Goal: Task Accomplishment & Management: Manage account settings

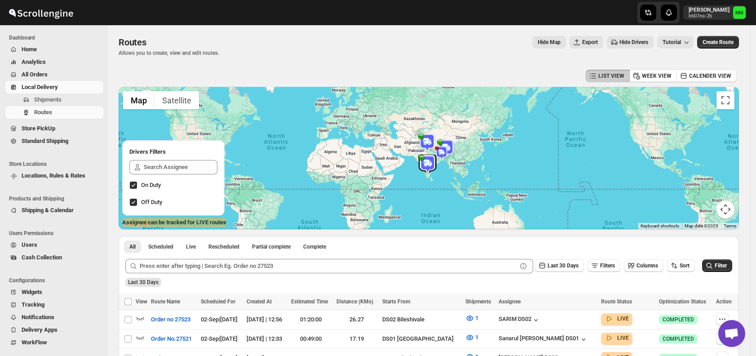
scroll to position [203, 0]
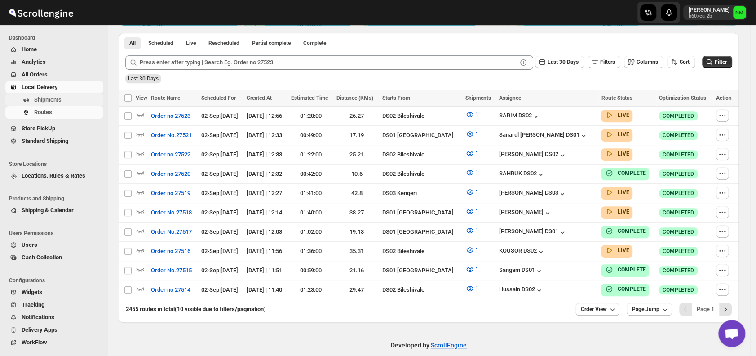
click at [65, 97] on span "Shipments" at bounding box center [67, 99] width 67 height 9
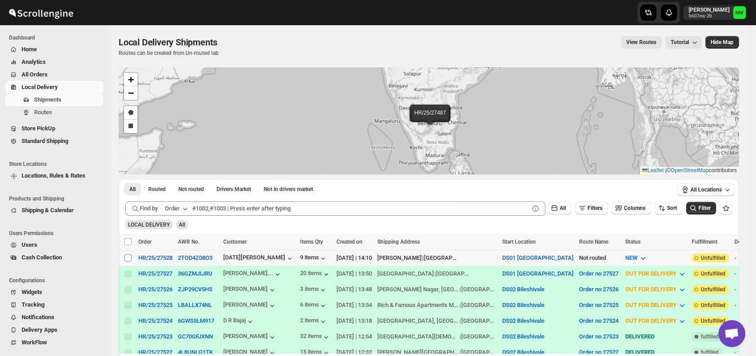
click at [130, 256] on input "Select shipment" at bounding box center [127, 257] width 7 height 7
checkbox input "true"
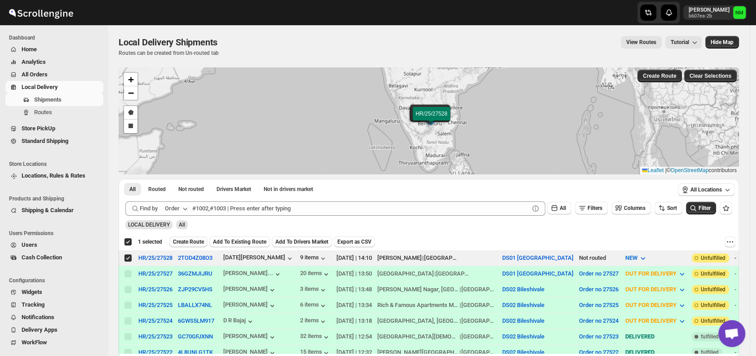
click at [193, 236] on button "Create Route" at bounding box center [188, 241] width 38 height 11
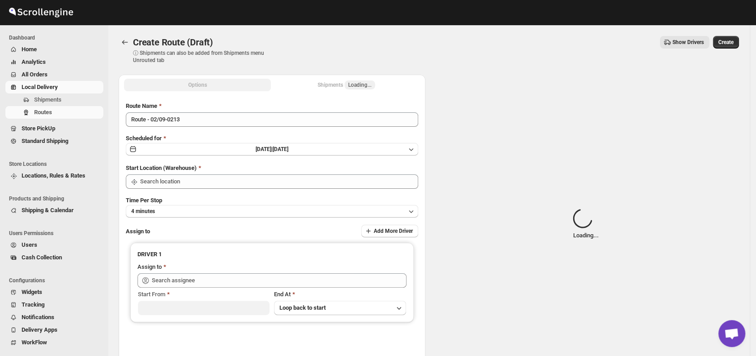
type input "DS01 [GEOGRAPHIC_DATA]"
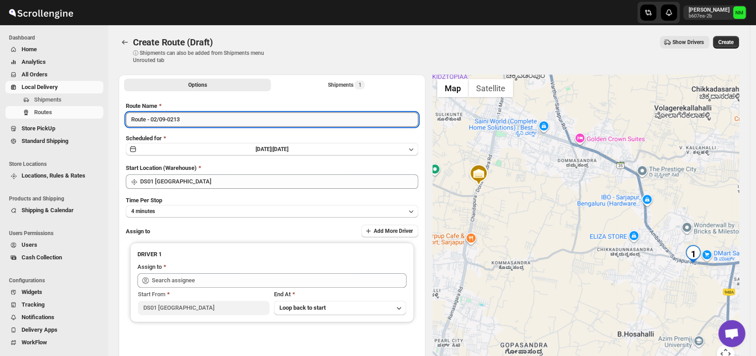
click at [202, 122] on input "Route - 02/09-0213" at bounding box center [272, 119] width 292 height 14
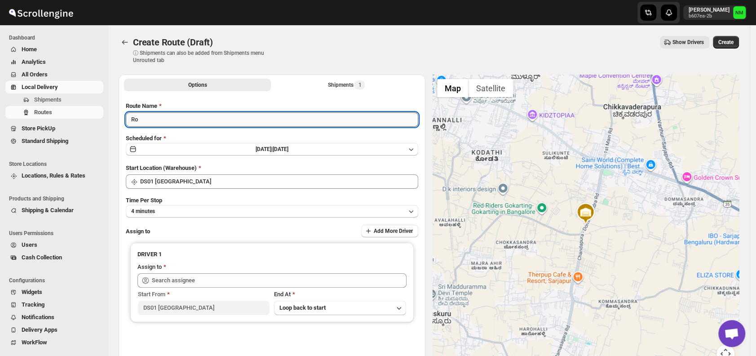
type input "R"
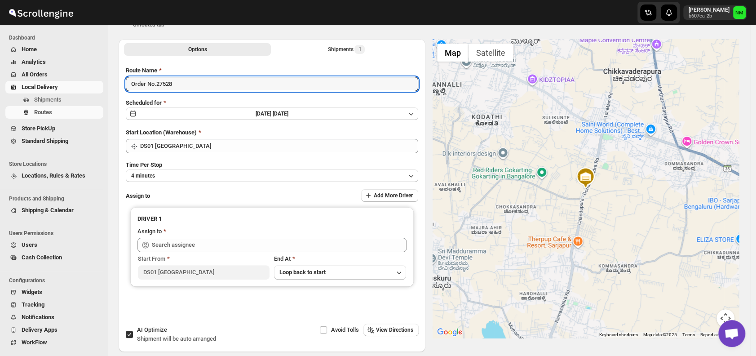
scroll to position [36, 0]
type input "Order No.27528"
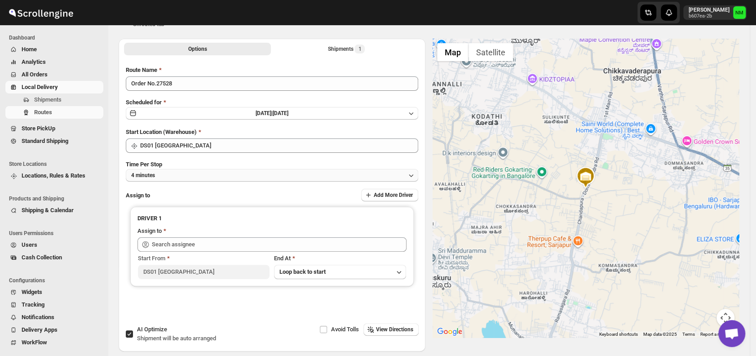
click at [185, 176] on button "4 minutes" at bounding box center [272, 175] width 292 height 13
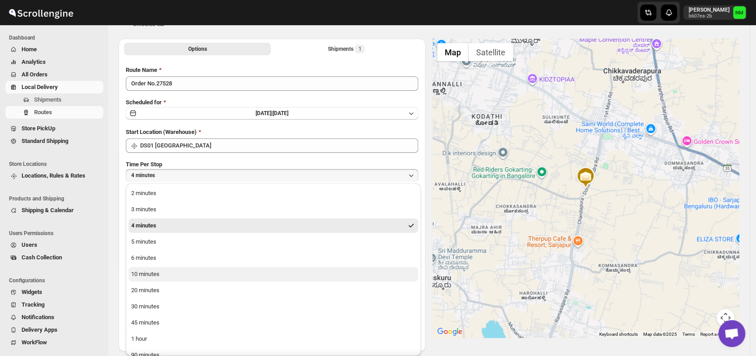
click at [156, 276] on div "10 minutes" at bounding box center [145, 273] width 28 height 9
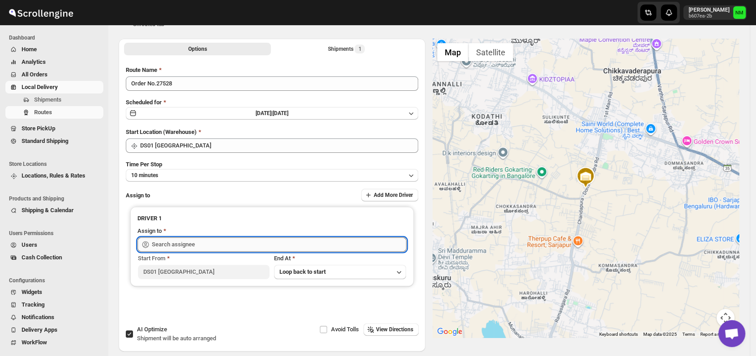
click at [194, 245] on input "text" at bounding box center [279, 244] width 255 height 14
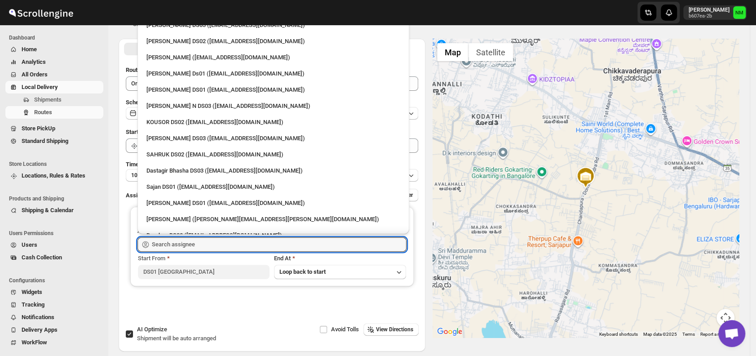
scroll to position [543, 0]
click at [176, 64] on div "[PERSON_NAME] ([EMAIL_ADDRESS][DOMAIN_NAME])" at bounding box center [273, 59] width 265 height 14
type input "[PERSON_NAME] ([EMAIL_ADDRESS][DOMAIN_NAME])"
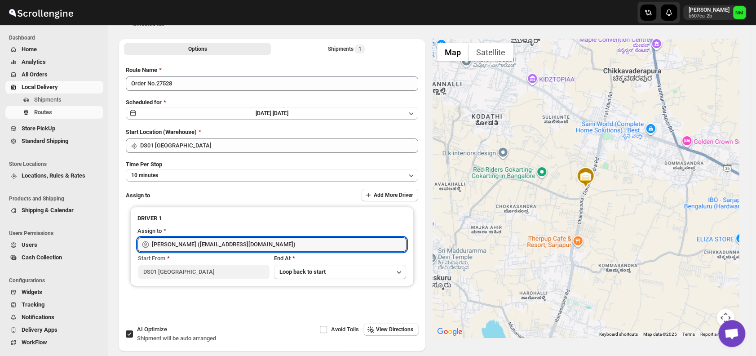
scroll to position [0, 0]
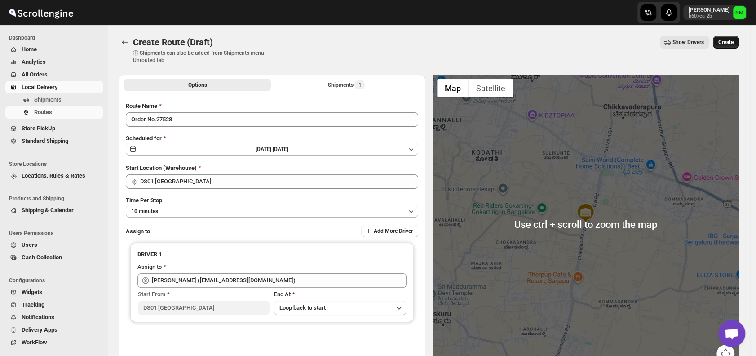
click at [733, 47] on button "Create" at bounding box center [726, 42] width 26 height 13
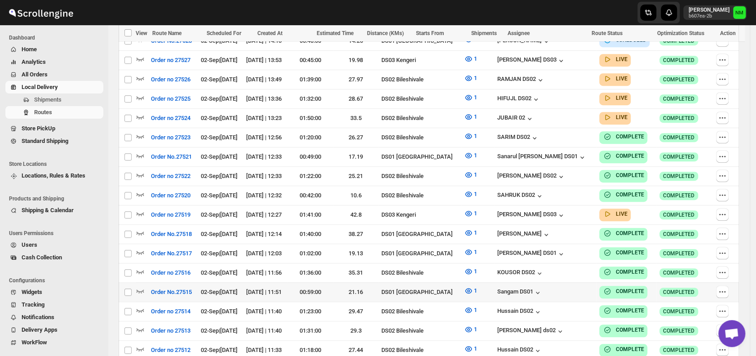
scroll to position [279, 0]
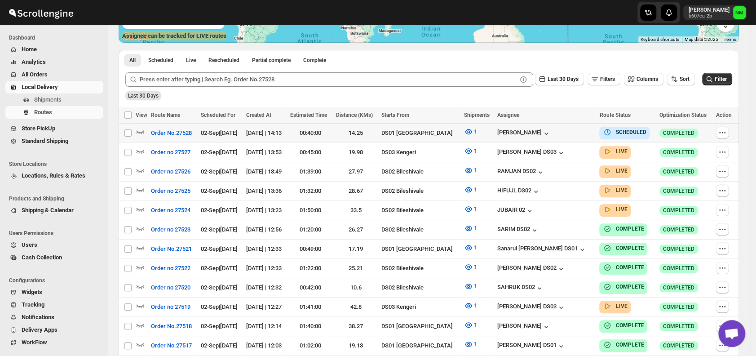
scroll to position [185, 0]
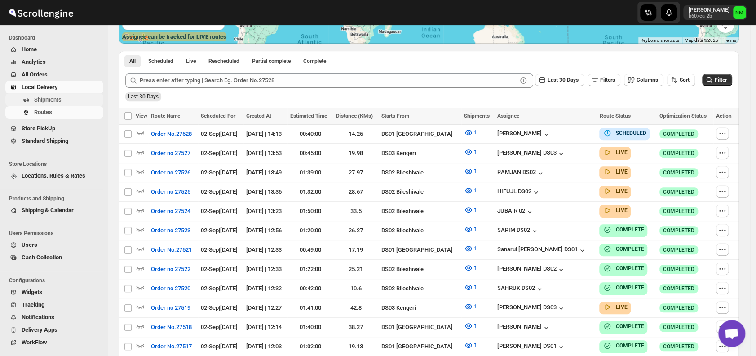
click at [58, 98] on span "Shipments" at bounding box center [47, 99] width 27 height 7
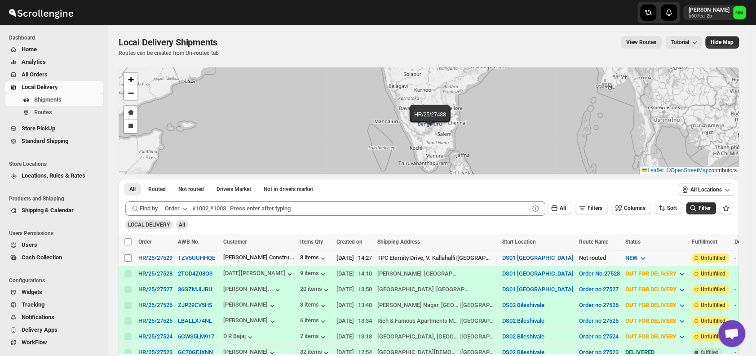
click at [131, 256] on input "Select shipment" at bounding box center [127, 257] width 7 height 7
checkbox input "true"
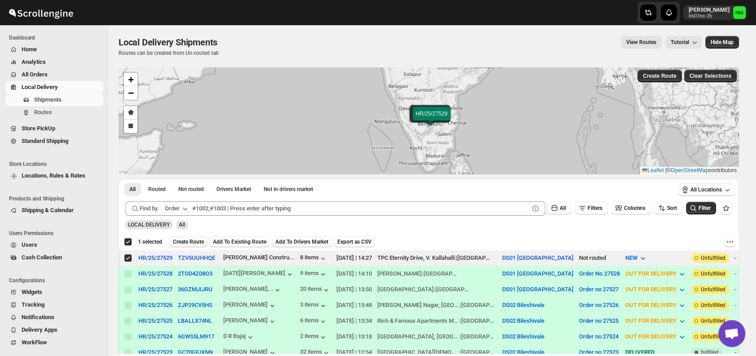
click at [189, 245] on button "Create Route" at bounding box center [188, 241] width 38 height 11
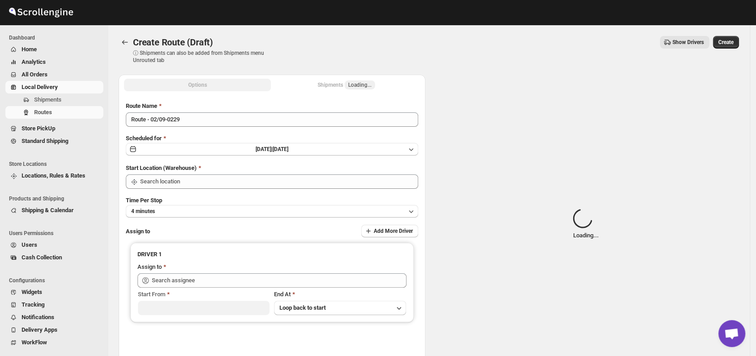
type input "DS01 [GEOGRAPHIC_DATA]"
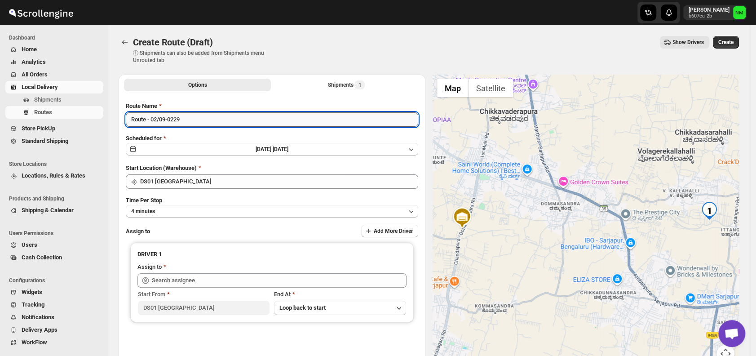
click at [209, 121] on input "Route - 02/09-0229" at bounding box center [272, 119] width 292 height 14
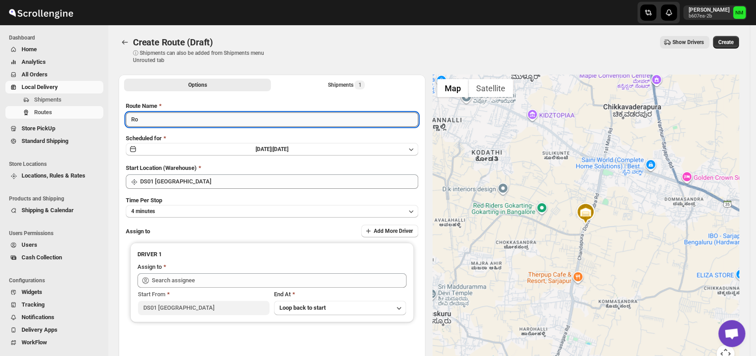
type input "R"
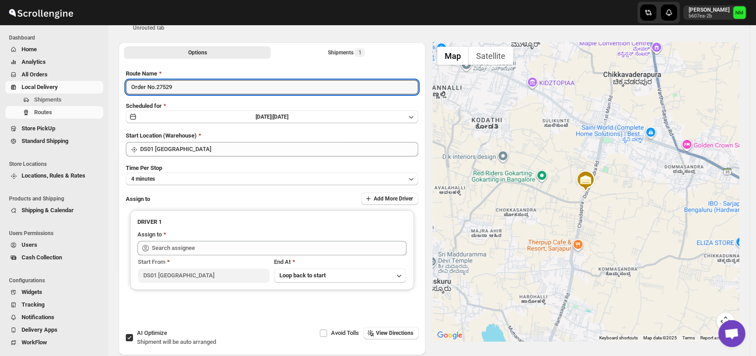
scroll to position [38, 0]
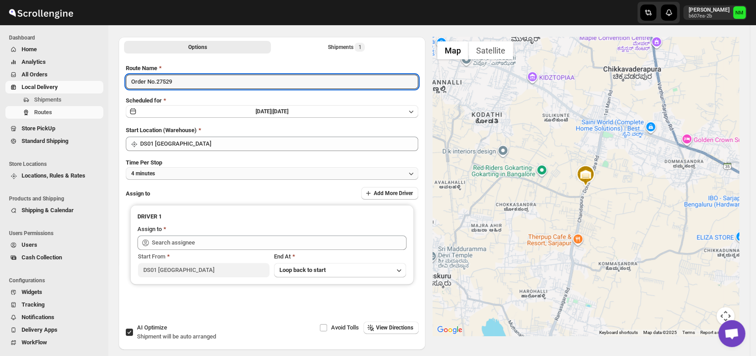
type input "Order No.27529"
click at [211, 172] on button "4 minutes" at bounding box center [272, 173] width 292 height 13
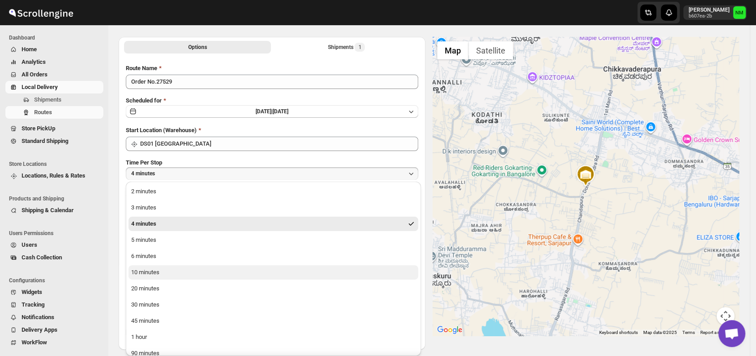
click at [154, 270] on div "10 minutes" at bounding box center [145, 272] width 28 height 9
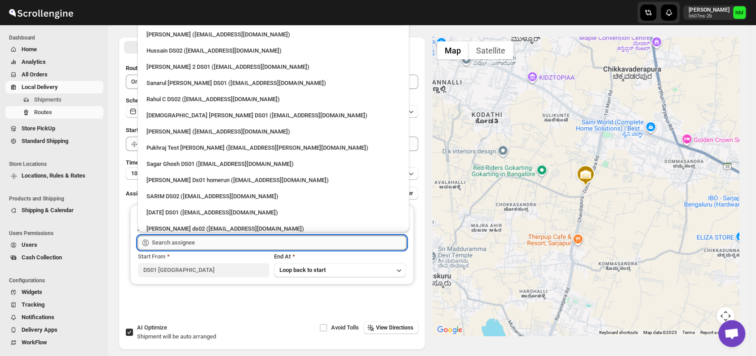
click at [193, 243] on input "text" at bounding box center [279, 242] width 255 height 14
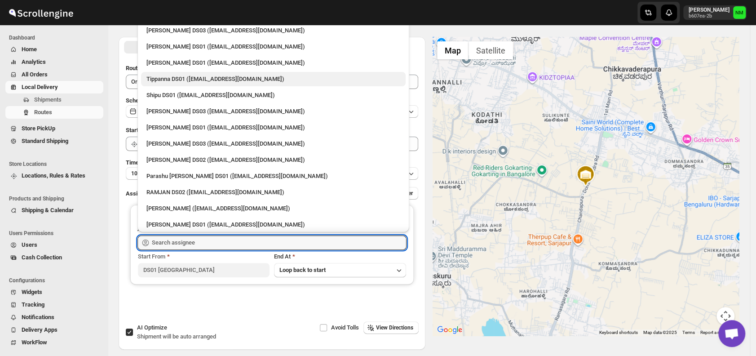
scroll to position [763, 0]
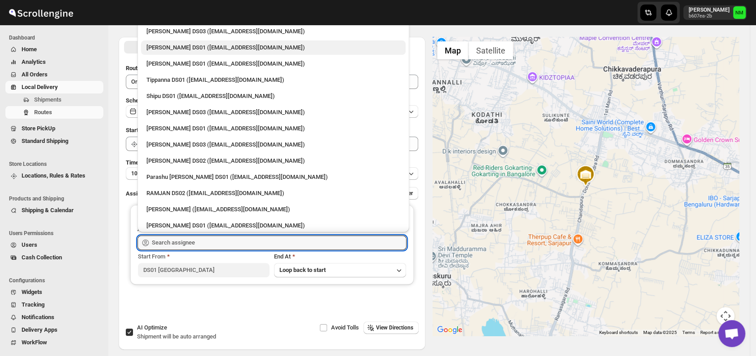
click at [173, 53] on div "[PERSON_NAME] DS01 ([EMAIL_ADDRESS][DOMAIN_NAME])" at bounding box center [273, 47] width 265 height 14
type input "[PERSON_NAME] DS01 ([EMAIL_ADDRESS][DOMAIN_NAME])"
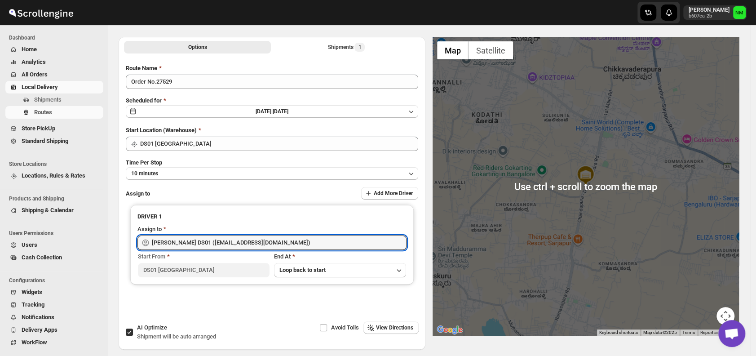
scroll to position [0, 0]
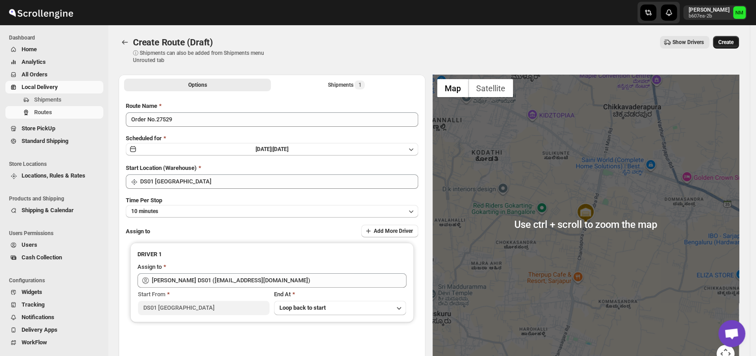
click at [733, 43] on span "Create" at bounding box center [725, 42] width 15 height 7
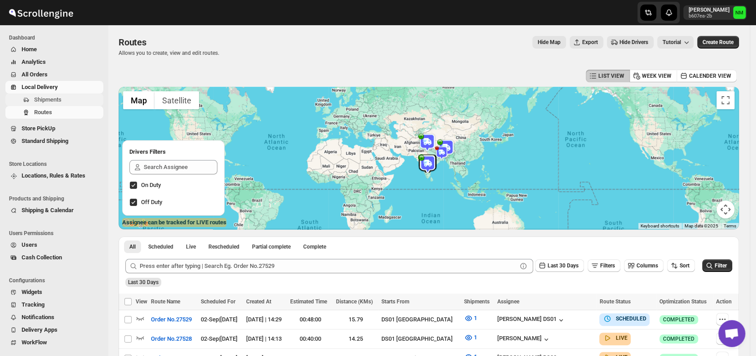
click at [75, 98] on span "Shipments" at bounding box center [67, 99] width 67 height 9
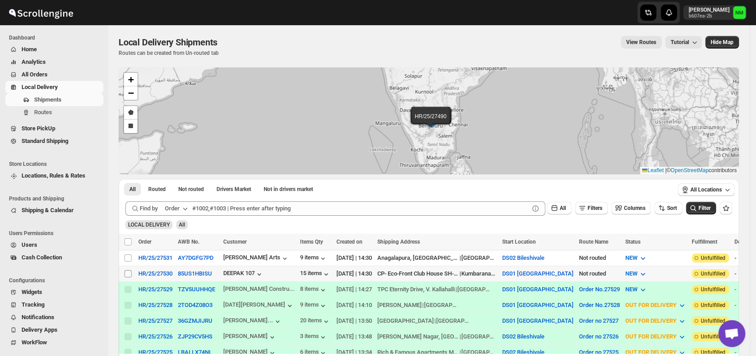
click at [128, 273] on input "Select shipment" at bounding box center [127, 273] width 7 height 7
checkbox input "true"
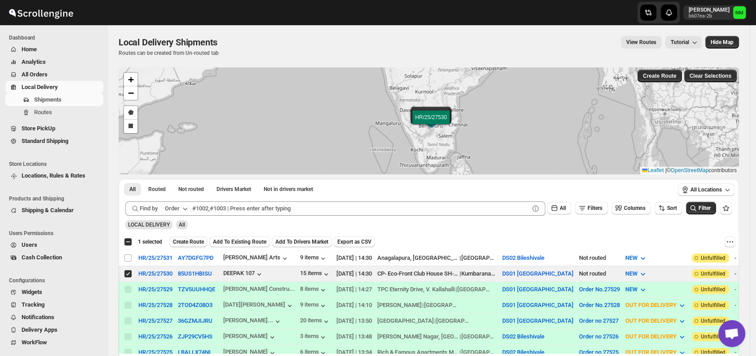
click at [189, 244] on span "Create Route" at bounding box center [188, 241] width 31 height 7
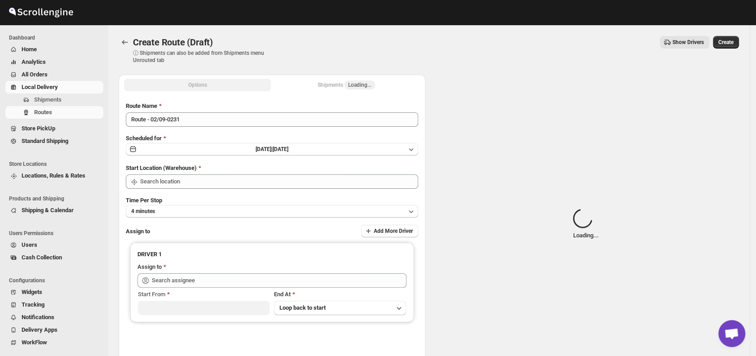
type input "DS01 [GEOGRAPHIC_DATA]"
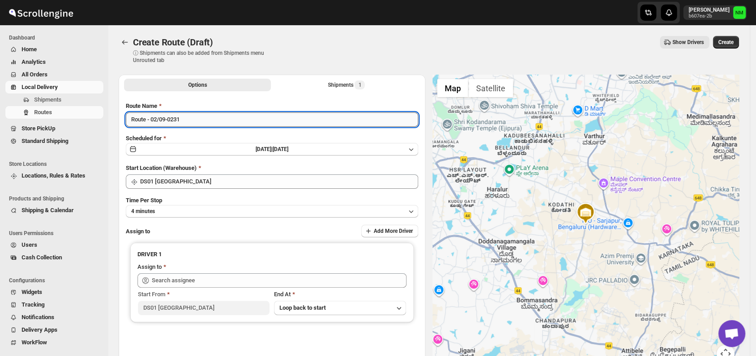
click at [208, 114] on input "Route - 02/09-0231" at bounding box center [272, 119] width 292 height 14
type input "R"
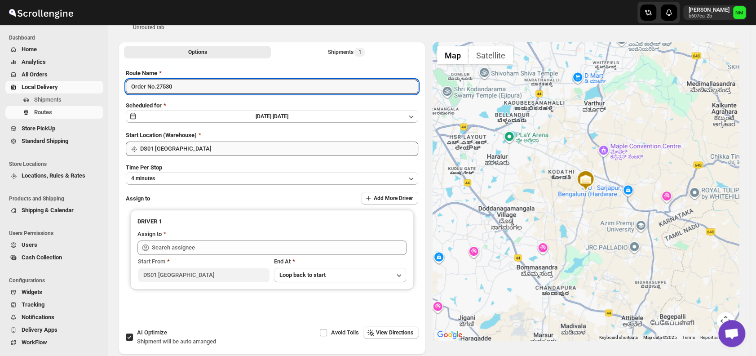
scroll to position [40, 0]
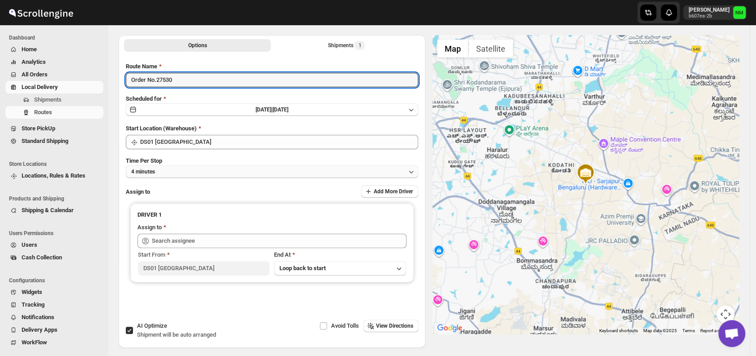
type input "Order No.27530"
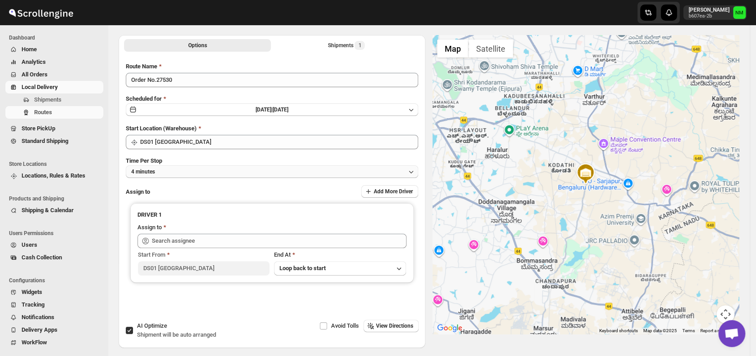
click at [178, 168] on button "4 minutes" at bounding box center [272, 171] width 292 height 13
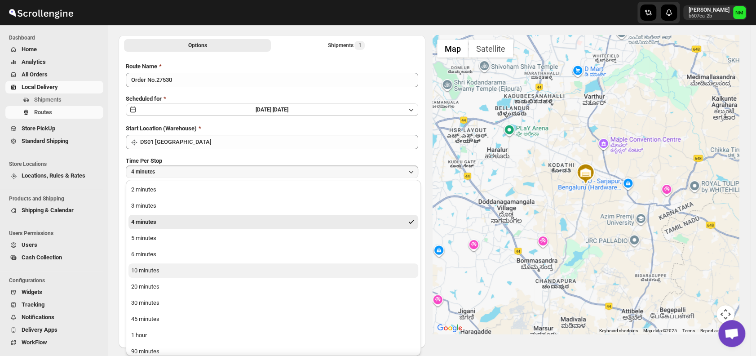
click at [150, 271] on div "10 minutes" at bounding box center [145, 270] width 28 height 9
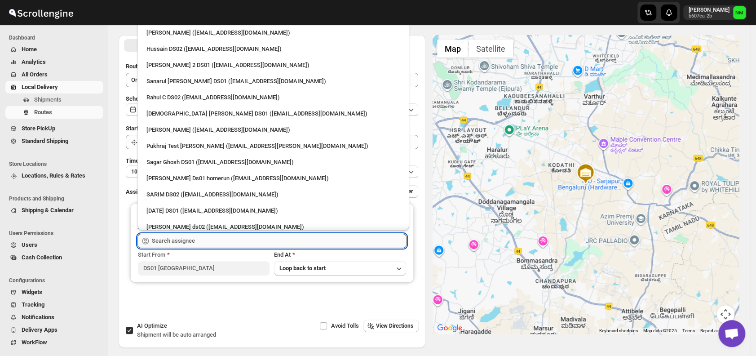
click at [185, 241] on input "text" at bounding box center [279, 241] width 255 height 14
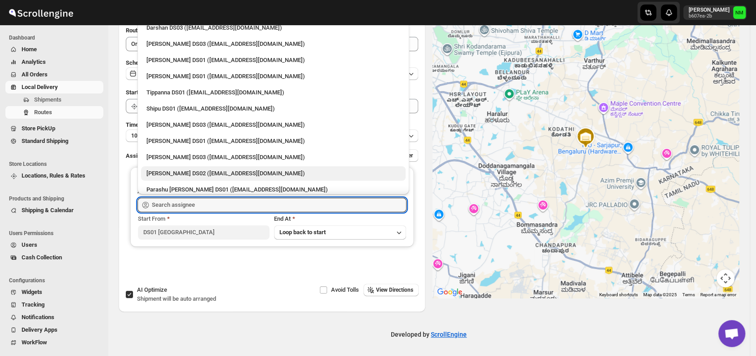
scroll to position [743, 0]
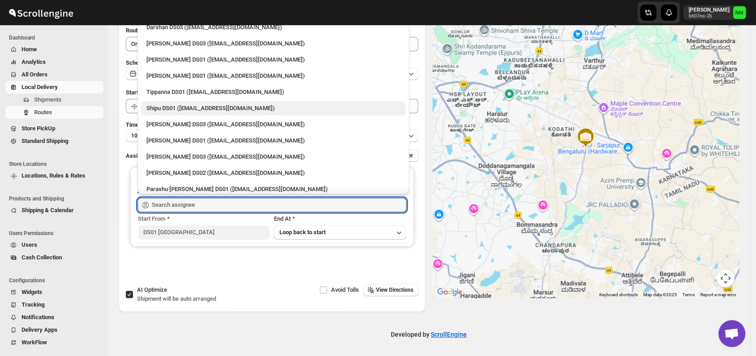
click at [169, 108] on div "Shipu DS01 ([EMAIL_ADDRESS][DOMAIN_NAME])" at bounding box center [273, 108] width 254 height 9
type input "Shipu DS01 ([EMAIL_ADDRESS][DOMAIN_NAME])"
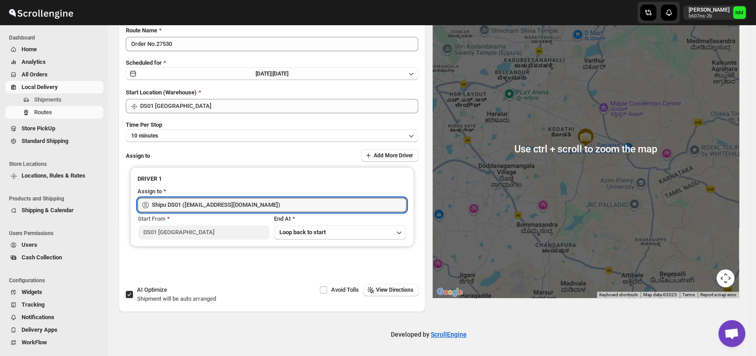
scroll to position [0, 0]
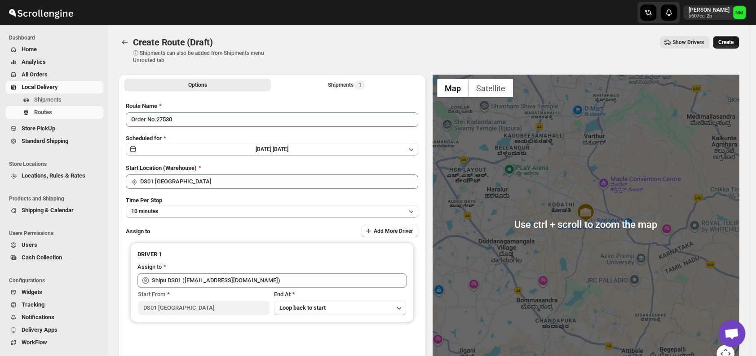
click at [732, 38] on button "Create" at bounding box center [726, 42] width 26 height 13
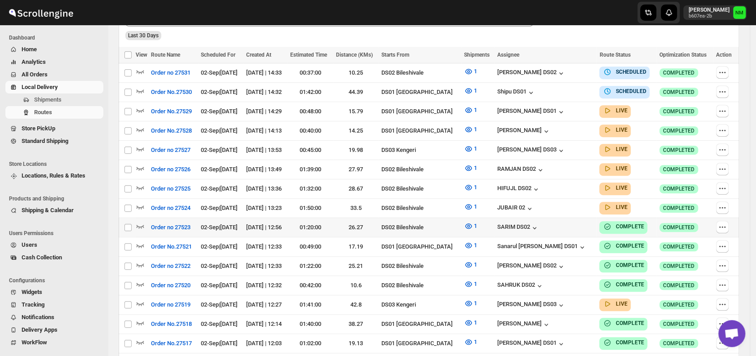
scroll to position [248, 0]
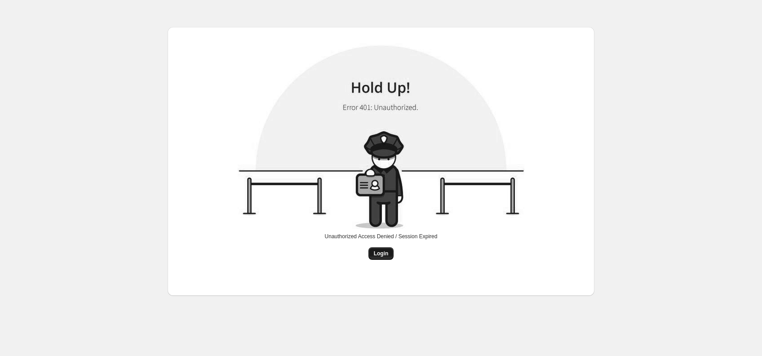
click at [377, 255] on span "Login" at bounding box center [381, 253] width 15 height 7
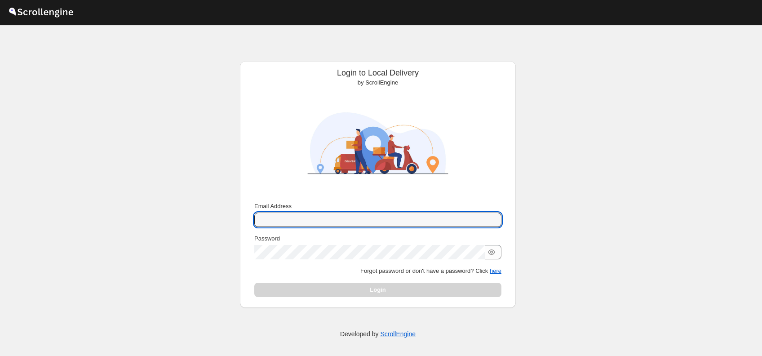
type input "narjit.magar@home-run.co"
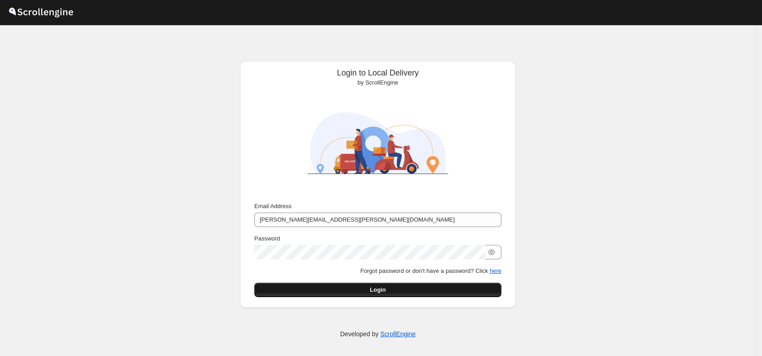
click at [374, 287] on span "Login" at bounding box center [378, 289] width 16 height 9
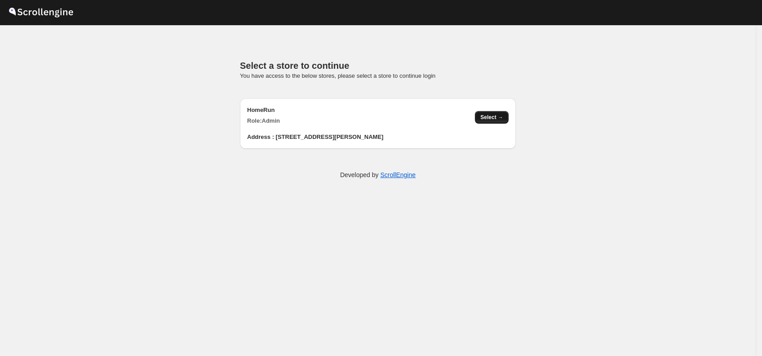
click at [490, 114] on span "Select →" at bounding box center [491, 117] width 23 height 7
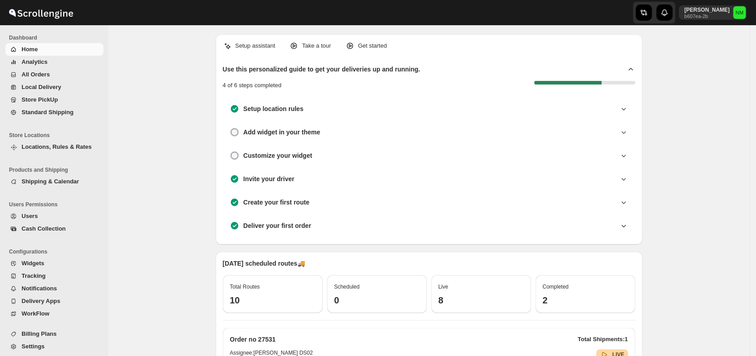
click at [62, 73] on span "All Orders" at bounding box center [62, 74] width 80 height 9
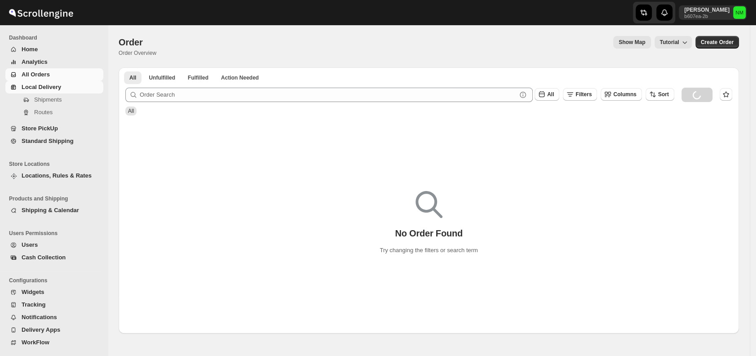
click at [62, 83] on span "Local Delivery" at bounding box center [62, 87] width 80 height 9
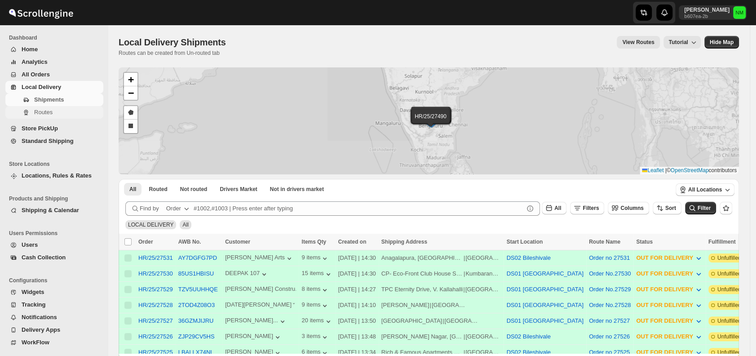
click at [55, 112] on span "Routes" at bounding box center [67, 112] width 67 height 9
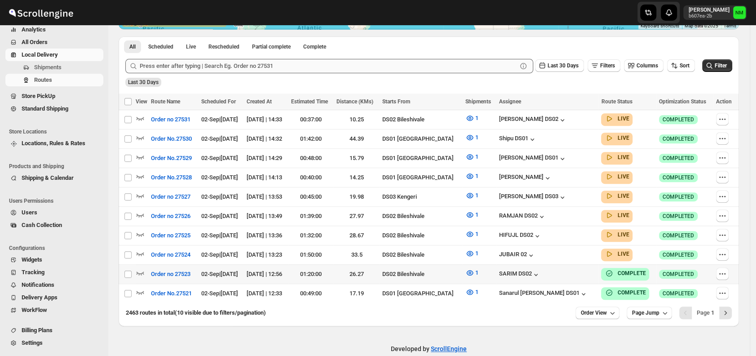
scroll to position [209, 0]
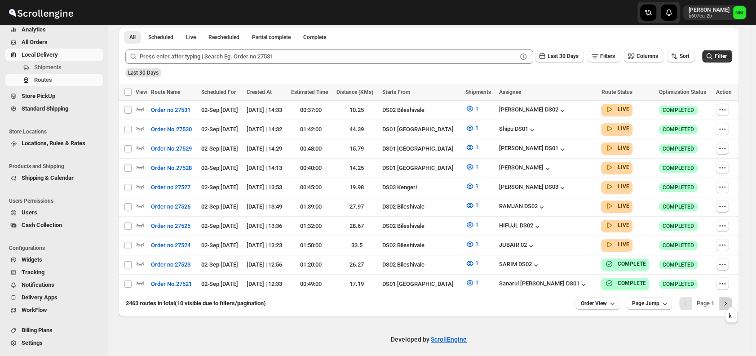
click at [730, 299] on icon "Next" at bounding box center [725, 303] width 9 height 9
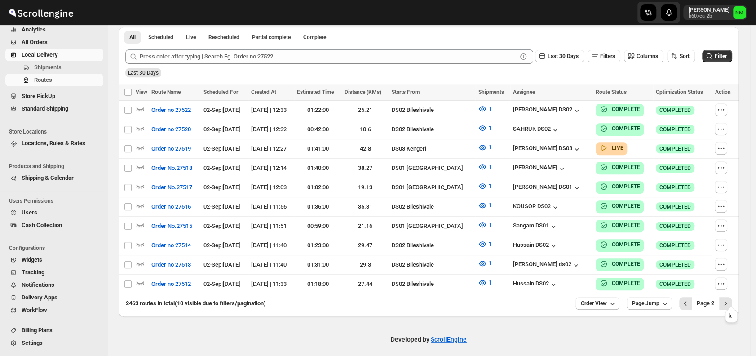
click at [730, 299] on icon "Next" at bounding box center [725, 303] width 9 height 9
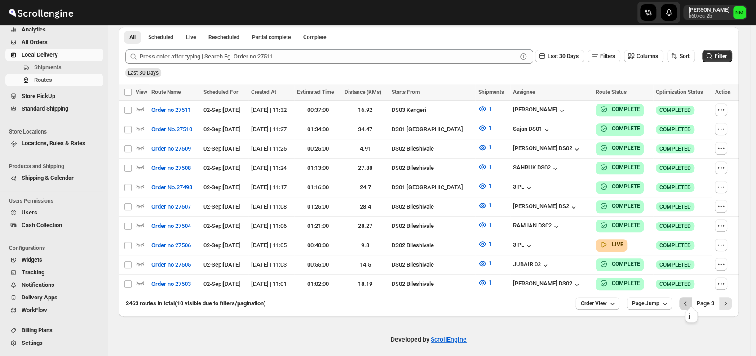
click at [690, 299] on icon "Previous" at bounding box center [685, 303] width 9 height 9
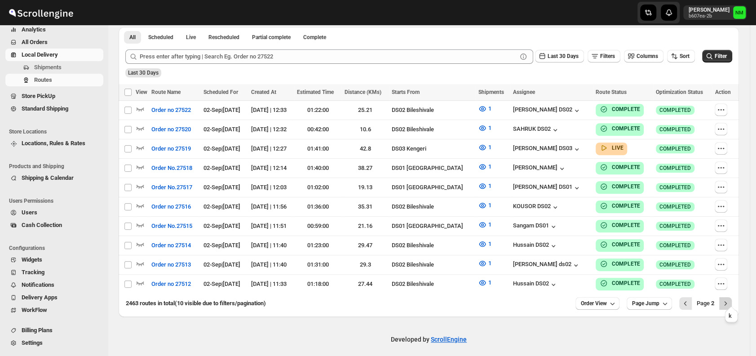
click at [730, 299] on icon "Next" at bounding box center [725, 303] width 9 height 9
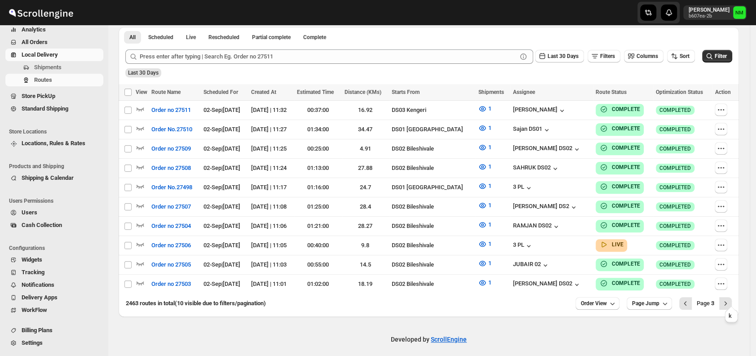
click at [730, 299] on icon "Next" at bounding box center [725, 303] width 9 height 9
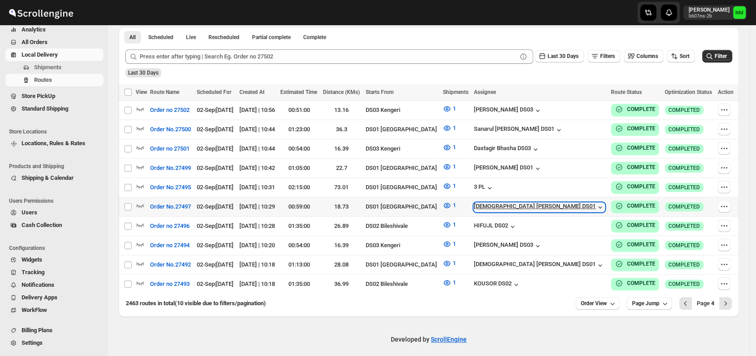
click at [596, 204] on icon "button" at bounding box center [600, 207] width 9 height 9
click at [44, 211] on span "Users" at bounding box center [62, 212] width 80 height 9
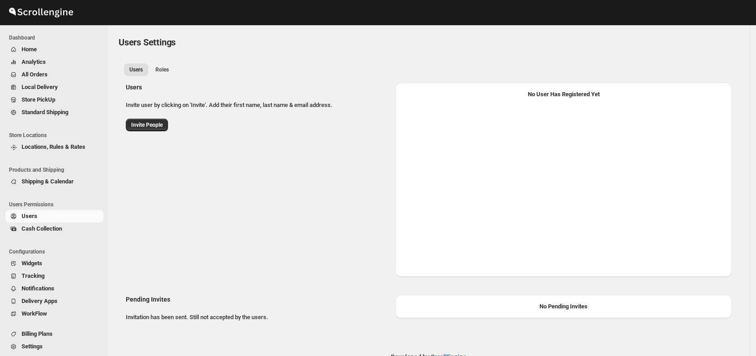
select select "637b767fbaab0276b10c91d8"
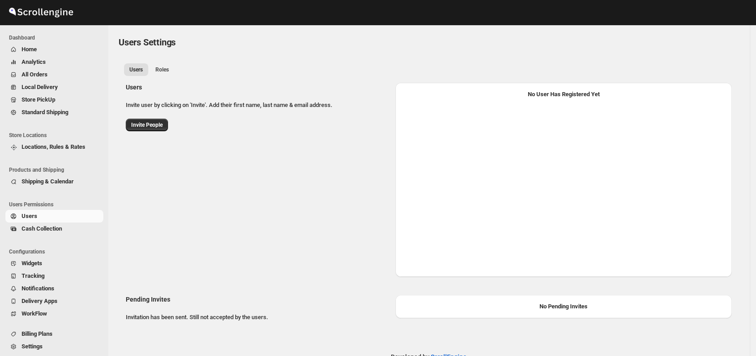
select select "637b767fbaab0276b10c91d8"
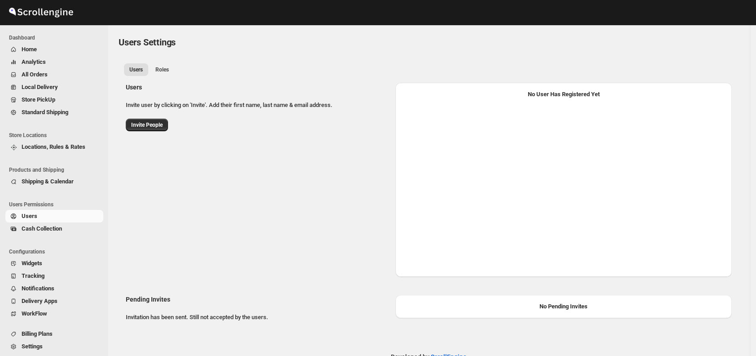
select select "637b767fbaab0276b10c91d8"
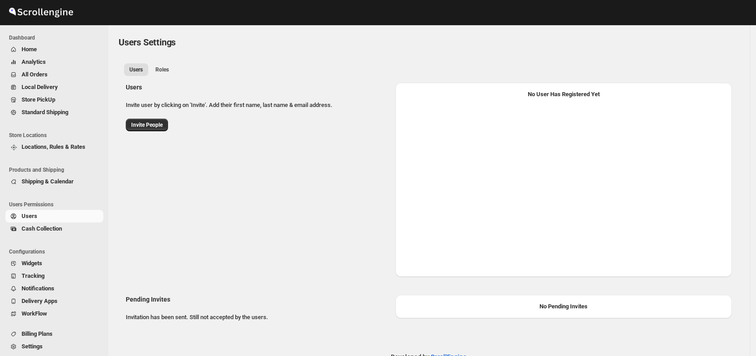
select select "637b767fbaab0276b10c91d8"
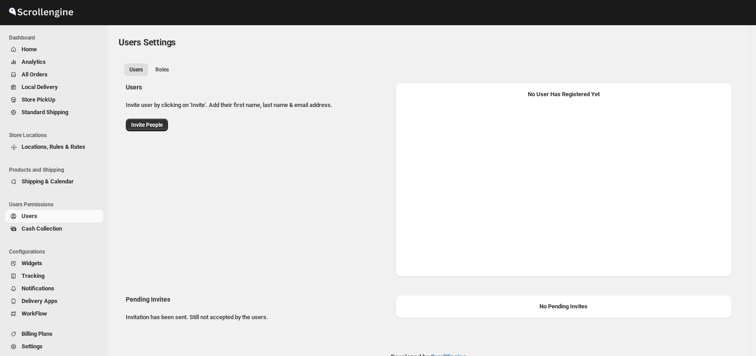
select select "637b767fbaab0276b10c91d8"
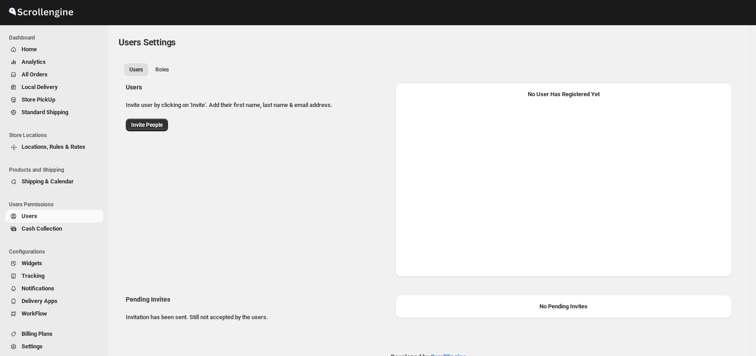
select select "637b767fbaab0276b10c91d8"
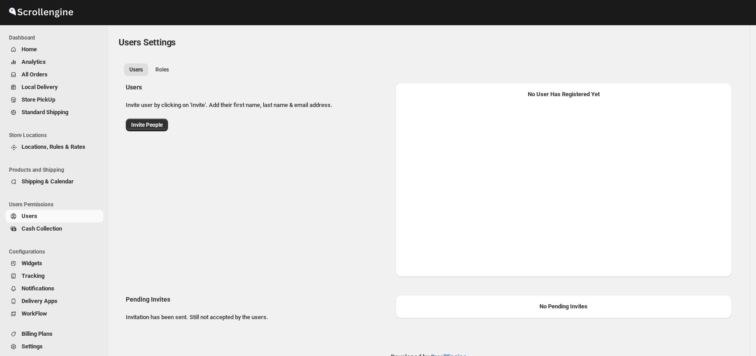
select select "637b767fbaab0276b10c91d8"
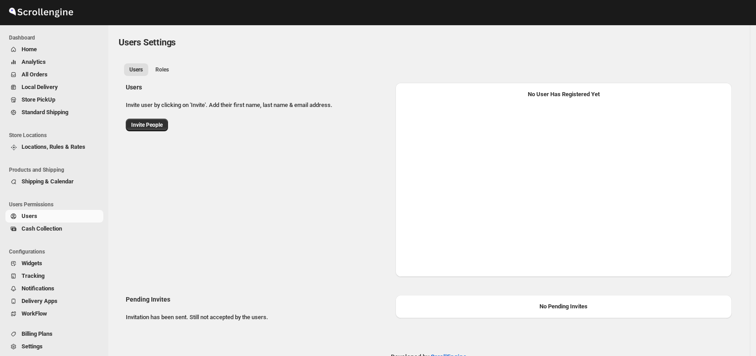
select select "637b767fbaab0276b10c91d8"
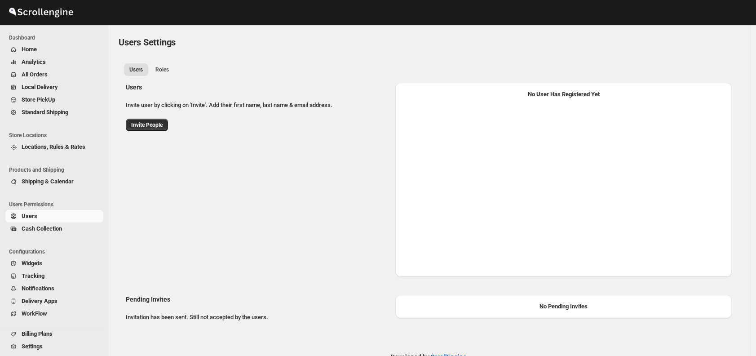
select select "637b767fbaab0276b10c91d8"
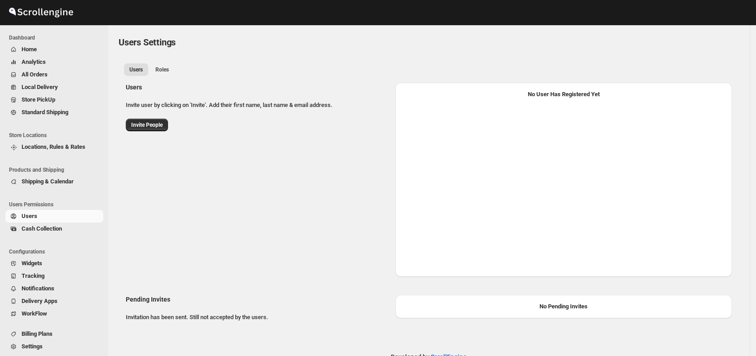
select select "637b767fbaab0276b10c91d8"
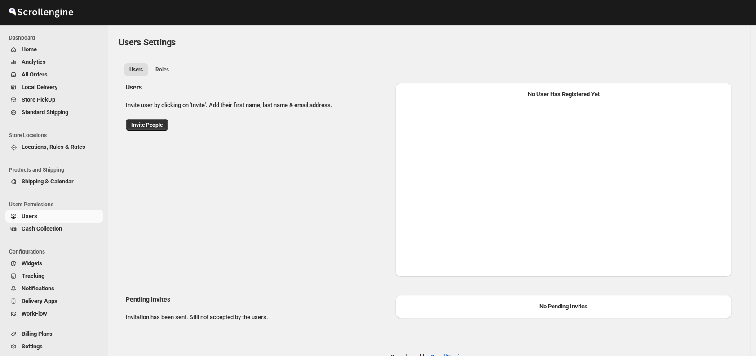
select select "637b767fbaab0276b10c91d8"
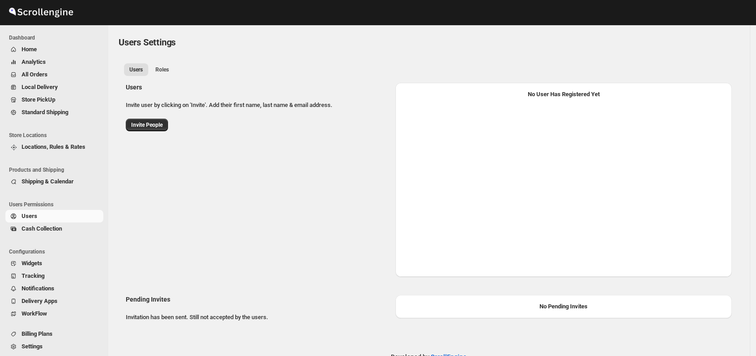
select select "637b767fbaab0276b10c91d8"
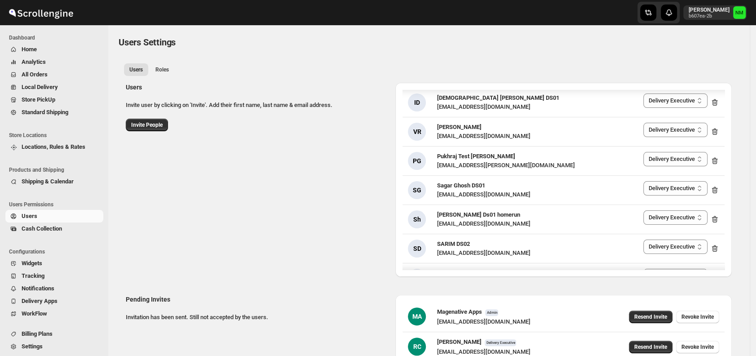
scroll to position [177, 0]
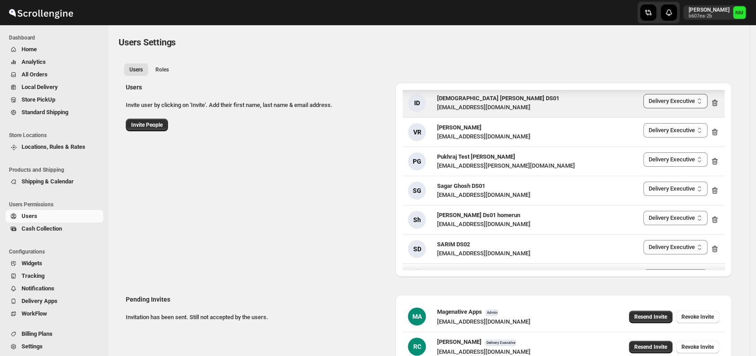
click at [698, 101] on select "Admin Manager Delivery Executive" at bounding box center [675, 101] width 64 height 14
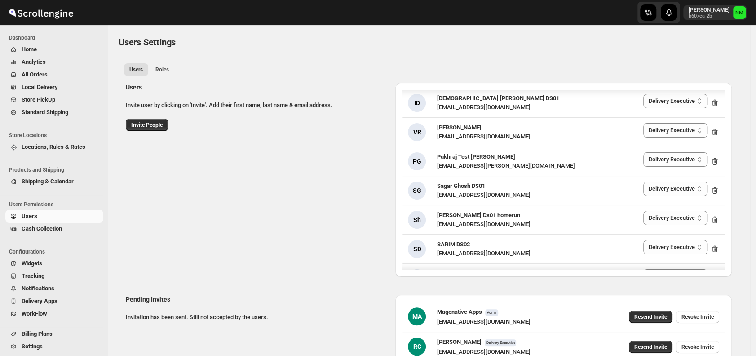
click at [335, 204] on div "Users Invite user by clicking on 'Invite'. Add their first name, last name & em…" at bounding box center [425, 175] width 613 height 201
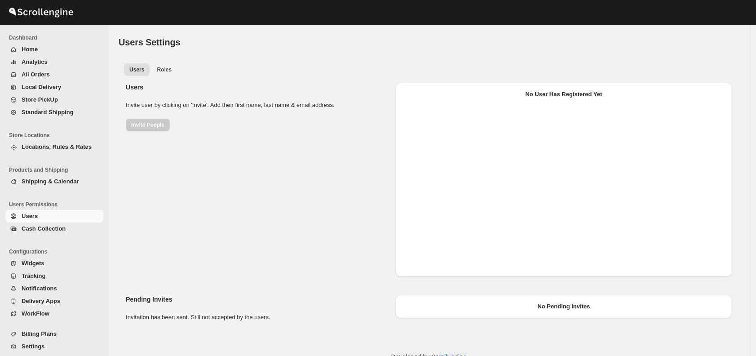
select select "637b767fbaab0276b10c91d8"
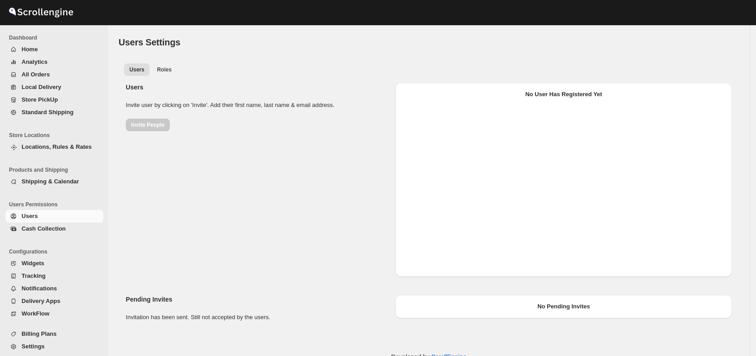
select select "637b767fbaab0276b10c91d8"
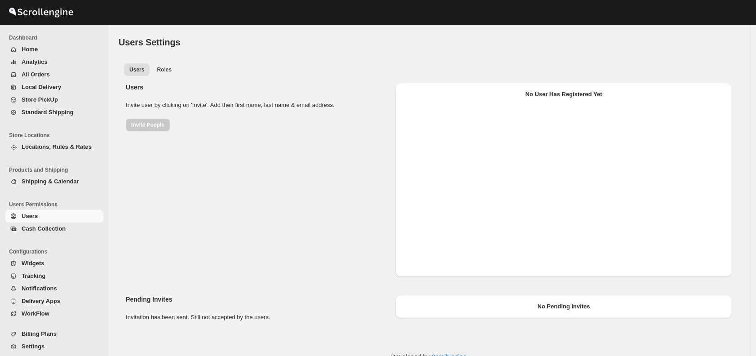
select select "637b767fbaab0276b10c91d8"
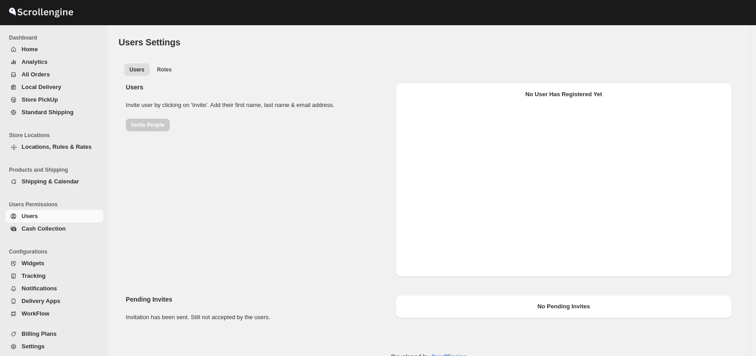
select select "637b767fbaab0276b10c91d8"
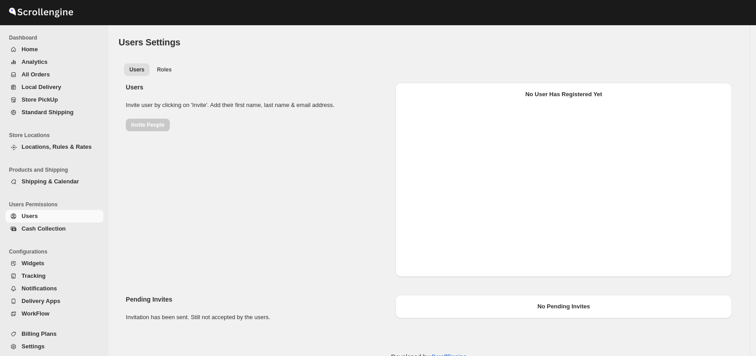
select select "637b767fbaab0276b10c91d8"
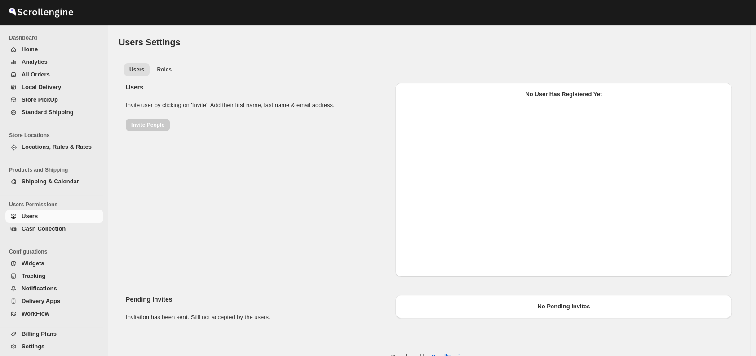
select select "637b767fbaab0276b10c91d8"
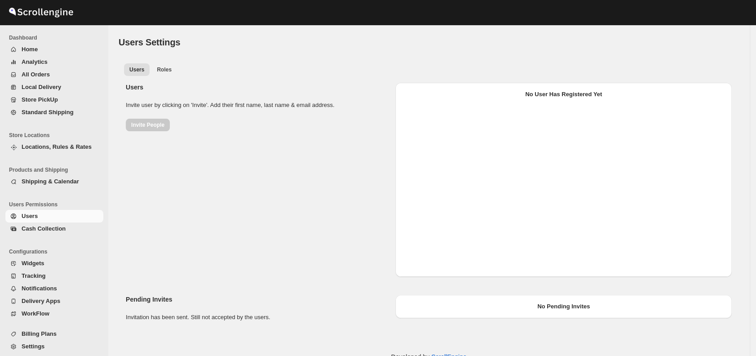
select select "637b767fbaab0276b10c91d8"
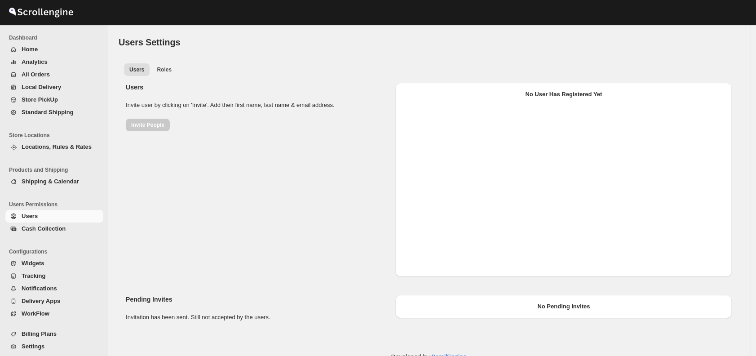
select select "637b767fbaab0276b10c91d8"
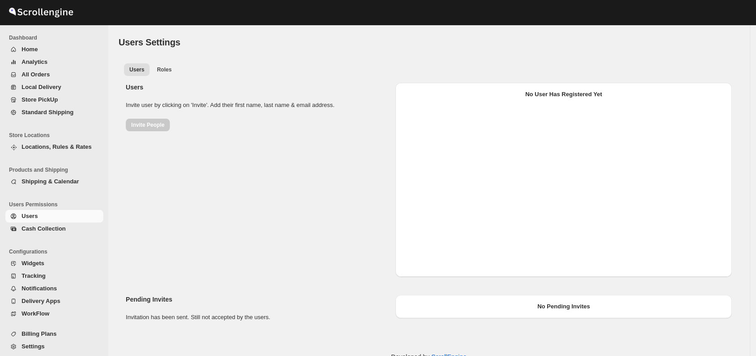
select select "637b767fbaab0276b10c91d8"
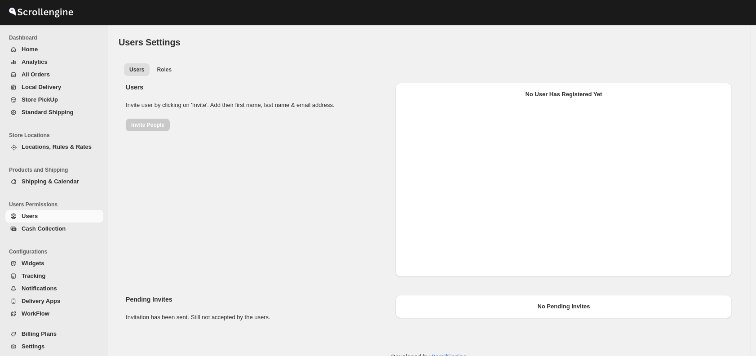
select select "637b767fbaab0276b10c91d8"
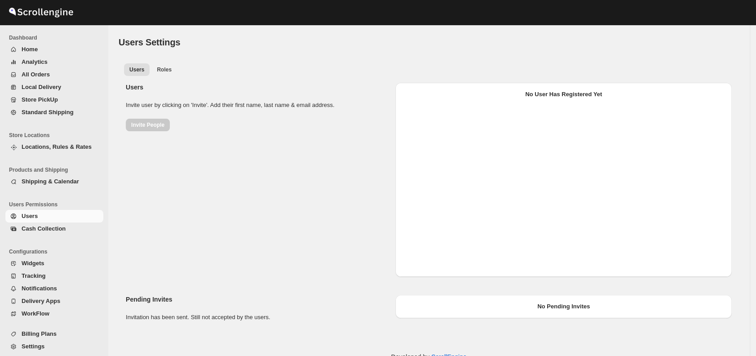
select select "637b767fbaab0276b10c91d8"
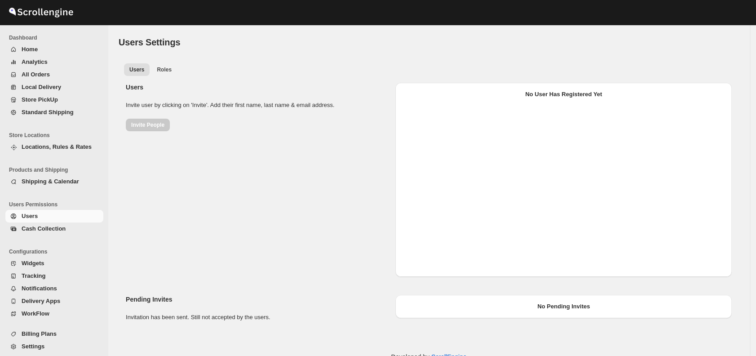
select select "637b767fbaab0276b10c91d8"
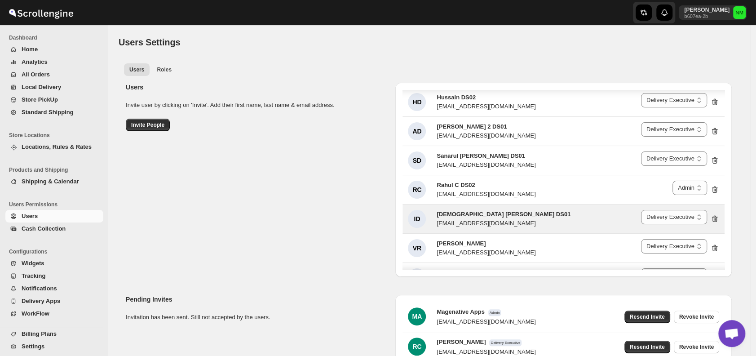
scroll to position [61, 0]
click at [700, 219] on select "Admin Manager Delivery Executive" at bounding box center [674, 216] width 66 height 14
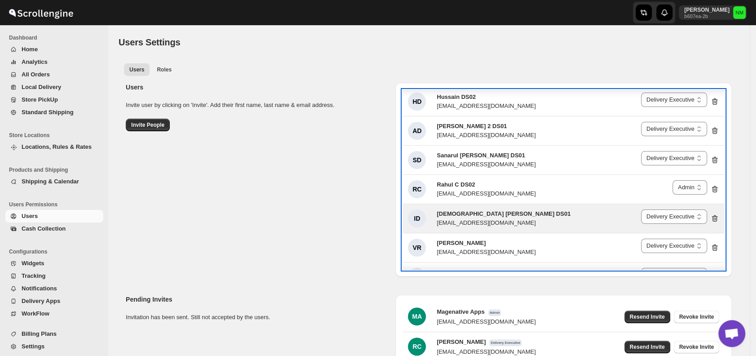
click at [489, 219] on div "[EMAIL_ADDRESS][DOMAIN_NAME]" at bounding box center [504, 222] width 134 height 9
click at [451, 218] on div "[EMAIL_ADDRESS][DOMAIN_NAME]" at bounding box center [504, 222] width 134 height 9
click at [432, 212] on div "[DEMOGRAPHIC_DATA] [PERSON_NAME] DS01 [EMAIL_ADDRESS][DOMAIN_NAME]" at bounding box center [489, 218] width 163 height 18
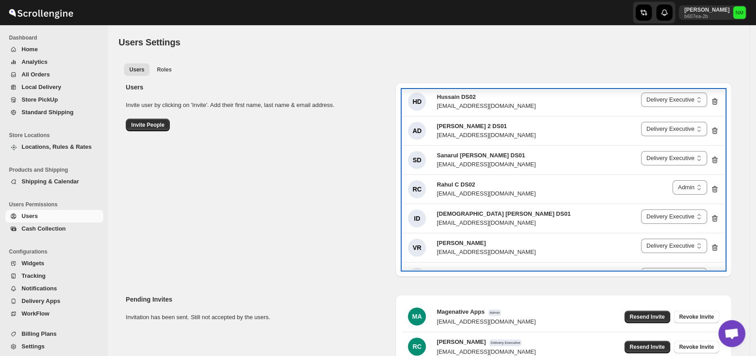
scroll to position [4, 0]
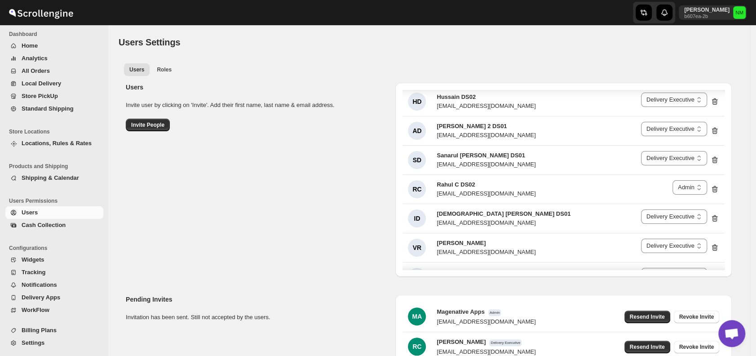
click at [24, 341] on span "Settings" at bounding box center [33, 342] width 23 height 7
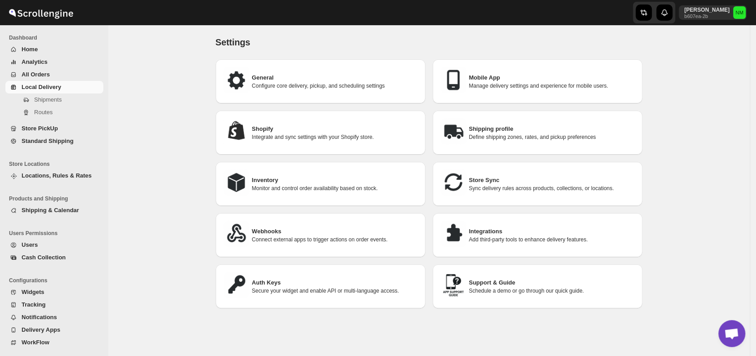
click at [47, 88] on span "Local Delivery" at bounding box center [42, 87] width 40 height 7
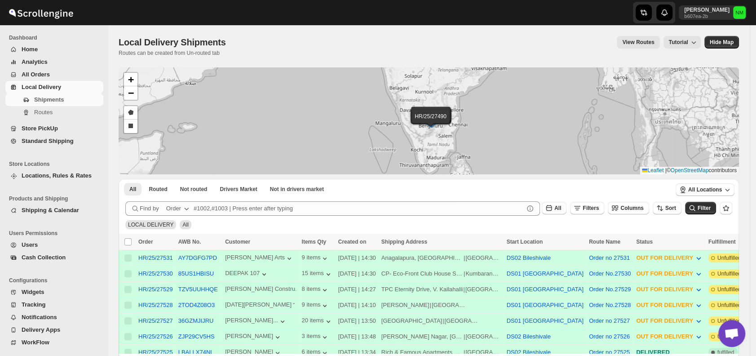
click at [34, 176] on span "Locations, Rules & Rates" at bounding box center [57, 175] width 70 height 7
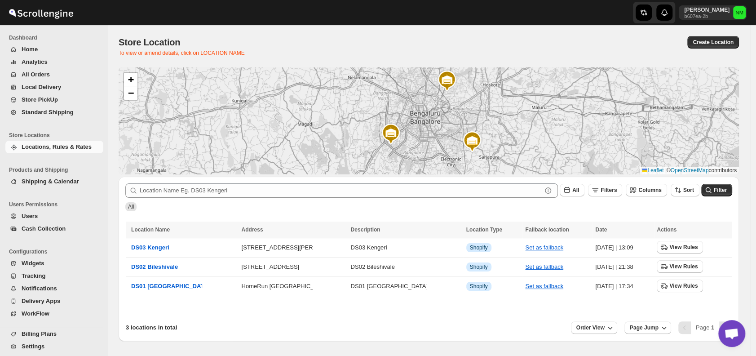
click at [34, 219] on span "Users" at bounding box center [30, 215] width 16 height 7
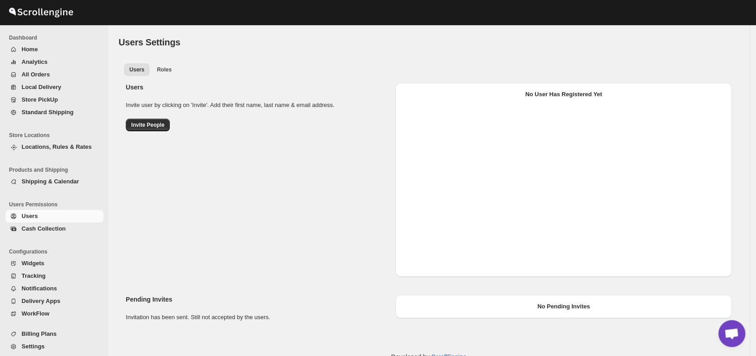
select select "637b767fbaab0276b10c91d8"
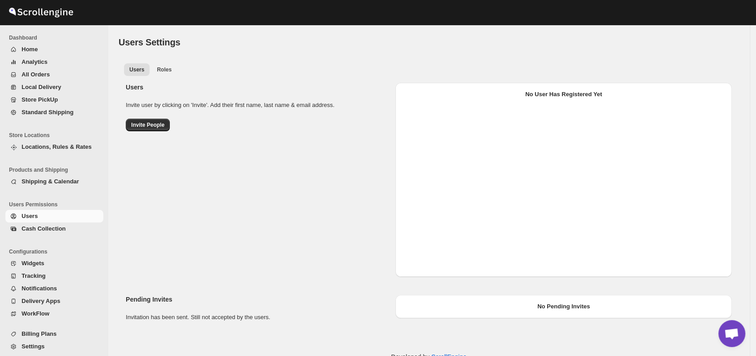
select select "637b767fbaab0276b10c91d8"
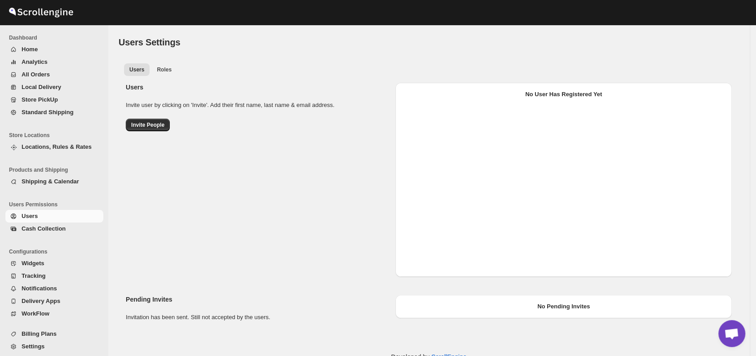
select select "637b767fbaab0276b10c91d8"
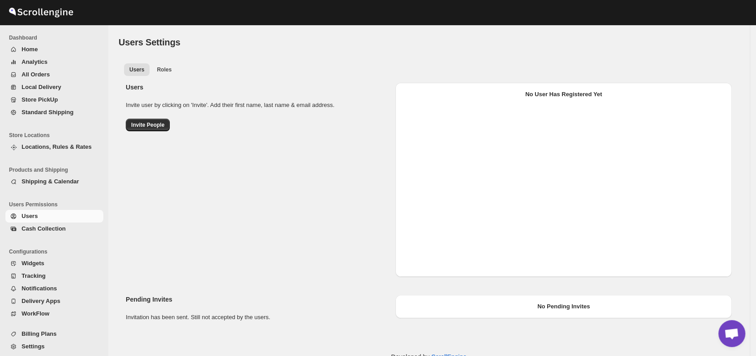
select select "637b767fbaab0276b10c91d8"
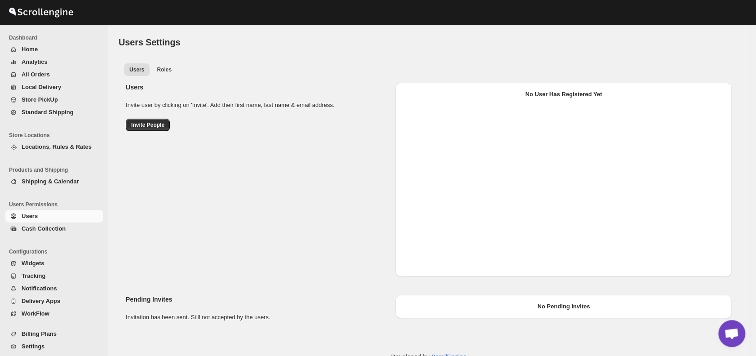
select select "637b767fbaab0276b10c91d8"
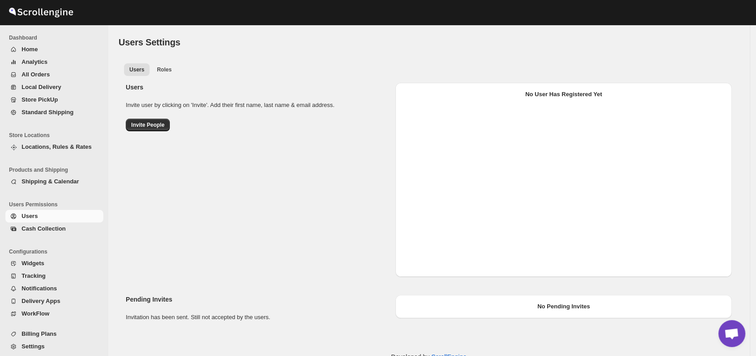
select select "637b767fbaab0276b10c91d8"
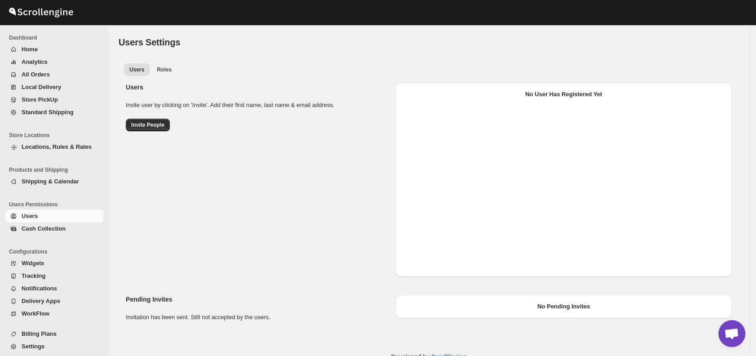
select select "637b767fbaab0276b10c91d8"
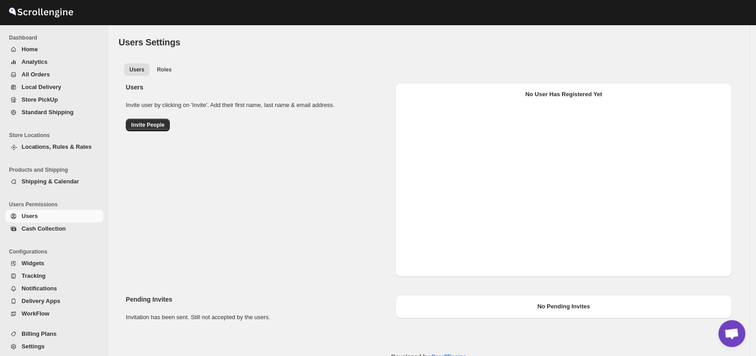
select select "637b767fbaab0276b10c91d8"
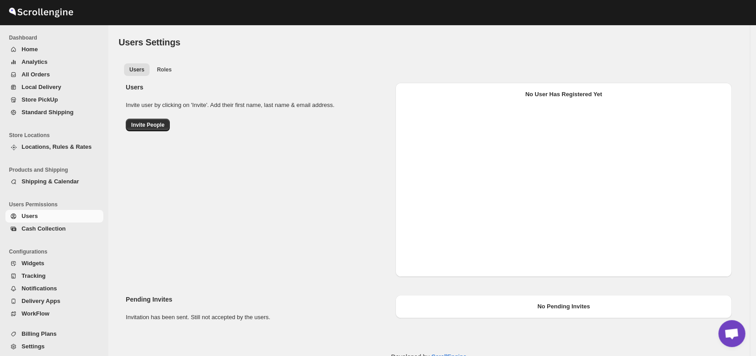
select select "637b767fbaab0276b10c91d8"
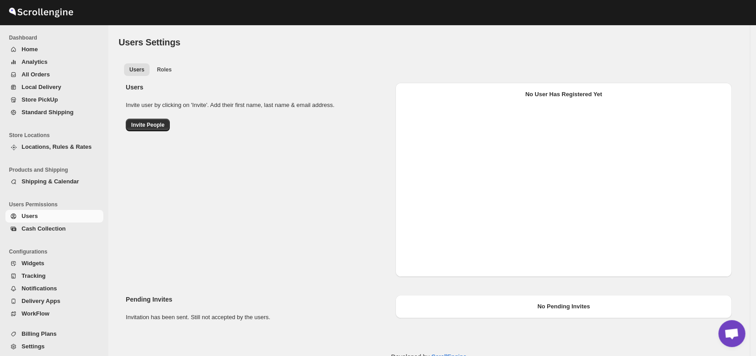
select select "637b767fbaab0276b10c91d8"
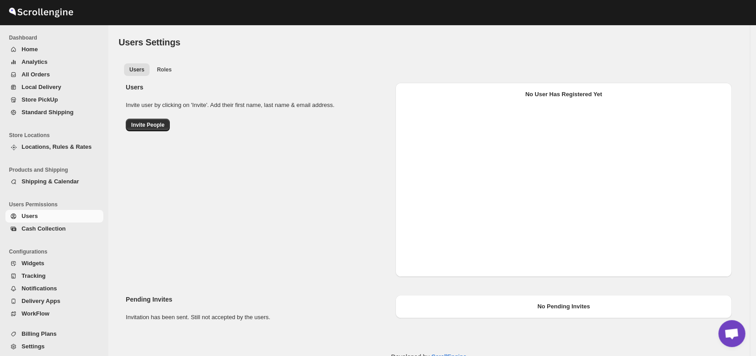
select select "637b767fbaab0276b10c91d8"
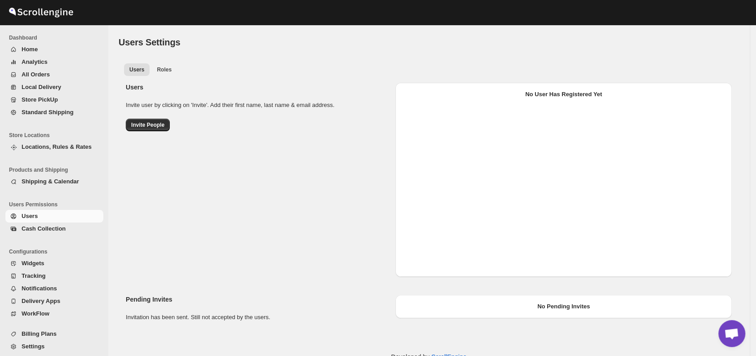
select select "637b767fbaab0276b10c91d8"
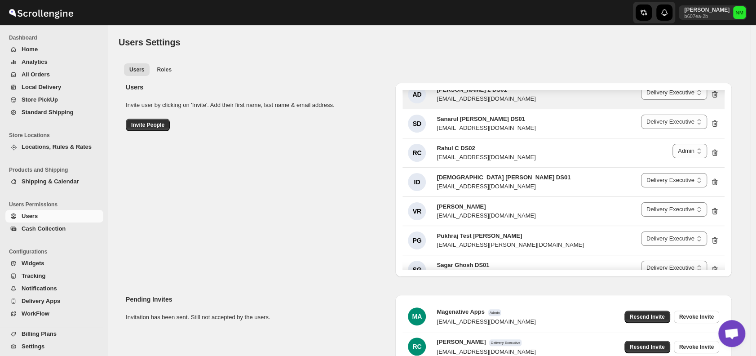
scroll to position [103, 0]
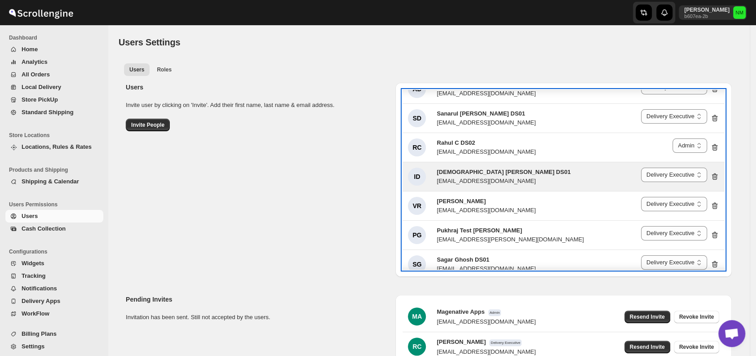
click at [420, 172] on div "ID" at bounding box center [417, 177] width 18 height 18
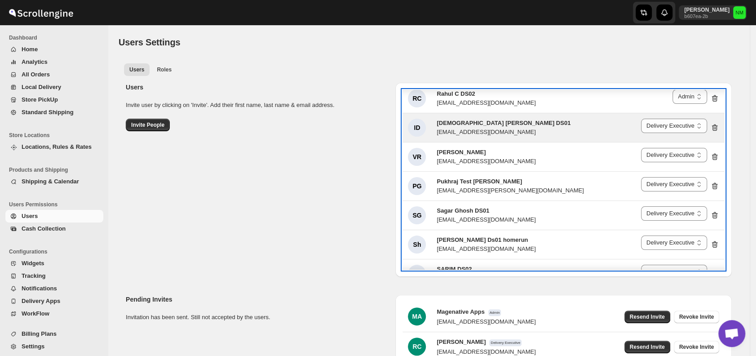
scroll to position [154, 0]
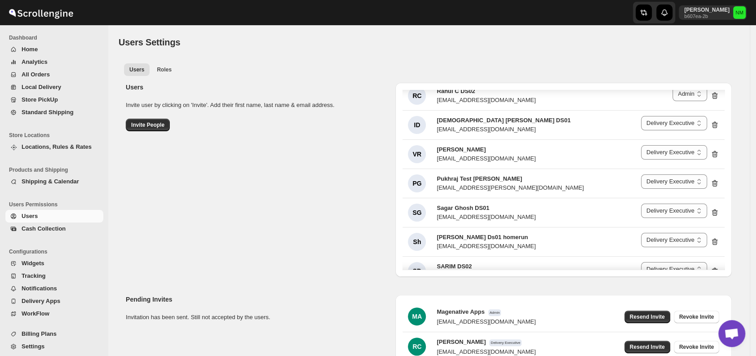
click at [54, 74] on span "All Orders" at bounding box center [62, 74] width 80 height 9
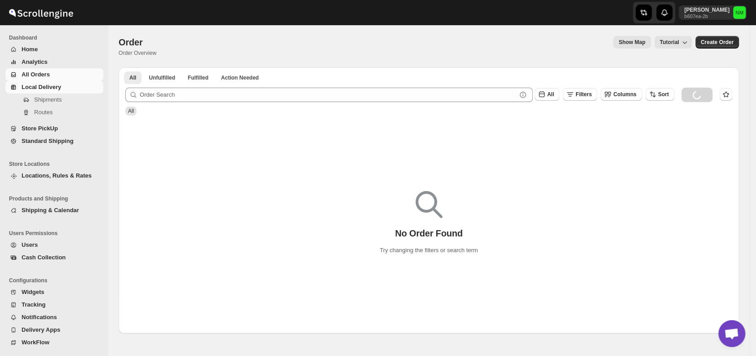
click at [53, 86] on span "Local Delivery" at bounding box center [42, 87] width 40 height 7
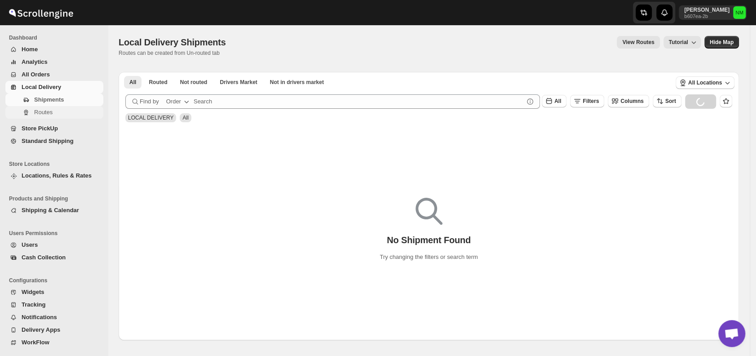
click at [52, 111] on span "Routes" at bounding box center [67, 112] width 67 height 9
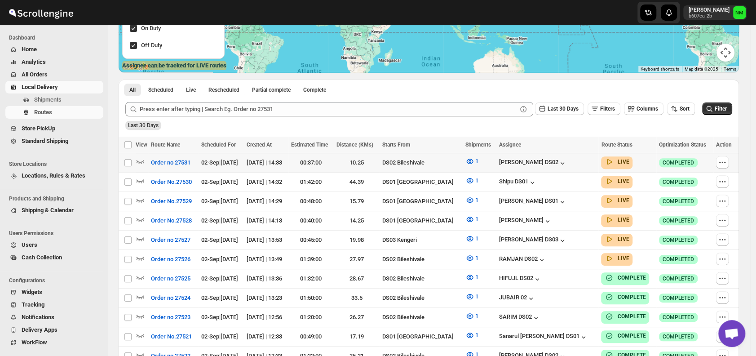
scroll to position [158, 0]
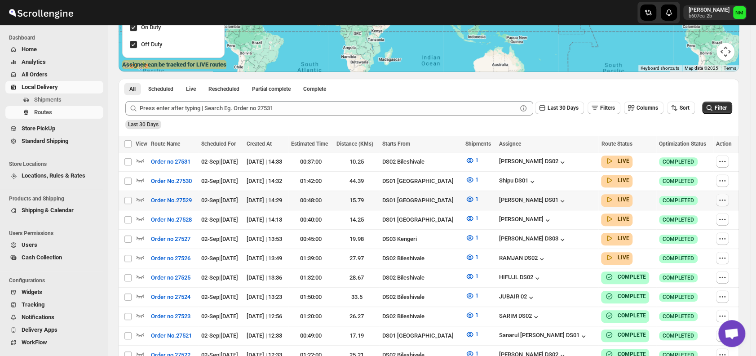
click at [727, 199] on icon "button" at bounding box center [722, 199] width 9 height 9
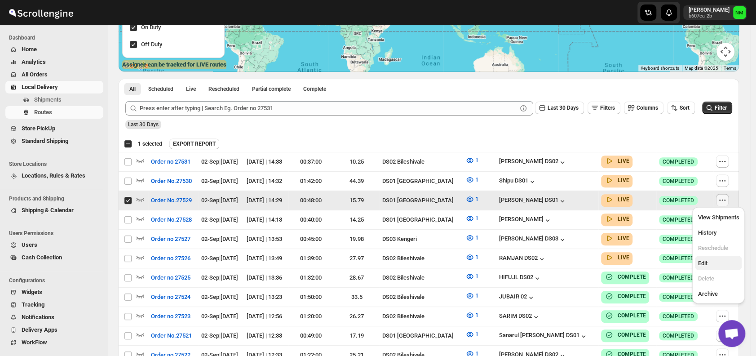
click at [716, 262] on span "Edit" at bounding box center [717, 263] width 41 height 9
checkbox input "false"
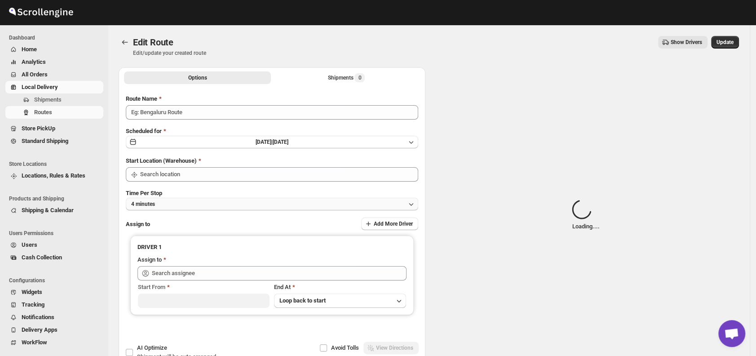
type input "Order No.27529"
type input "DS01 [GEOGRAPHIC_DATA]"
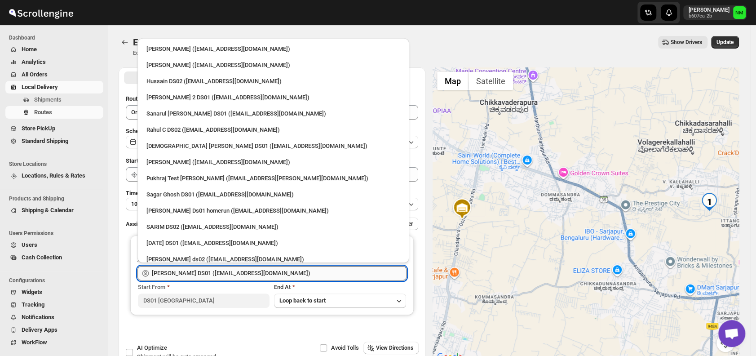
click at [273, 269] on input "[PERSON_NAME] DS01 ([EMAIL_ADDRESS][DOMAIN_NAME])" at bounding box center [279, 273] width 255 height 14
click at [185, 144] on div "[DEMOGRAPHIC_DATA] [PERSON_NAME] DS01 ([EMAIL_ADDRESS][DOMAIN_NAME])" at bounding box center [273, 145] width 254 height 9
type input "[DEMOGRAPHIC_DATA] [PERSON_NAME] DS01 ([EMAIL_ADDRESS][DOMAIN_NAME])"
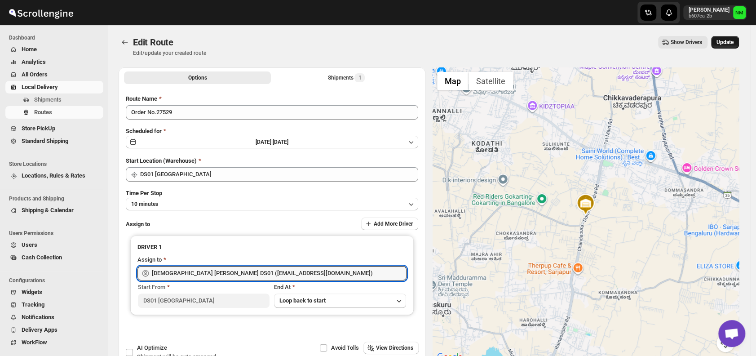
click at [724, 47] on button "Update" at bounding box center [725, 42] width 28 height 13
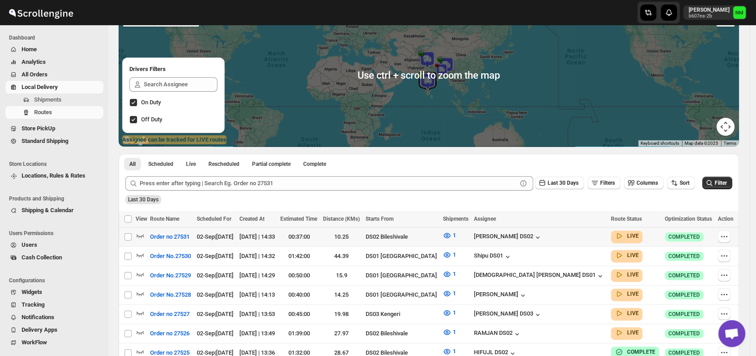
scroll to position [99, 0]
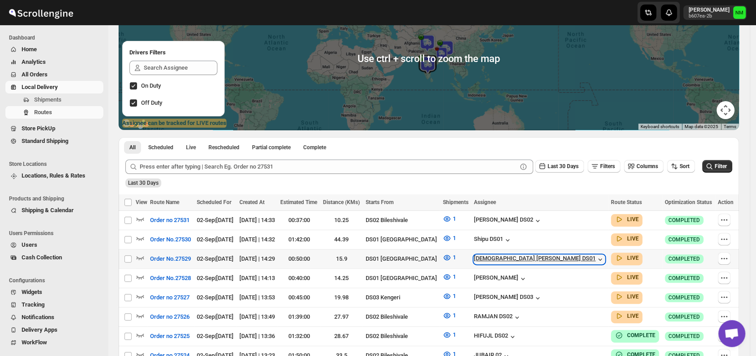
click at [596, 258] on icon "button" at bounding box center [600, 259] width 9 height 9
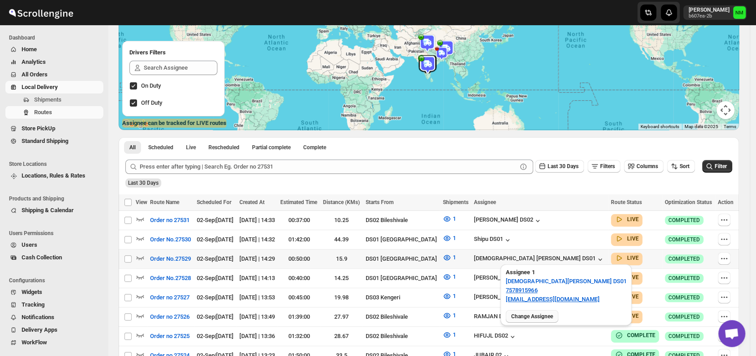
click at [525, 313] on span "Change Assignee" at bounding box center [532, 316] width 42 height 7
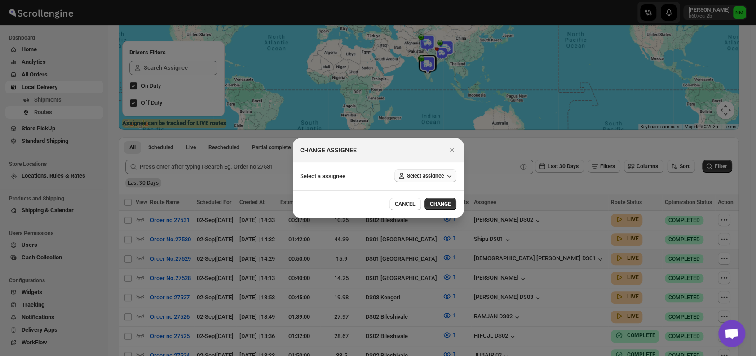
click at [445, 178] on icon ":r3sh:" at bounding box center [449, 175] width 9 height 9
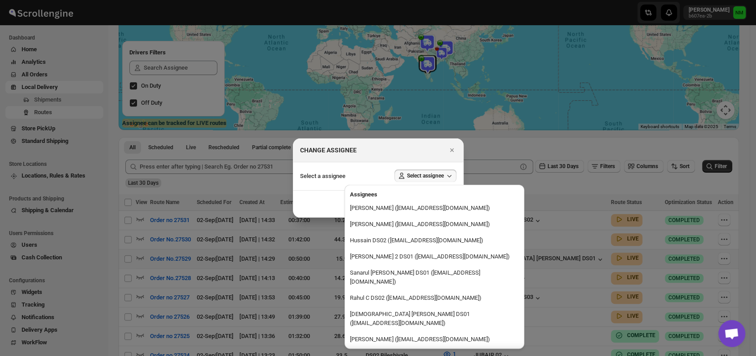
click at [445, 178] on icon ":r3sh:" at bounding box center [449, 175] width 9 height 9
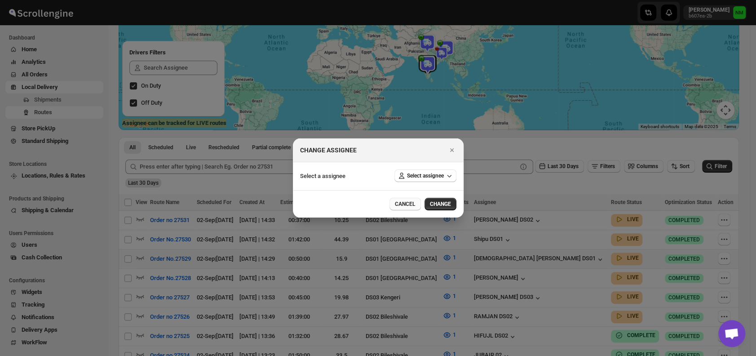
click at [393, 206] on button "CANCEL" at bounding box center [404, 204] width 31 height 13
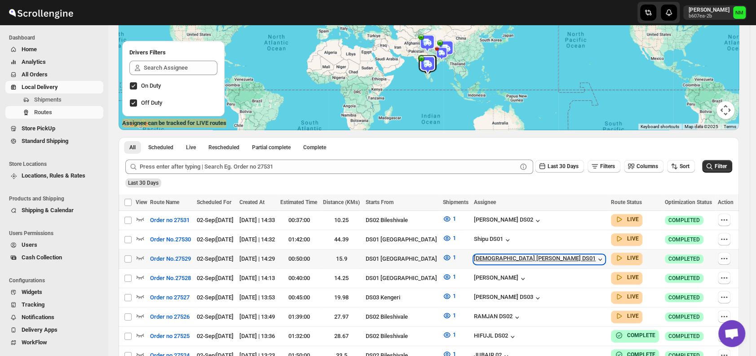
click at [596, 257] on icon "button" at bounding box center [600, 259] width 9 height 9
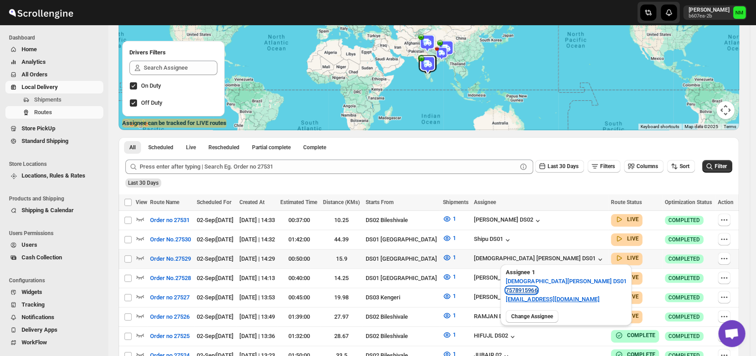
drag, startPoint x: 506, startPoint y: 289, endPoint x: 534, endPoint y: 288, distance: 28.3
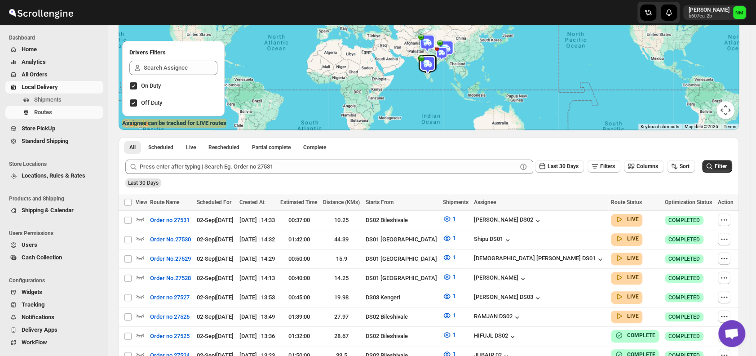
drag, startPoint x: 534, startPoint y: 288, endPoint x: 463, endPoint y: 184, distance: 126.4
click at [463, 184] on div "Last 30 Days" at bounding box center [428, 179] width 609 height 15
click at [726, 258] on icon "button" at bounding box center [723, 258] width 9 height 9
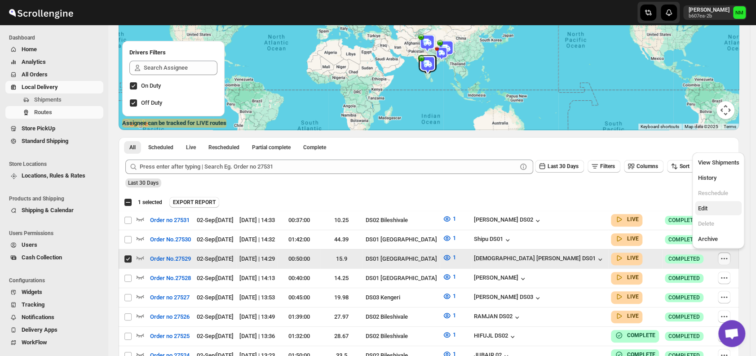
click at [700, 210] on span "Edit" at bounding box center [701, 208] width 9 height 7
checkbox input "false"
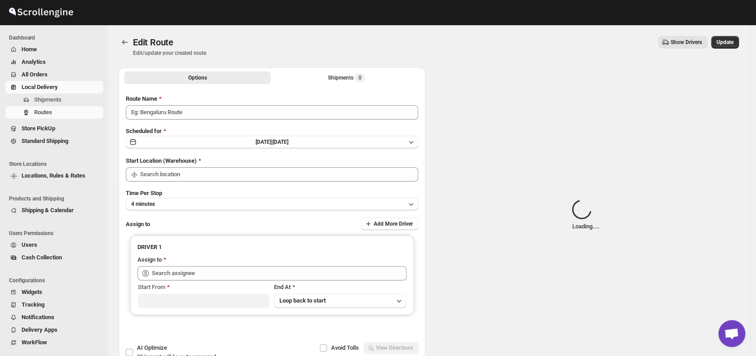
type input "Order No.27529"
type input "DS01 [GEOGRAPHIC_DATA]"
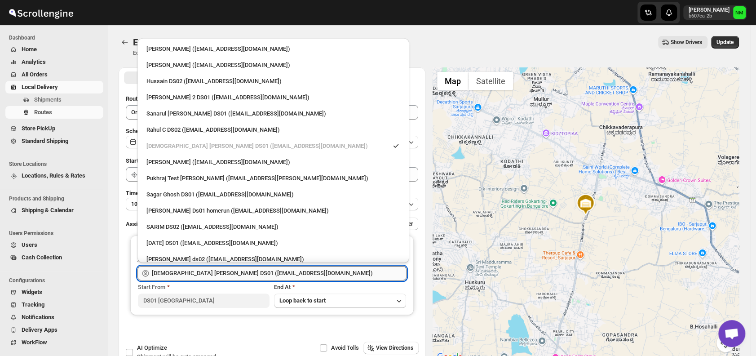
click at [320, 270] on input "Islam Laskar DS01 (vixib74172@ikowat.com)" at bounding box center [279, 273] width 255 height 14
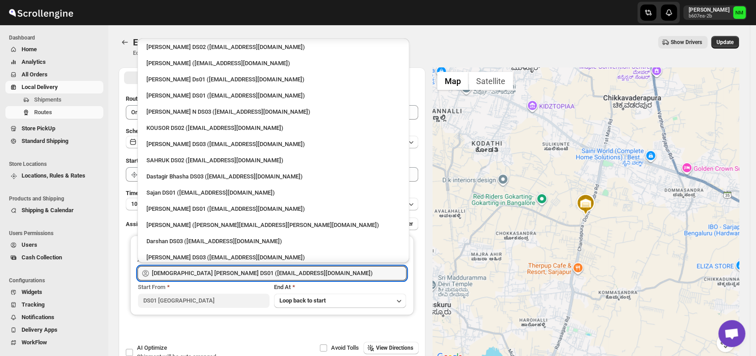
scroll to position [767, 0]
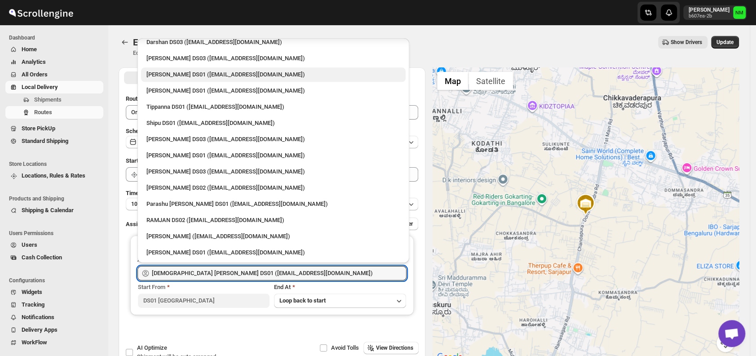
click at [193, 72] on div "Ashraf Ali DS01 (yoyovey222@0tires.com)" at bounding box center [273, 74] width 254 height 9
type input "Ashraf Ali DS01 (yoyovey222@0tires.com)"
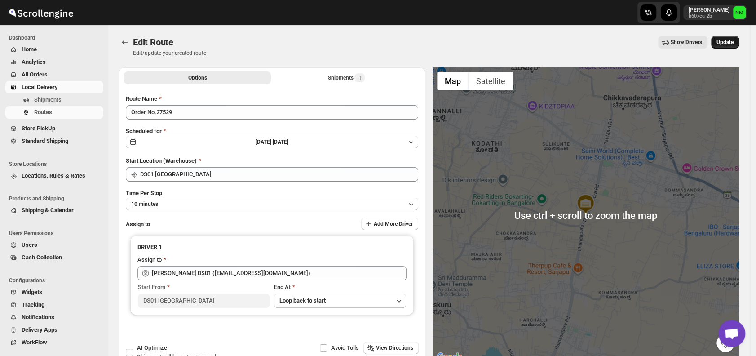
click at [720, 43] on button "Update" at bounding box center [725, 42] width 28 height 13
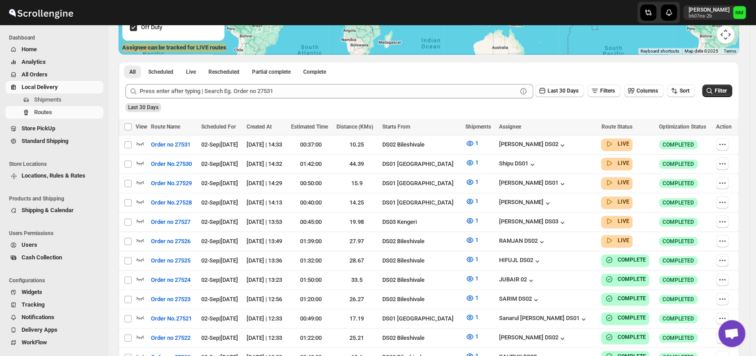
scroll to position [155, 0]
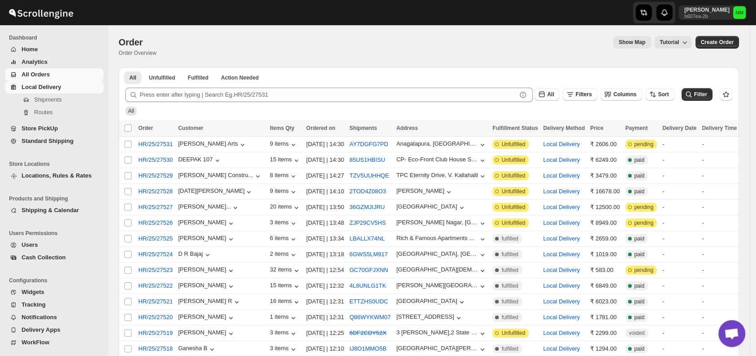
click at [60, 90] on span "Local Delivery" at bounding box center [62, 87] width 80 height 9
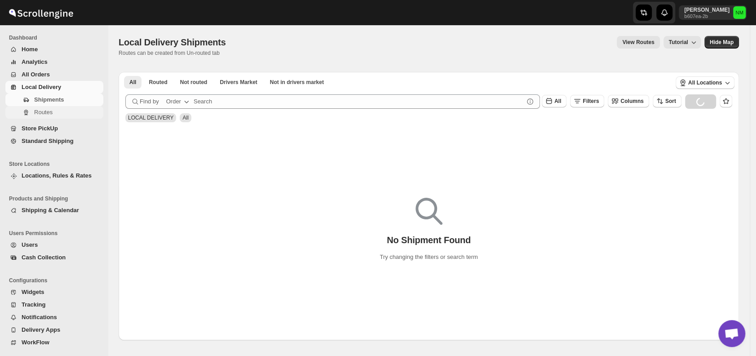
click at [58, 108] on span "Routes" at bounding box center [67, 112] width 67 height 9
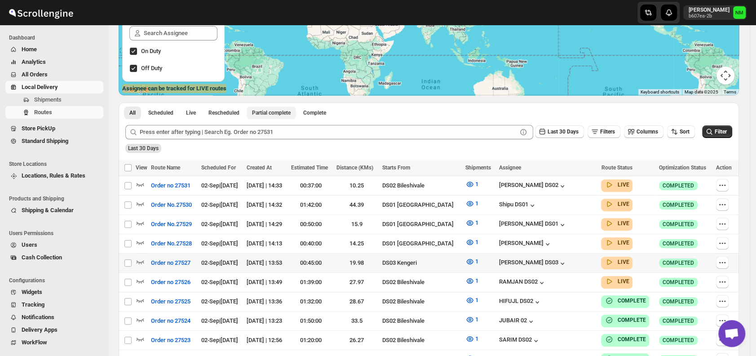
scroll to position [135, 0]
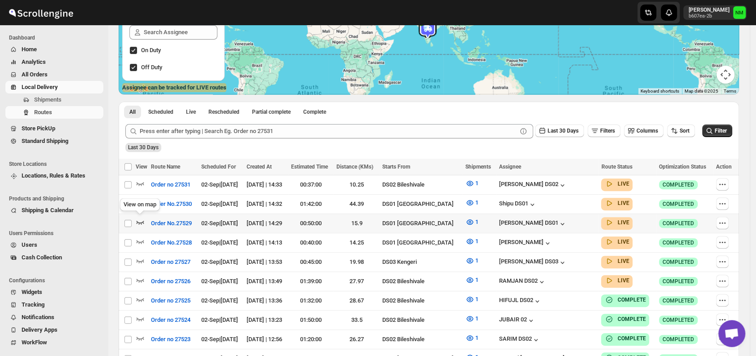
click at [141, 221] on icon "button" at bounding box center [141, 223] width 8 height 4
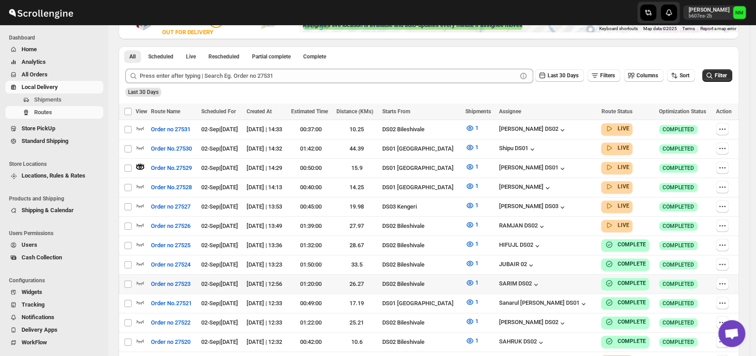
scroll to position [270, 0]
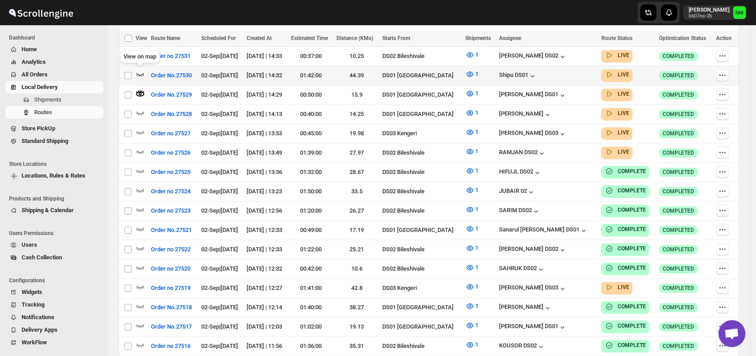
click at [139, 73] on icon "button" at bounding box center [141, 75] width 8 height 4
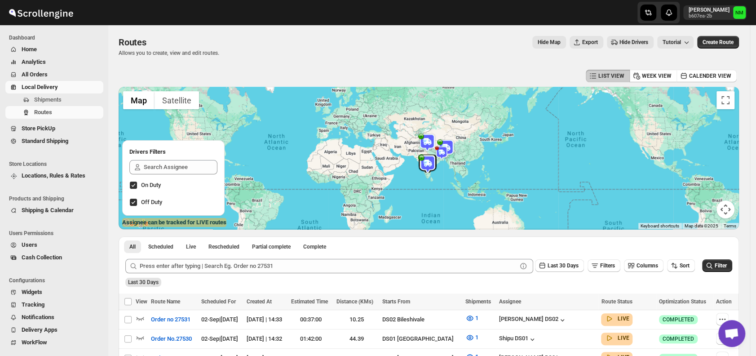
scroll to position [134, 0]
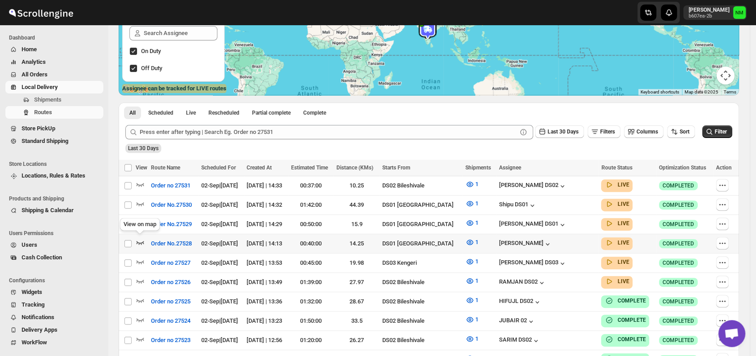
click at [138, 238] on icon "button" at bounding box center [140, 242] width 9 height 9
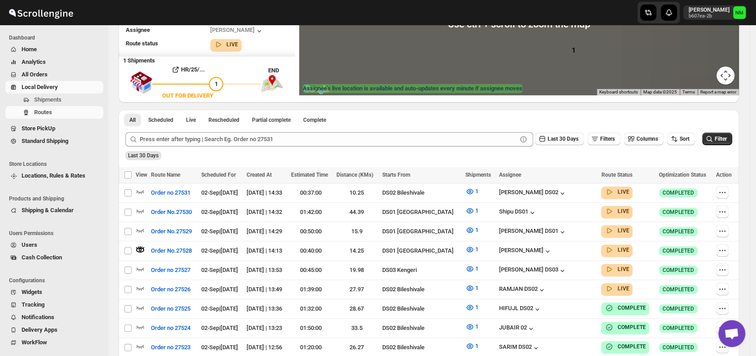
scroll to position [0, 0]
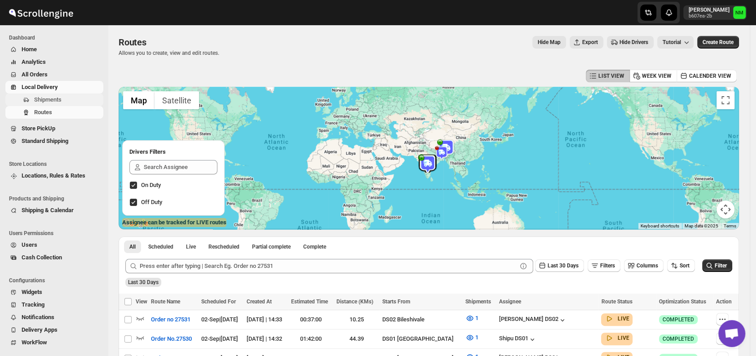
click at [44, 94] on button "Shipments" at bounding box center [54, 99] width 98 height 13
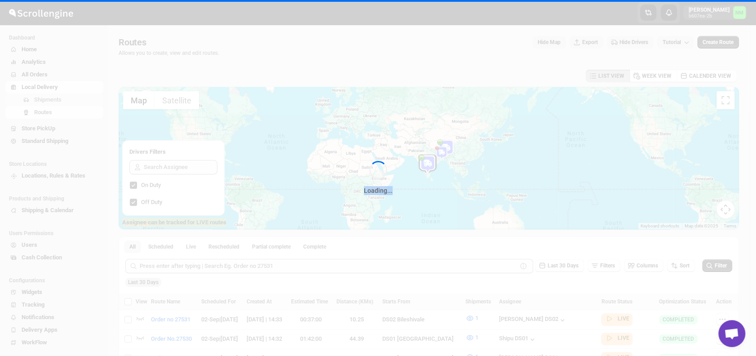
click at [44, 94] on div "Loading..." at bounding box center [378, 178] width 756 height 356
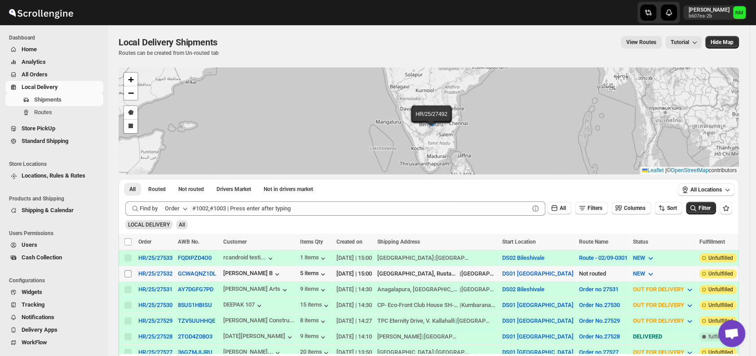
click at [127, 274] on input "Select shipment" at bounding box center [127, 273] width 7 height 7
checkbox input "true"
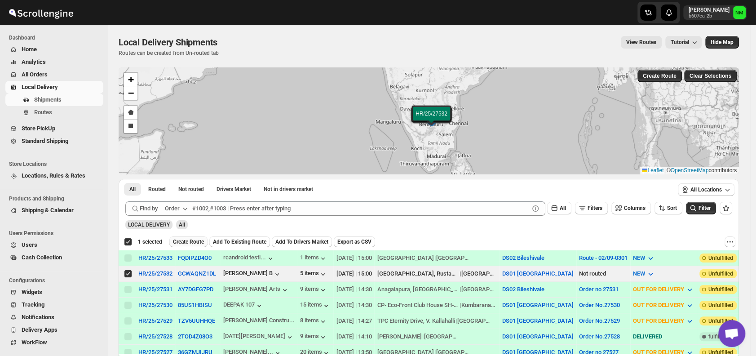
click at [179, 242] on span "Create Route" at bounding box center [188, 241] width 31 height 7
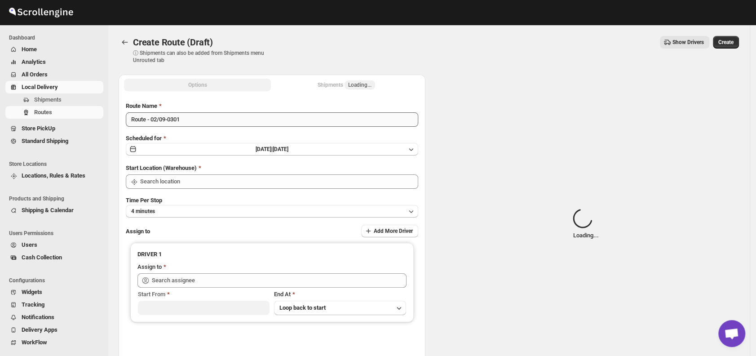
type input "DS01 [GEOGRAPHIC_DATA]"
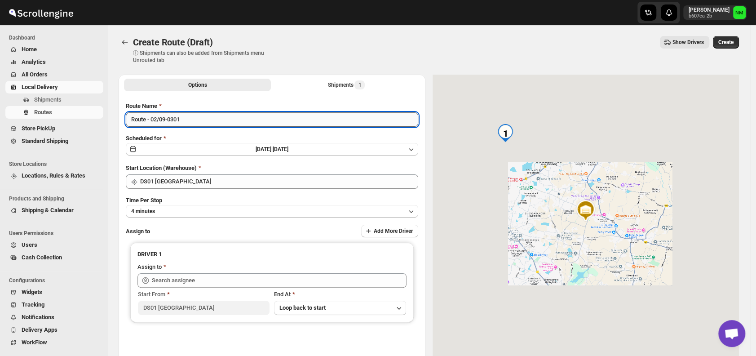
click at [211, 118] on input "Route - 02/09-0301" at bounding box center [272, 119] width 292 height 14
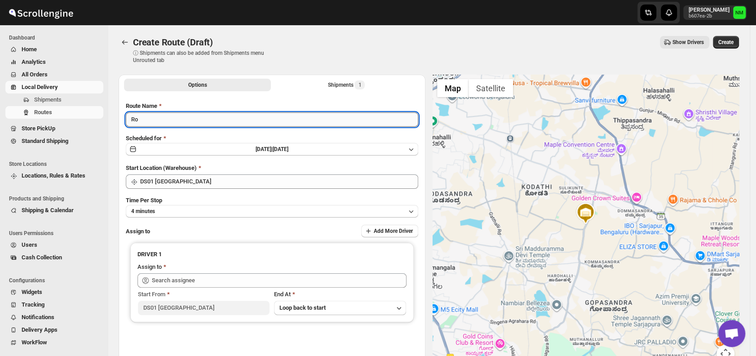
type input "R"
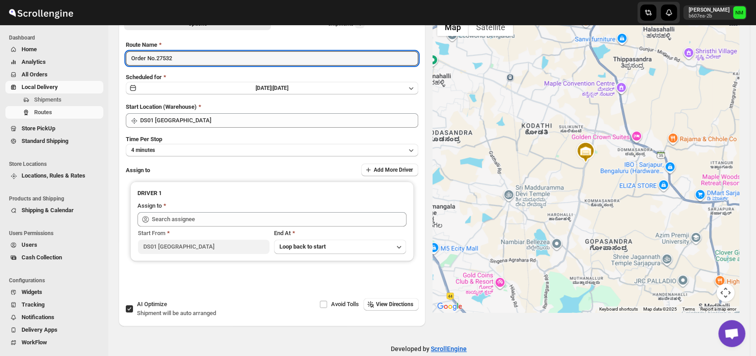
scroll to position [62, 0]
type input "Order No.27532"
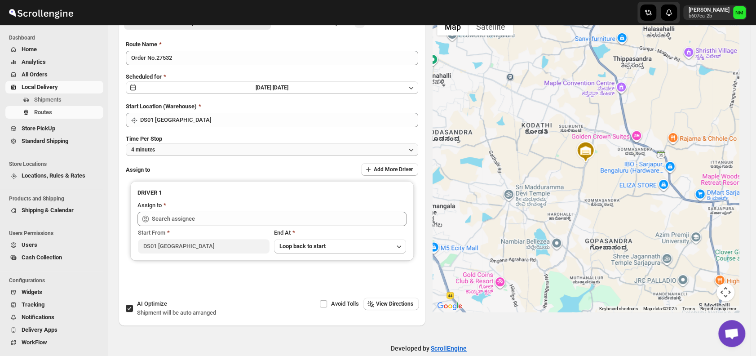
click at [178, 151] on button "4 minutes" at bounding box center [272, 149] width 292 height 13
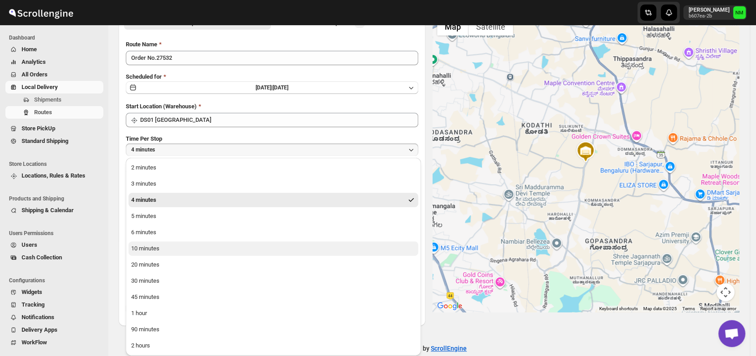
click at [162, 248] on button "10 minutes" at bounding box center [273, 248] width 290 height 14
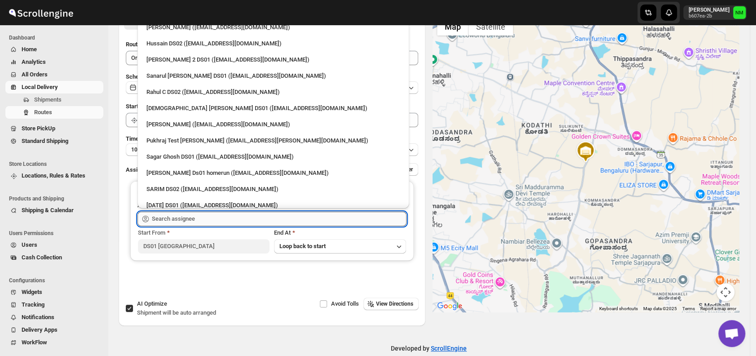
click at [220, 212] on input "text" at bounding box center [279, 219] width 255 height 14
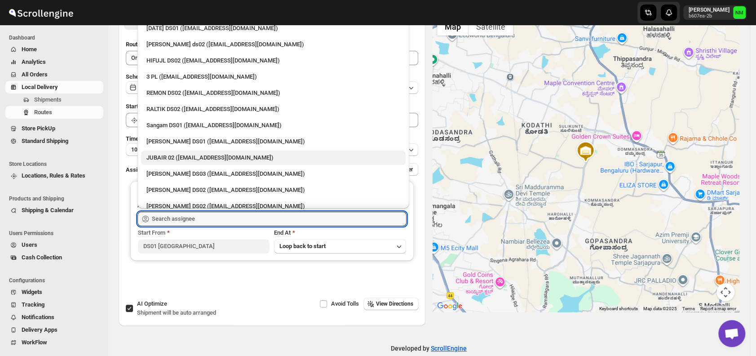
scroll to position [178, 0]
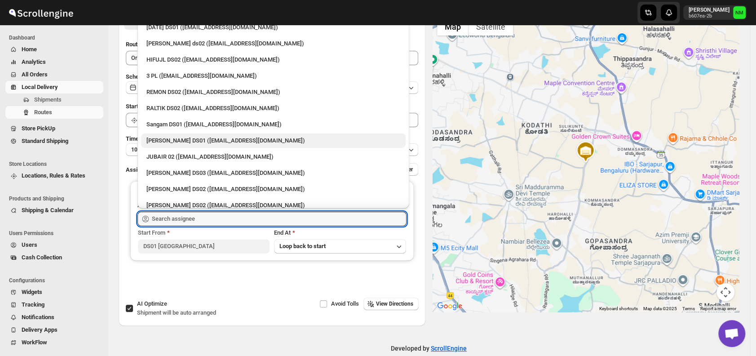
click at [168, 140] on div "[PERSON_NAME] DS01 ([EMAIL_ADDRESS][DOMAIN_NAME])" at bounding box center [273, 140] width 254 height 9
type input "[PERSON_NAME] DS01 ([EMAIL_ADDRESS][DOMAIN_NAME])"
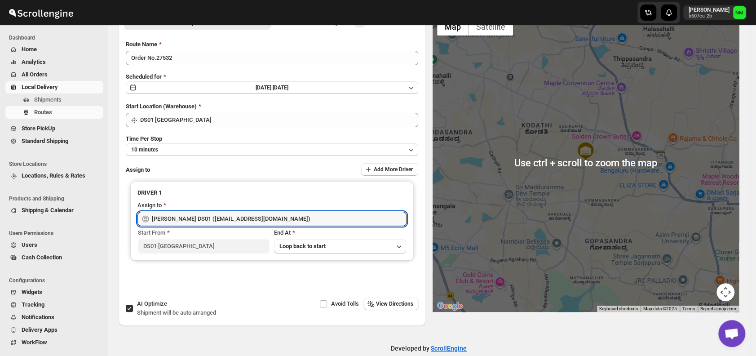
scroll to position [0, 0]
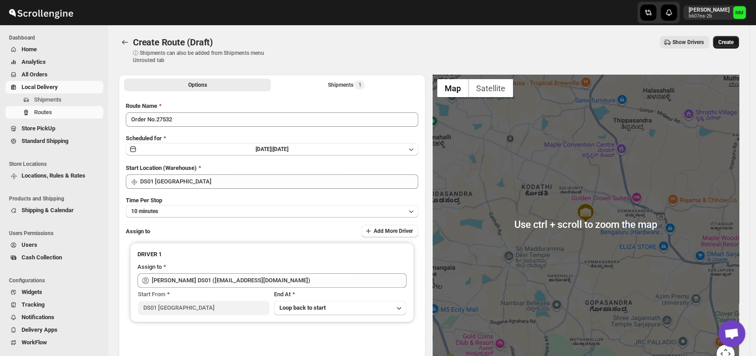
click at [724, 44] on span "Create" at bounding box center [725, 42] width 15 height 7
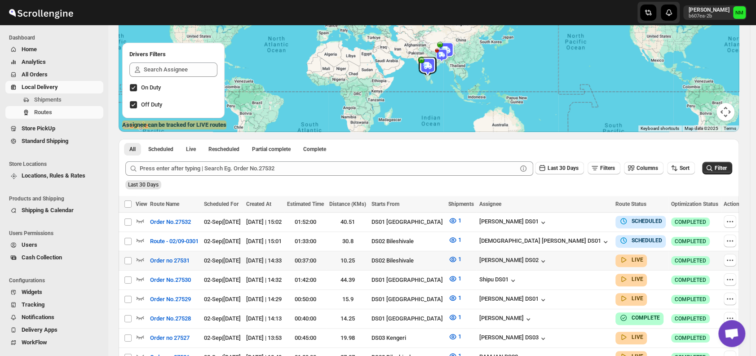
scroll to position [98, 0]
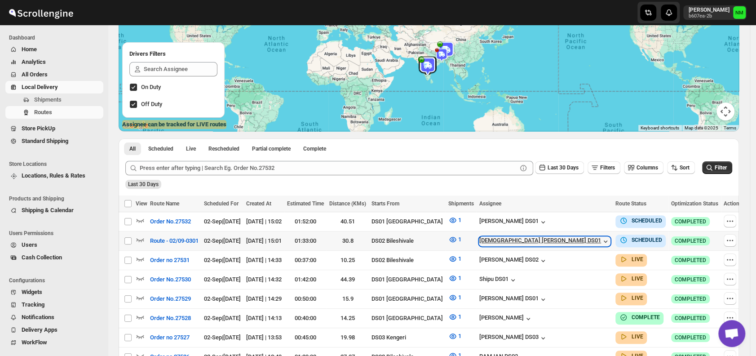
click at [601, 241] on icon "button" at bounding box center [605, 241] width 9 height 9
click at [69, 101] on span "Shipments" at bounding box center [67, 99] width 67 height 9
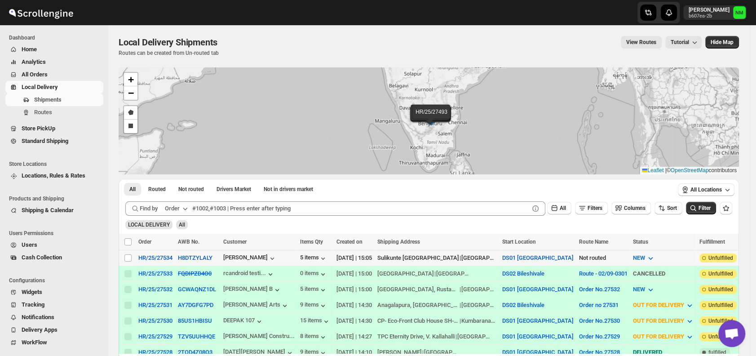
click at [132, 257] on div "Select shipment" at bounding box center [128, 258] width 9 height 8
checkbox input "true"
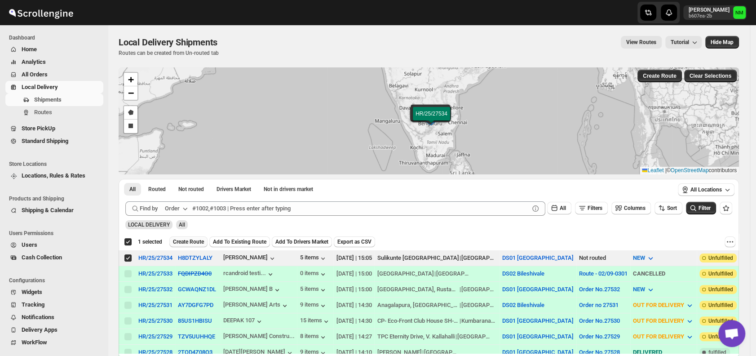
click at [180, 243] on span "Create Route" at bounding box center [188, 241] width 31 height 7
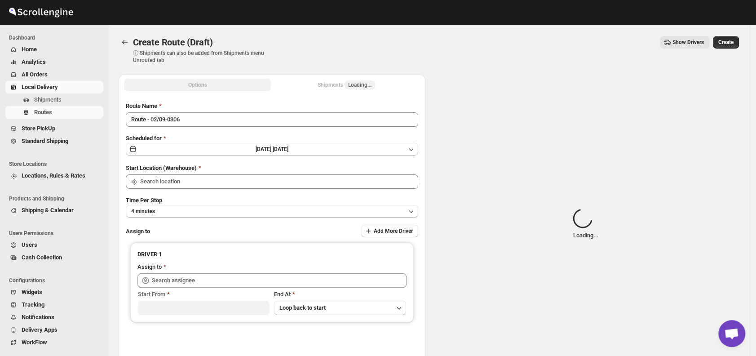
type input "DS01 [GEOGRAPHIC_DATA]"
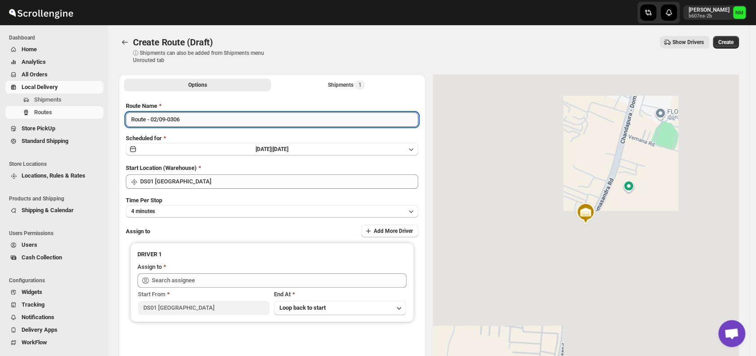
click at [205, 122] on input "Route - 02/09-0306" at bounding box center [272, 119] width 292 height 14
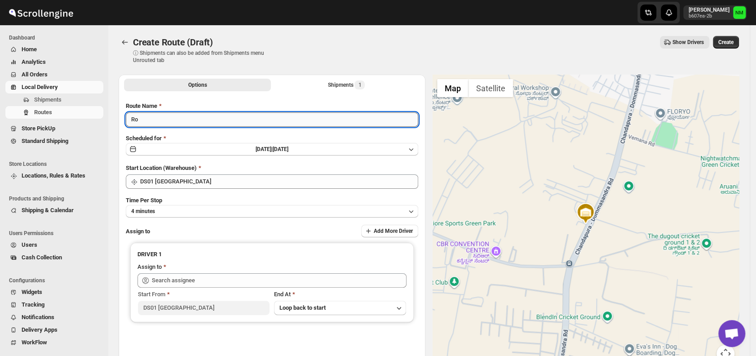
type input "R"
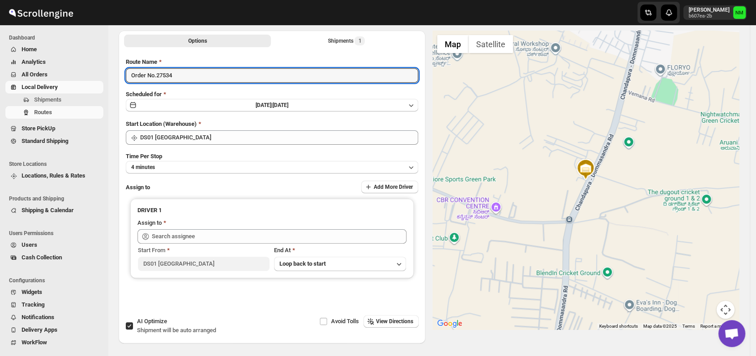
scroll to position [60, 0]
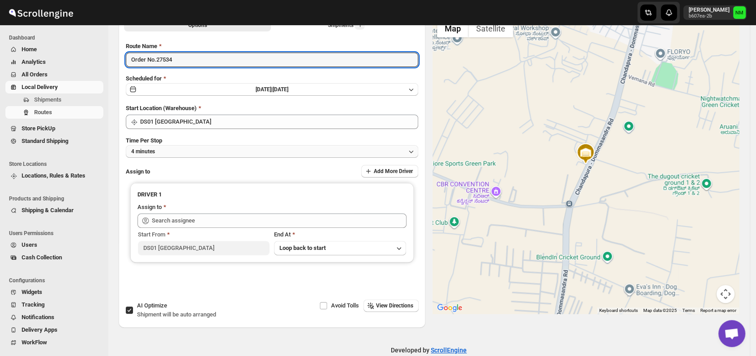
type input "Order No.27534"
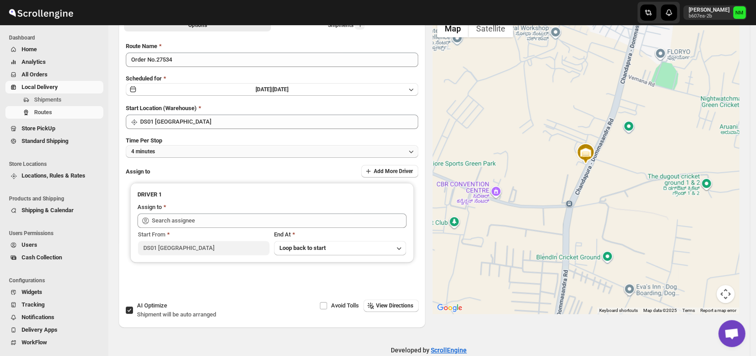
click at [180, 154] on button "4 minutes" at bounding box center [272, 151] width 292 height 13
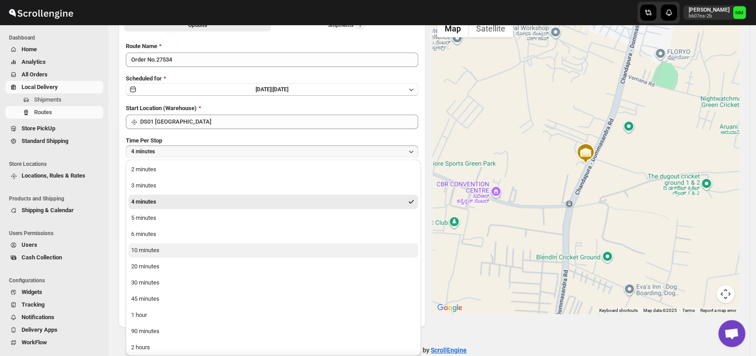
click at [150, 249] on div "10 minutes" at bounding box center [145, 250] width 28 height 9
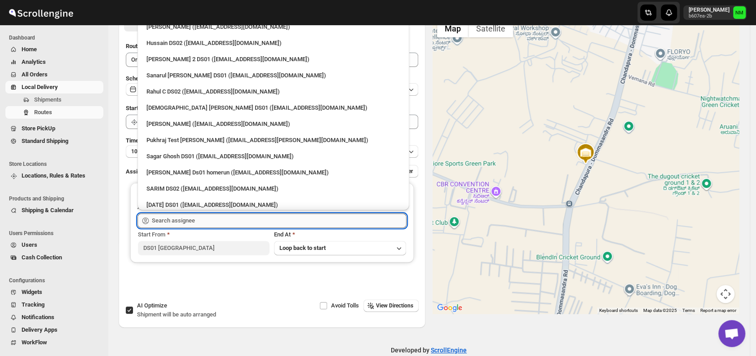
click at [196, 221] on input "text" at bounding box center [279, 220] width 255 height 14
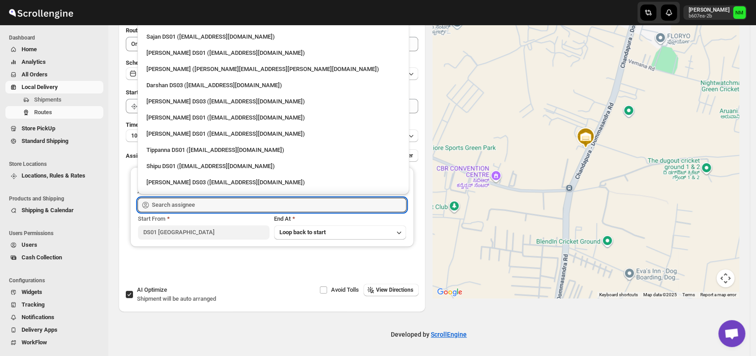
scroll to position [683, 0]
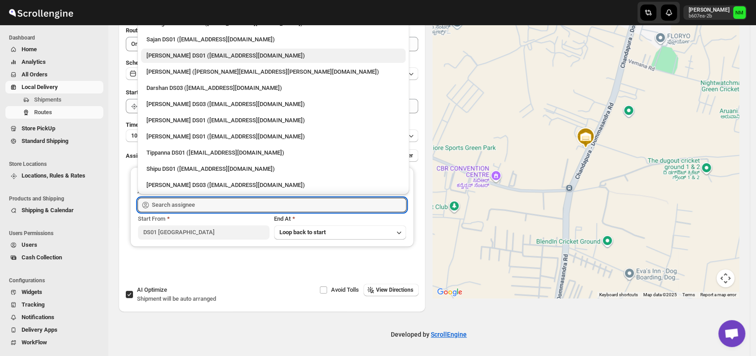
click at [180, 58] on div "[PERSON_NAME] DS01 ([EMAIL_ADDRESS][DOMAIN_NAME])" at bounding box center [273, 55] width 254 height 9
type input "[PERSON_NAME] DS01 ([EMAIL_ADDRESS][DOMAIN_NAME])"
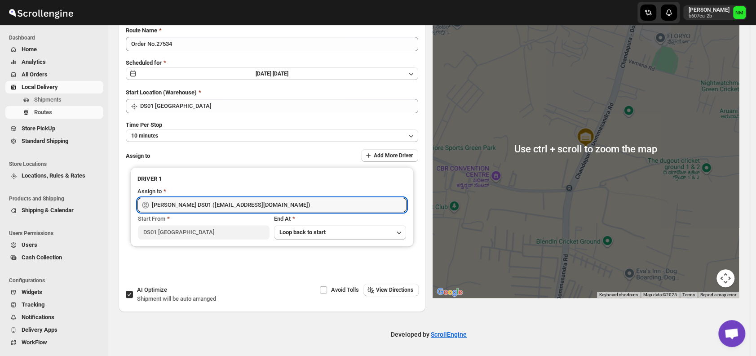
scroll to position [0, 0]
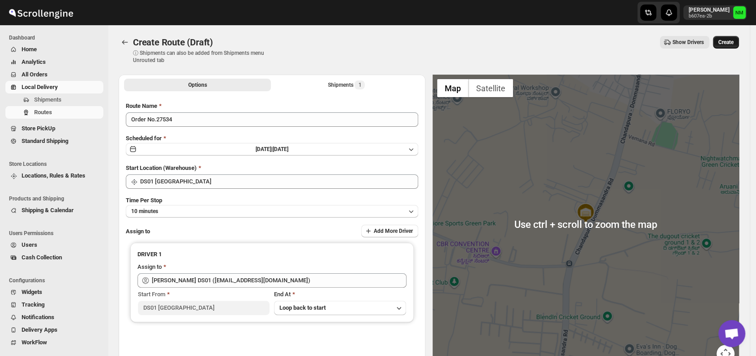
click at [725, 47] on button "Create" at bounding box center [726, 42] width 26 height 13
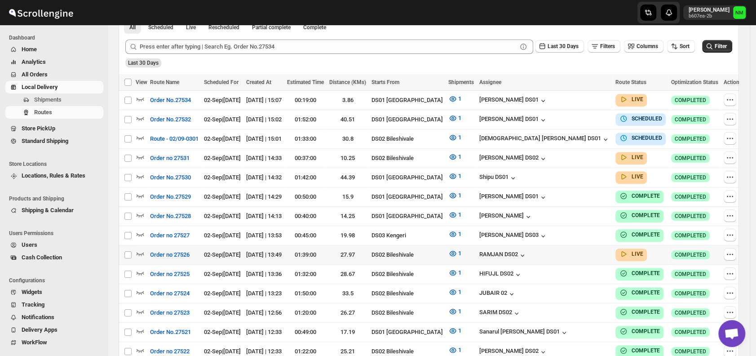
scroll to position [220, 0]
click at [141, 174] on icon "button" at bounding box center [141, 176] width 8 height 4
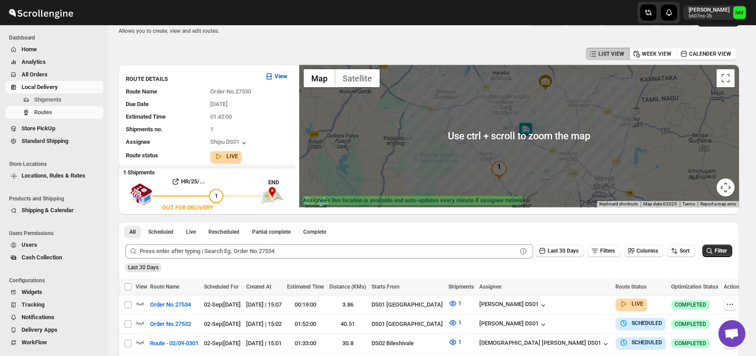
scroll to position [0, 0]
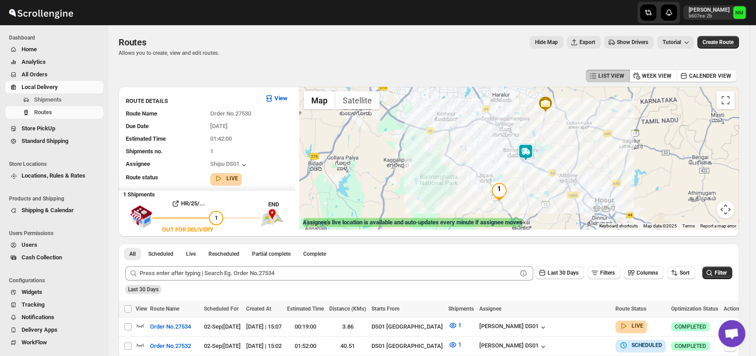
click at [527, 159] on img at bounding box center [525, 152] width 18 height 18
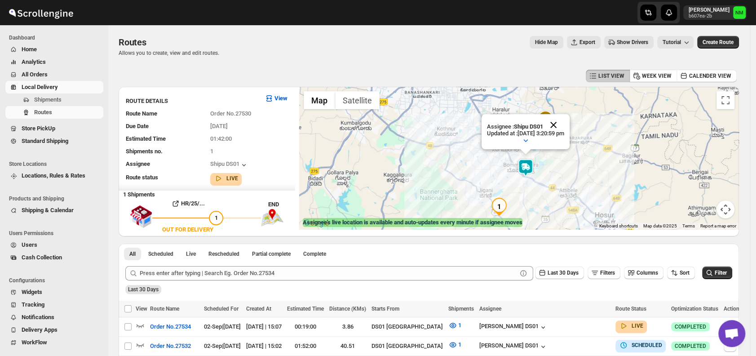
click at [564, 133] on button "Close" at bounding box center [554, 125] width 22 height 22
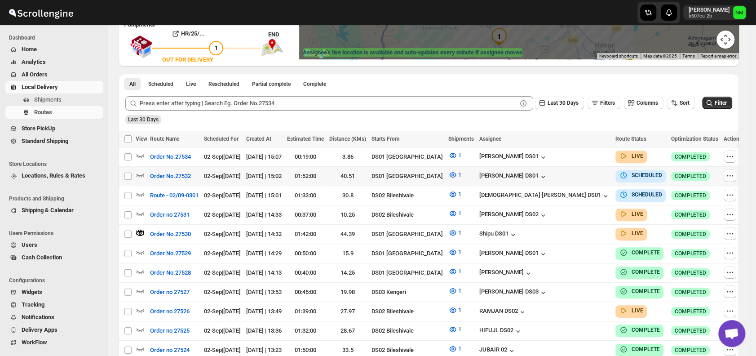
scroll to position [171, 0]
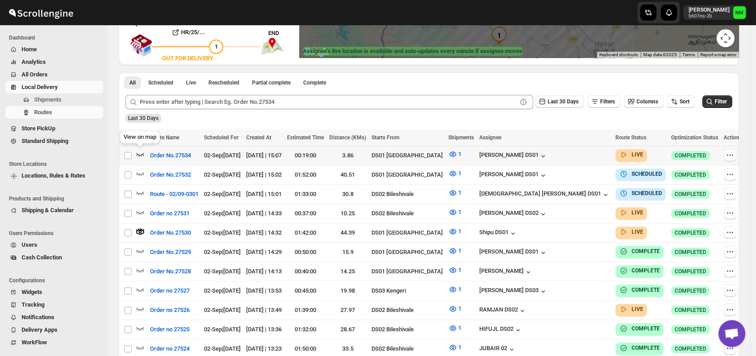
click at [143, 151] on icon "button" at bounding box center [140, 154] width 9 height 9
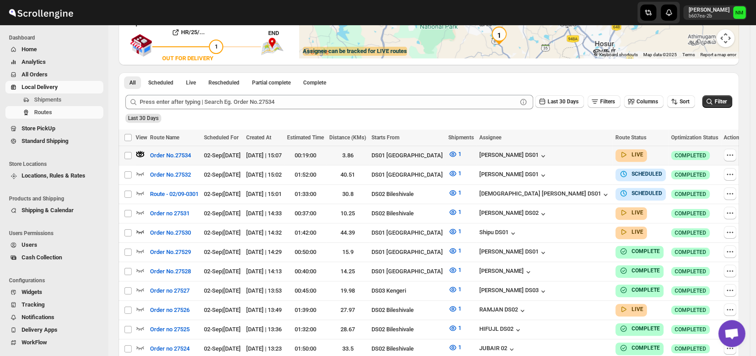
scroll to position [0, 0]
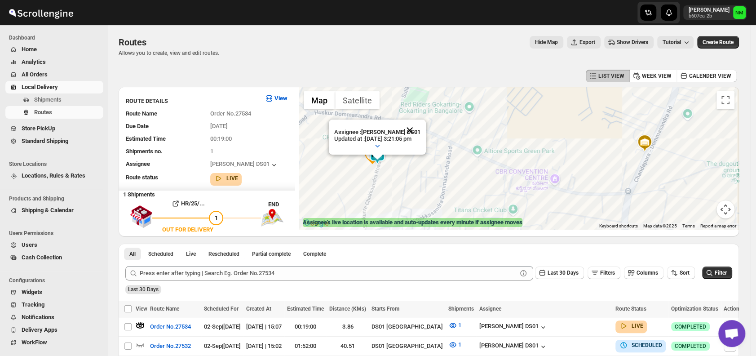
click at [420, 133] on button "Close" at bounding box center [410, 130] width 22 height 22
click at [67, 101] on span "Shipments" at bounding box center [67, 99] width 67 height 9
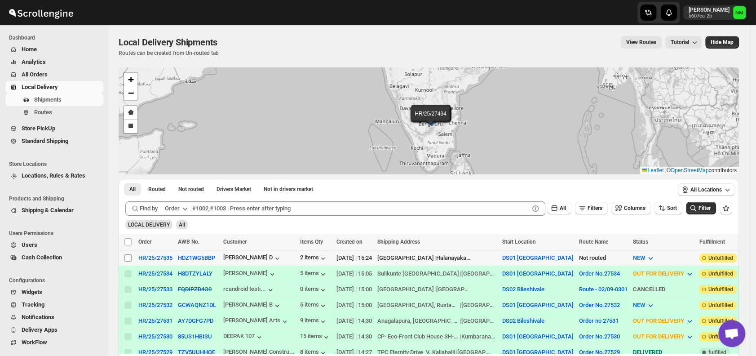
click at [126, 259] on input "Select shipment" at bounding box center [127, 257] width 7 height 7
checkbox input "true"
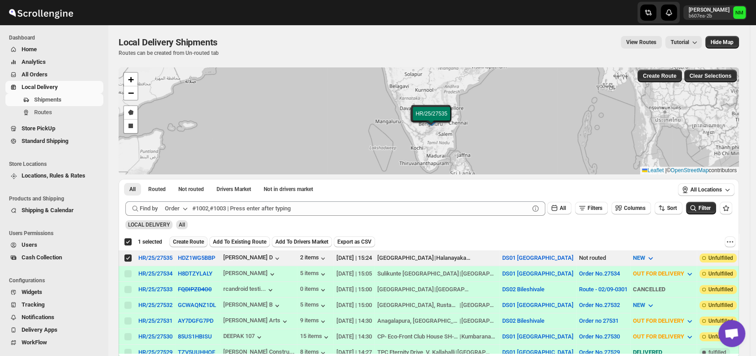
click at [183, 239] on span "Create Route" at bounding box center [188, 241] width 31 height 7
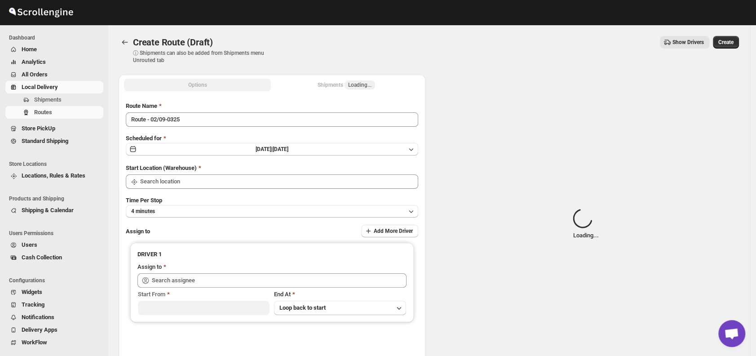
type input "DS01 [GEOGRAPHIC_DATA]"
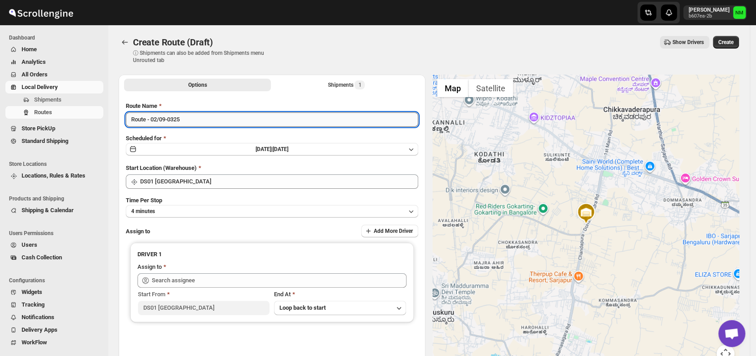
click at [200, 124] on input "Route - 02/09-0325" at bounding box center [272, 119] width 292 height 14
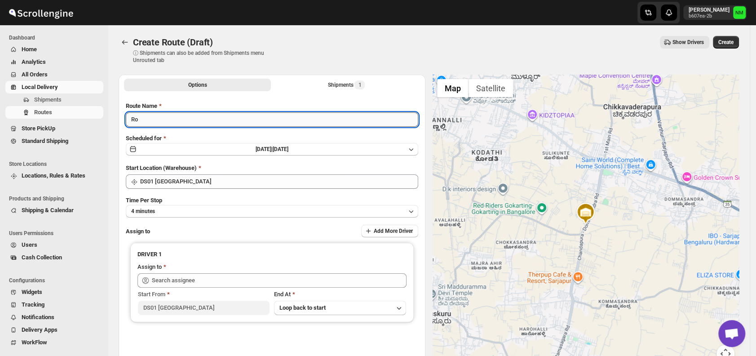
type input "R"
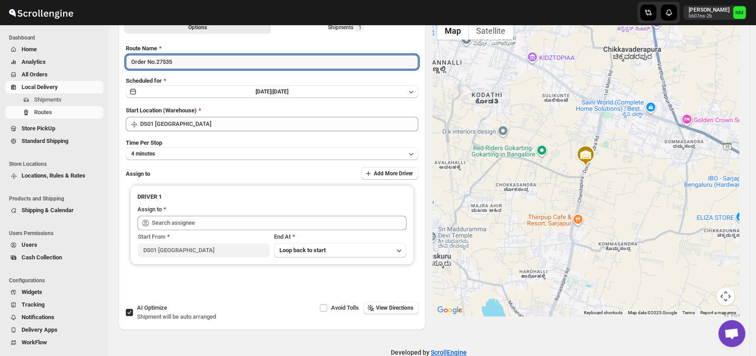
scroll to position [58, 0]
type input "Order No.27535"
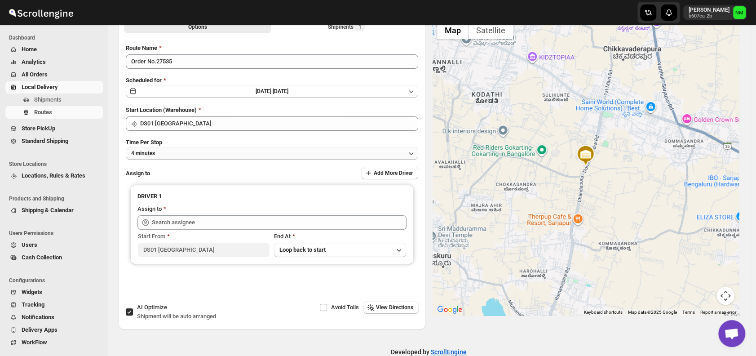
click at [205, 158] on button "4 minutes" at bounding box center [272, 153] width 292 height 13
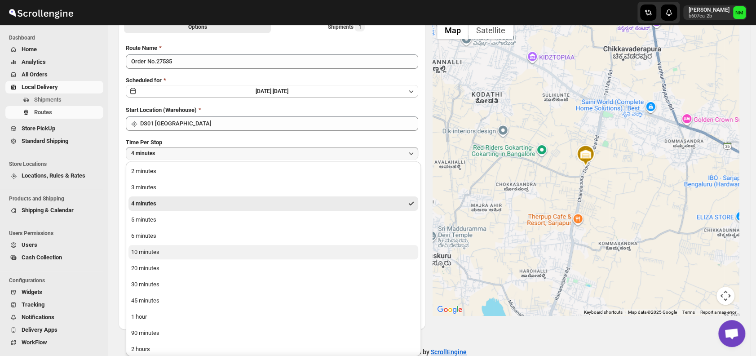
click at [151, 253] on div "10 minutes" at bounding box center [145, 251] width 28 height 9
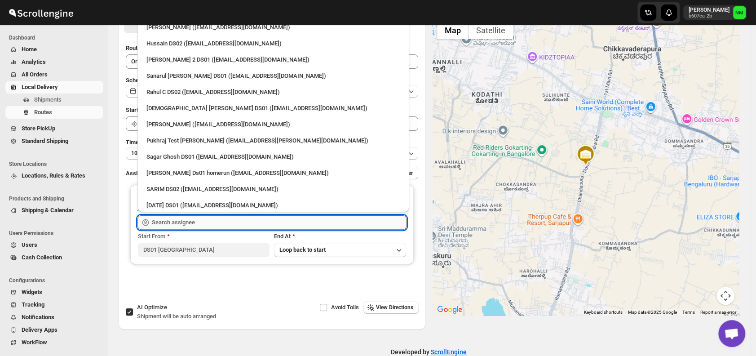
click at [202, 227] on input "text" at bounding box center [279, 222] width 255 height 14
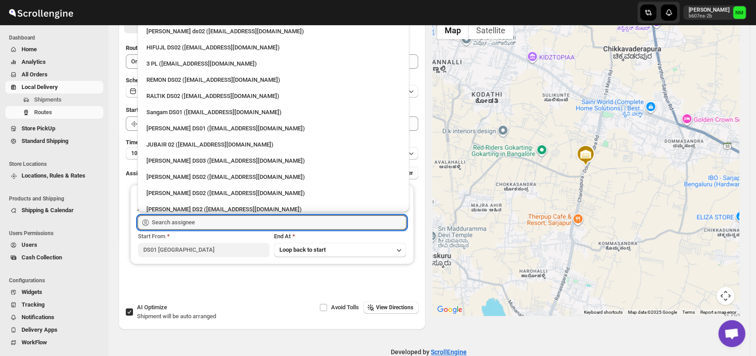
scroll to position [194, 0]
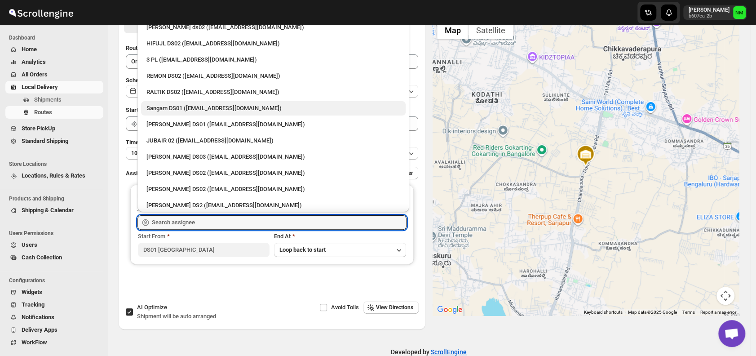
click at [177, 111] on div "Sangam DS01 (relov34542@lassora.com)" at bounding box center [273, 108] width 254 height 9
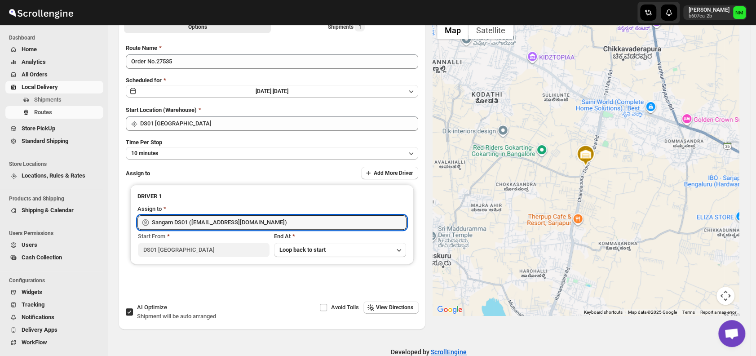
type input "Sangam DS01 (relov34542@lassora.com)"
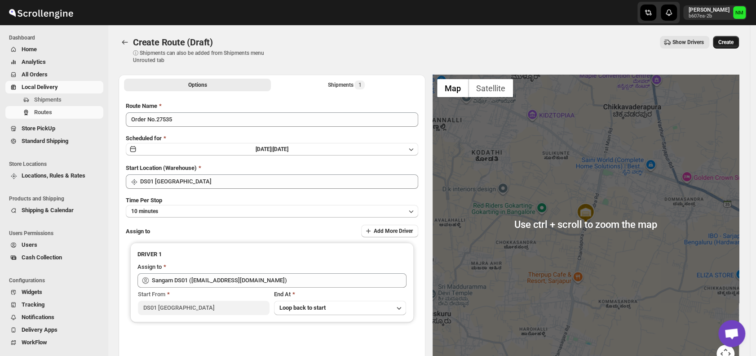
click at [724, 40] on span "Create" at bounding box center [725, 42] width 15 height 7
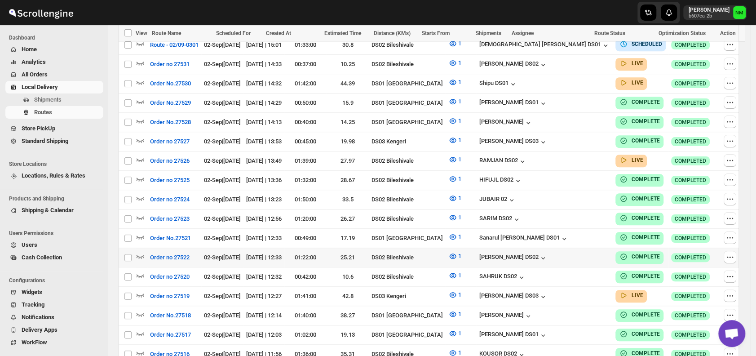
scroll to position [335, 0]
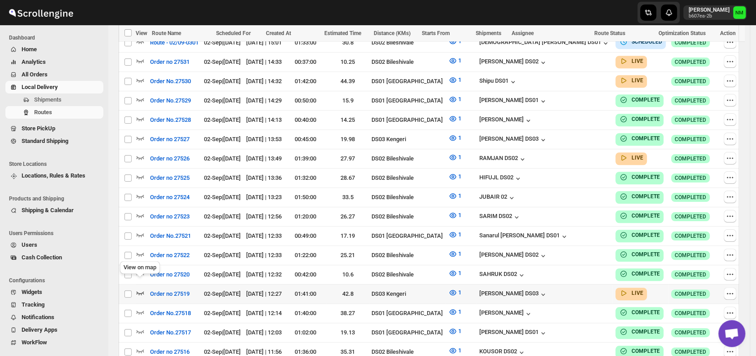
click at [141, 291] on icon "button" at bounding box center [141, 293] width 8 height 4
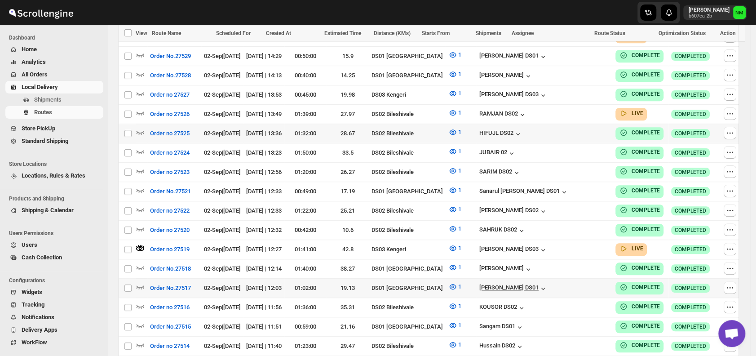
scroll to position [393, 0]
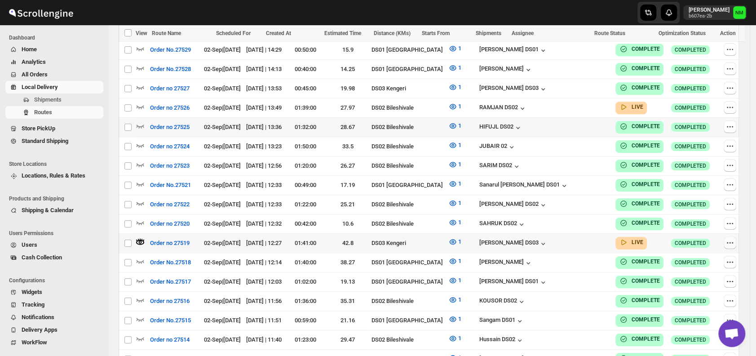
click at [727, 237] on button "button" at bounding box center [730, 242] width 13 height 13
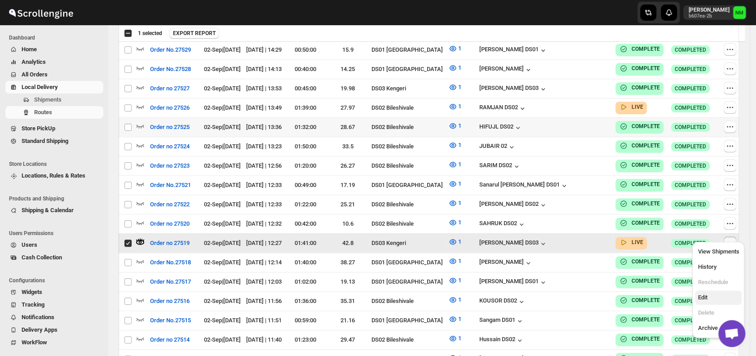
click at [712, 294] on span "Edit" at bounding box center [717, 297] width 41 height 9
checkbox input "false"
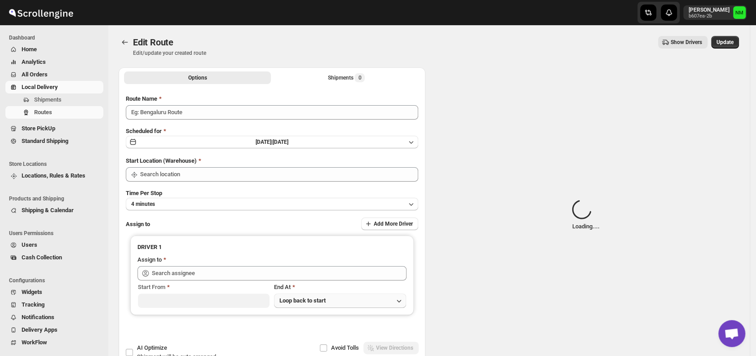
type input "Order no 27519"
type input "DS03 Kengeri"
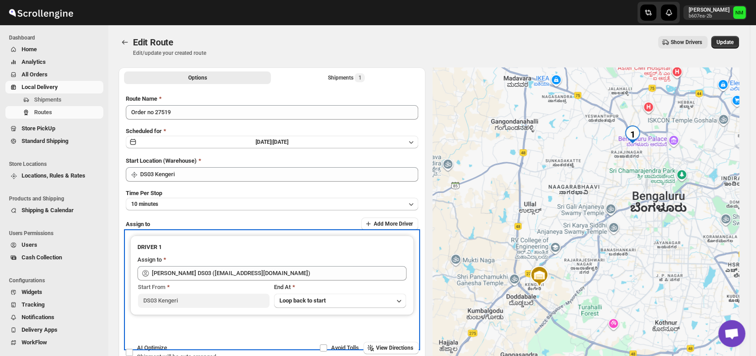
click at [291, 285] on div "End At" at bounding box center [340, 286] width 132 height 9
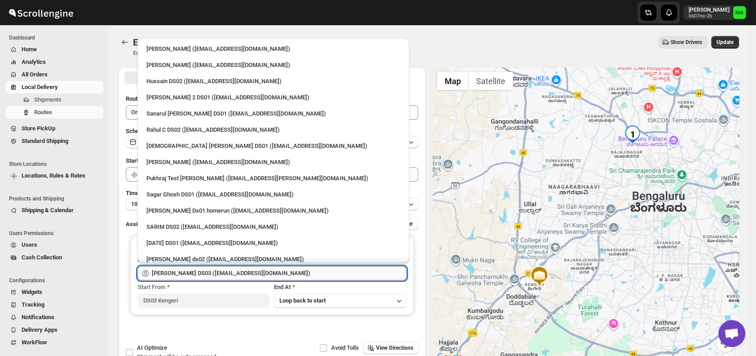
click at [289, 279] on input "Mohim uddin DS03 (veyanal843@bizmud.com)" at bounding box center [279, 273] width 255 height 14
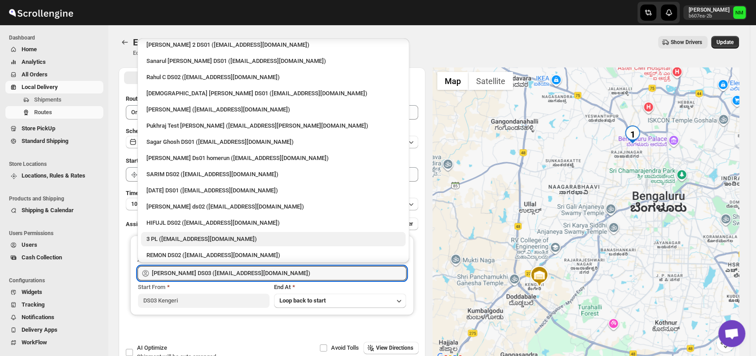
scroll to position [53, 0]
click at [163, 231] on div "3 PL (hello@home-run.co)" at bounding box center [273, 238] width 265 height 14
type input "3 PL ([EMAIL_ADDRESS][DOMAIN_NAME])"
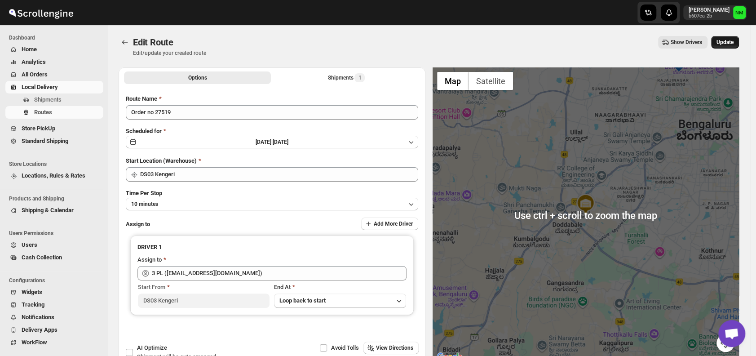
click at [733, 46] on button "Update" at bounding box center [725, 42] width 28 height 13
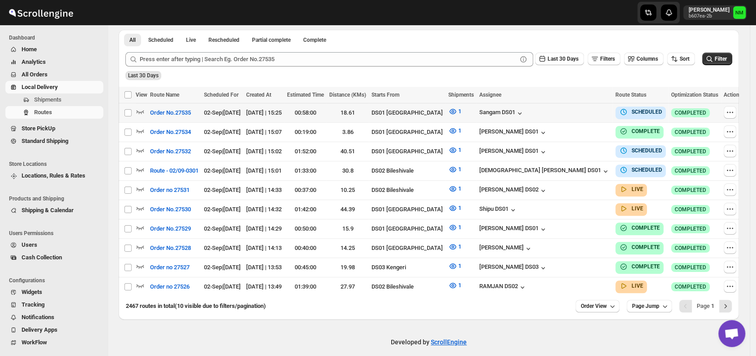
scroll to position [209, 0]
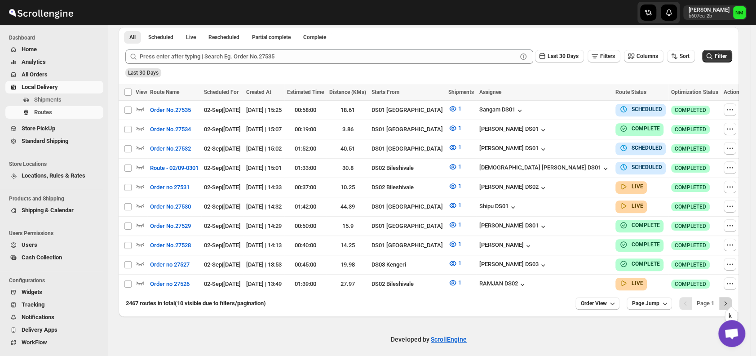
click at [730, 301] on icon "Next" at bounding box center [725, 303] width 9 height 9
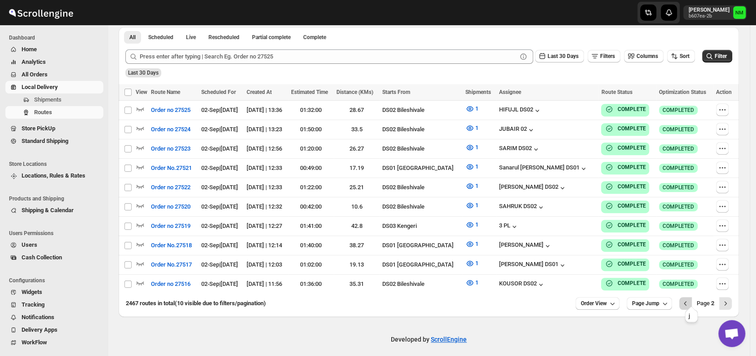
click at [690, 299] on icon "Previous" at bounding box center [685, 303] width 9 height 9
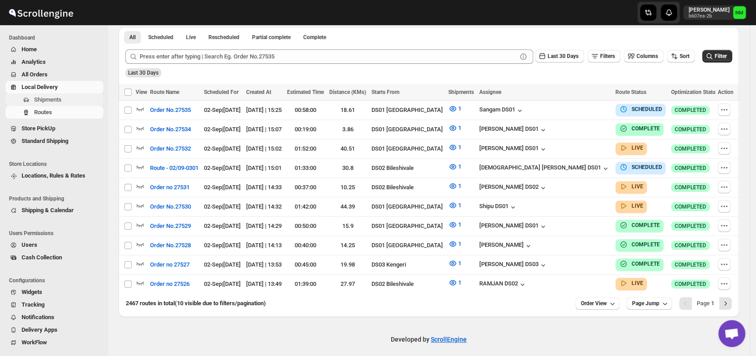
click at [49, 98] on span "Shipments" at bounding box center [47, 99] width 27 height 7
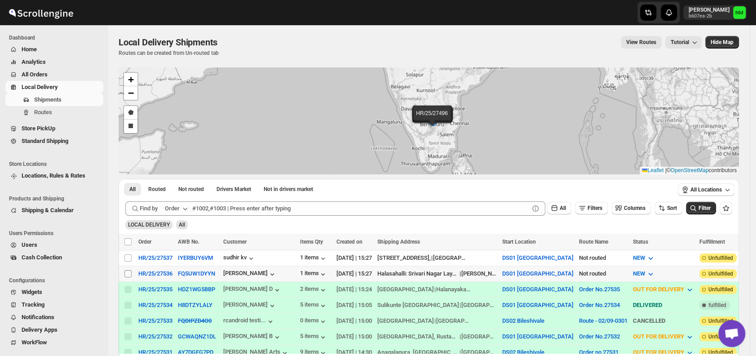
click at [124, 271] on input "Select shipment" at bounding box center [127, 273] width 7 height 7
checkbox input "true"
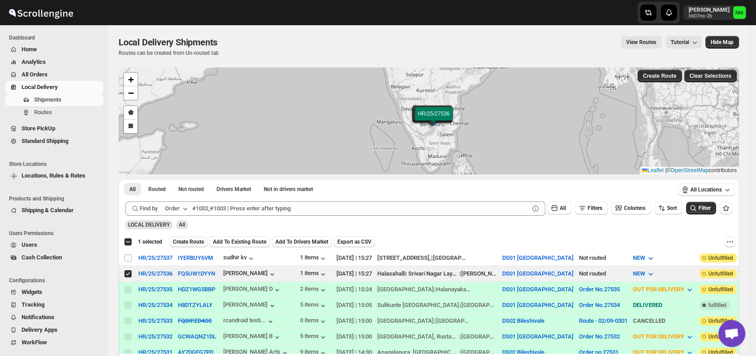
click at [190, 242] on span "Create Route" at bounding box center [188, 241] width 31 height 7
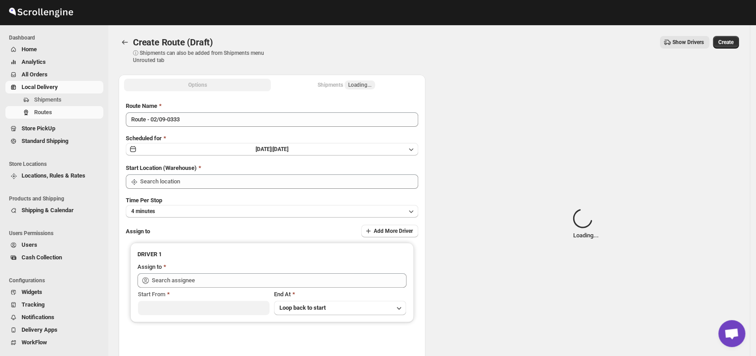
type input "DS01 [GEOGRAPHIC_DATA]"
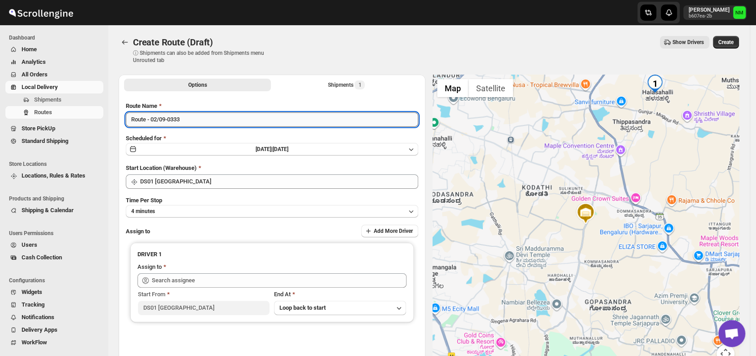
click at [197, 119] on input "Route - 02/09-0333" at bounding box center [272, 119] width 292 height 14
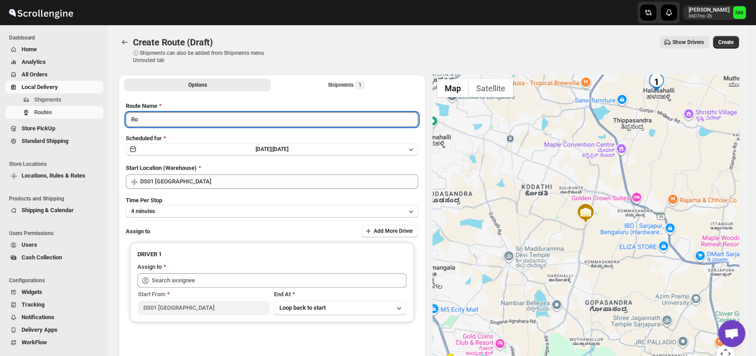
type input "R"
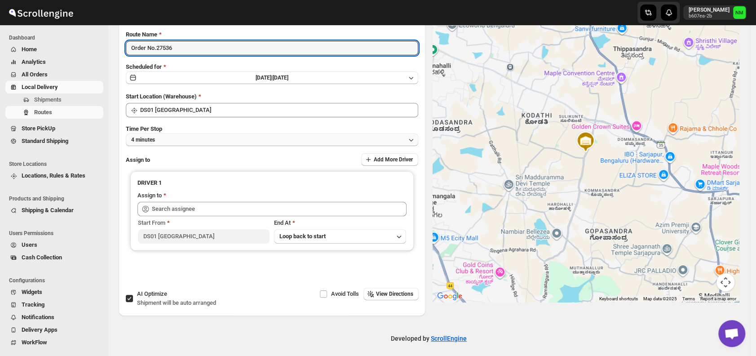
scroll to position [75, 0]
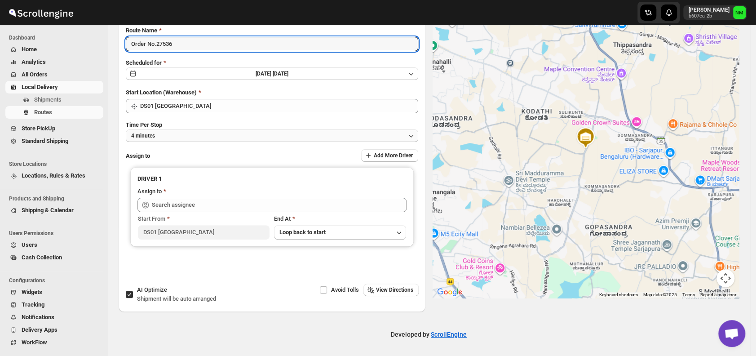
type input "Order No.27536"
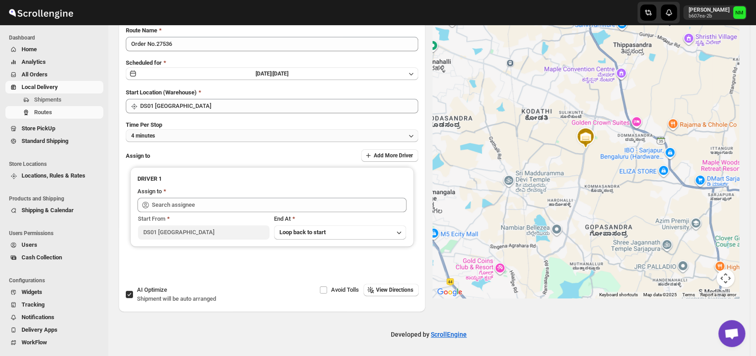
click at [192, 133] on button "4 minutes" at bounding box center [272, 135] width 292 height 13
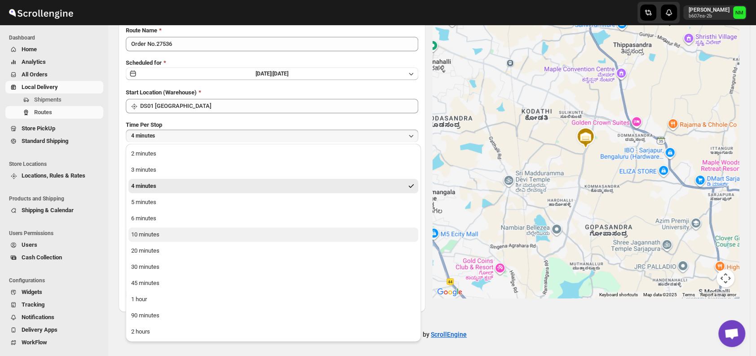
click at [144, 234] on div "10 minutes" at bounding box center [145, 234] width 28 height 9
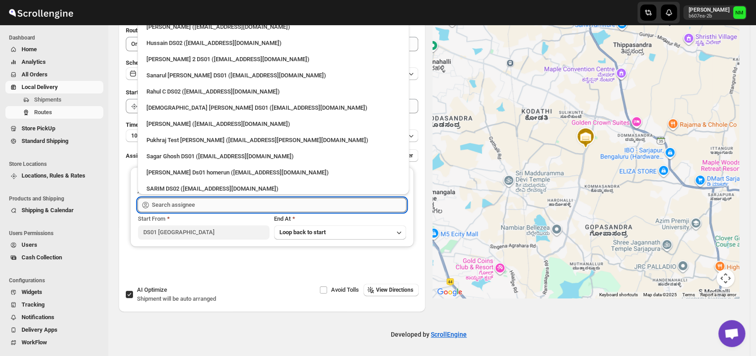
click at [182, 207] on input "text" at bounding box center [279, 205] width 255 height 14
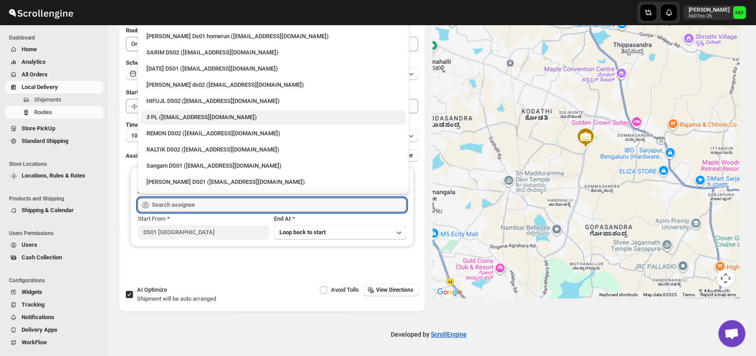
scroll to position [137, 0]
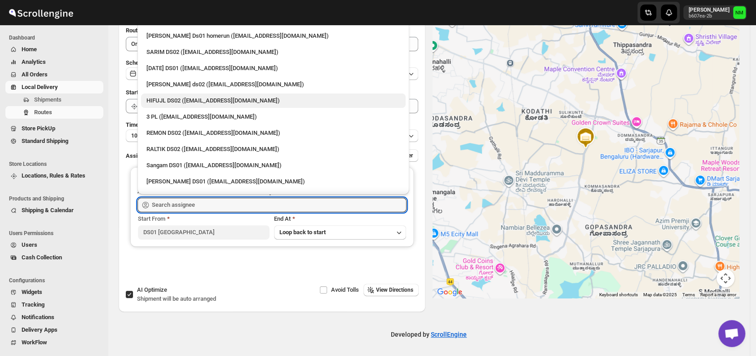
click at [162, 107] on div "HIFUJL DS02 (cepali9173@intady.com)" at bounding box center [273, 100] width 265 height 14
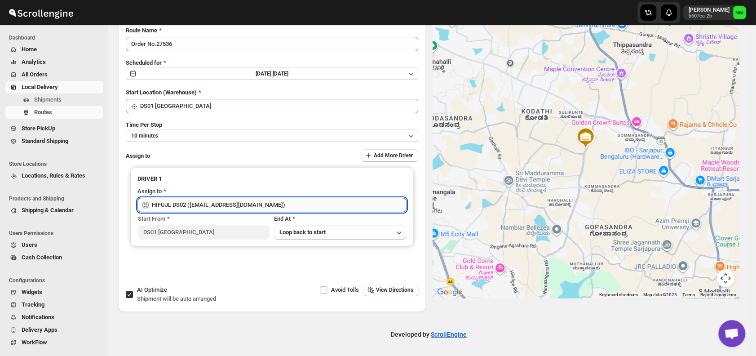
click at [259, 198] on input "HIFUJL DS02 (cepali9173@intady.com)" at bounding box center [279, 205] width 255 height 14
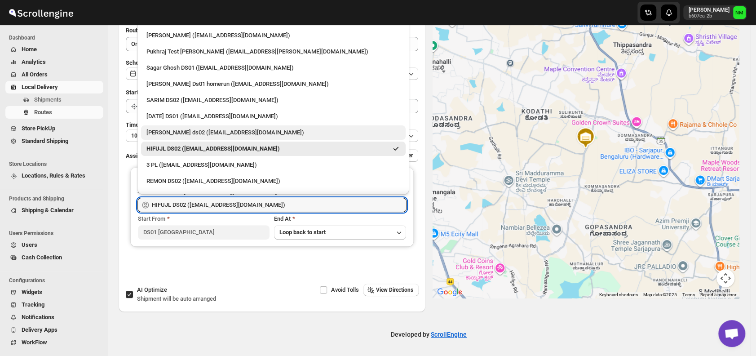
scroll to position [93, 0]
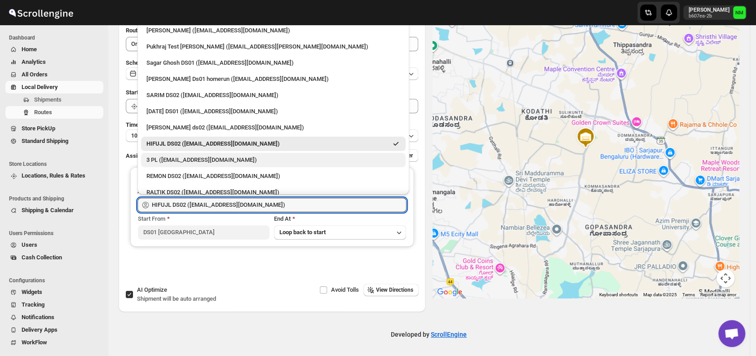
click at [185, 156] on div "3 PL (hello@home-run.co)" at bounding box center [273, 159] width 254 height 9
type input "3 PL (hello@home-run.co)"
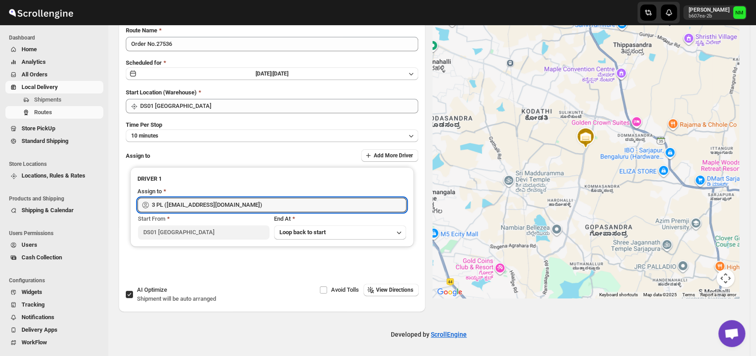
scroll to position [0, 0]
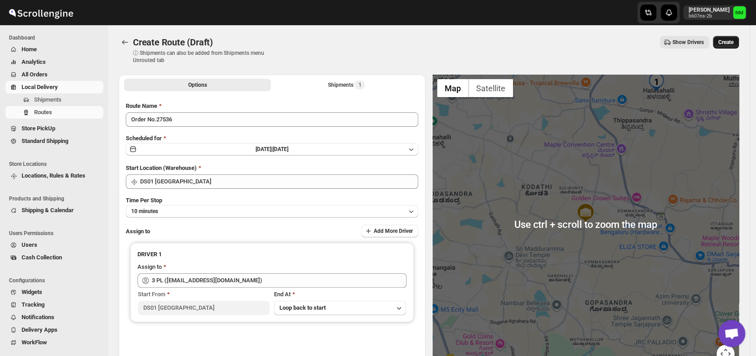
click at [733, 42] on span "Create" at bounding box center [725, 42] width 15 height 7
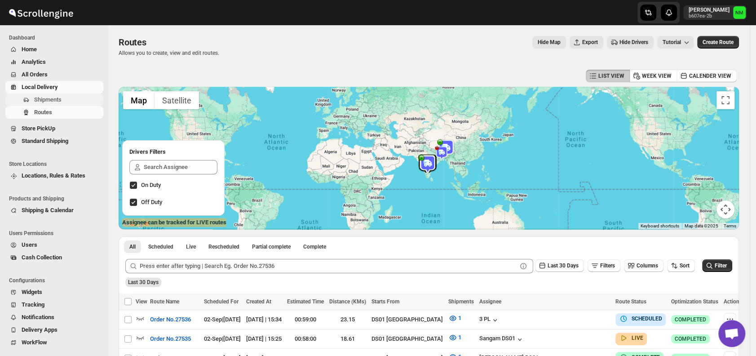
click at [67, 97] on span "Shipments" at bounding box center [67, 99] width 67 height 9
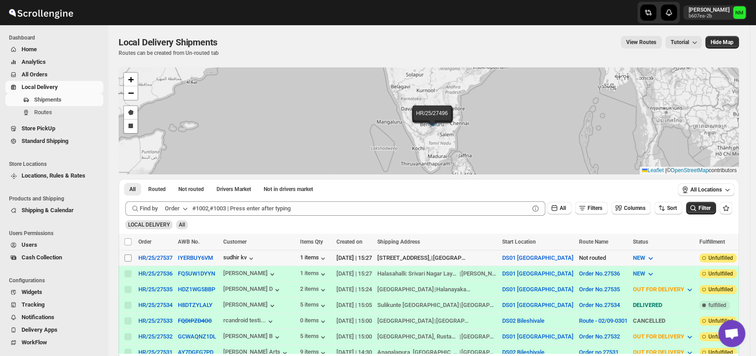
click at [126, 256] on input "Select shipment" at bounding box center [127, 257] width 7 height 7
checkbox input "true"
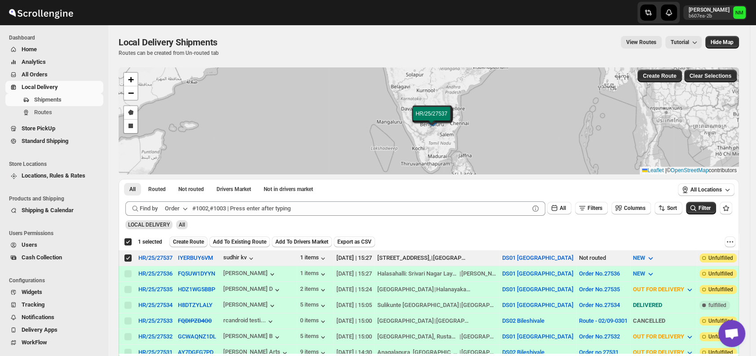
click at [186, 244] on button "Create Route" at bounding box center [188, 241] width 38 height 11
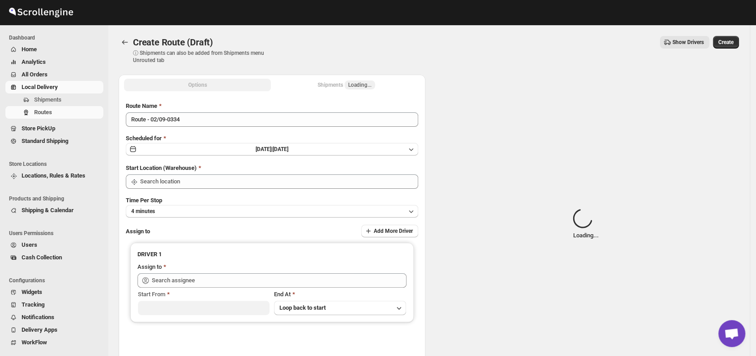
type input "DS01 [GEOGRAPHIC_DATA]"
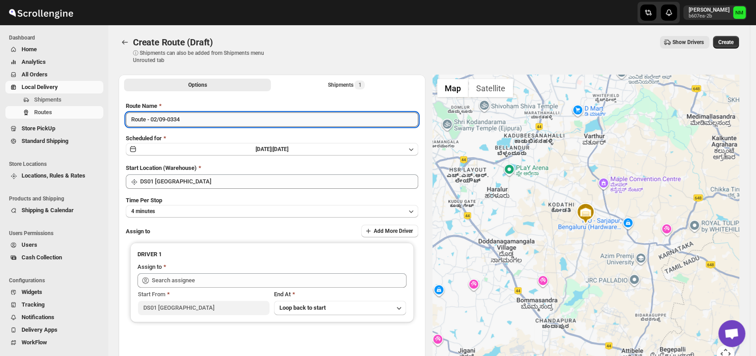
click at [191, 119] on input "Route - 02/09-0334" at bounding box center [272, 119] width 292 height 14
type input "R"
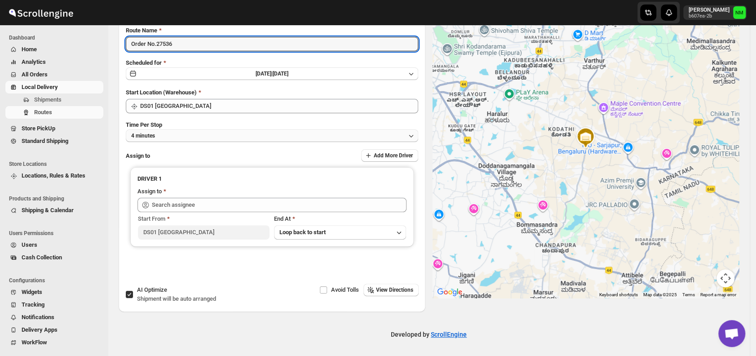
type input "Order No.27536"
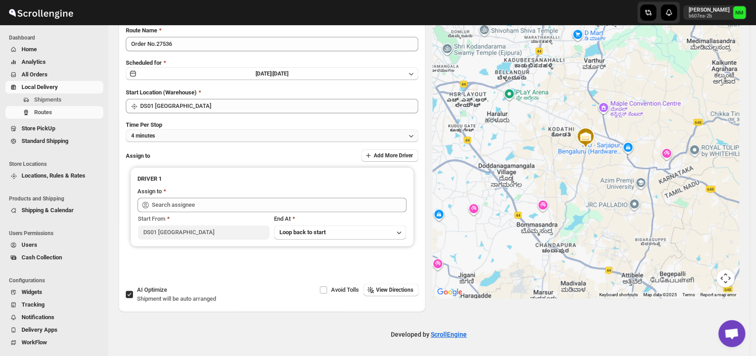
click at [192, 137] on button "4 minutes" at bounding box center [272, 135] width 292 height 13
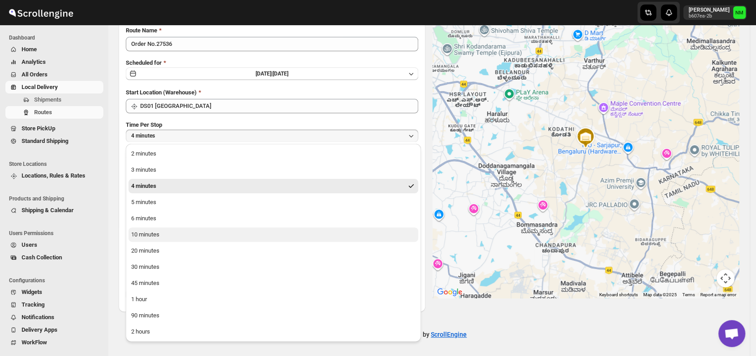
click at [158, 234] on div "10 minutes" at bounding box center [145, 234] width 28 height 9
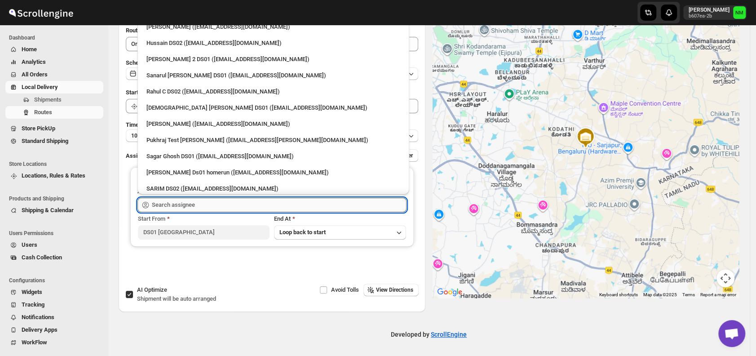
click at [196, 202] on input "text" at bounding box center [279, 205] width 255 height 14
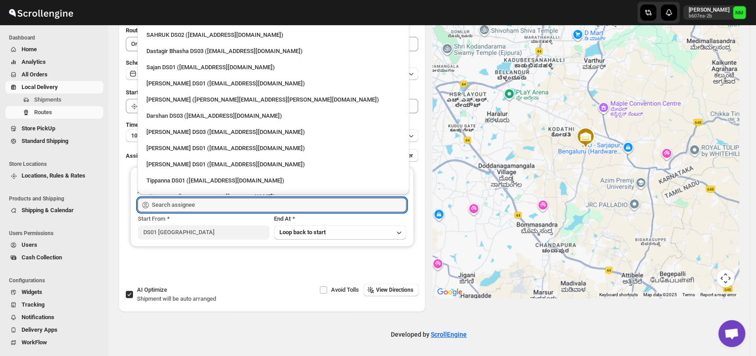
scroll to position [653, 0]
click at [174, 70] on div "Sajan DS01 (lofadat883@coderdir.com)" at bounding box center [273, 68] width 254 height 9
type input "Sajan DS01 (lofadat883@coderdir.com)"
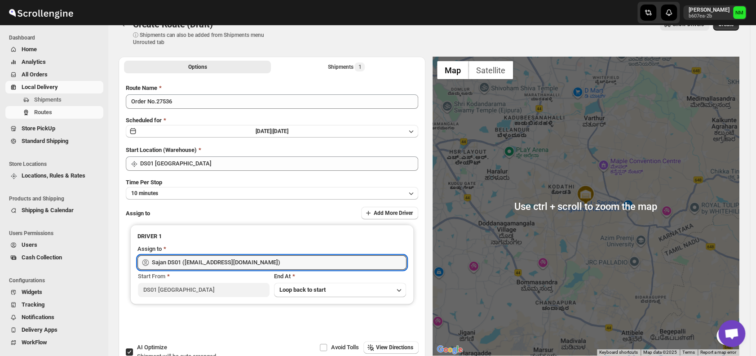
scroll to position [0, 0]
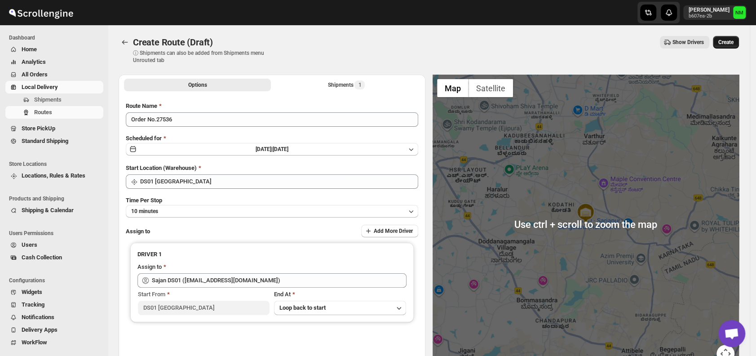
click at [729, 43] on span "Create" at bounding box center [725, 42] width 15 height 7
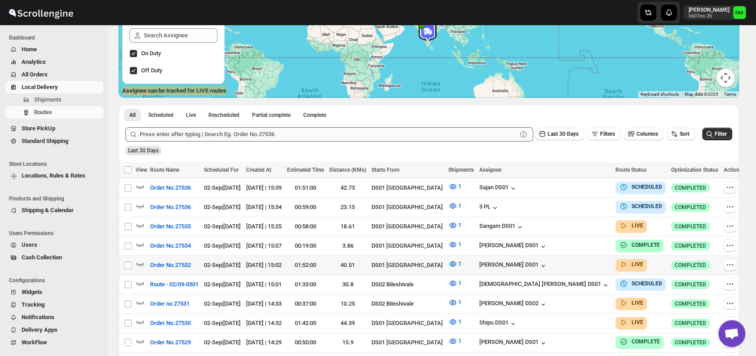
scroll to position [134, 0]
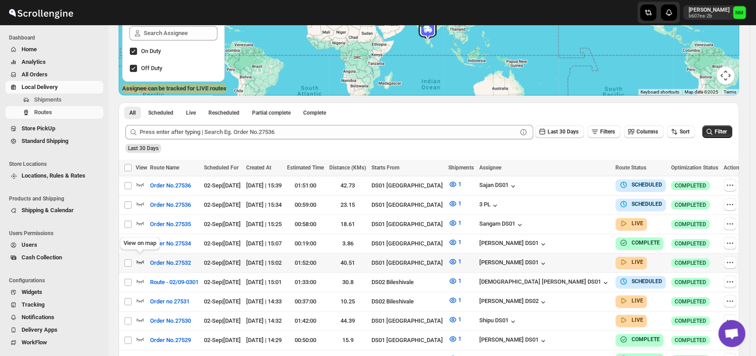
click at [142, 260] on icon "button" at bounding box center [140, 261] width 9 height 9
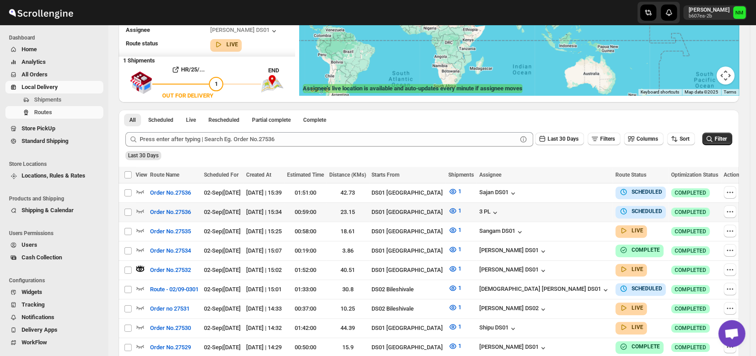
scroll to position [0, 0]
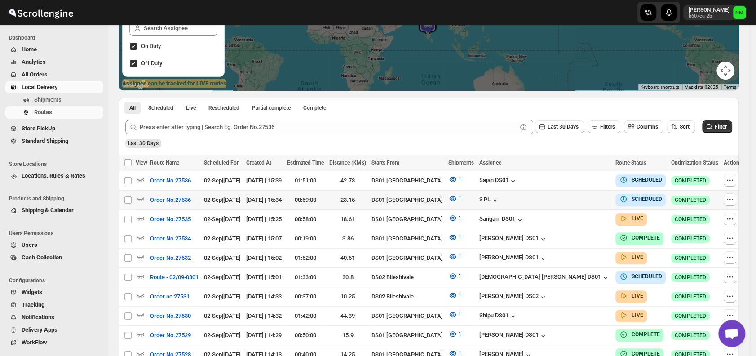
scroll to position [141, 0]
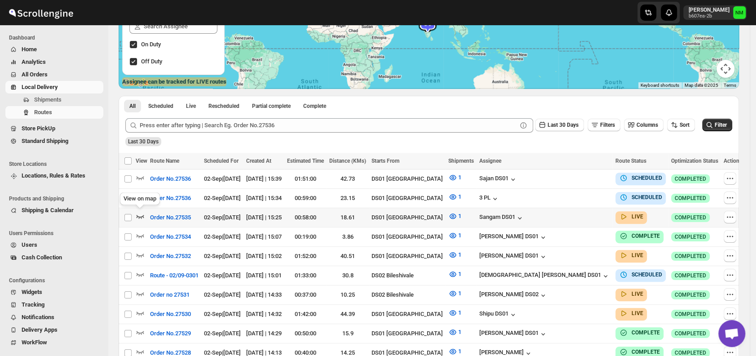
click at [141, 215] on icon "button" at bounding box center [141, 217] width 8 height 4
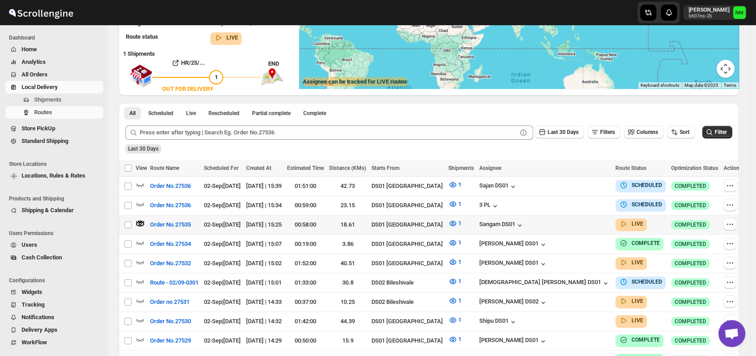
scroll to position [0, 0]
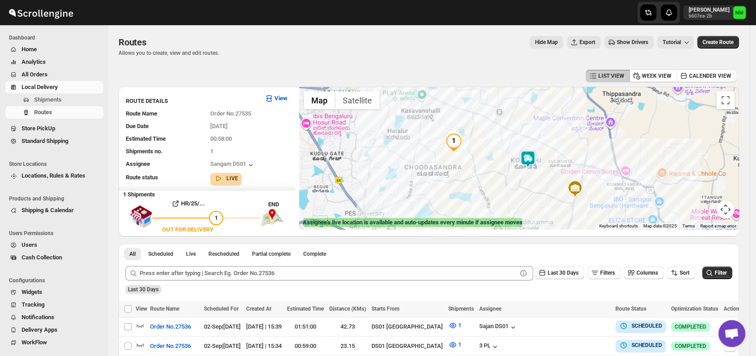
click at [533, 158] on img at bounding box center [528, 159] width 18 height 18
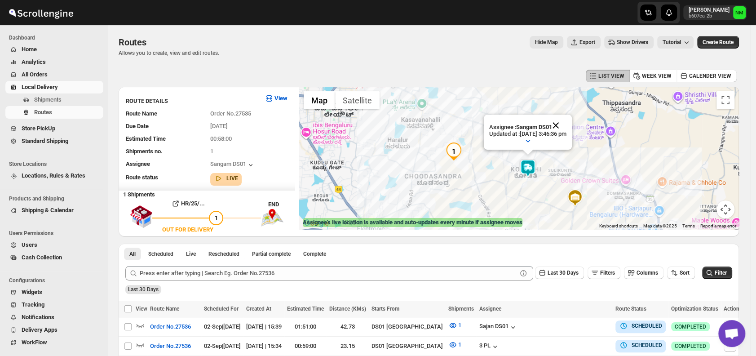
click at [566, 121] on button "Close" at bounding box center [556, 126] width 22 height 22
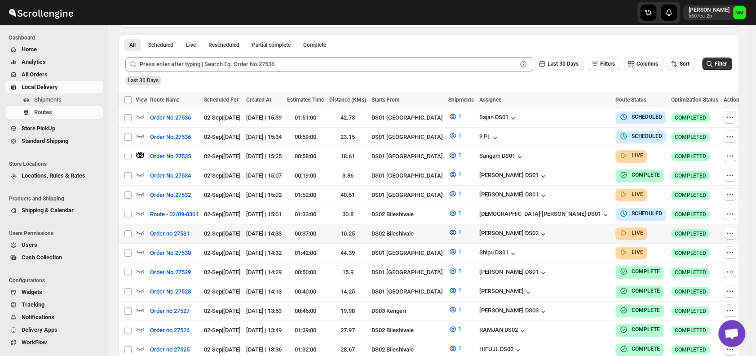
scroll to position [209, 0]
click at [139, 193] on icon "button" at bounding box center [140, 193] width 9 height 9
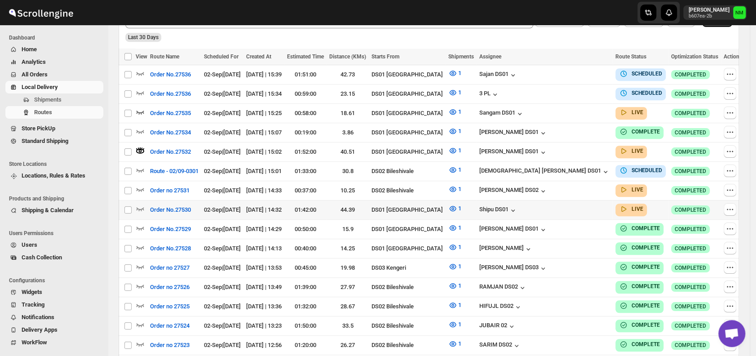
scroll to position [252, 0]
click at [142, 203] on icon "button" at bounding box center [140, 207] width 9 height 9
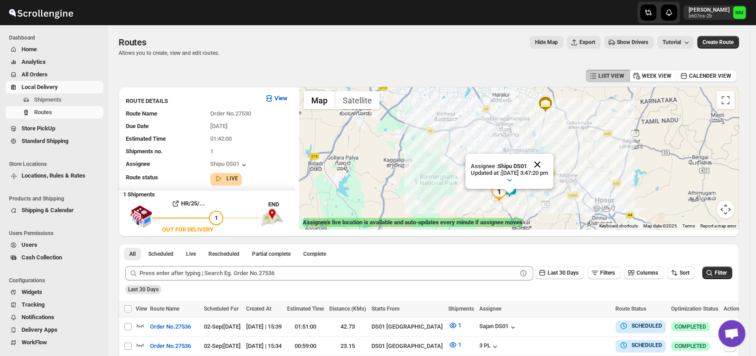
click at [548, 167] on button "Close" at bounding box center [537, 165] width 22 height 22
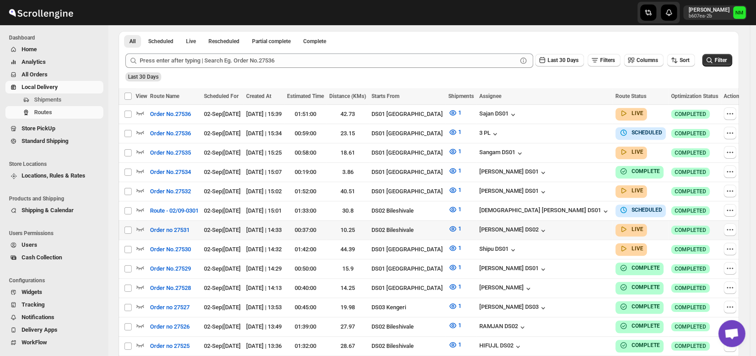
scroll to position [225, 0]
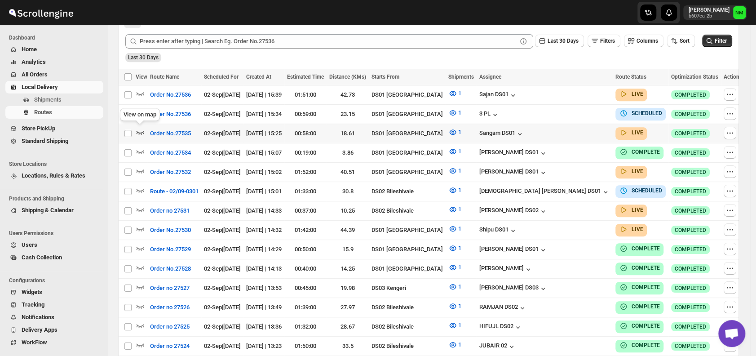
click at [140, 131] on icon "button" at bounding box center [140, 132] width 9 height 9
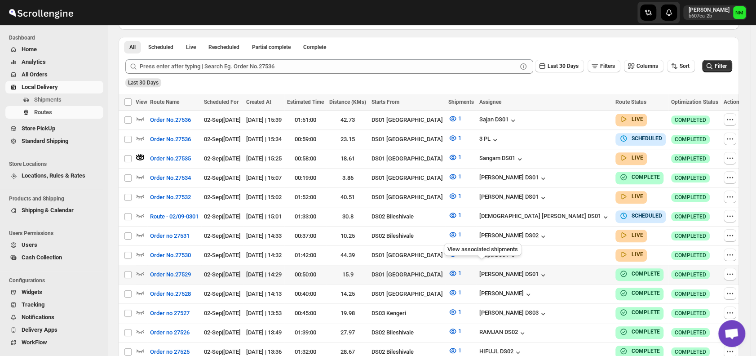
scroll to position [207, 0]
click at [49, 102] on span "Shipments" at bounding box center [47, 99] width 27 height 7
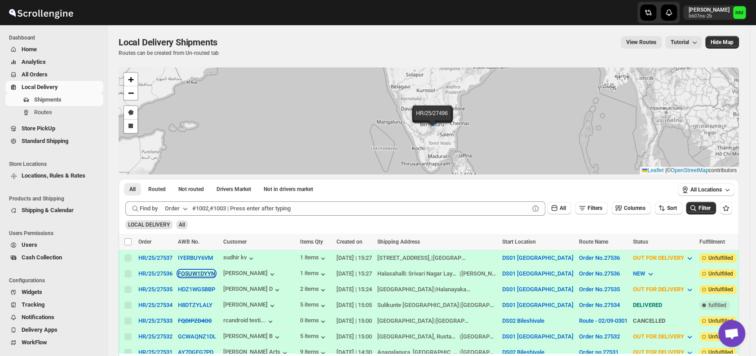
click at [184, 276] on button "FQ5UW1DYYN" at bounding box center [196, 273] width 37 height 7
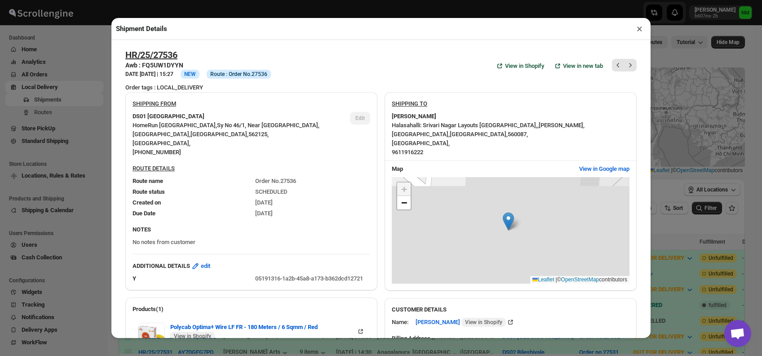
scroll to position [291, 0]
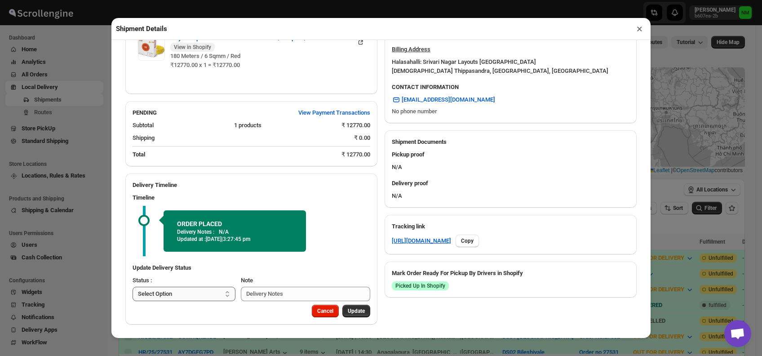
click at [199, 295] on select "Select Option PICKED UP OUT FOR DELIVERY RESCHEDULE DELIVERED CANCELLED" at bounding box center [183, 294] width 103 height 14
select select "PICKED_UP"
click at [132, 287] on select "Select Option PICKED UP OUT FOR DELIVERY RESCHEDULE DELIVERED CANCELLED" at bounding box center [183, 294] width 103 height 14
click at [344, 310] on span "Pick Products" at bounding box center [348, 310] width 34 height 7
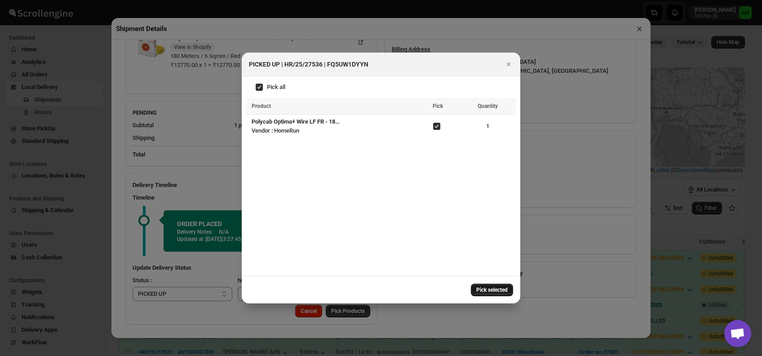
click at [486, 288] on span "Pick selected" at bounding box center [491, 289] width 31 height 7
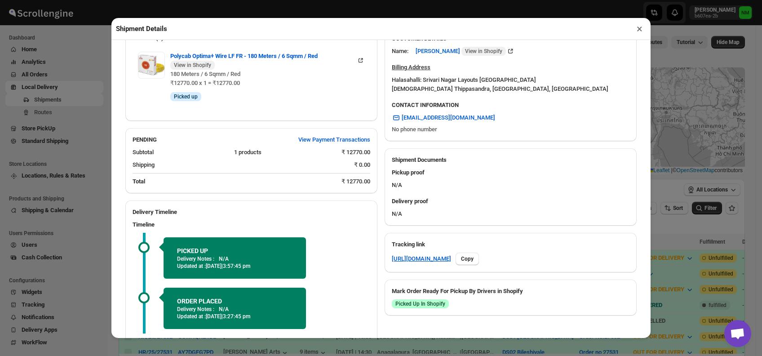
scroll to position [350, 0]
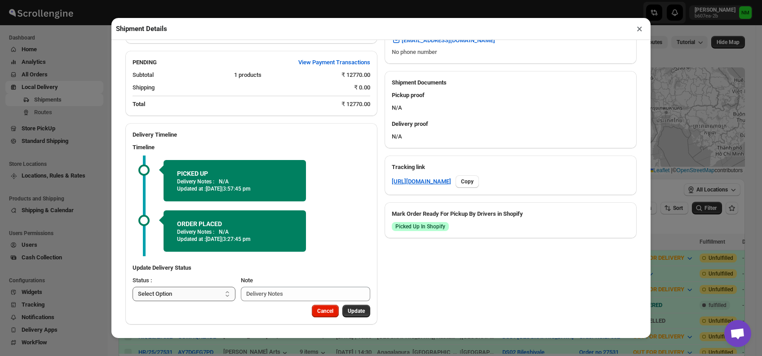
click at [197, 287] on select "Select Option PICKED UP OUT FOR DELIVERY RESCHEDULE DELIVERED CANCELLED" at bounding box center [183, 294] width 103 height 14
select select "OUT_FOR_DELIVERY"
click at [132, 287] on select "Select Option PICKED UP OUT FOR DELIVERY RESCHEDULE DELIVERED CANCELLED" at bounding box center [183, 294] width 103 height 14
click at [349, 311] on span "Update" at bounding box center [356, 310] width 17 height 7
select select
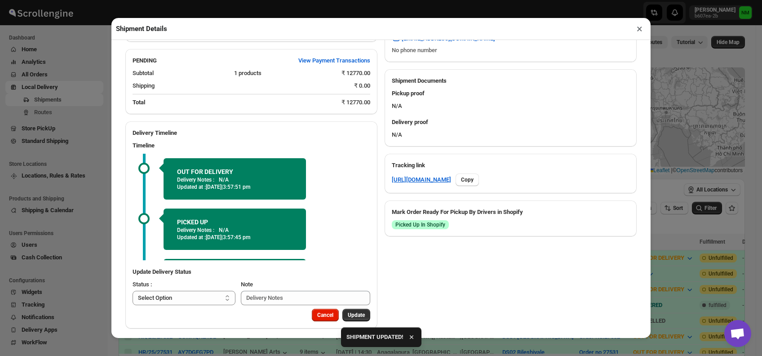
click at [638, 35] on button "×" at bounding box center [639, 28] width 13 height 13
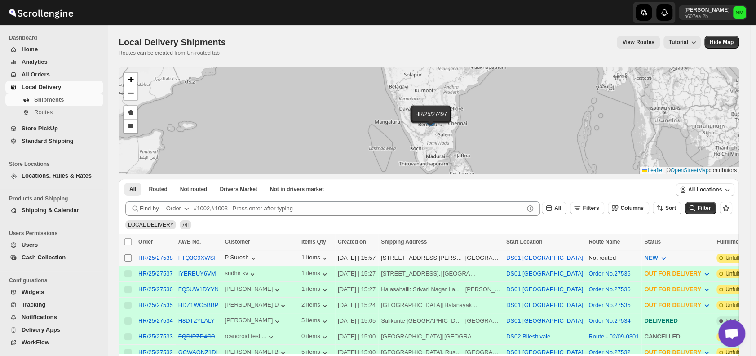
click at [129, 256] on input "Select shipment" at bounding box center [127, 257] width 7 height 7
checkbox input "true"
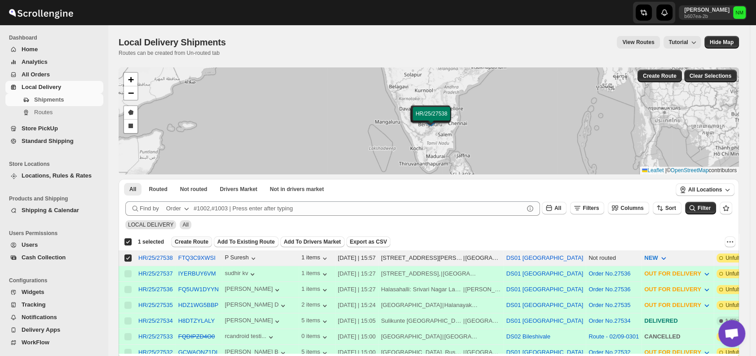
click at [177, 244] on span "Create Route" at bounding box center [192, 241] width 34 height 7
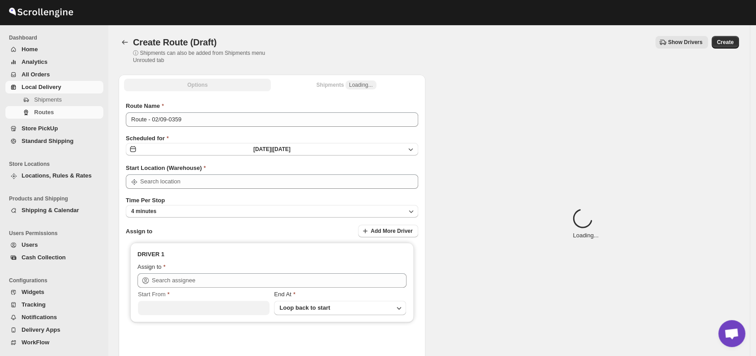
type input "DS01 [GEOGRAPHIC_DATA]"
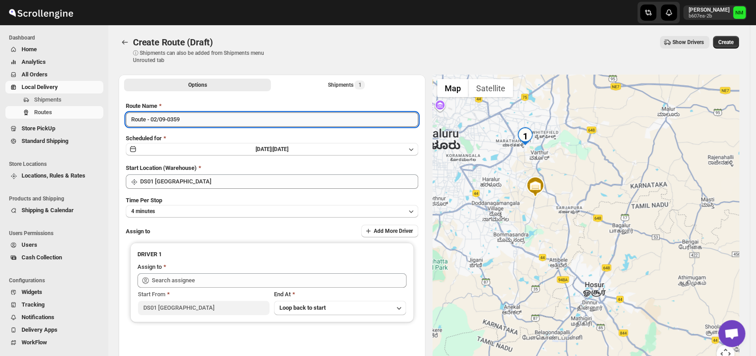
click at [205, 122] on input "Route - 02/09-0359" at bounding box center [272, 119] width 292 height 14
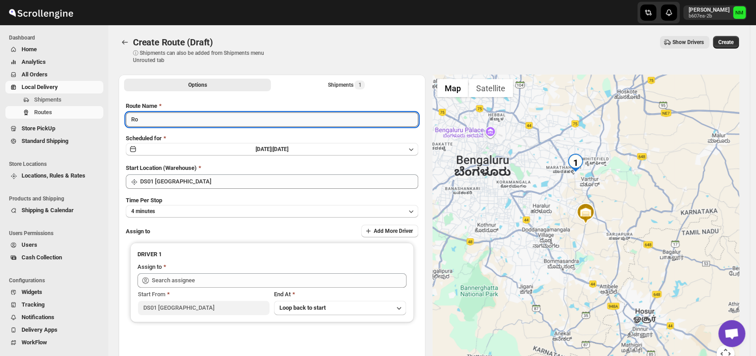
type input "R"
click at [156, 118] on input "Order No.275" at bounding box center [272, 119] width 292 height 14
click at [178, 117] on input "Order No.275" at bounding box center [272, 119] width 292 height 14
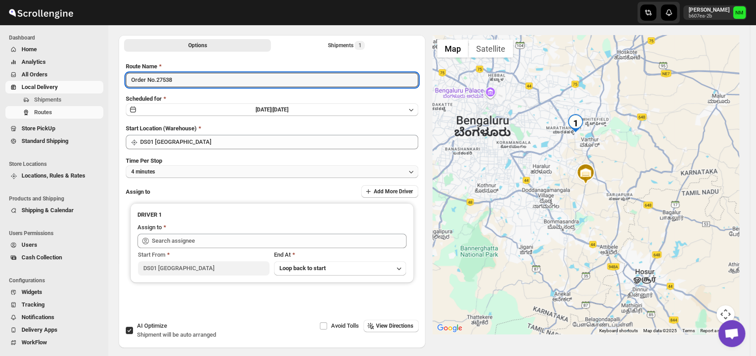
scroll to position [42, 0]
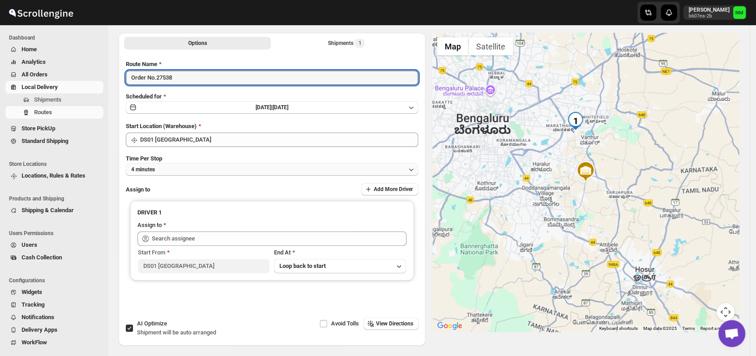
type input "Order No.27538"
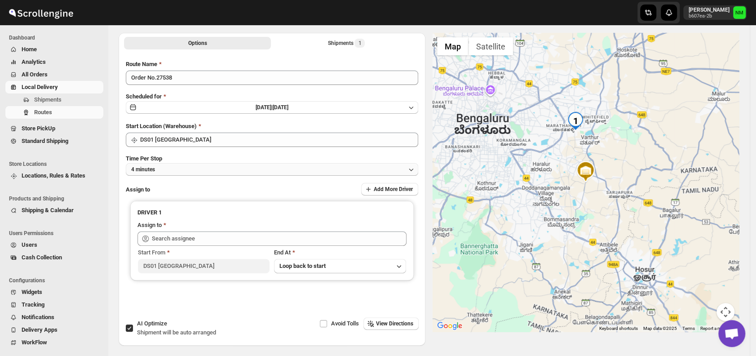
click at [185, 170] on button "4 minutes" at bounding box center [272, 169] width 292 height 13
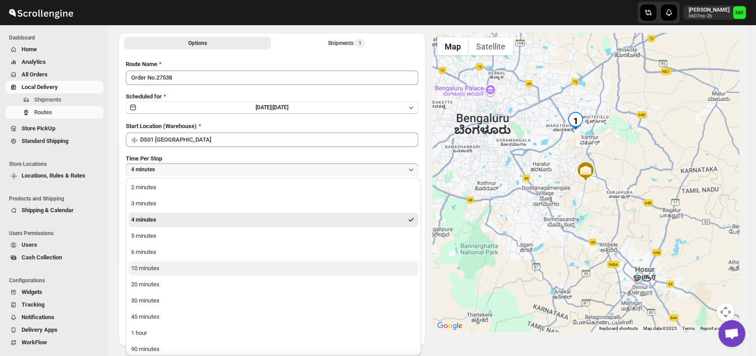
click at [162, 268] on button "10 minutes" at bounding box center [273, 268] width 290 height 14
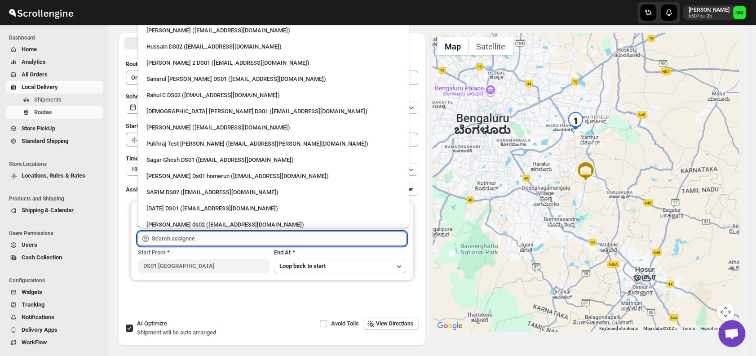
click at [198, 239] on input "text" at bounding box center [279, 238] width 255 height 14
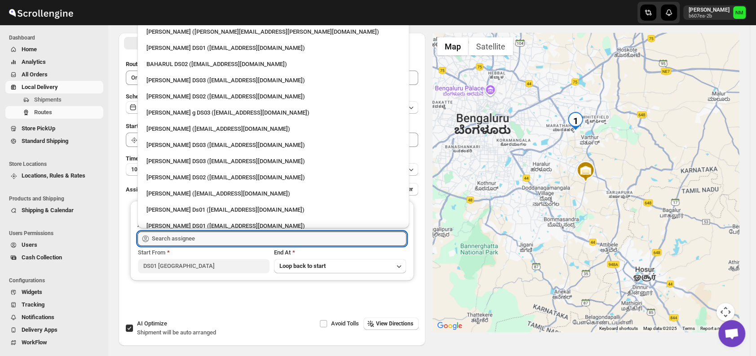
scroll to position [407, 0]
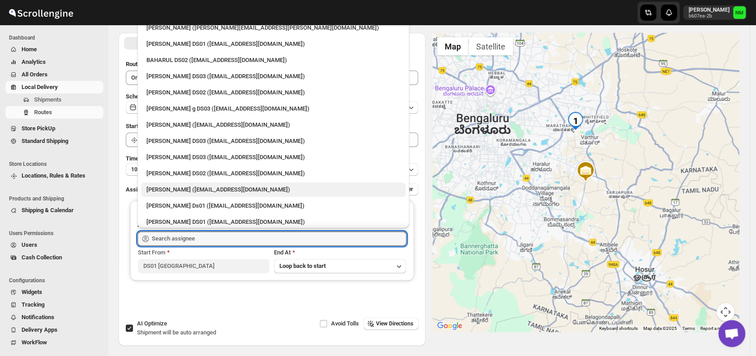
click at [182, 185] on div "Veera Kesavan (xagos20938@boxmach.com)" at bounding box center [273, 189] width 254 height 9
type input "Veera Kesavan (xagos20938@boxmach.com)"
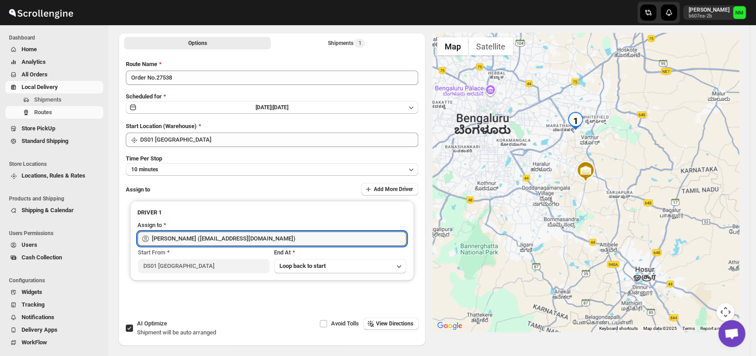
scroll to position [0, 0]
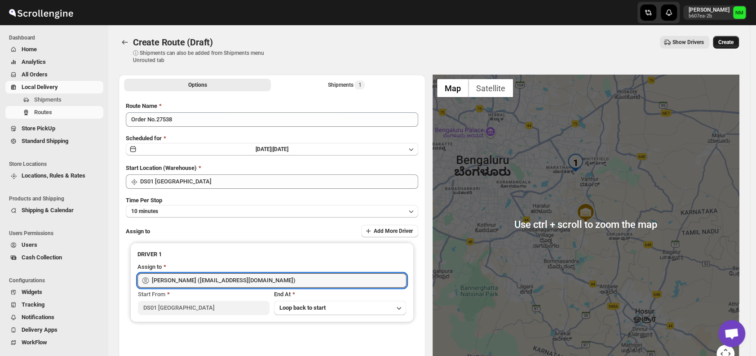
click at [735, 38] on button "Create" at bounding box center [726, 42] width 26 height 13
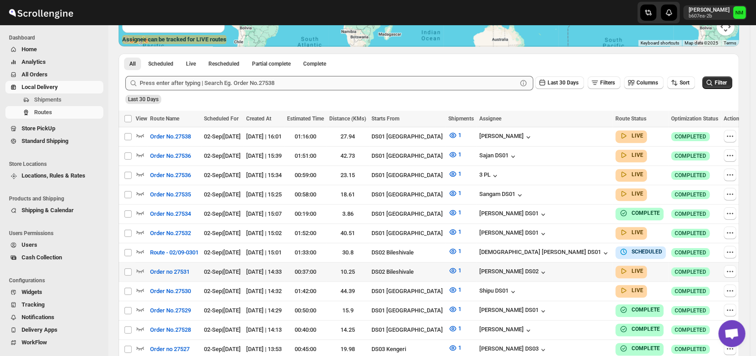
scroll to position [183, 0]
click at [137, 285] on icon "button" at bounding box center [140, 289] width 9 height 9
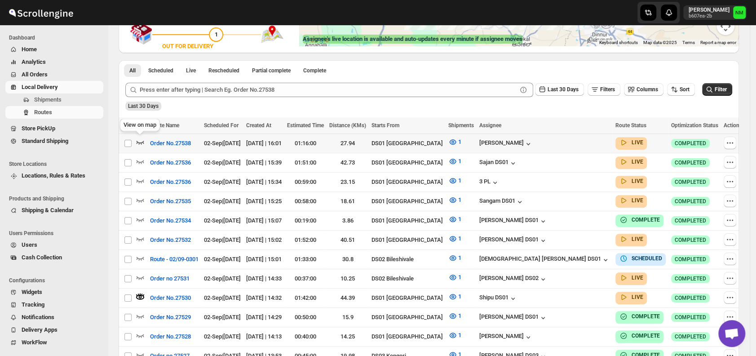
click at [142, 143] on icon "button" at bounding box center [140, 141] width 9 height 9
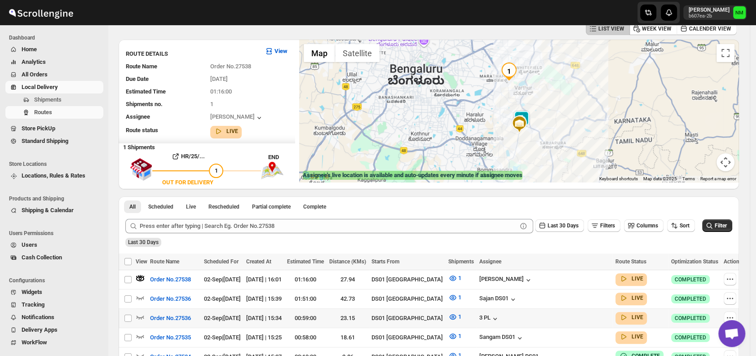
scroll to position [0, 0]
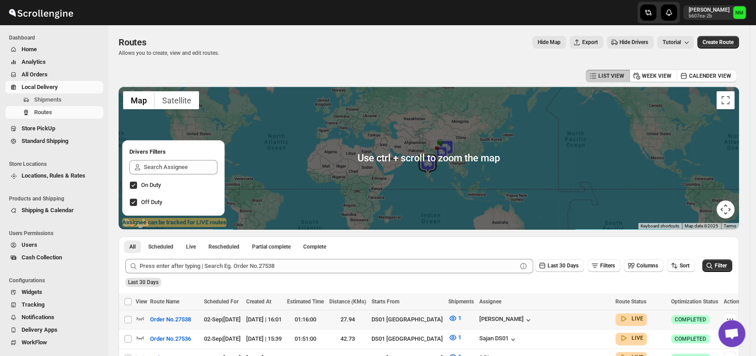
scroll to position [130, 0]
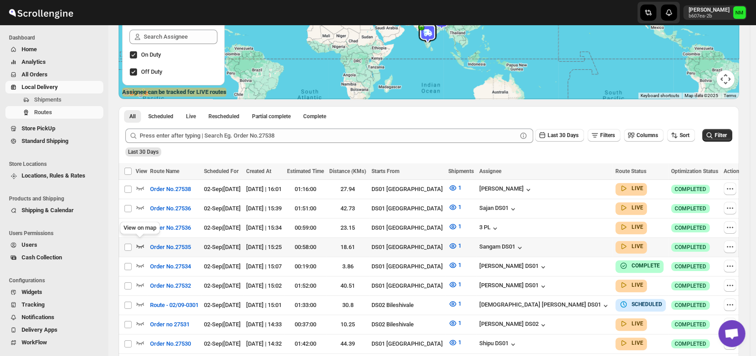
click at [142, 241] on icon "button" at bounding box center [140, 245] width 9 height 9
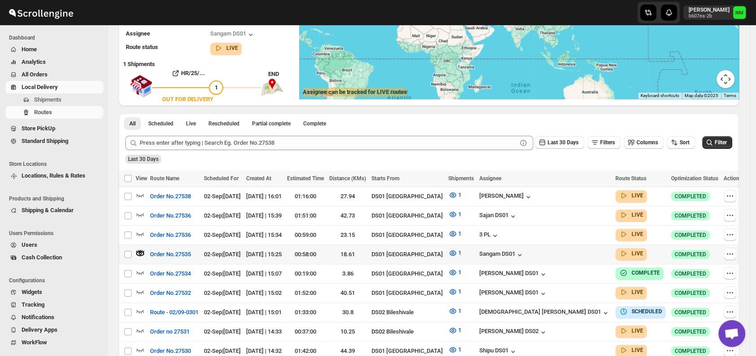
scroll to position [0, 0]
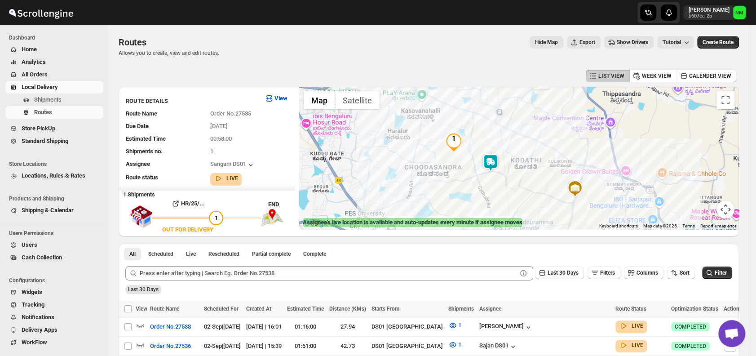
click at [499, 163] on img at bounding box center [490, 163] width 18 height 18
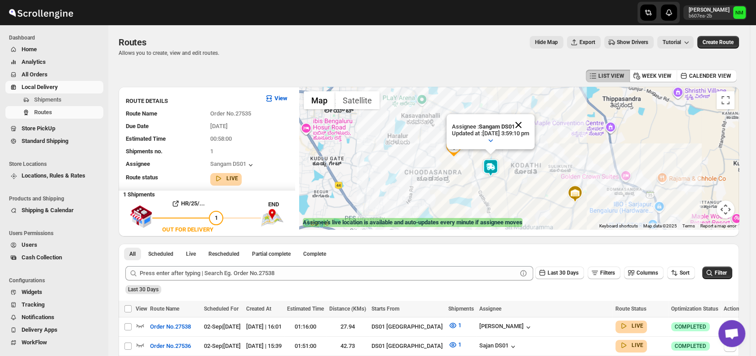
click at [529, 124] on button "Close" at bounding box center [518, 125] width 22 height 22
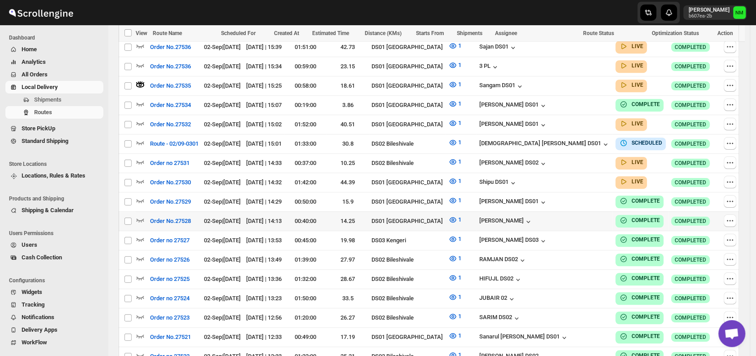
scroll to position [297, 0]
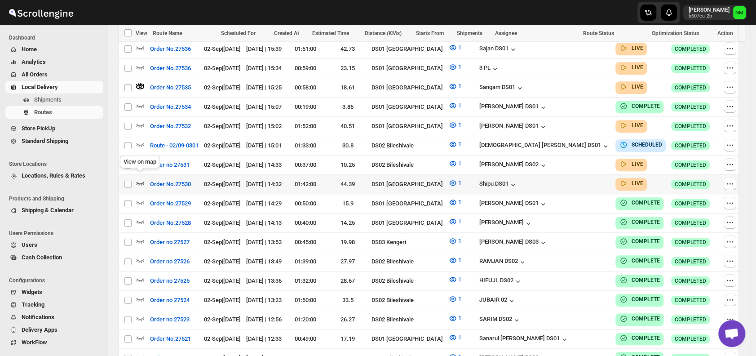
click at [141, 178] on icon "button" at bounding box center [140, 182] width 9 height 9
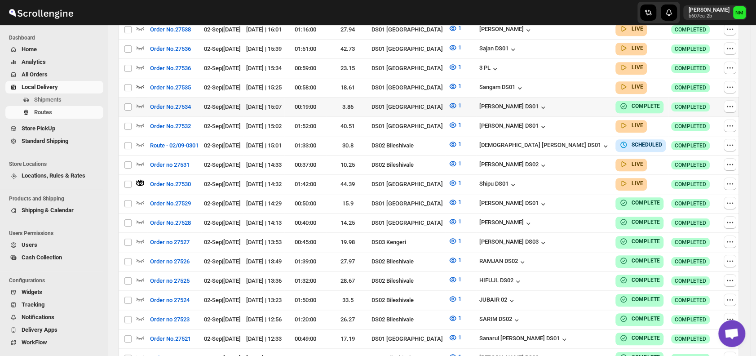
scroll to position [0, 0]
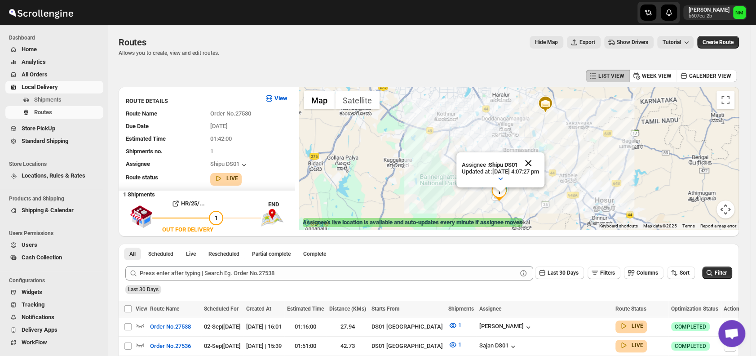
click at [539, 160] on button "Close" at bounding box center [528, 163] width 22 height 22
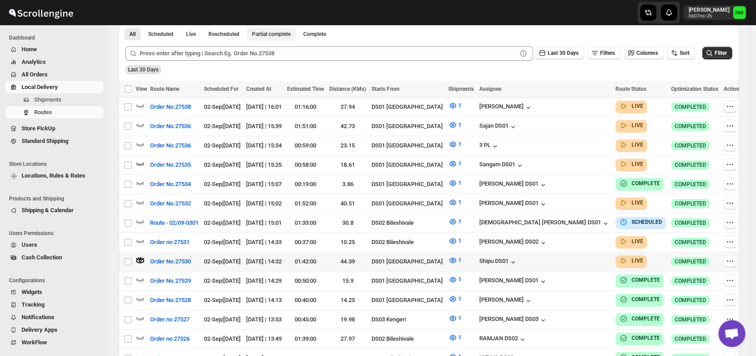
scroll to position [220, 0]
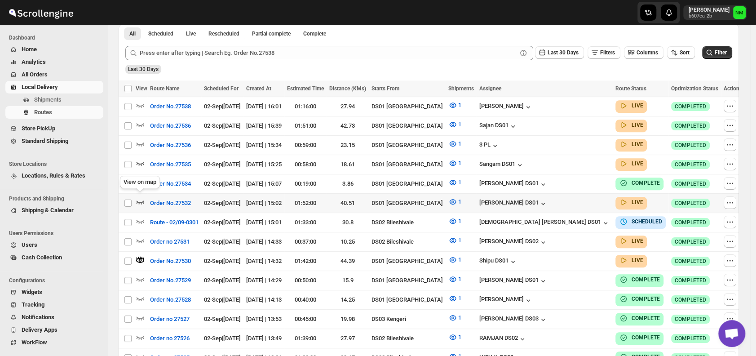
click at [141, 200] on icon "button" at bounding box center [141, 202] width 8 height 4
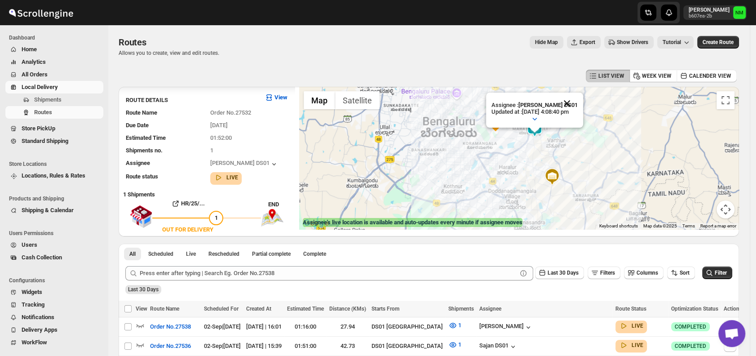
click at [574, 102] on button "Close" at bounding box center [567, 104] width 22 height 22
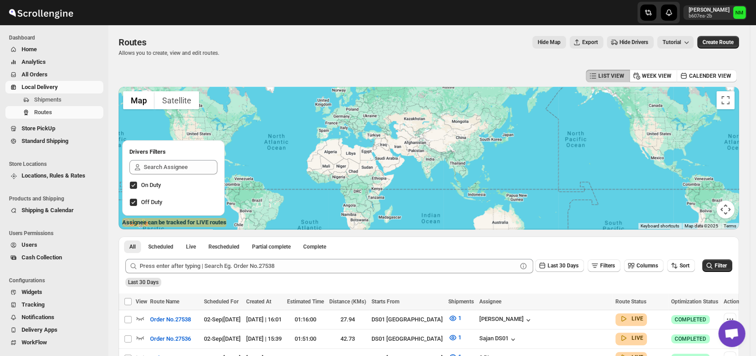
scroll to position [111, 0]
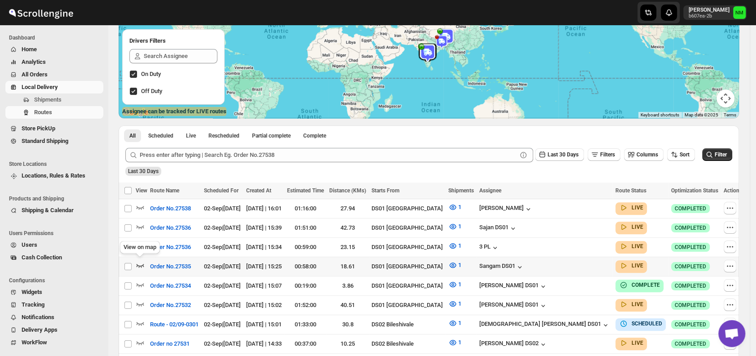
click at [140, 262] on icon "button" at bounding box center [140, 264] width 9 height 9
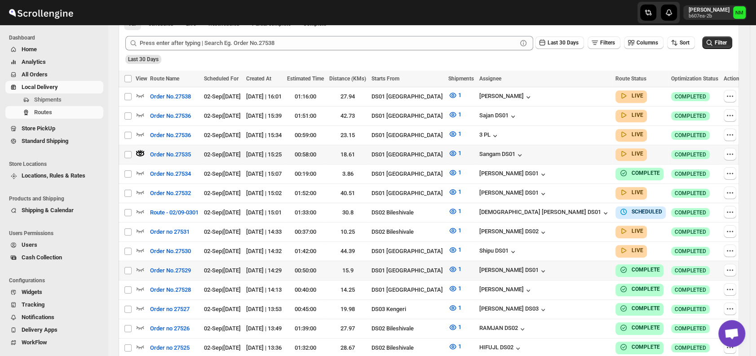
scroll to position [230, 0]
click at [146, 111] on div at bounding box center [142, 116] width 12 height 12
click at [139, 111] on icon "button" at bounding box center [140, 114] width 9 height 9
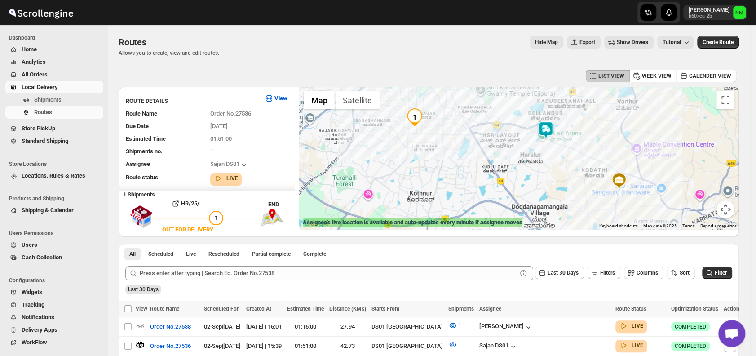
click at [550, 128] on img at bounding box center [546, 130] width 18 height 18
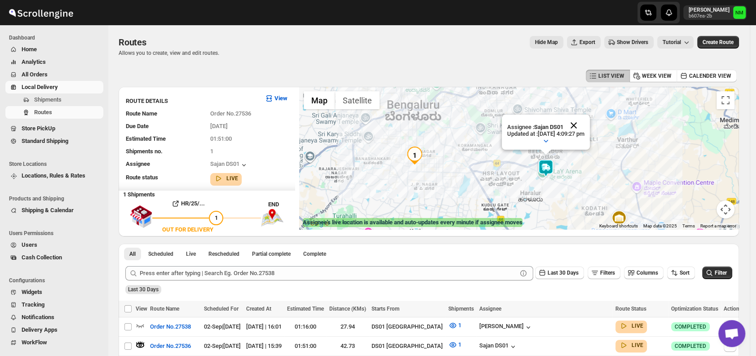
click at [584, 124] on button "Close" at bounding box center [574, 126] width 22 height 22
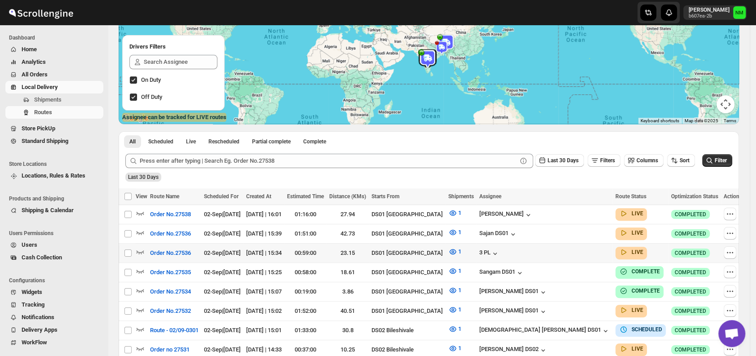
scroll to position [185, 0]
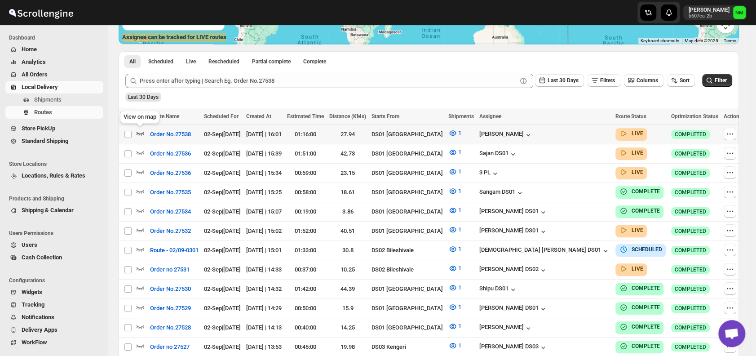
click at [142, 133] on icon "button" at bounding box center [140, 132] width 9 height 9
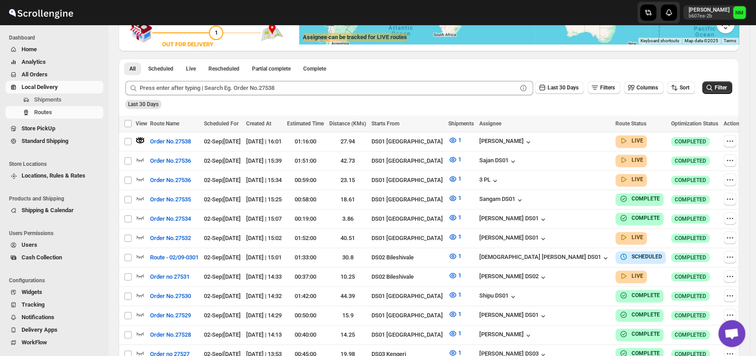
scroll to position [0, 0]
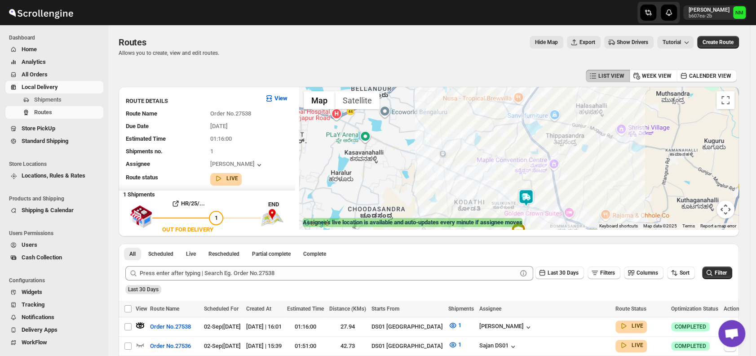
click at [530, 199] on img at bounding box center [526, 198] width 18 height 18
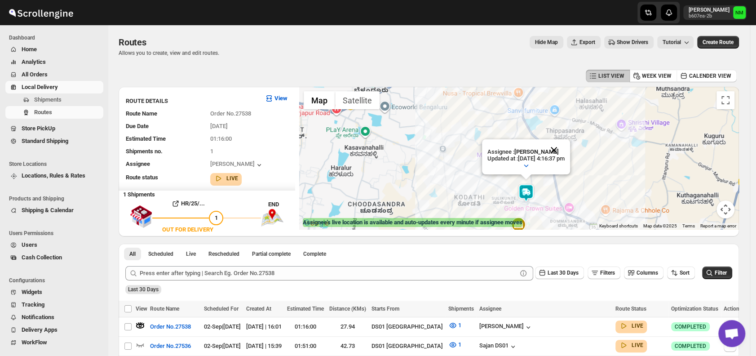
click at [565, 145] on button "Close" at bounding box center [554, 150] width 22 height 22
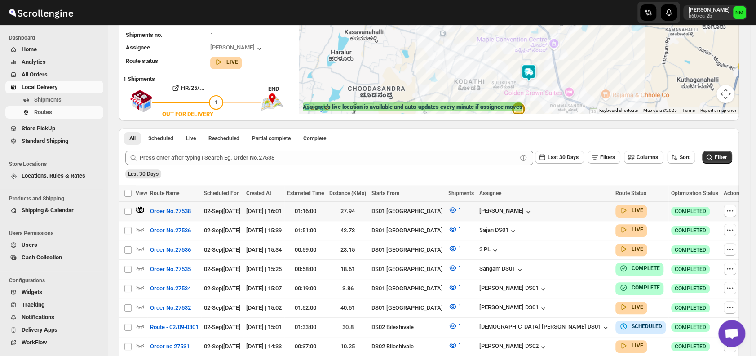
scroll to position [153, 0]
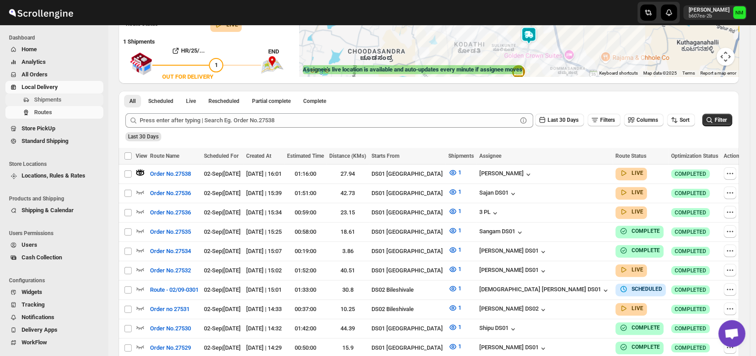
click at [69, 104] on span "Shipments" at bounding box center [67, 99] width 67 height 9
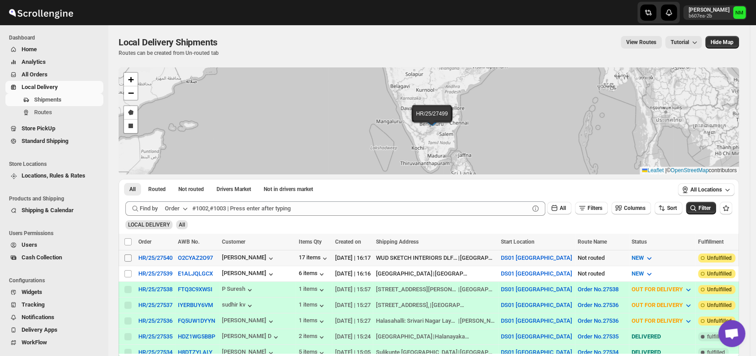
click at [130, 257] on input "Select shipment" at bounding box center [127, 257] width 7 height 7
checkbox input "true"
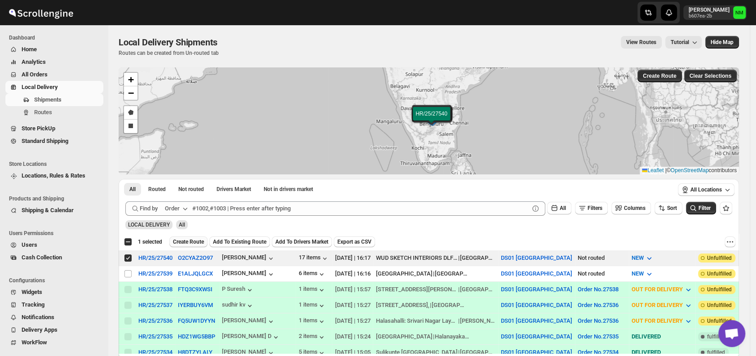
click at [182, 241] on span "Create Route" at bounding box center [188, 241] width 31 height 7
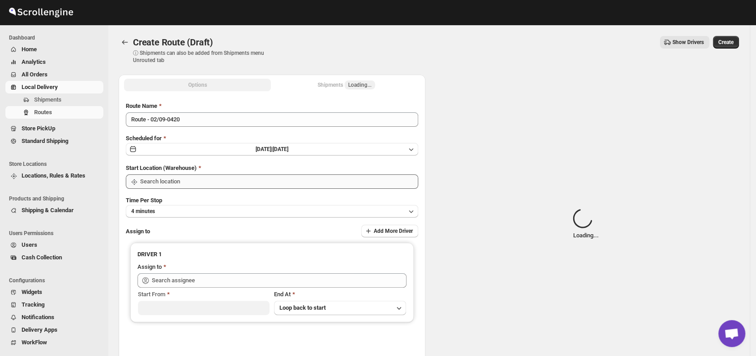
type input "DS01 [GEOGRAPHIC_DATA]"
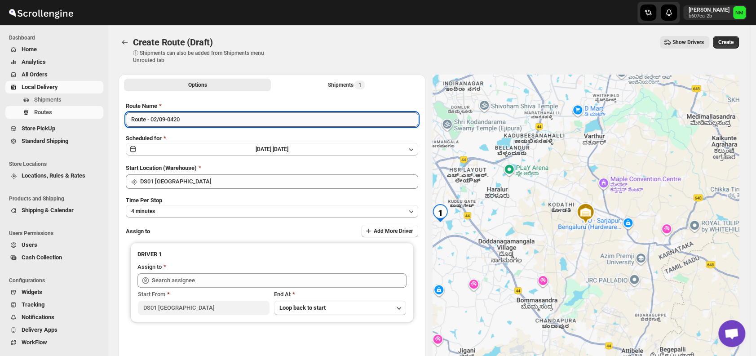
click at [206, 122] on input "Route - 02/09-0420" at bounding box center [272, 119] width 292 height 14
type input "R"
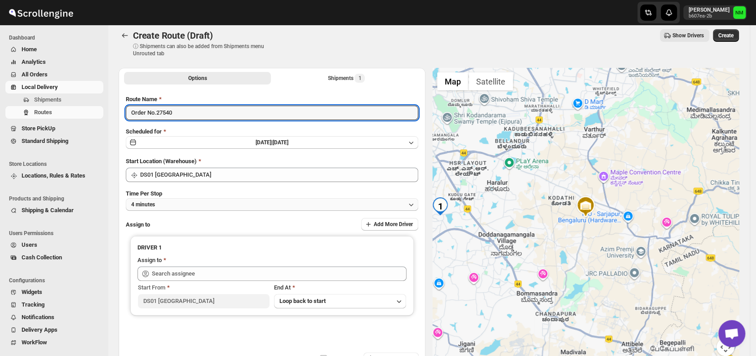
scroll to position [54, 0]
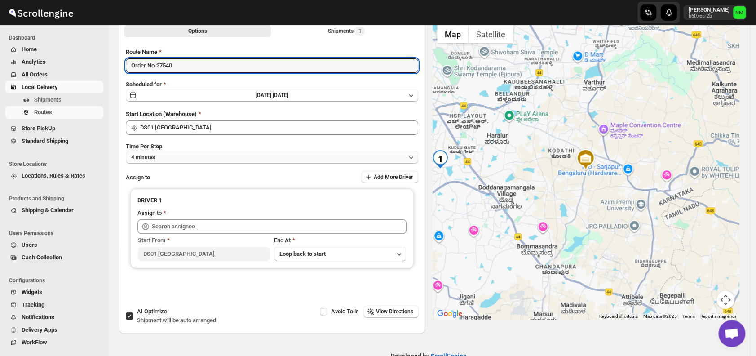
type input "Order No.27540"
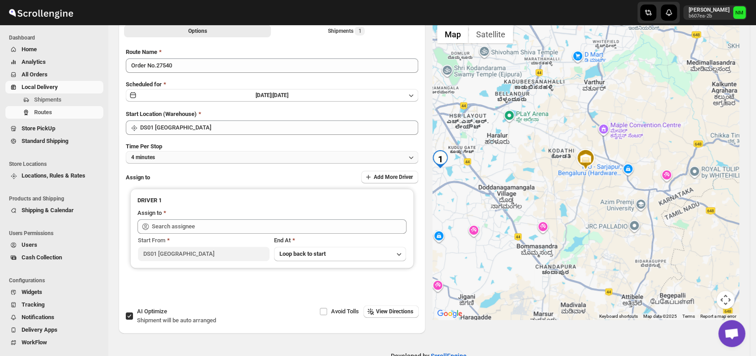
click at [169, 157] on button "4 minutes" at bounding box center [272, 157] width 292 height 13
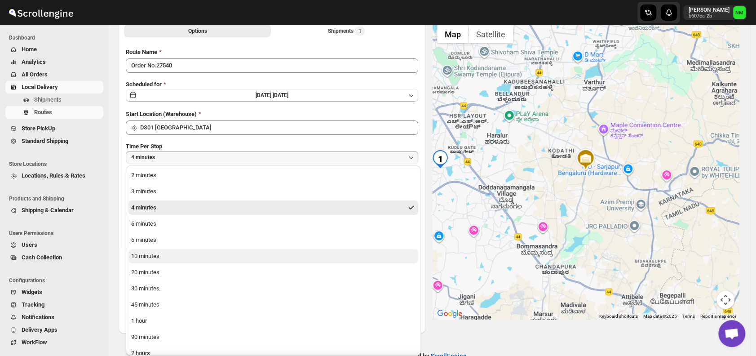
click at [171, 256] on button "10 minutes" at bounding box center [273, 256] width 290 height 14
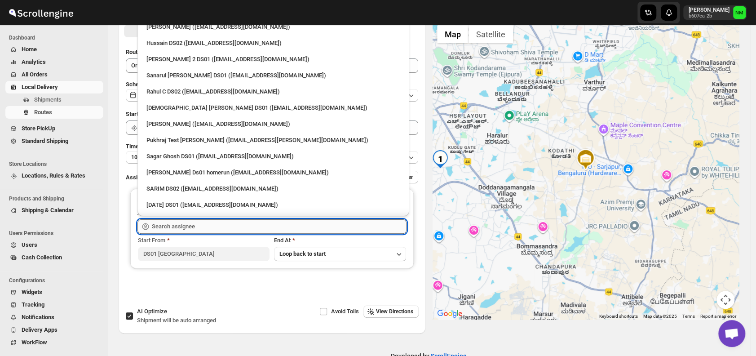
click at [199, 226] on input "text" at bounding box center [279, 226] width 255 height 14
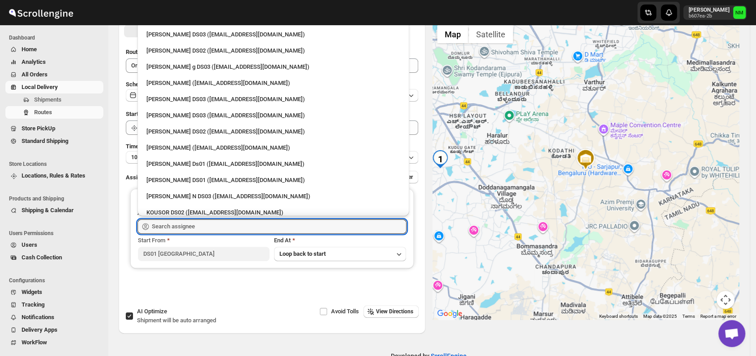
scroll to position [446, 0]
click at [181, 151] on div "Veera Kesavan (xagos20938@boxmach.com)" at bounding box center [273, 147] width 265 height 14
type input "Veera Kesavan (xagos20938@boxmach.com)"
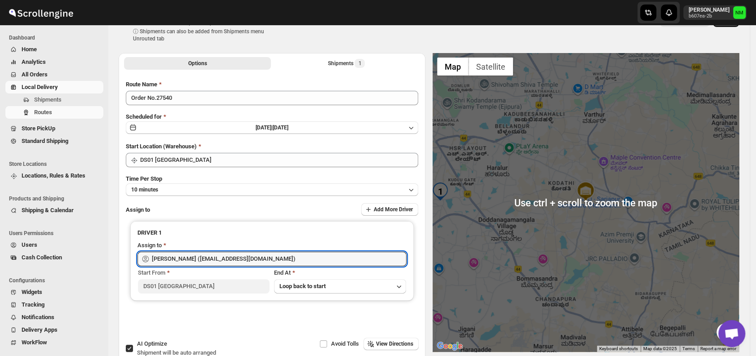
scroll to position [0, 0]
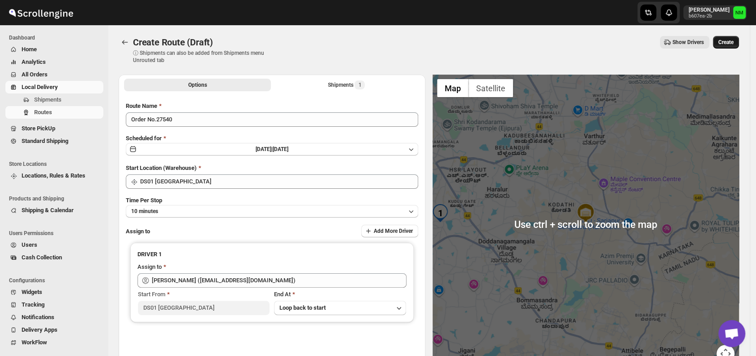
click at [726, 43] on span "Create" at bounding box center [725, 42] width 15 height 7
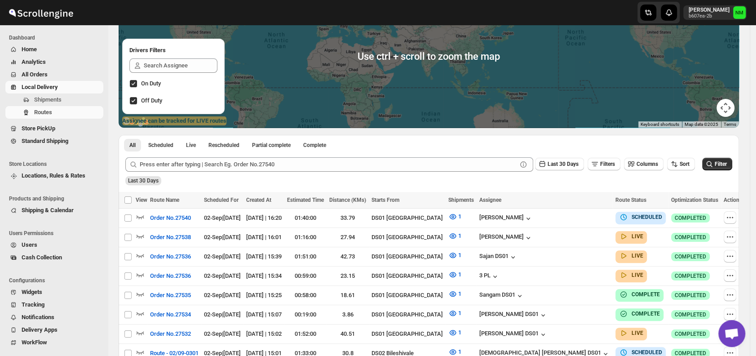
scroll to position [105, 0]
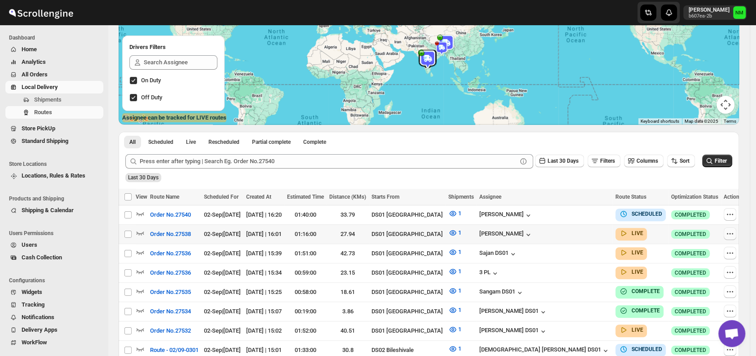
click at [725, 230] on icon "button" at bounding box center [729, 233] width 9 height 9
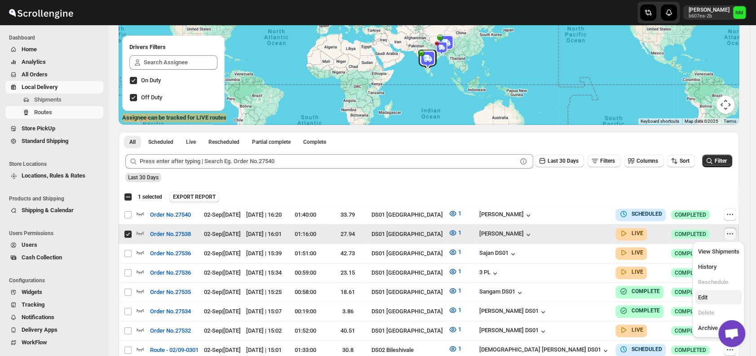
click at [705, 298] on span "Edit" at bounding box center [701, 297] width 9 height 7
checkbox input "false"
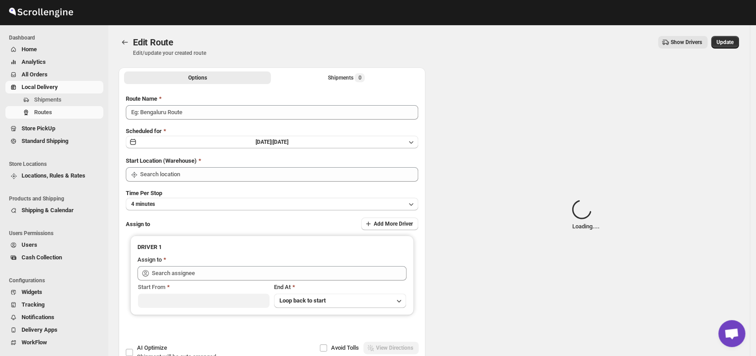
type input "Order No.27538"
type input "DS01 [GEOGRAPHIC_DATA]"
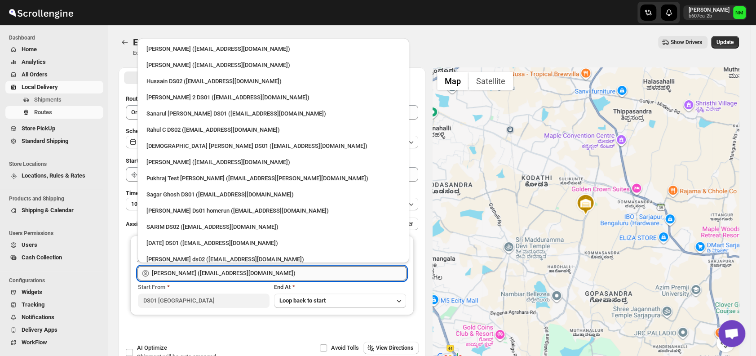
click at [276, 273] on input "Veera Kesavan (xagos20938@boxmach.com)" at bounding box center [279, 273] width 255 height 14
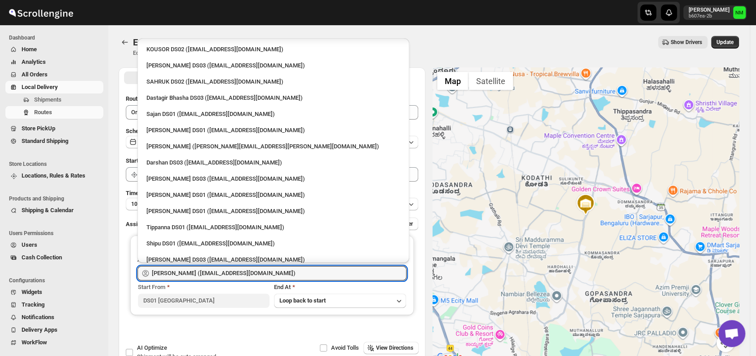
scroll to position [647, 0]
click at [177, 191] on div "Ashraf Ali DS01 (yoyovey222@0tires.com)" at bounding box center [273, 194] width 254 height 9
type input "Ashraf Ali DS01 (yoyovey222@0tires.com)"
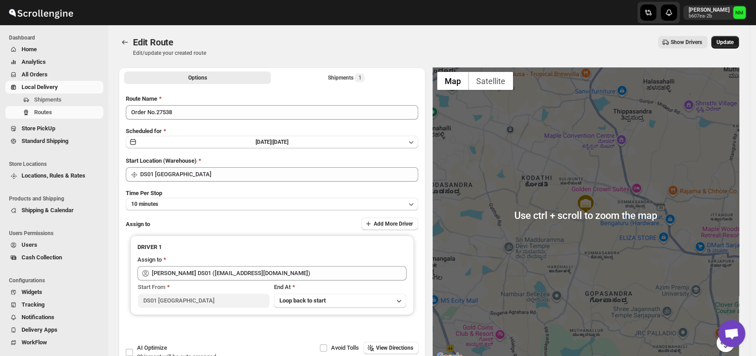
click at [729, 47] on button "Update" at bounding box center [725, 42] width 28 height 13
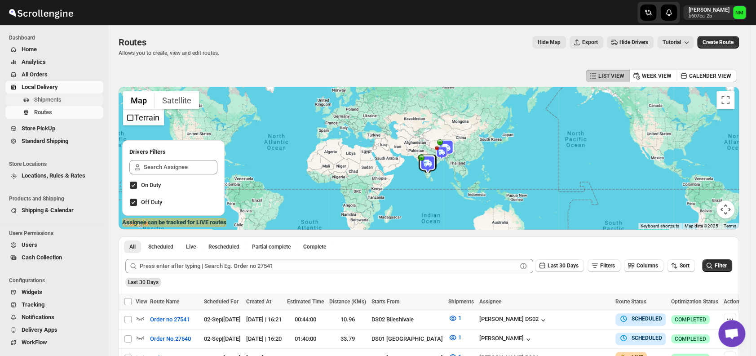
click at [64, 98] on span "Shipments" at bounding box center [67, 99] width 67 height 9
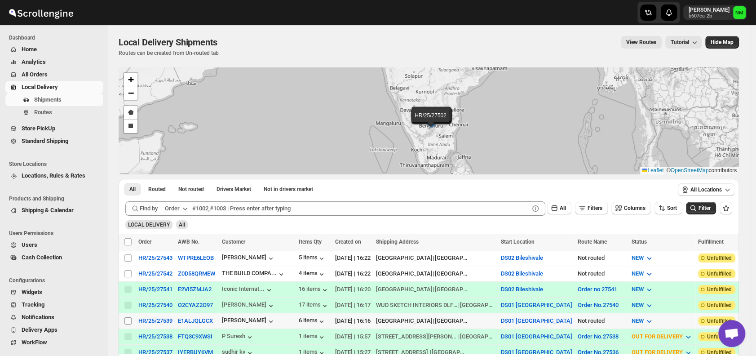
click at [129, 317] on input "Select shipment" at bounding box center [127, 320] width 7 height 7
checkbox input "true"
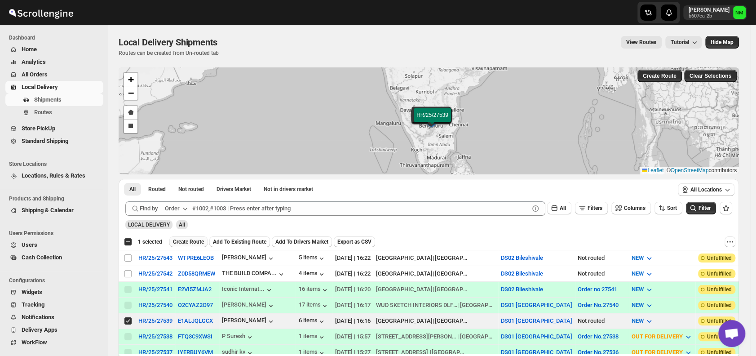
click at [190, 239] on span "Create Route" at bounding box center [188, 241] width 31 height 7
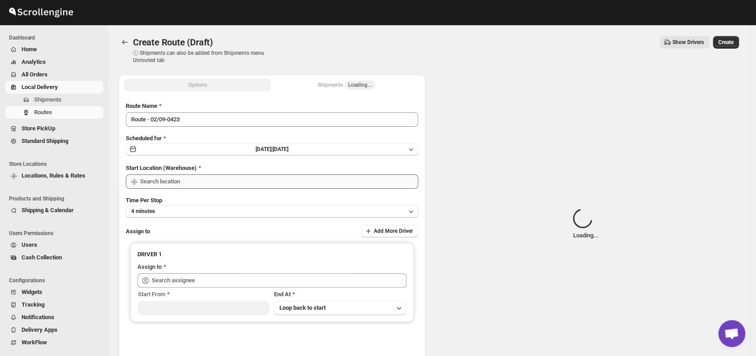
type input "DS01 [GEOGRAPHIC_DATA]"
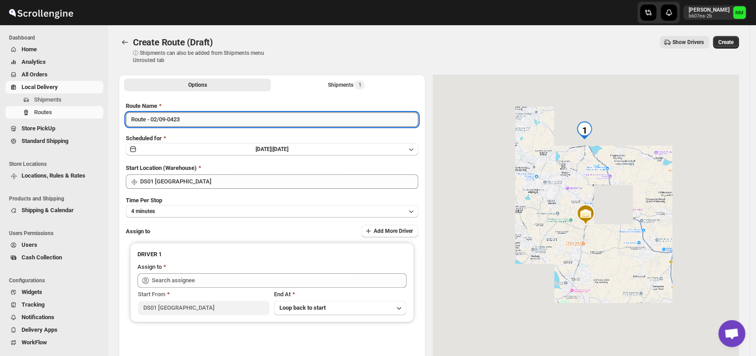
click at [197, 123] on input "Route - 02/09-0423" at bounding box center [272, 119] width 292 height 14
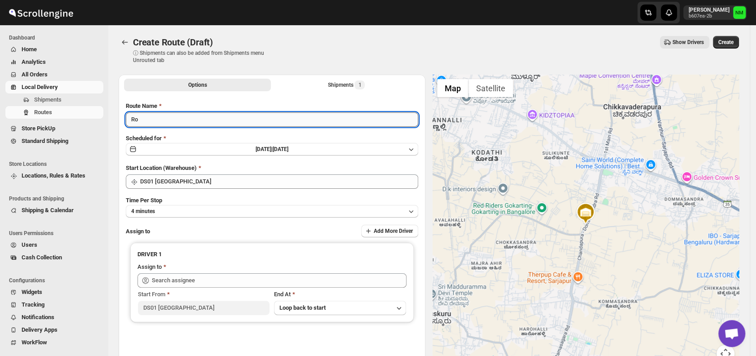
type input "R"
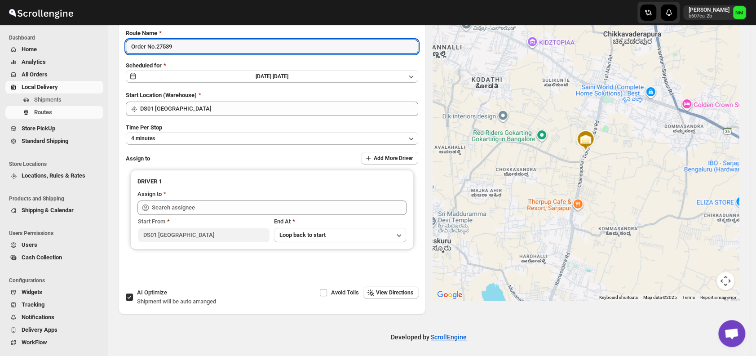
scroll to position [75, 0]
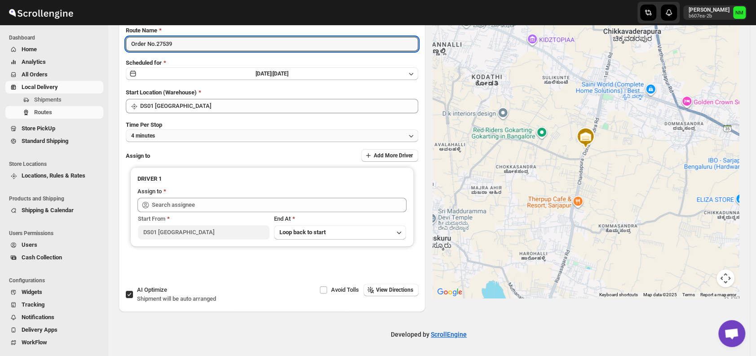
type input "Order No.27539"
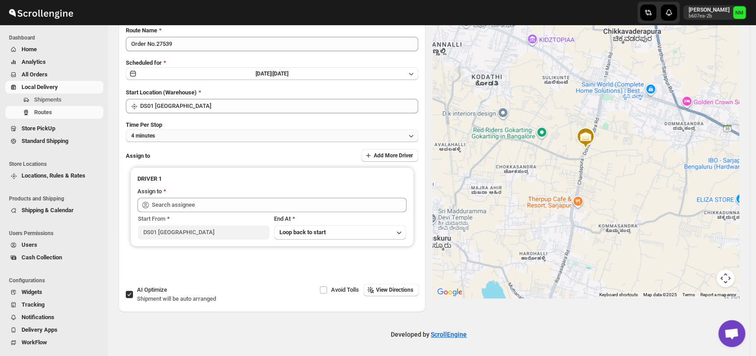
click at [172, 133] on button "4 minutes" at bounding box center [272, 135] width 292 height 13
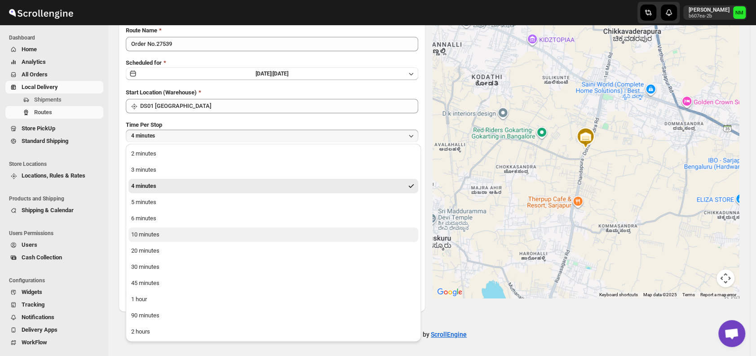
click at [169, 238] on button "10 minutes" at bounding box center [273, 234] width 290 height 14
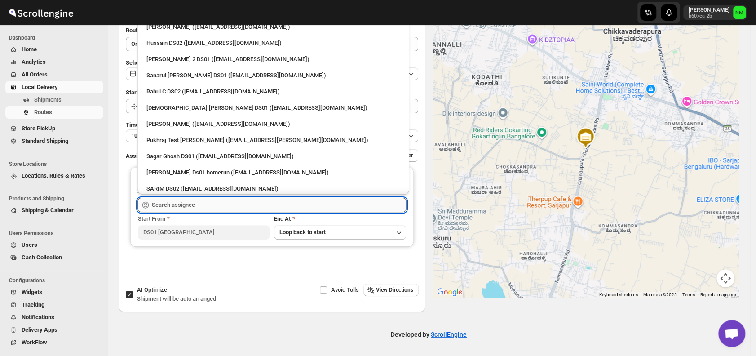
click at [224, 207] on input "text" at bounding box center [279, 205] width 255 height 14
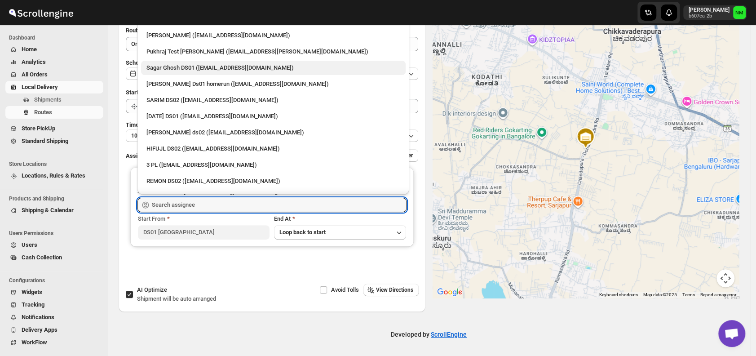
scroll to position [100, 0]
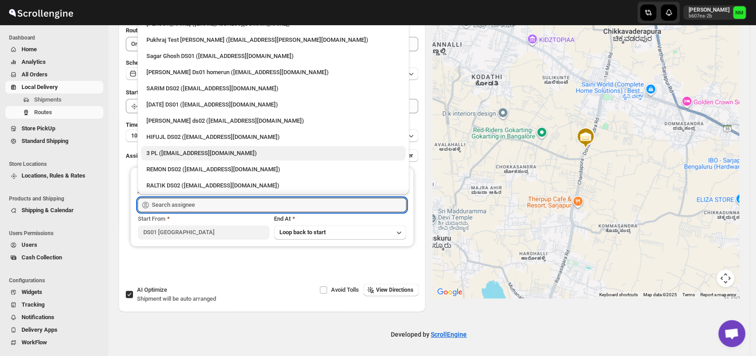
click at [205, 155] on div "3 PL ([EMAIL_ADDRESS][DOMAIN_NAME])" at bounding box center [273, 153] width 254 height 9
type input "3 PL ([EMAIL_ADDRESS][DOMAIN_NAME])"
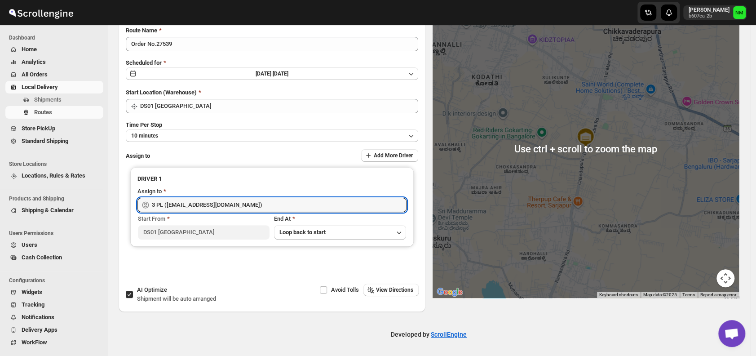
scroll to position [0, 0]
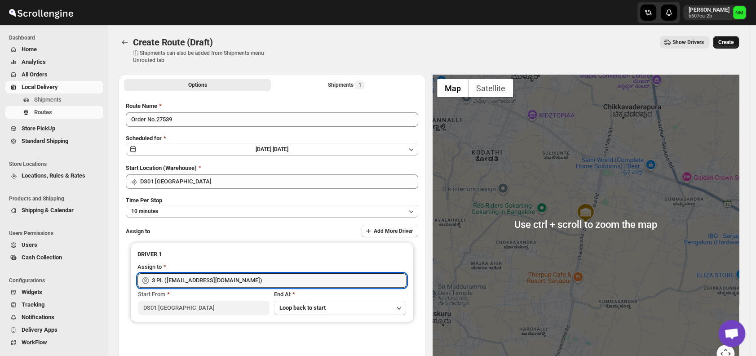
click at [738, 36] on button "Create" at bounding box center [726, 42] width 26 height 13
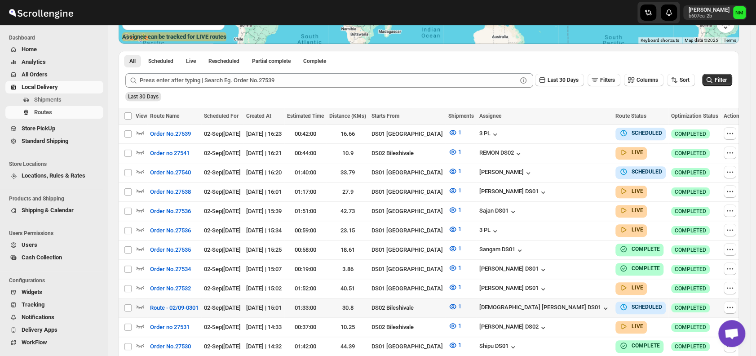
scroll to position [187, 0]
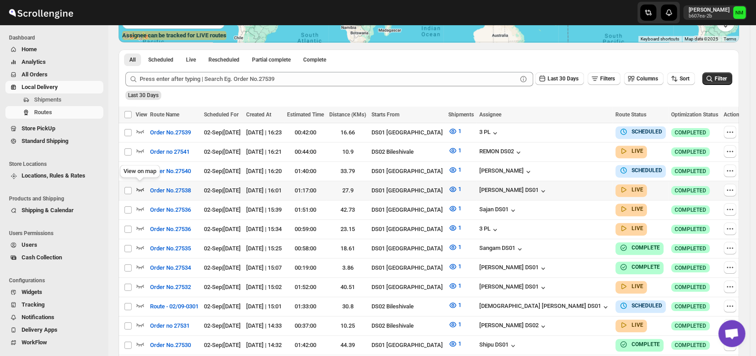
click at [144, 188] on icon "button" at bounding box center [141, 190] width 8 height 4
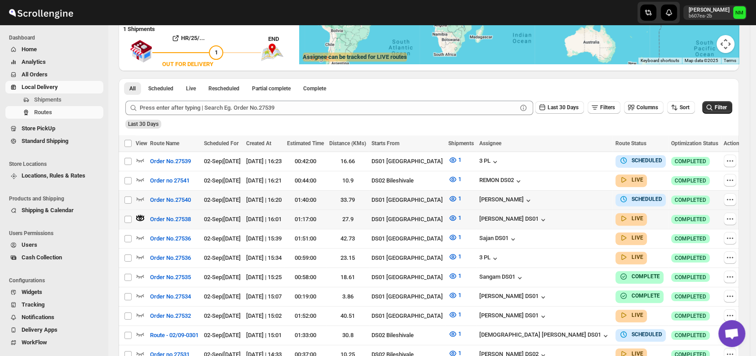
scroll to position [0, 0]
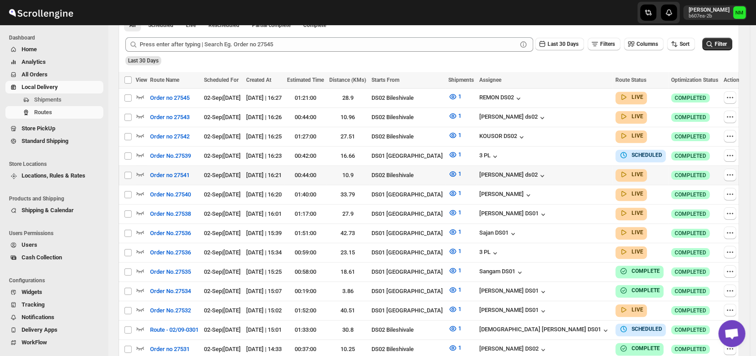
scroll to position [224, 0]
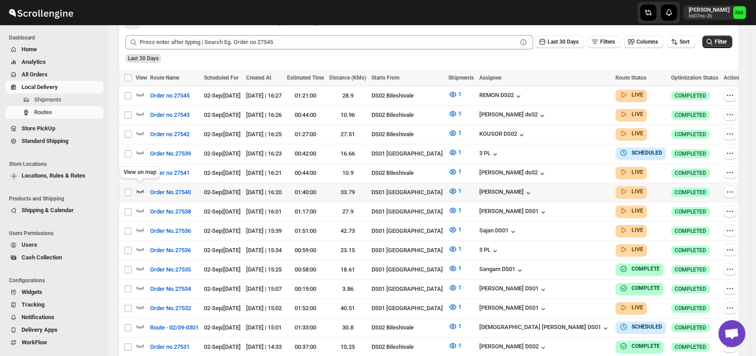
click at [140, 190] on icon "button" at bounding box center [141, 192] width 8 height 4
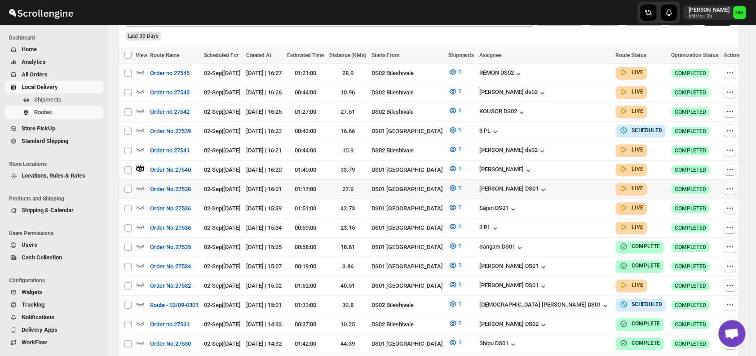
scroll to position [259, 0]
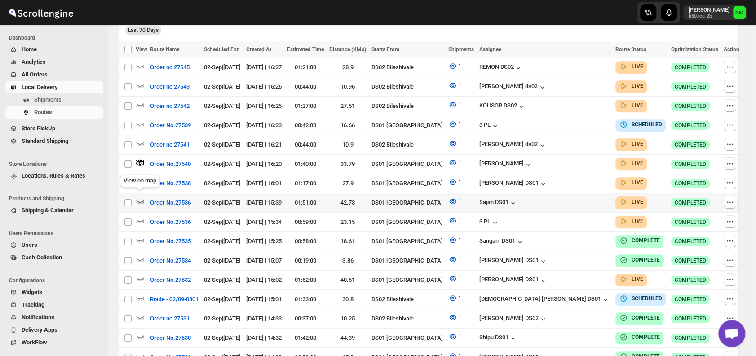
click at [140, 197] on icon "button" at bounding box center [140, 201] width 9 height 9
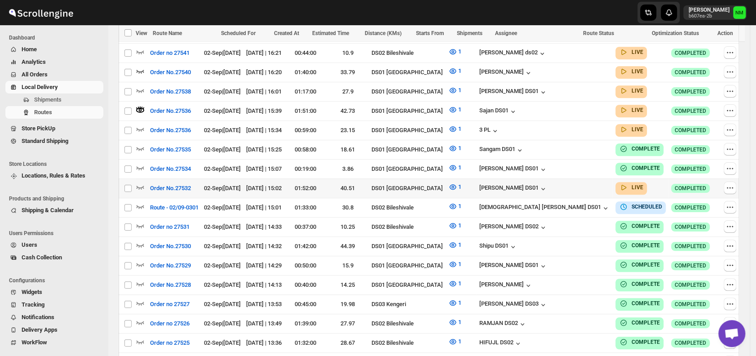
scroll to position [352, 0]
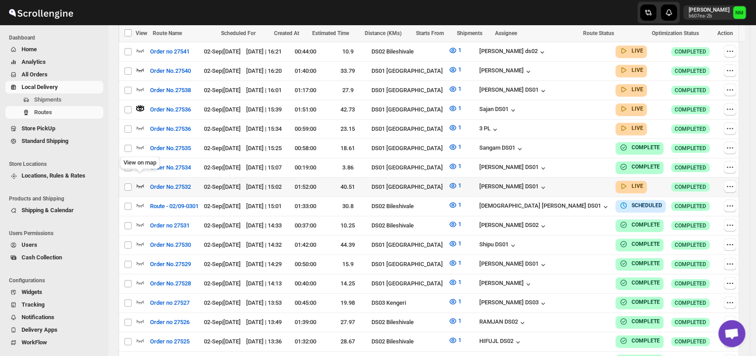
click at [143, 184] on icon "button" at bounding box center [141, 186] width 8 height 4
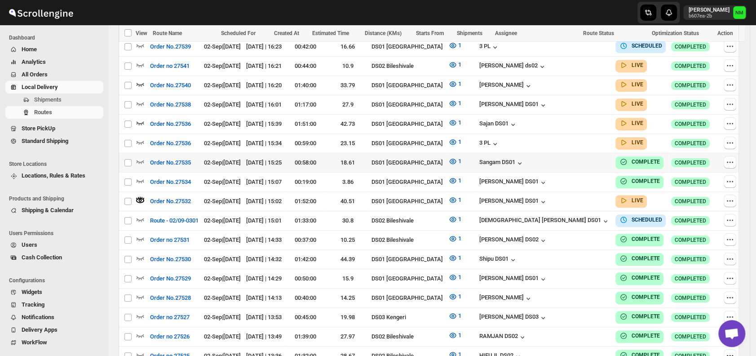
scroll to position [0, 0]
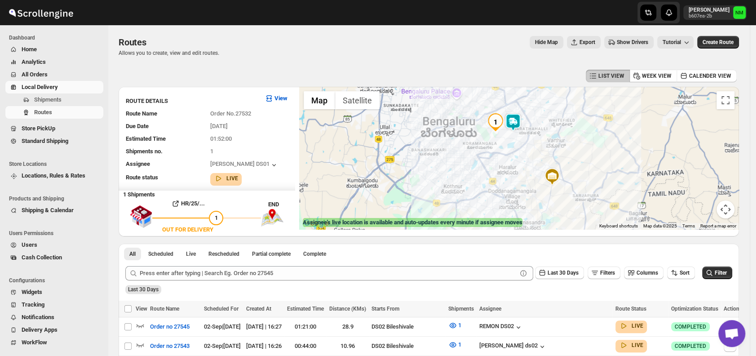
click at [514, 120] on img at bounding box center [513, 122] width 18 height 18
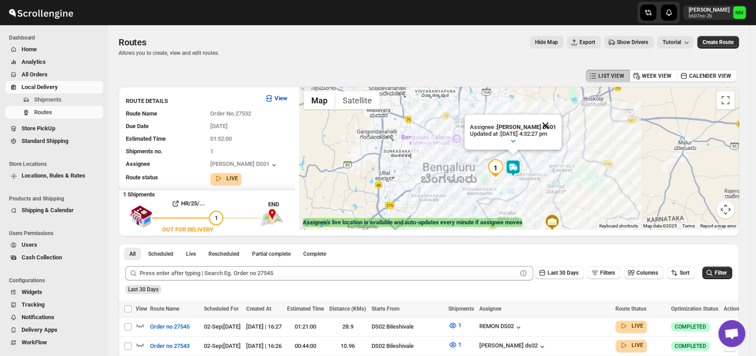
click at [556, 121] on button "Close" at bounding box center [545, 126] width 22 height 22
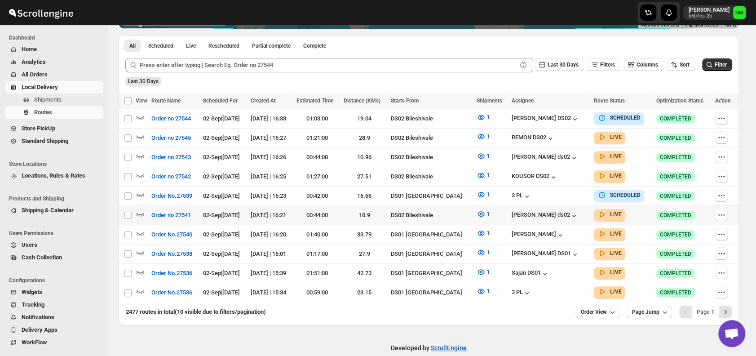
scroll to position [201, 0]
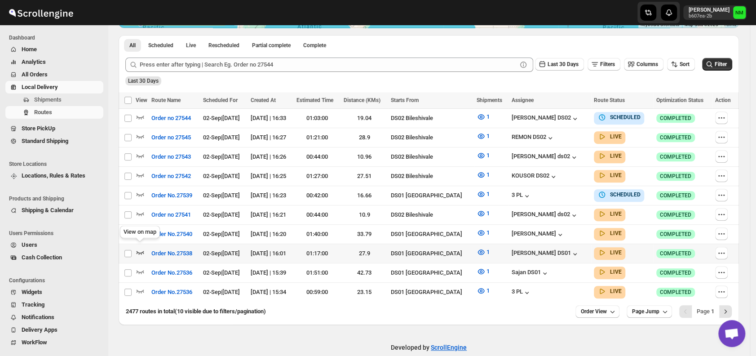
click at [144, 247] on icon "button" at bounding box center [140, 251] width 9 height 9
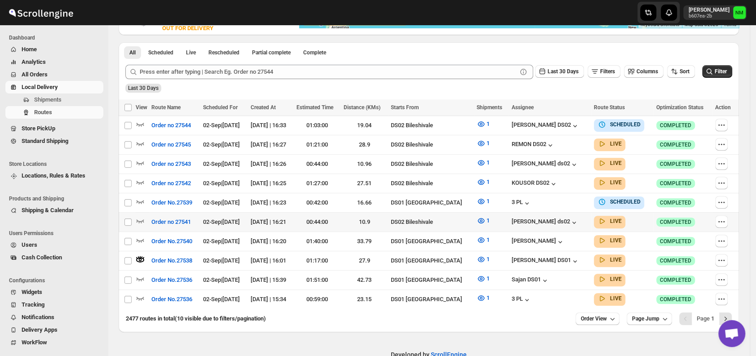
scroll to position [0, 0]
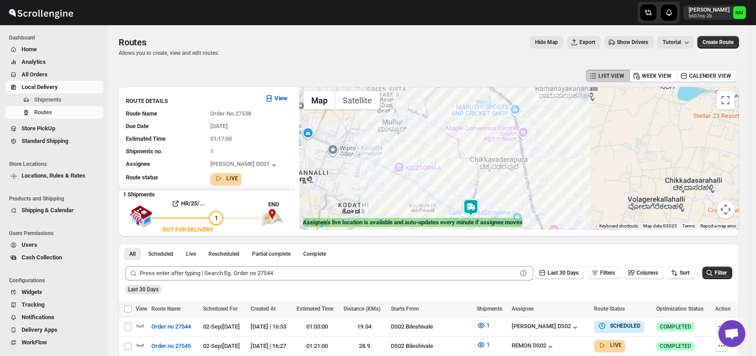
click at [475, 204] on img at bounding box center [471, 208] width 18 height 18
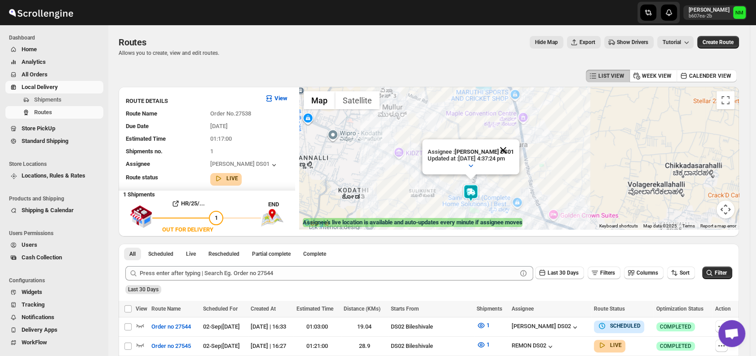
click at [510, 146] on button "Close" at bounding box center [503, 150] width 22 height 22
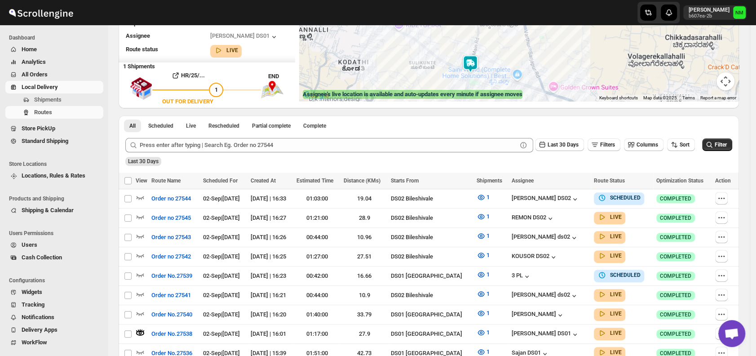
scroll to position [129, 0]
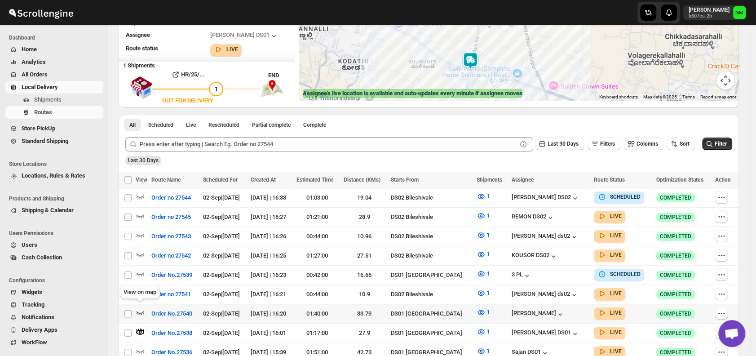
click at [138, 308] on icon "button" at bounding box center [140, 312] width 9 height 9
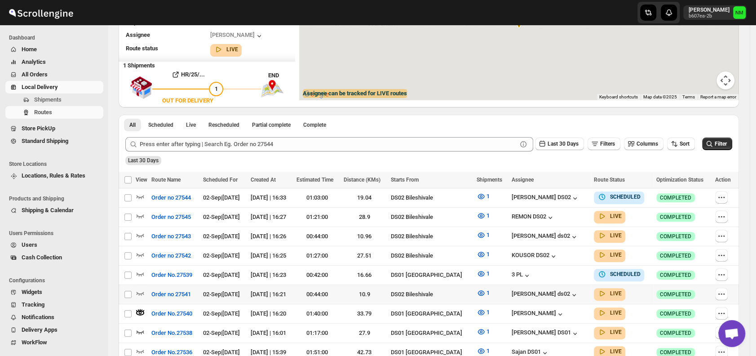
scroll to position [0, 0]
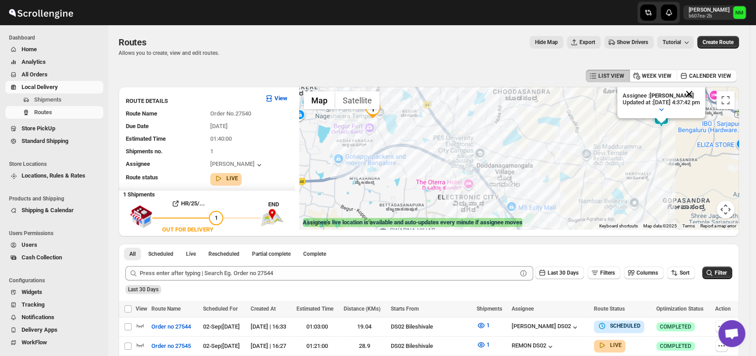
click at [700, 90] on button "Close" at bounding box center [689, 94] width 22 height 22
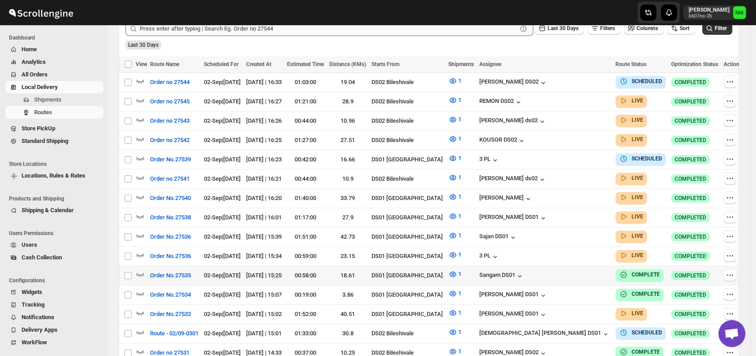
scroll to position [252, 0]
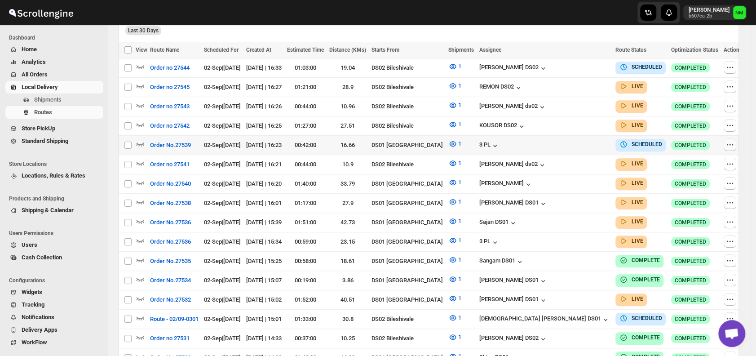
click at [726, 141] on icon "button" at bounding box center [729, 144] width 9 height 9
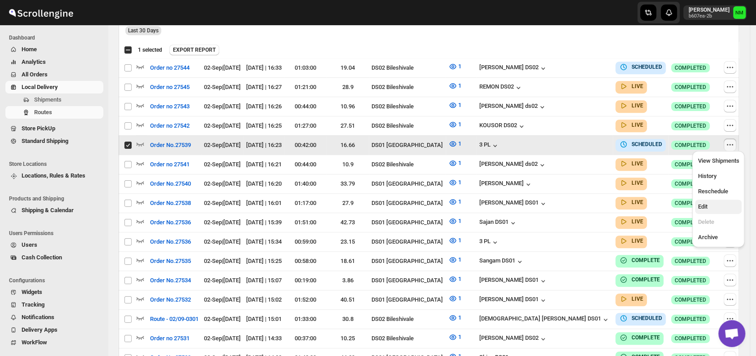
click at [708, 206] on span "Edit" at bounding box center [717, 206] width 41 height 9
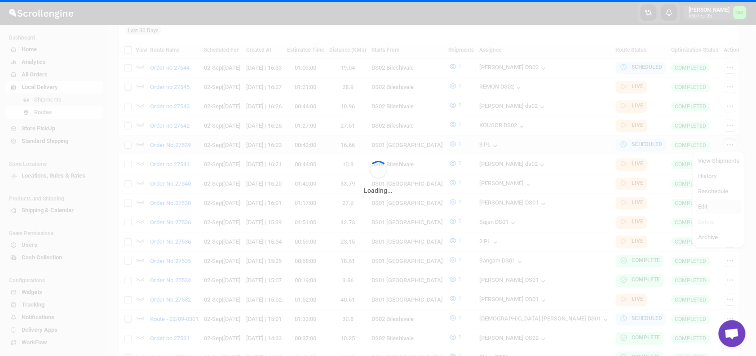
checkbox input "false"
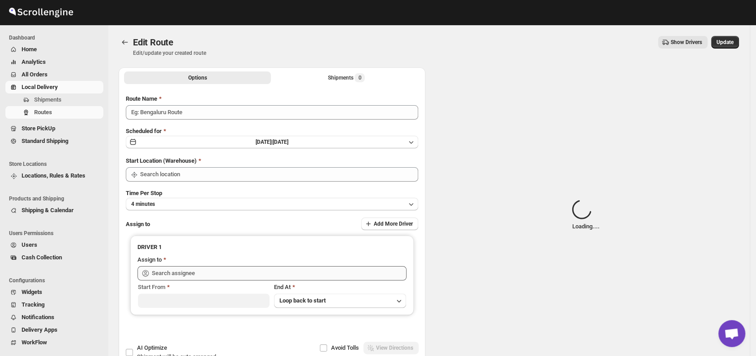
type input "Order No.27539"
type input "DS01 [GEOGRAPHIC_DATA]"
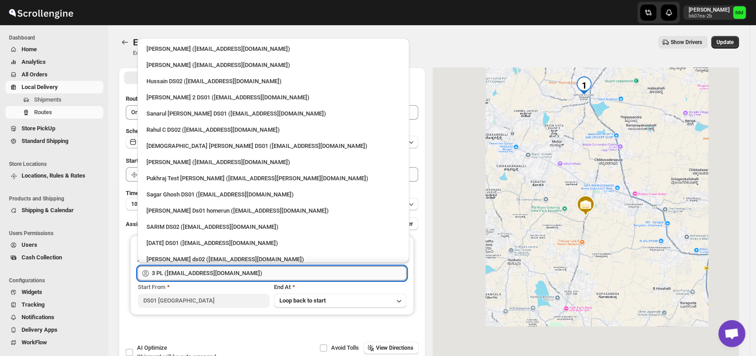
click at [272, 268] on input "3 PL ([EMAIL_ADDRESS][DOMAIN_NAME])" at bounding box center [279, 273] width 255 height 14
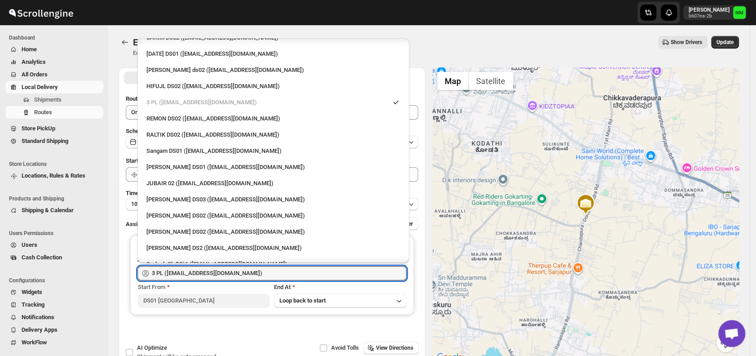
scroll to position [190, 0]
click at [153, 149] on div "Sangam DS01 (relov34542@lassora.com)" at bounding box center [273, 150] width 254 height 9
type input "Sangam DS01 (relov34542@lassora.com)"
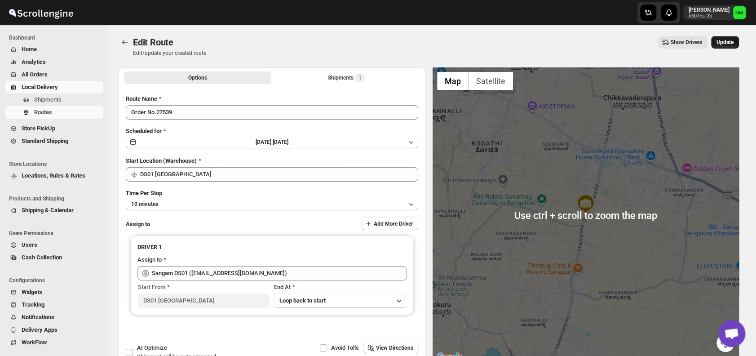
click at [727, 40] on span "Update" at bounding box center [724, 42] width 17 height 7
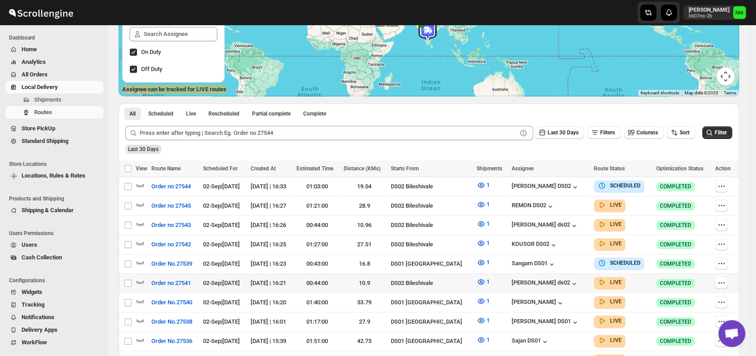
scroll to position [209, 0]
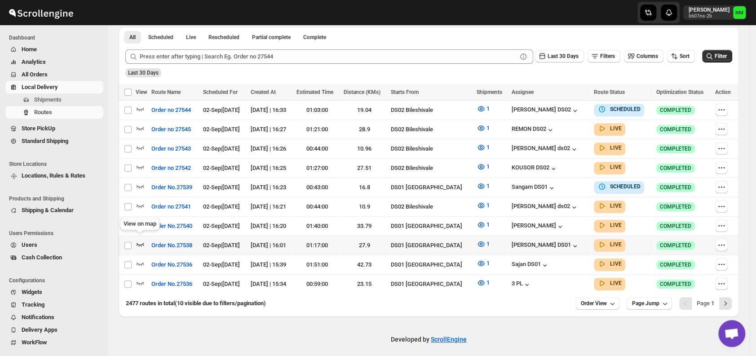
click at [141, 239] on icon "button" at bounding box center [140, 243] width 9 height 9
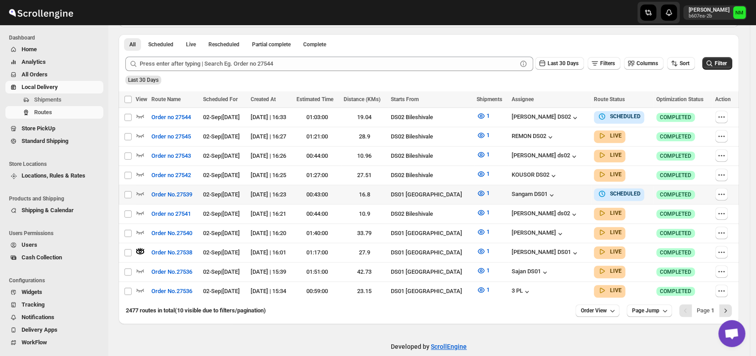
scroll to position [0, 0]
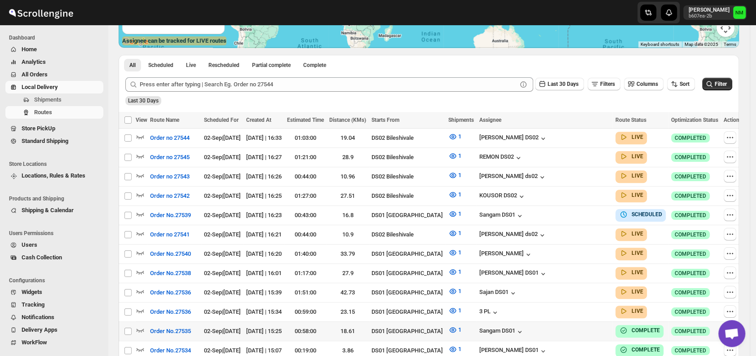
scroll to position [182, 0]
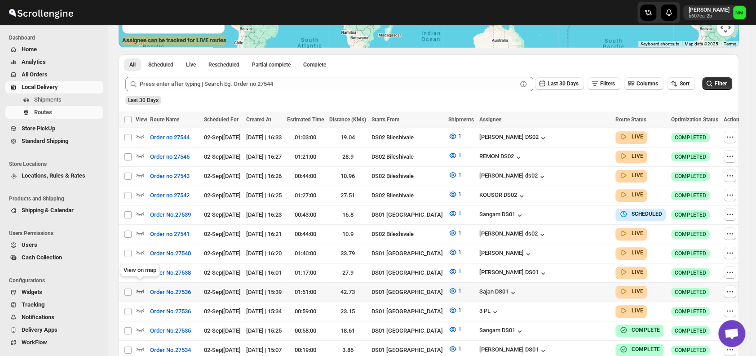
click at [140, 287] on icon "button" at bounding box center [140, 290] width 9 height 9
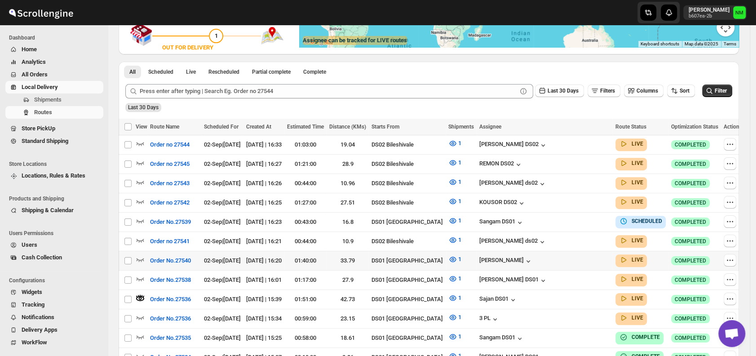
scroll to position [0, 0]
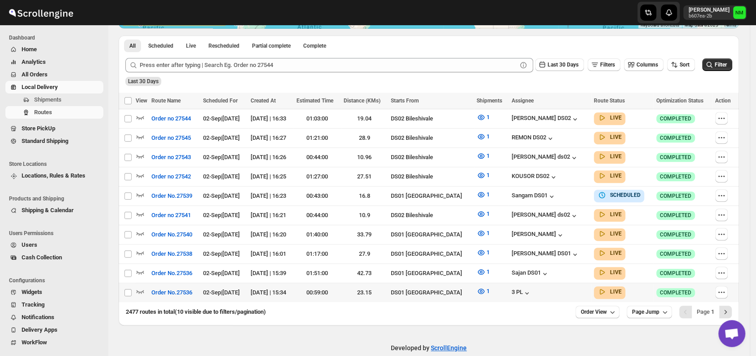
scroll to position [209, 0]
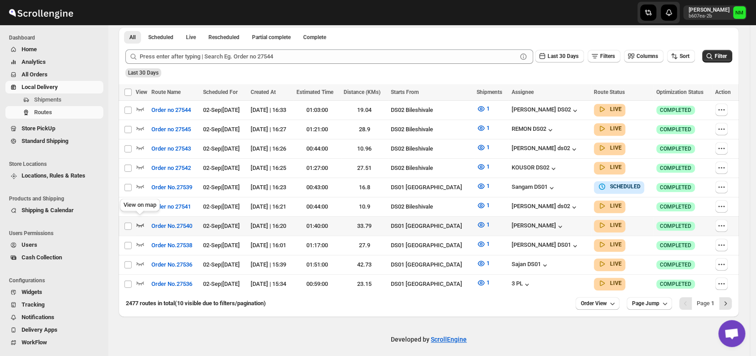
click at [144, 221] on icon "button" at bounding box center [140, 224] width 9 height 9
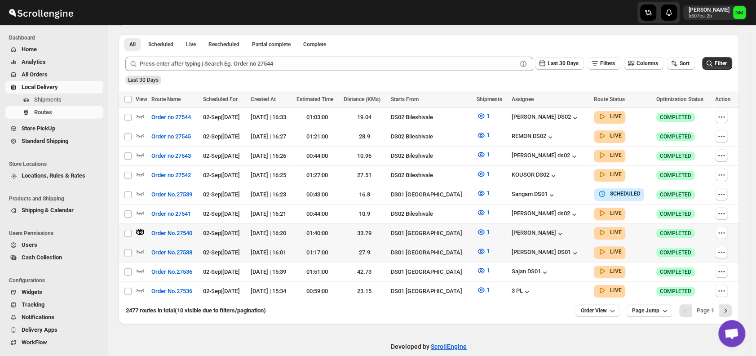
scroll to position [0, 0]
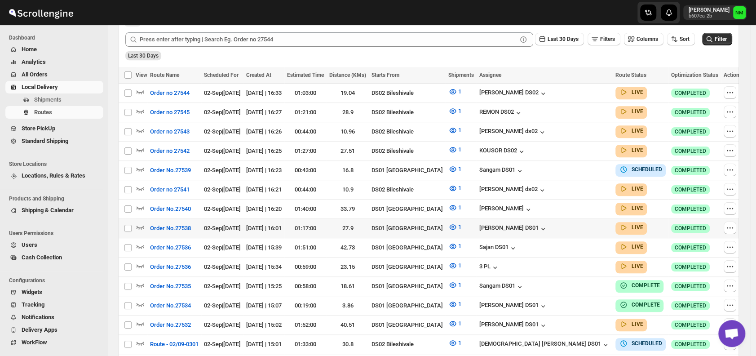
scroll to position [229, 0]
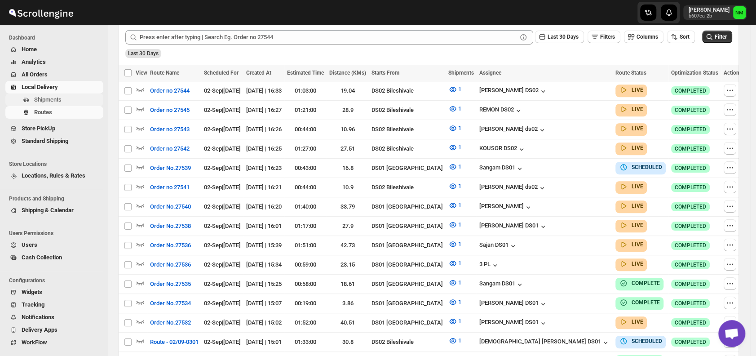
click at [51, 97] on span "Shipments" at bounding box center [47, 99] width 27 height 7
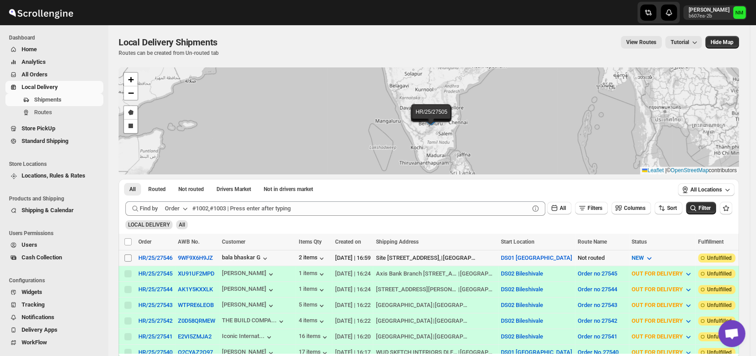
click at [125, 257] on input "Select shipment" at bounding box center [127, 257] width 7 height 7
checkbox input "true"
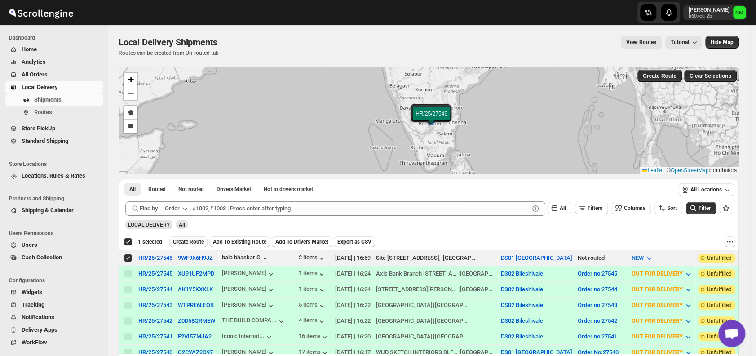
click at [187, 237] on button "Create Route" at bounding box center [188, 241] width 38 height 11
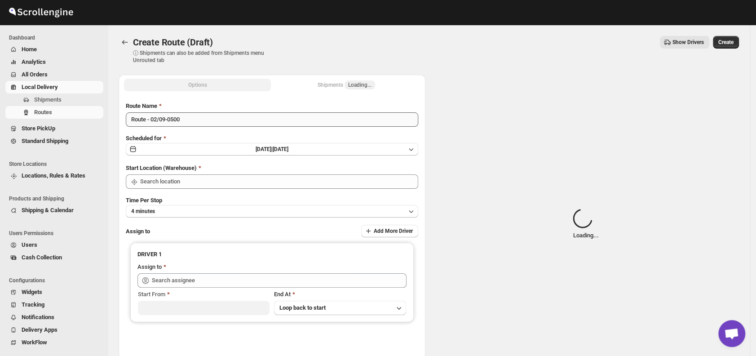
type input "DS01 [GEOGRAPHIC_DATA]"
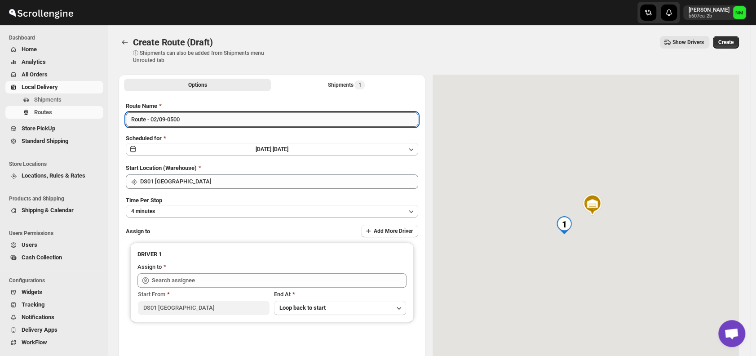
click at [202, 118] on input "Route - 02/09-0500" at bounding box center [272, 119] width 292 height 14
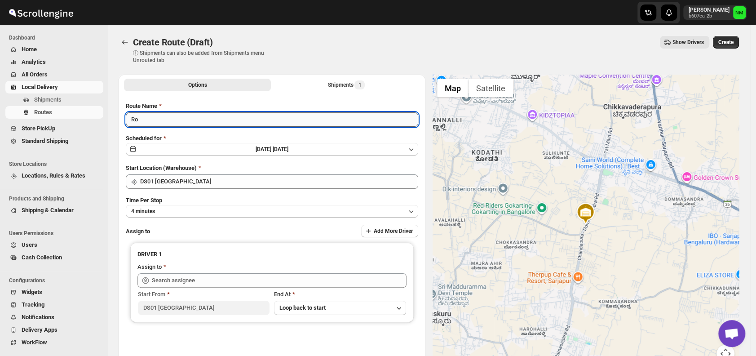
type input "R"
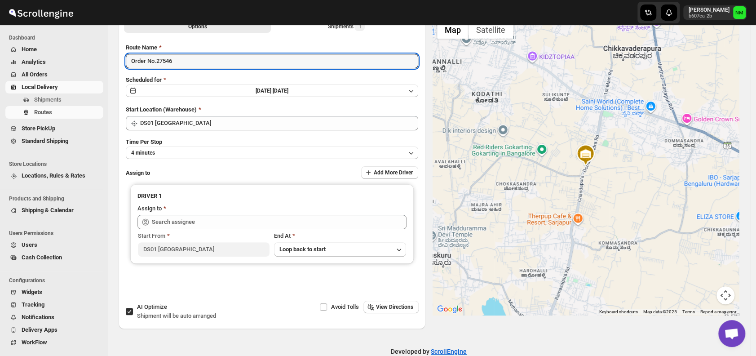
scroll to position [63, 0]
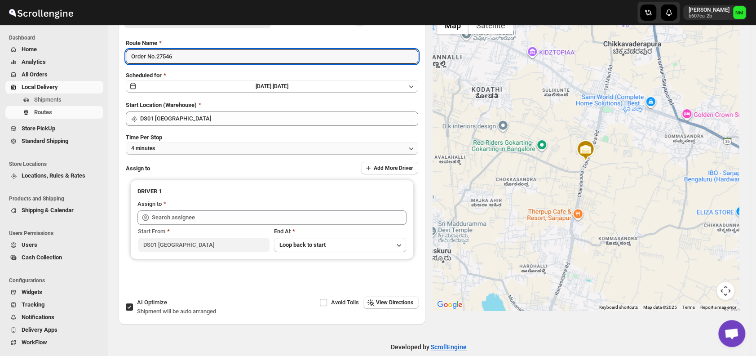
type input "Order No.27546"
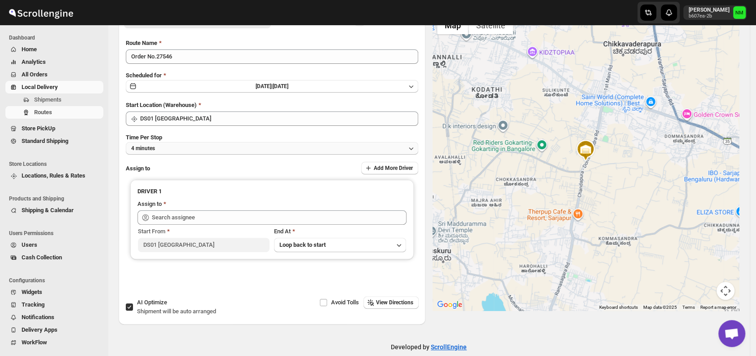
click at [194, 145] on button "4 minutes" at bounding box center [272, 148] width 292 height 13
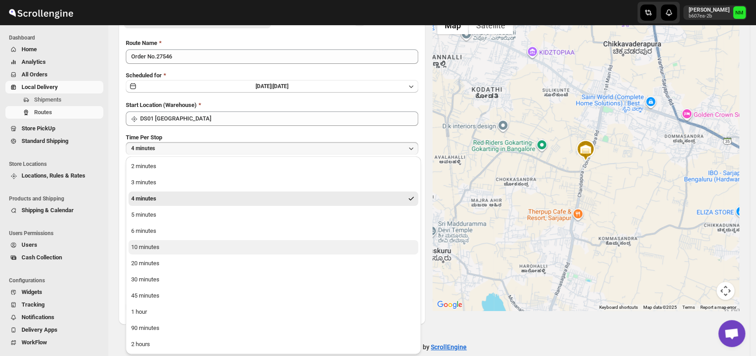
click at [150, 249] on div "10 minutes" at bounding box center [145, 247] width 28 height 9
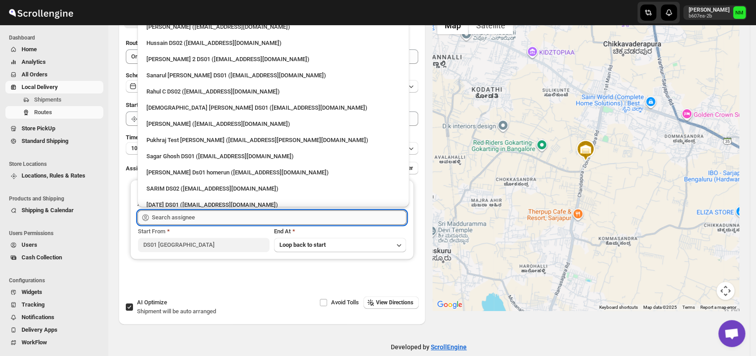
click at [200, 218] on input "text" at bounding box center [279, 217] width 255 height 14
click at [177, 119] on div "Vikas Rathod (lolegiy458@nalwan.com)" at bounding box center [273, 124] width 265 height 14
type input "Vikas Rathod (lolegiy458@nalwan.com)"
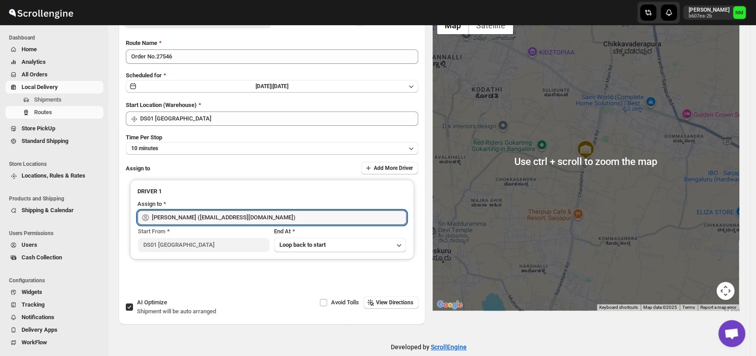
scroll to position [0, 0]
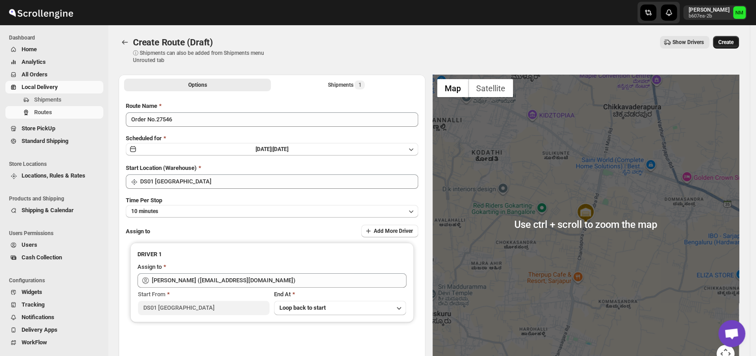
click at [729, 36] on button "Create" at bounding box center [726, 42] width 26 height 13
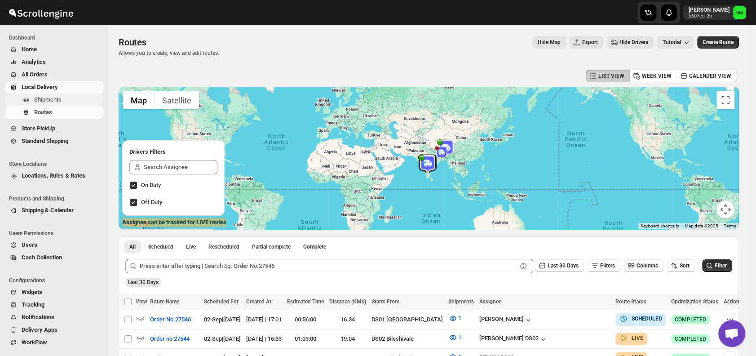
click at [68, 101] on span "Shipments" at bounding box center [67, 99] width 67 height 9
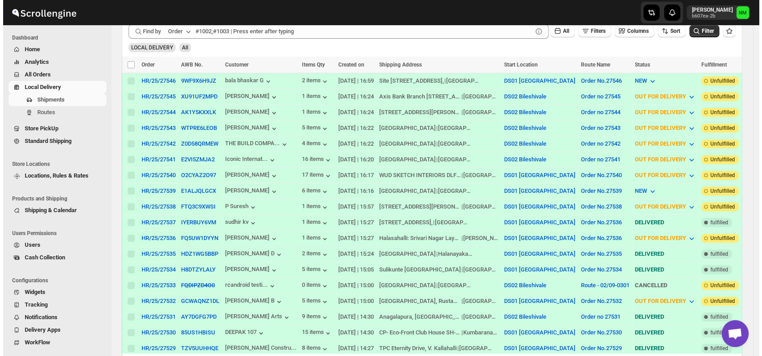
scroll to position [183, 0]
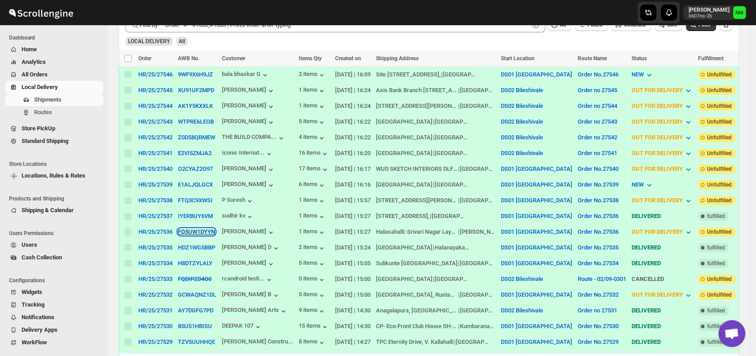
click at [185, 228] on button "FQ5UW1DYYN" at bounding box center [196, 231] width 37 height 7
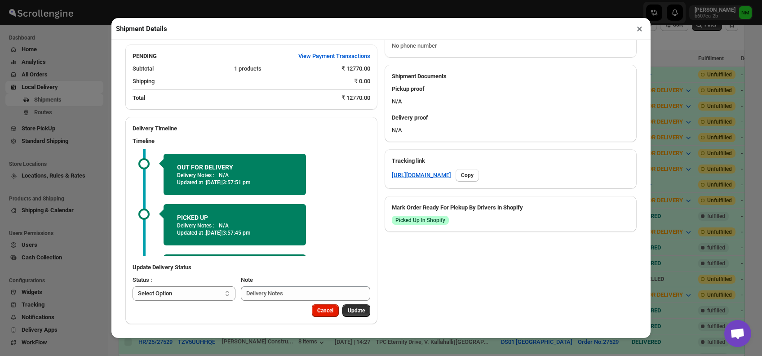
scroll to position [44, 0]
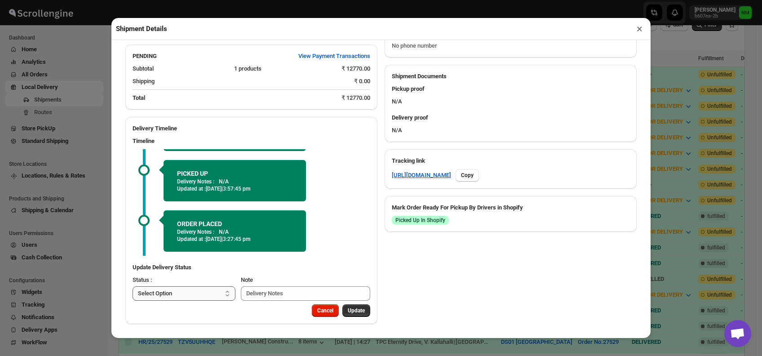
click at [203, 291] on select "Select Option PICKED UP OUT FOR DELIVERY RESCHEDULE DELIVERED CANCELLED" at bounding box center [183, 293] width 103 height 14
select select "DELIVERED"
click at [132, 286] on select "Select Option PICKED UP OUT FOR DELIVERY RESCHEDULE DELIVERED CANCELLED" at bounding box center [183, 293] width 103 height 14
click at [350, 309] on span "Update" at bounding box center [356, 310] width 17 height 7
select select
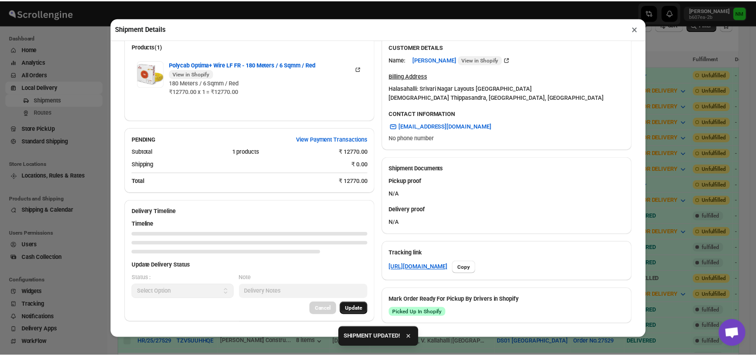
scroll to position [347, 0]
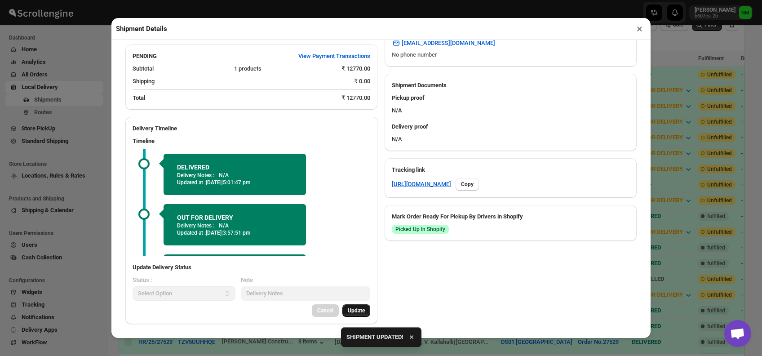
click at [637, 31] on button "×" at bounding box center [639, 28] width 13 height 13
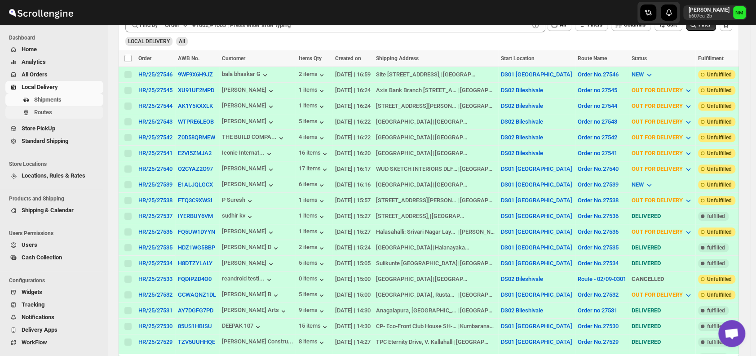
click at [64, 109] on span "Routes" at bounding box center [67, 112] width 67 height 9
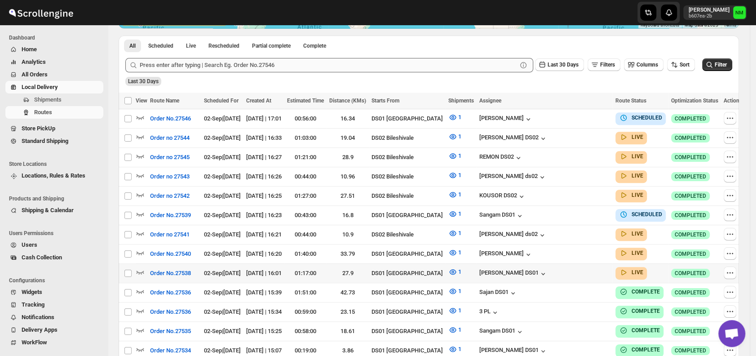
scroll to position [201, 0]
click at [726, 114] on icon "button" at bounding box center [729, 117] width 9 height 9
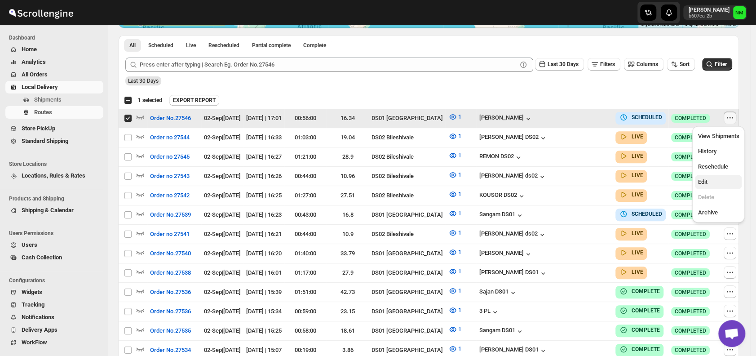
click at [705, 179] on span "Edit" at bounding box center [701, 181] width 9 height 7
checkbox input "false"
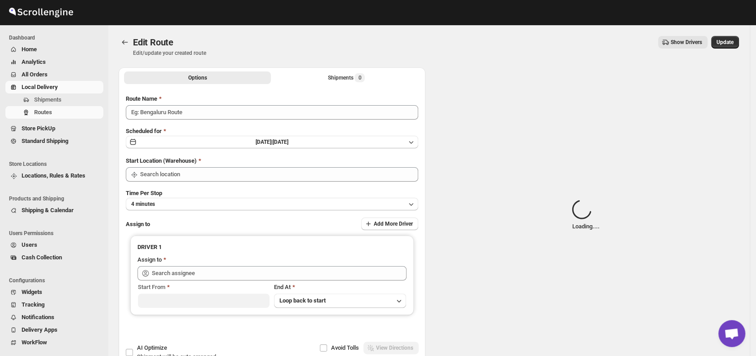
type input "Order No.27546"
type input "DS01 [GEOGRAPHIC_DATA]"
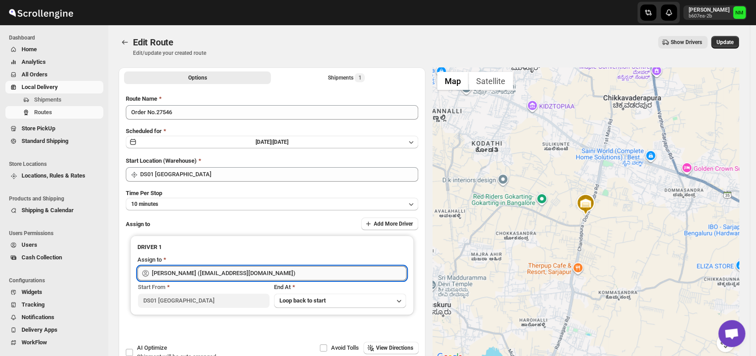
click at [295, 273] on input "Vikas Rathod (lolegiy458@nalwan.com)" at bounding box center [279, 273] width 255 height 14
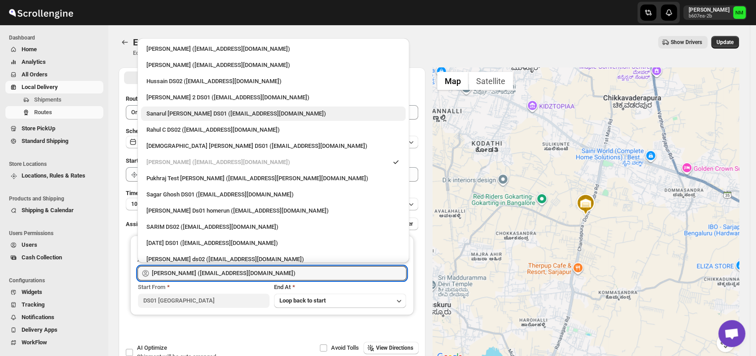
click at [166, 117] on div "Sanarul Haque DS01 (fefifag638@adosnan.com)" at bounding box center [273, 113] width 254 height 9
type input "Sanarul Haque DS01 (fefifag638@adosnan.com)"
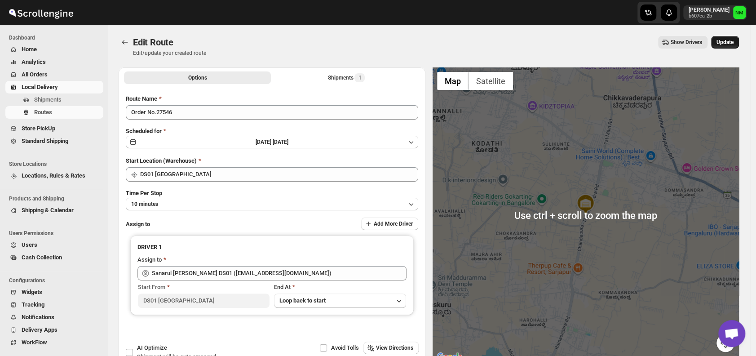
click at [729, 45] on span "Update" at bounding box center [724, 42] width 17 height 7
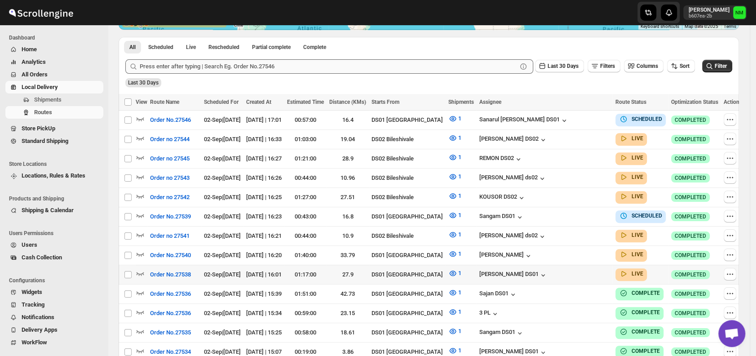
scroll to position [200, 0]
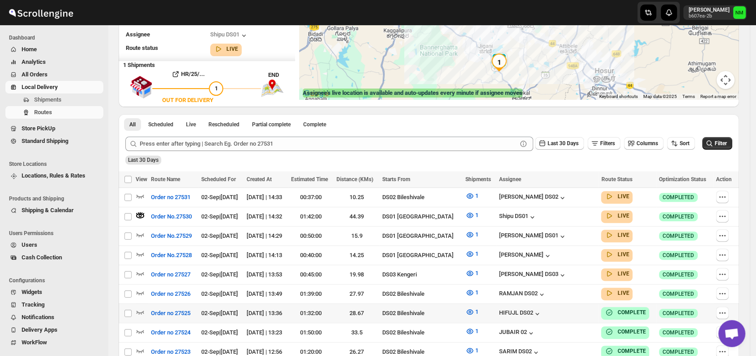
scroll to position [130, 0]
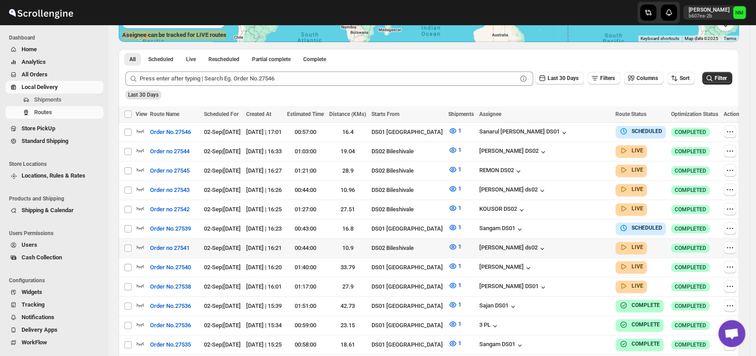
scroll to position [188, 0]
click at [141, 280] on icon "button" at bounding box center [140, 284] width 9 height 9
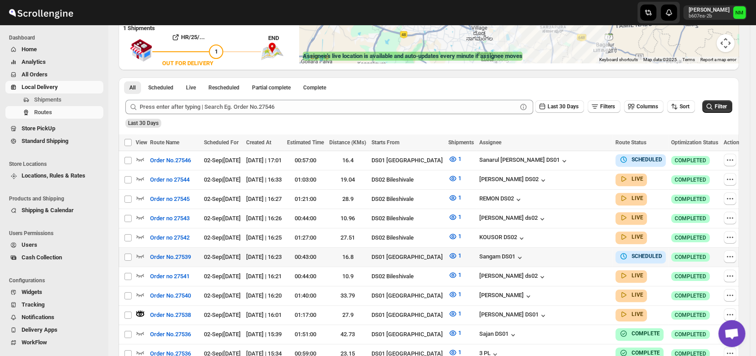
scroll to position [187, 0]
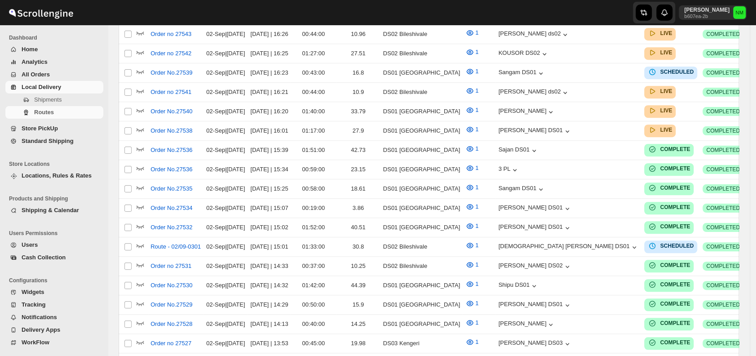
scroll to position [200, 0]
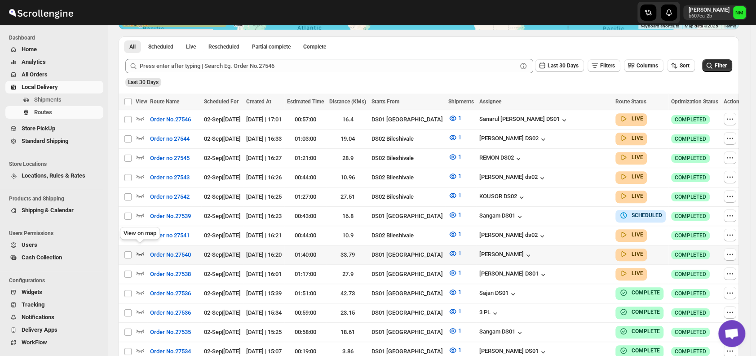
click at [137, 252] on icon "button" at bounding box center [141, 254] width 8 height 4
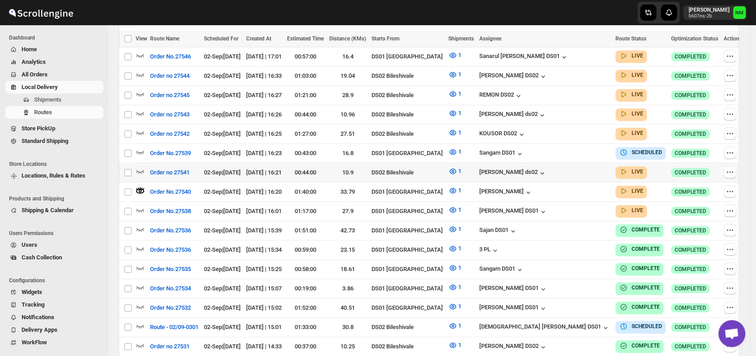
scroll to position [270, 0]
click at [144, 205] on icon "button" at bounding box center [140, 209] width 9 height 9
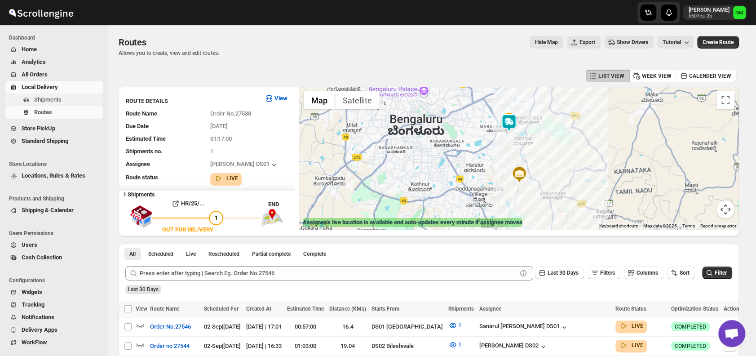
click at [66, 103] on span "Shipments" at bounding box center [67, 99] width 67 height 9
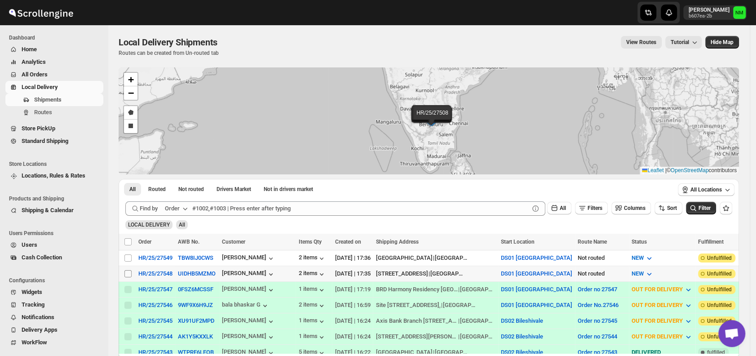
click at [128, 272] on input "Select shipment" at bounding box center [127, 273] width 7 height 7
checkbox input "true"
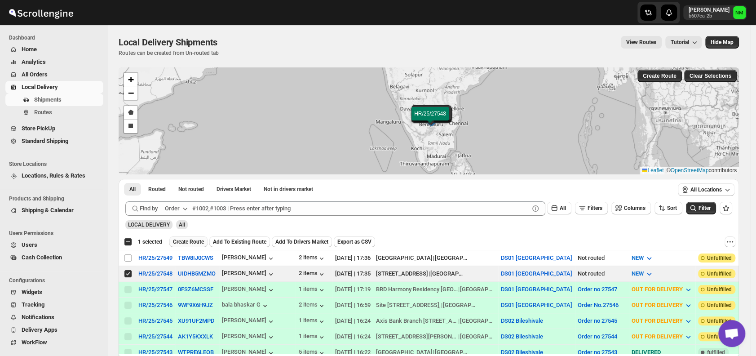
click at [194, 240] on span "Create Route" at bounding box center [188, 241] width 31 height 7
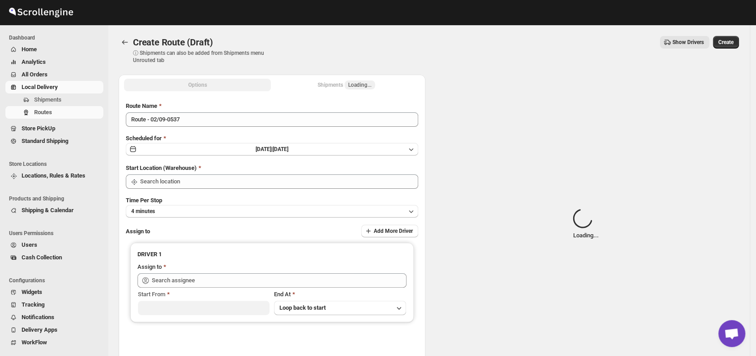
type input "DS01 [GEOGRAPHIC_DATA]"
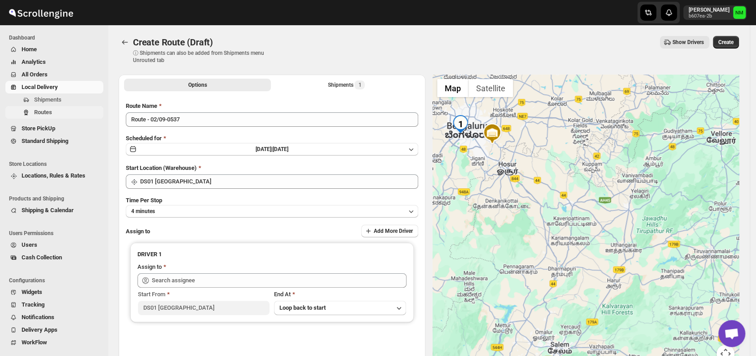
click at [75, 106] on button "Routes" at bounding box center [54, 112] width 98 height 13
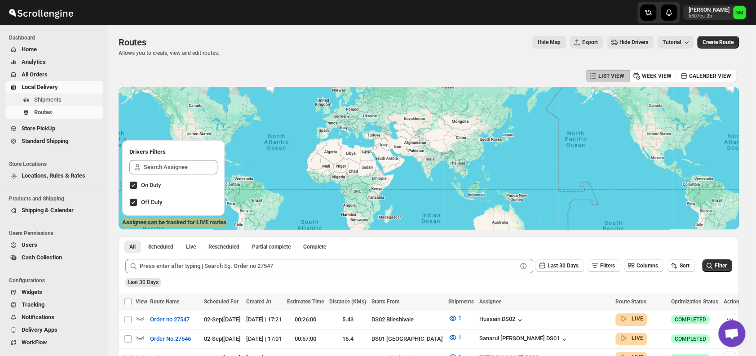
click at [66, 97] on span "Shipments" at bounding box center [67, 99] width 67 height 9
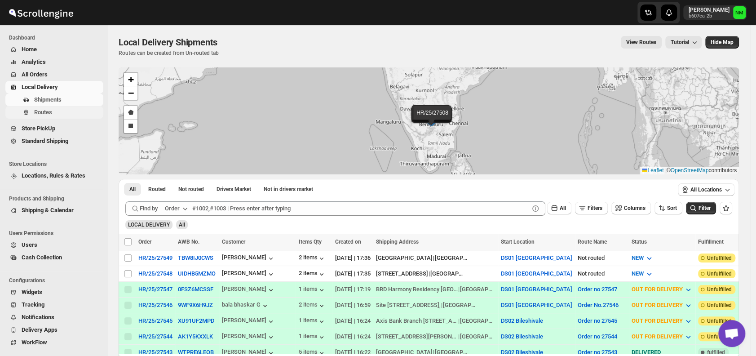
click at [61, 111] on span "Routes" at bounding box center [67, 112] width 67 height 9
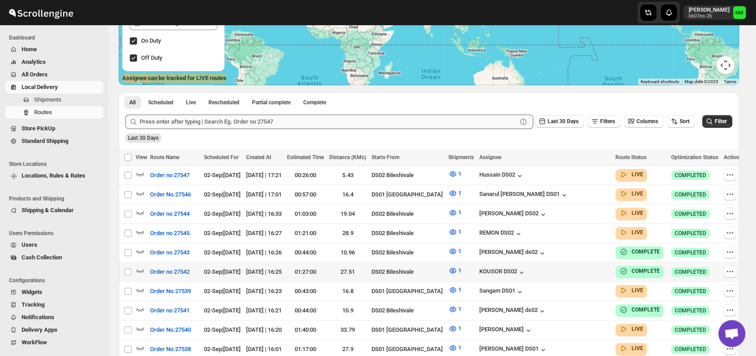
scroll to position [145, 0]
click at [140, 192] on icon "button" at bounding box center [141, 193] width 8 height 4
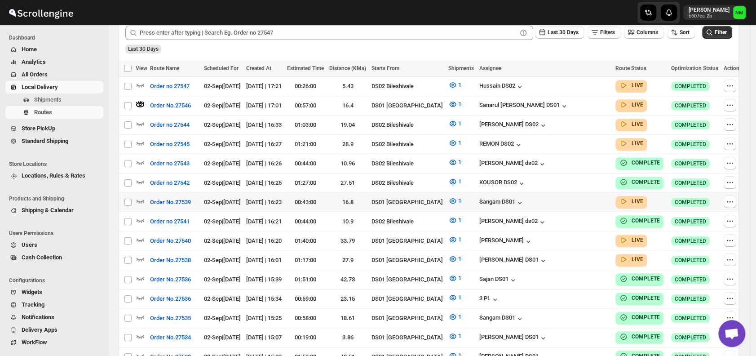
scroll to position [241, 0]
click at [141, 234] on icon "button" at bounding box center [140, 238] width 9 height 9
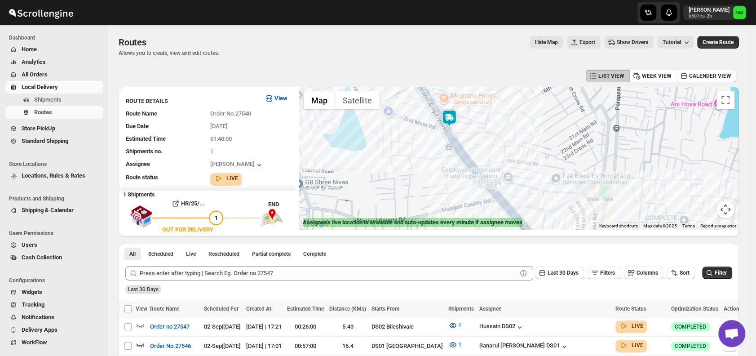
click at [457, 131] on div at bounding box center [519, 158] width 440 height 142
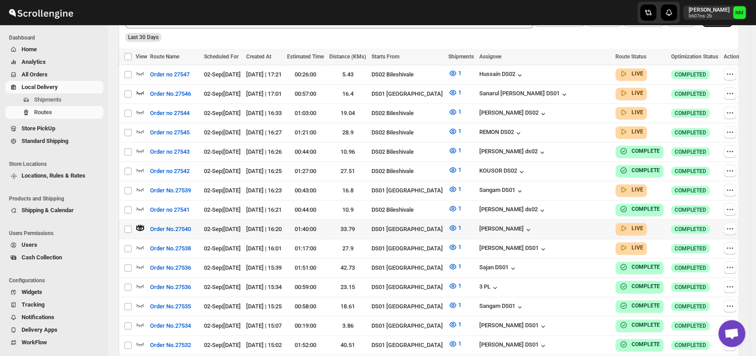
scroll to position [252, 0]
click at [141, 203] on icon "button" at bounding box center [140, 207] width 9 height 9
click at [139, 223] on icon "button" at bounding box center [140, 227] width 9 height 9
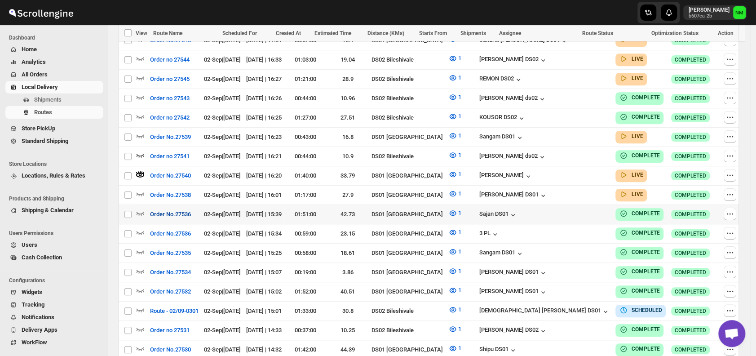
scroll to position [308, 0]
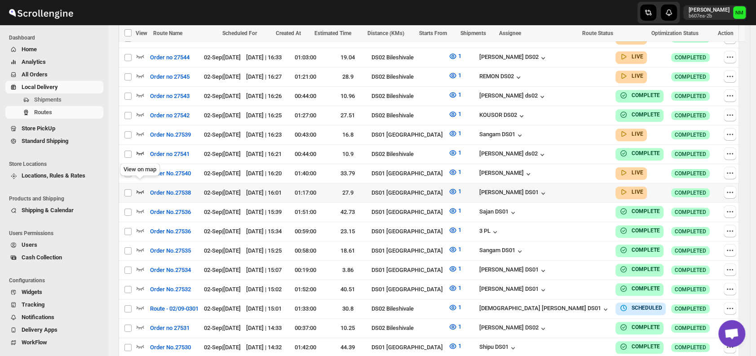
click at [137, 187] on icon "button" at bounding box center [140, 191] width 9 height 9
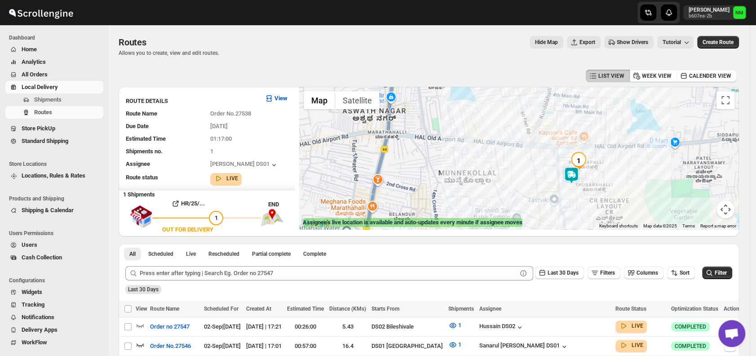
scroll to position [6, 0]
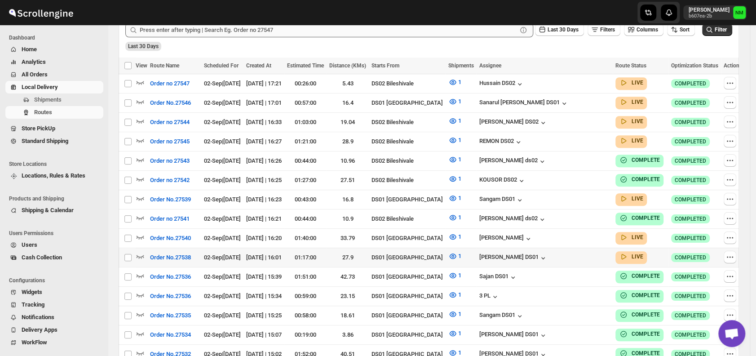
scroll to position [237, 0]
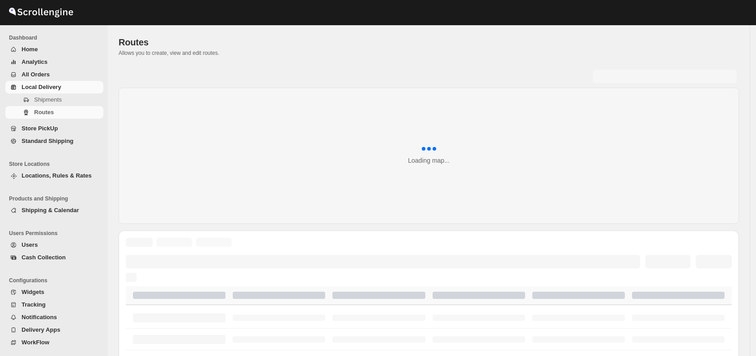
scroll to position [237, 0]
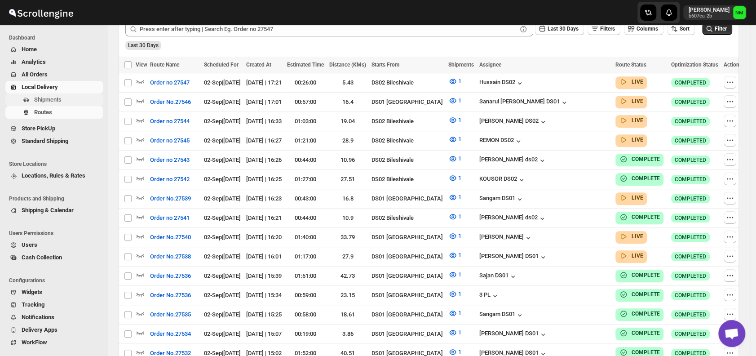
click at [61, 104] on button "Shipments" at bounding box center [54, 99] width 98 height 13
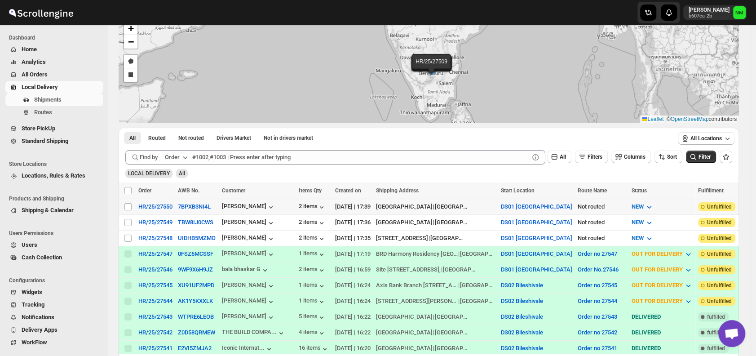
scroll to position [54, 0]
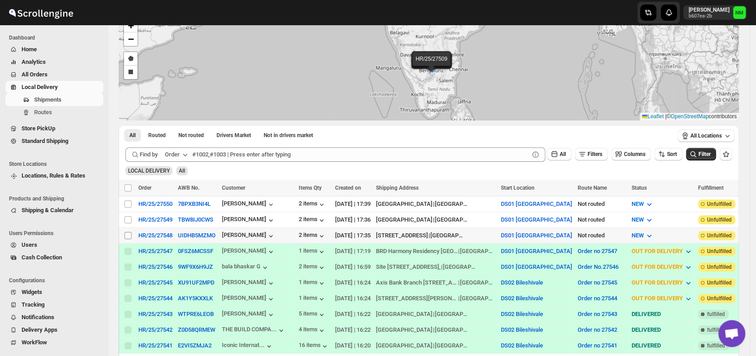
click at [129, 235] on input "Select shipment" at bounding box center [127, 235] width 7 height 7
checkbox input "true"
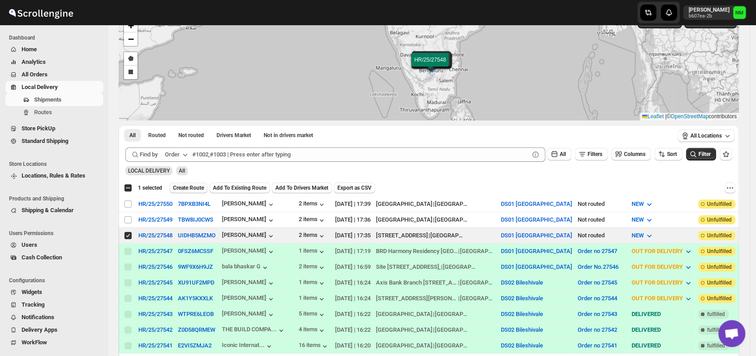
click at [179, 187] on span "Create Route" at bounding box center [188, 187] width 31 height 7
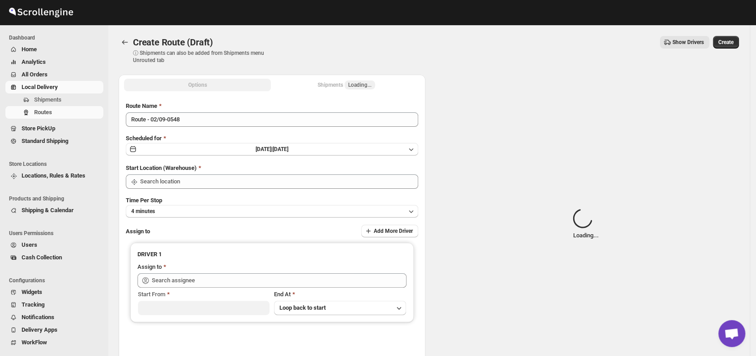
type input "DS01 [GEOGRAPHIC_DATA]"
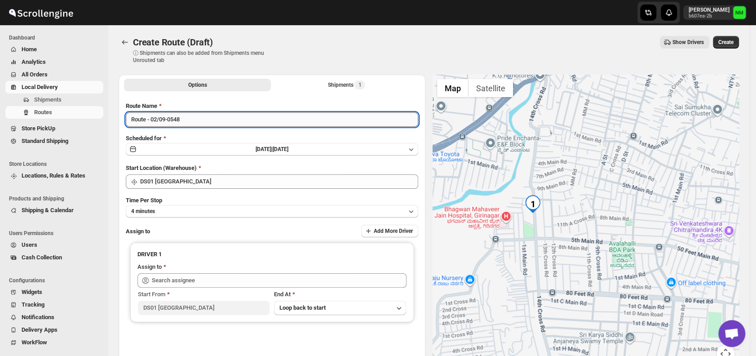
click at [207, 115] on input "Route - 02/09-0548" at bounding box center [272, 119] width 292 height 14
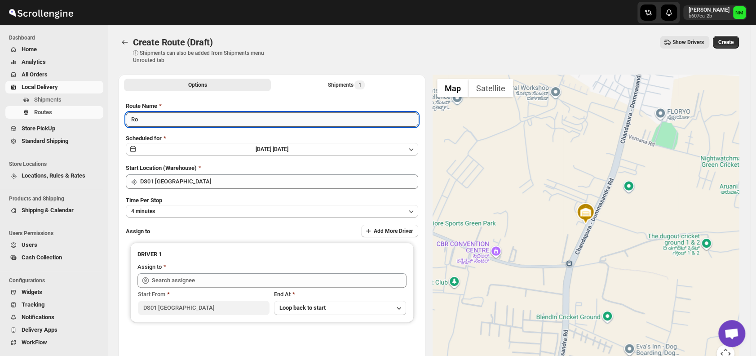
type input "R"
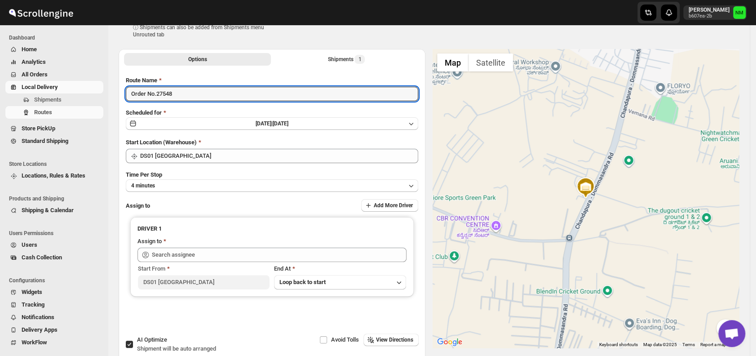
scroll to position [32, 0]
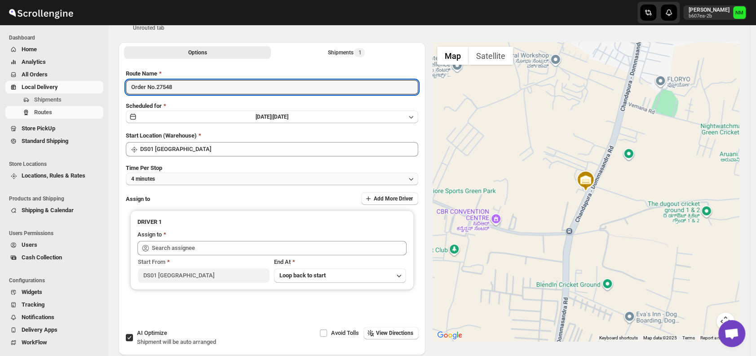
type input "Order No.27548"
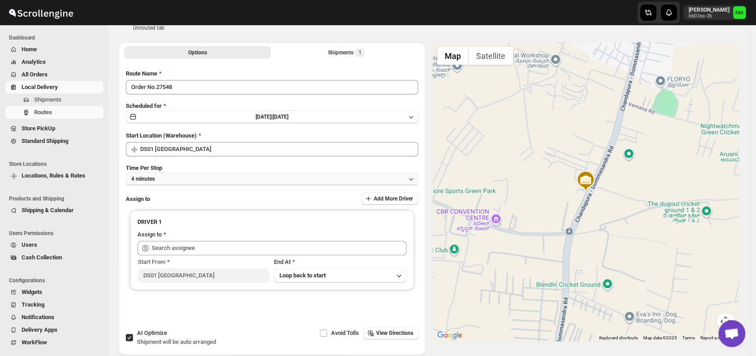
click at [172, 181] on button "4 minutes" at bounding box center [272, 178] width 292 height 13
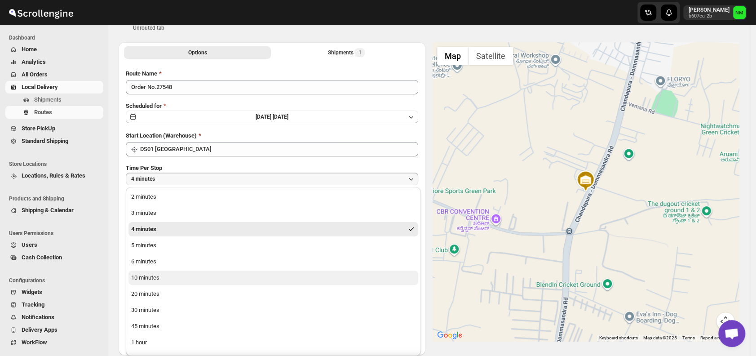
click at [164, 280] on button "10 minutes" at bounding box center [273, 277] width 290 height 14
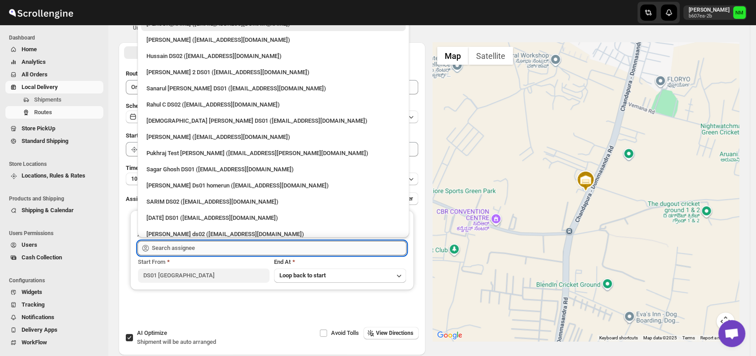
click at [212, 245] on input "text" at bounding box center [279, 248] width 255 height 14
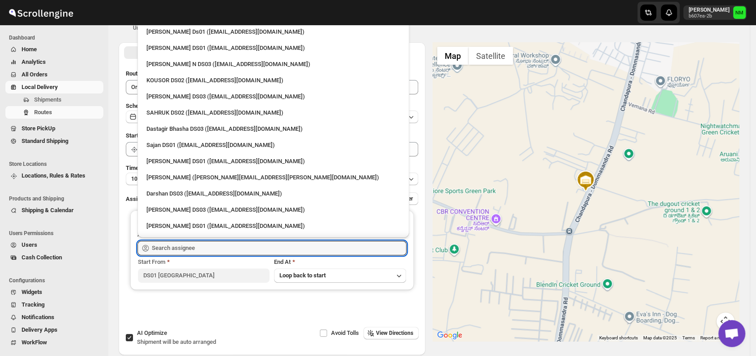
scroll to position [591, 0]
click at [185, 163] on div "Jubed DS01 (gedoc78193@dariolo.com)" at bounding box center [273, 160] width 254 height 9
type input "Jubed DS01 (gedoc78193@dariolo.com)"
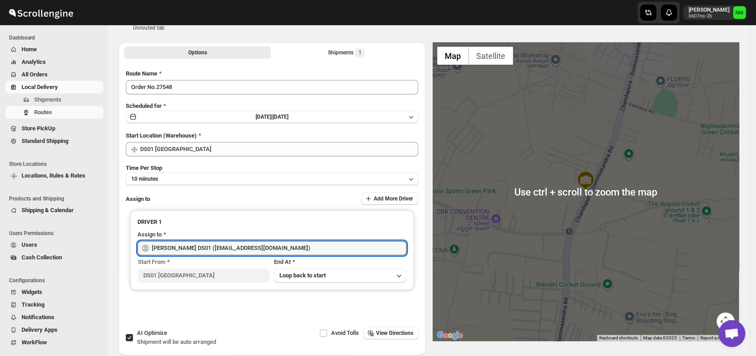
scroll to position [0, 0]
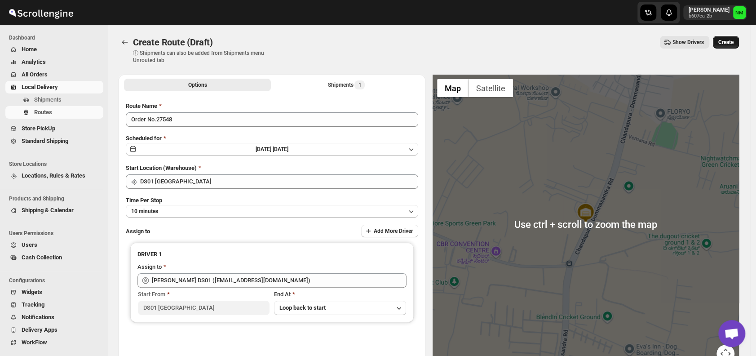
click at [732, 37] on button "Create" at bounding box center [726, 42] width 26 height 13
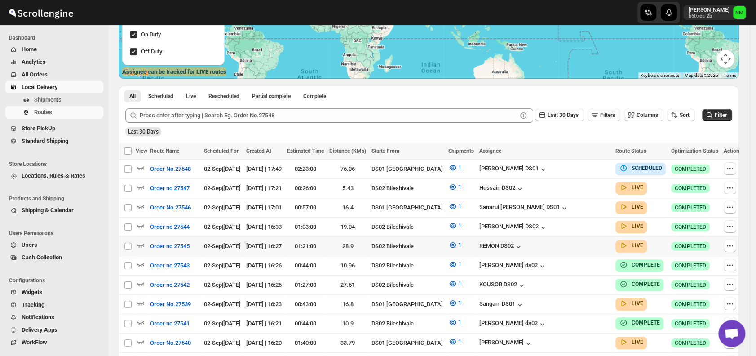
scroll to position [177, 0]
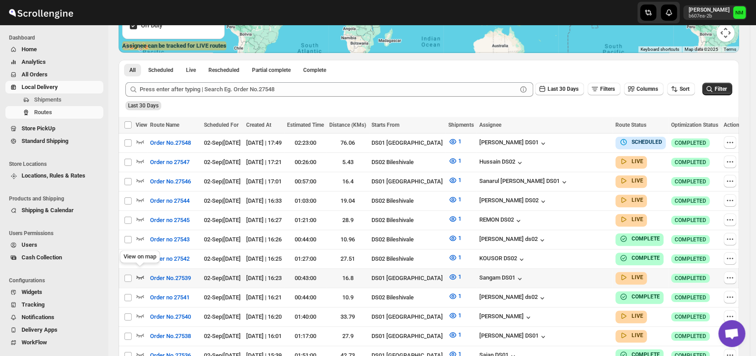
click at [143, 275] on icon "button" at bounding box center [141, 277] width 8 height 4
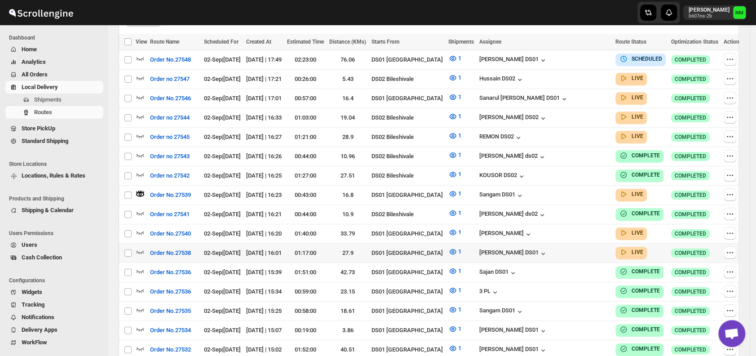
scroll to position [269, 0]
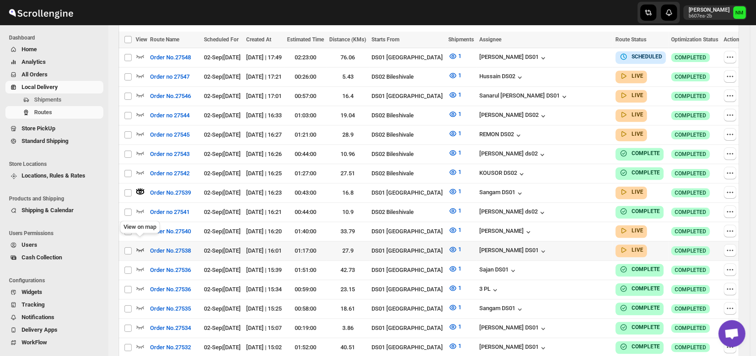
click at [141, 245] on icon "button" at bounding box center [140, 249] width 9 height 9
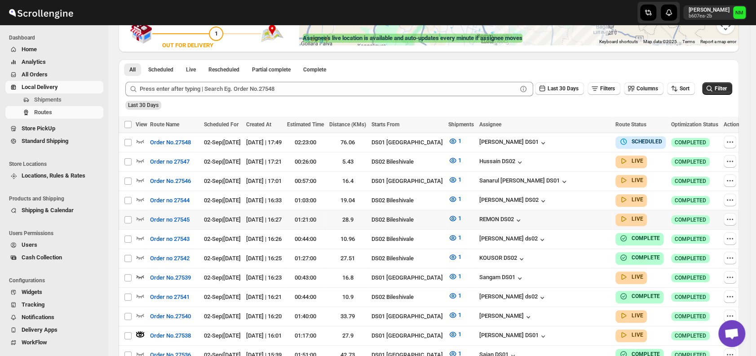
scroll to position [191, 0]
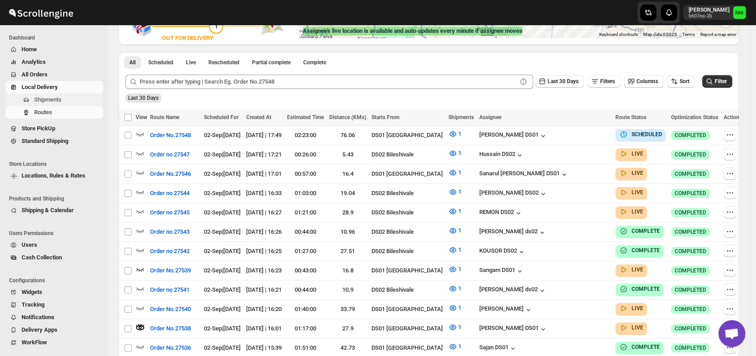
click at [53, 101] on span "Shipments" at bounding box center [47, 99] width 27 height 7
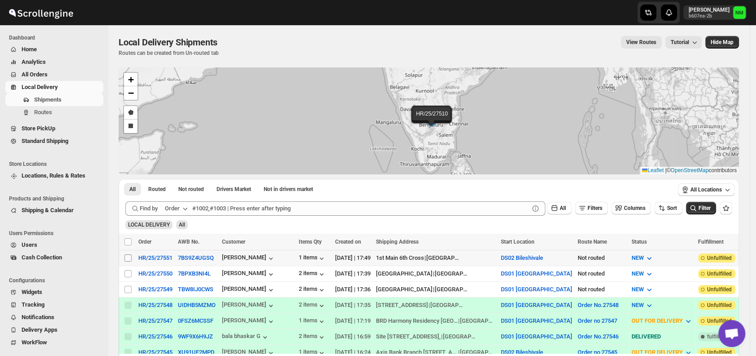
click at [128, 257] on input "Select shipment" at bounding box center [127, 257] width 7 height 7
checkbox input "true"
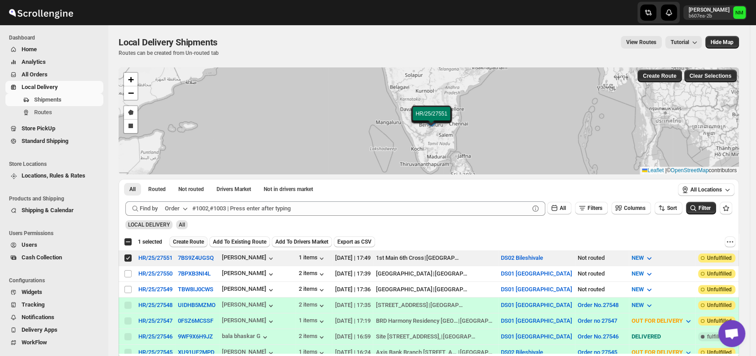
click at [185, 238] on span "Create Route" at bounding box center [188, 241] width 31 height 7
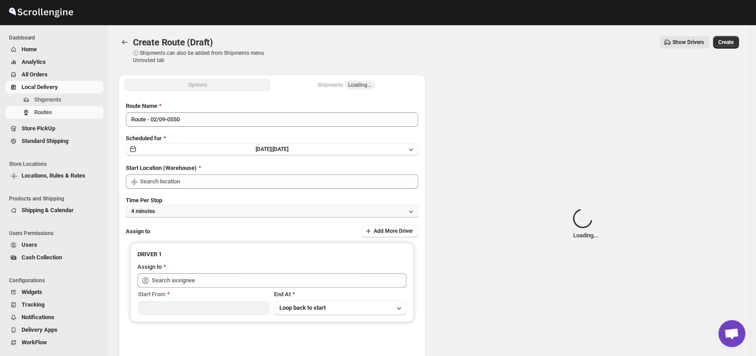
type input "DS02 Bileshivale"
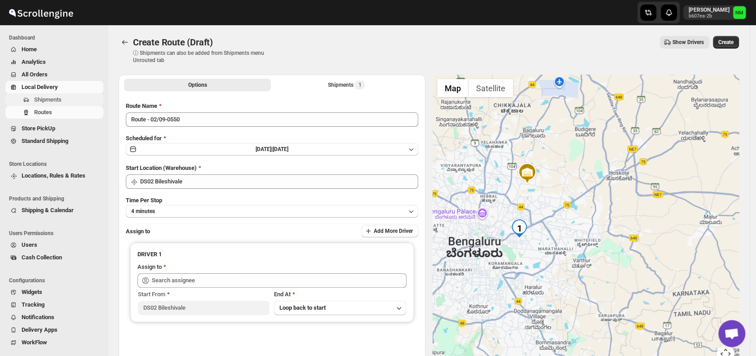
click at [56, 102] on span "Shipments" at bounding box center [47, 99] width 27 height 7
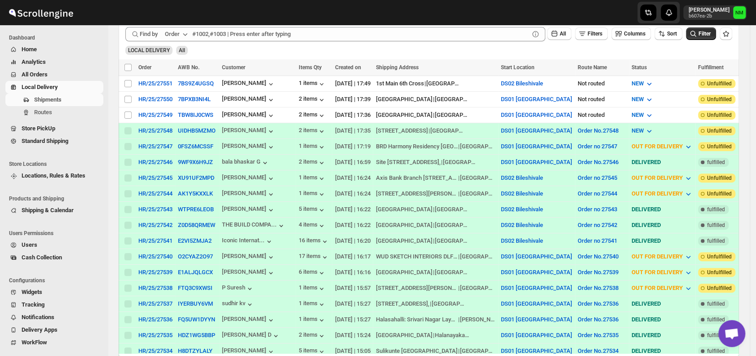
scroll to position [175, 0]
click at [54, 115] on span "Routes" at bounding box center [67, 112] width 67 height 9
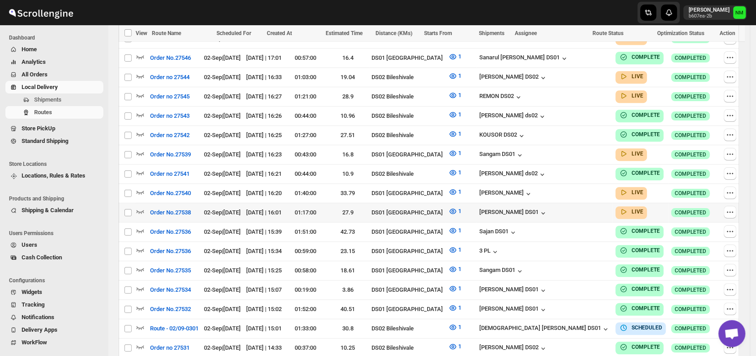
scroll to position [300, 0]
click at [142, 187] on icon "button" at bounding box center [140, 191] width 9 height 9
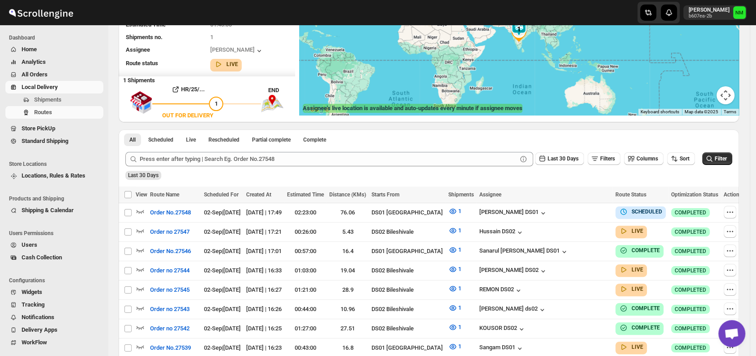
scroll to position [0, 0]
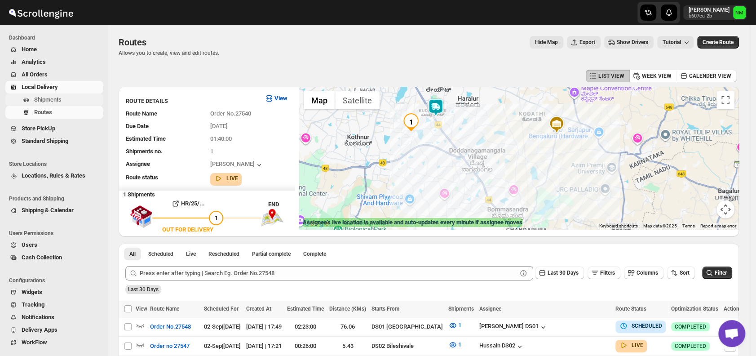
click at [46, 103] on span "Shipments" at bounding box center [47, 99] width 27 height 7
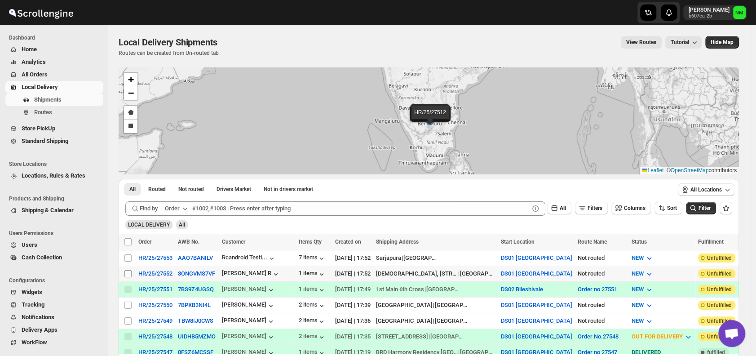
click at [129, 270] on input "Select shipment" at bounding box center [127, 273] width 7 height 7
checkbox input "true"
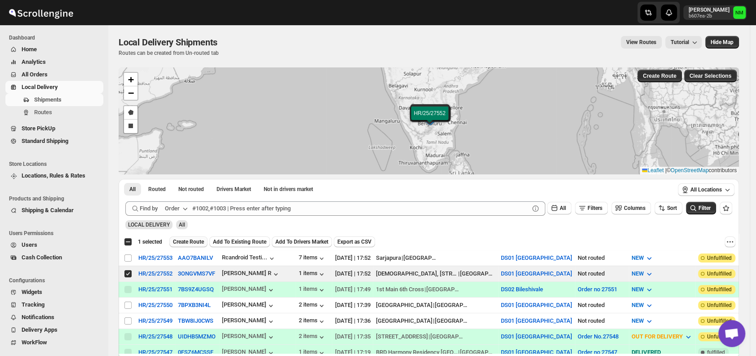
click at [187, 239] on span "Create Route" at bounding box center [188, 241] width 31 height 7
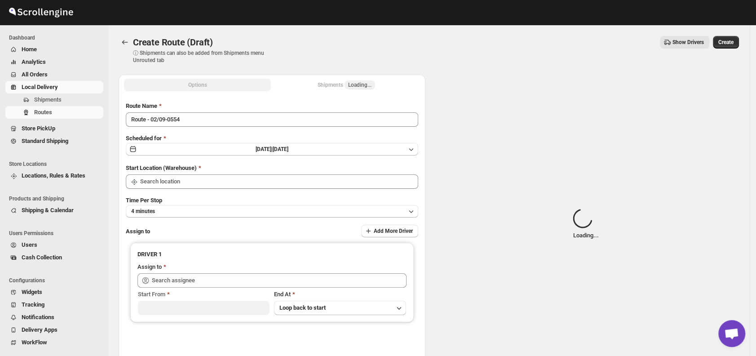
type input "DS01 [GEOGRAPHIC_DATA]"
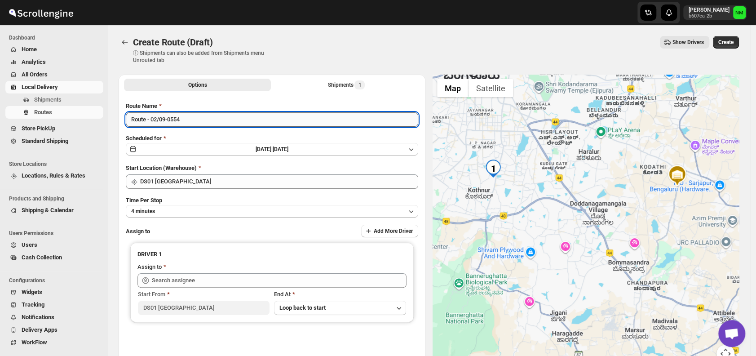
click at [204, 123] on input "Route - 02/09-0554" at bounding box center [272, 119] width 292 height 14
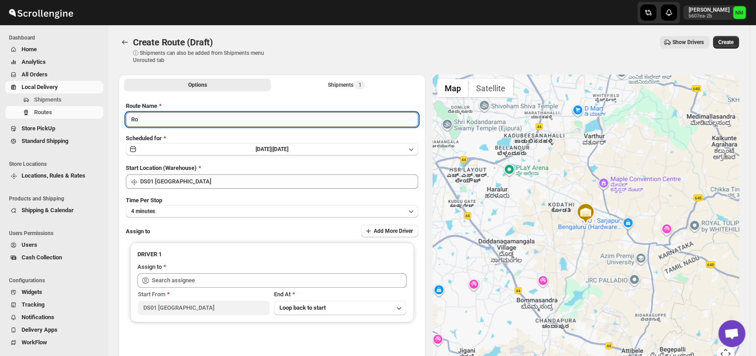
type input "R"
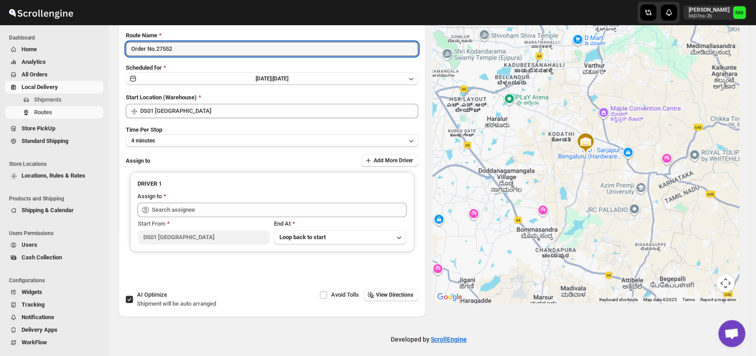
scroll to position [75, 0]
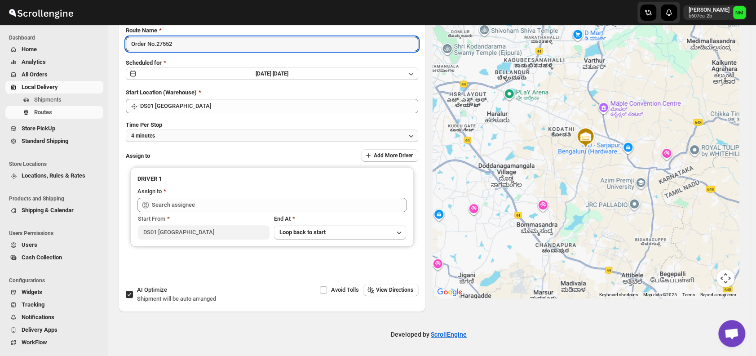
type input "Order No.27552"
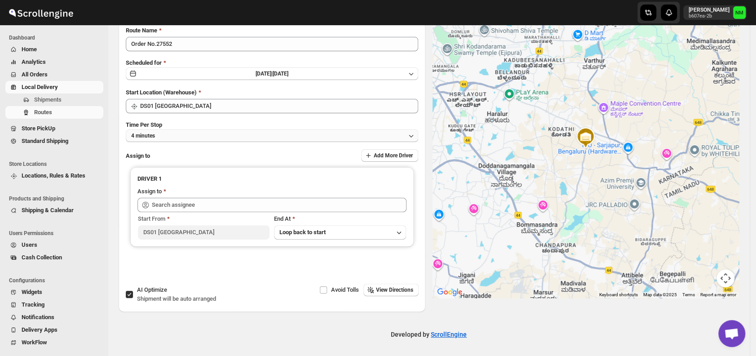
click at [169, 135] on button "4 minutes" at bounding box center [272, 135] width 292 height 13
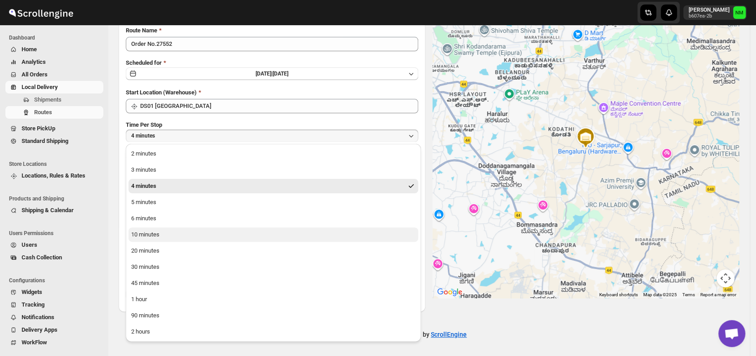
click at [172, 230] on button "10 minutes" at bounding box center [273, 234] width 290 height 14
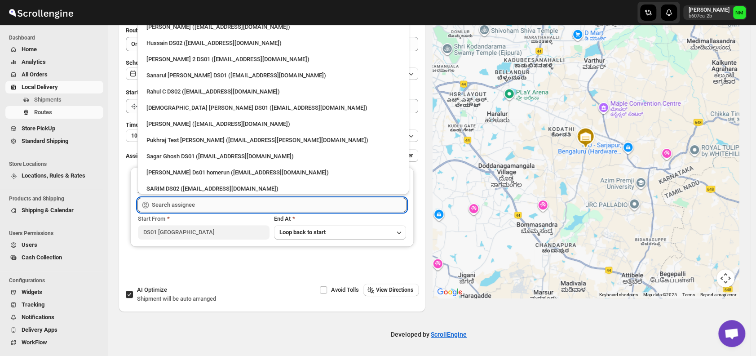
click at [199, 201] on input "text" at bounding box center [279, 205] width 255 height 14
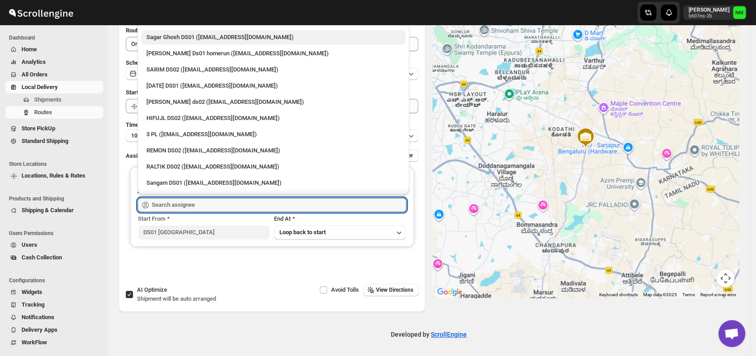
scroll to position [169, 0]
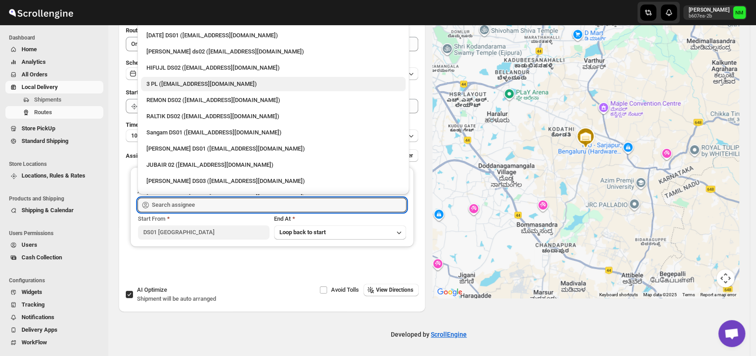
click at [161, 88] on div "3 PL (hello@home-run.co)" at bounding box center [273, 84] width 265 height 14
type input "3 PL (hello@home-run.co)"
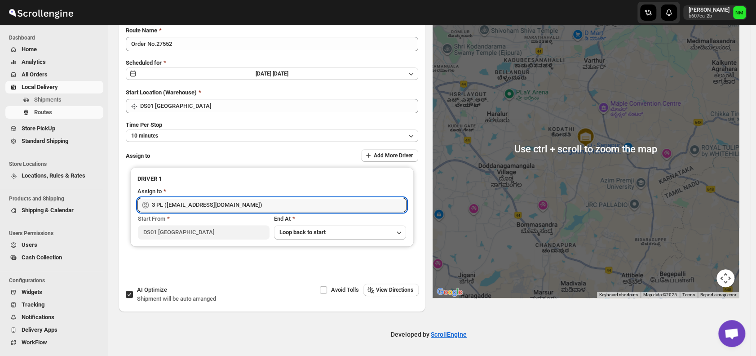
scroll to position [0, 0]
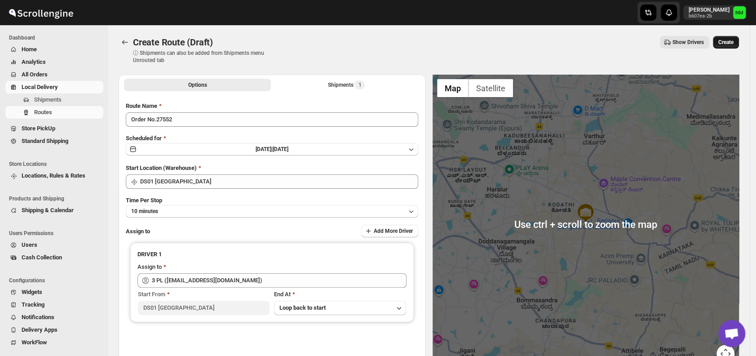
click at [723, 45] on span "Create" at bounding box center [725, 42] width 15 height 7
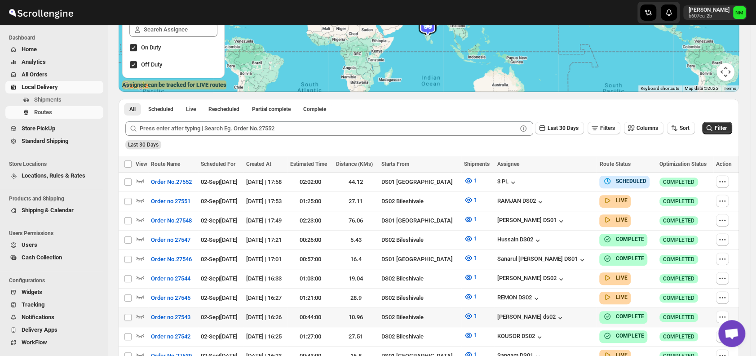
scroll to position [209, 0]
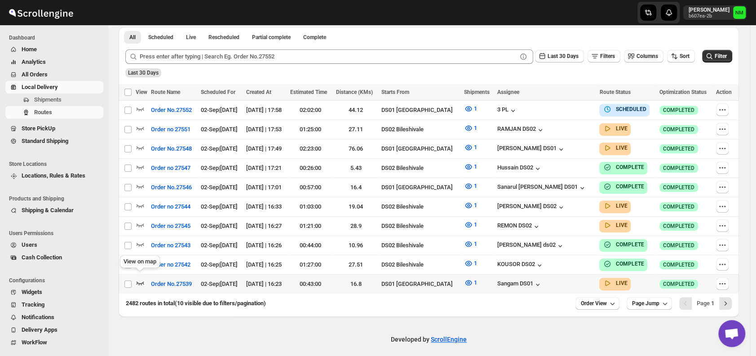
click at [141, 278] on icon "button" at bounding box center [140, 282] width 9 height 9
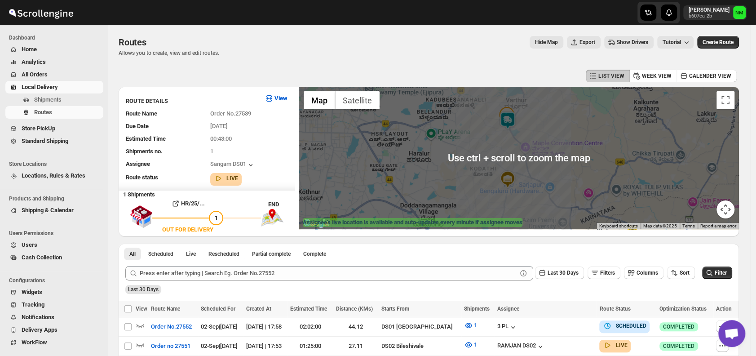
scroll to position [216, 0]
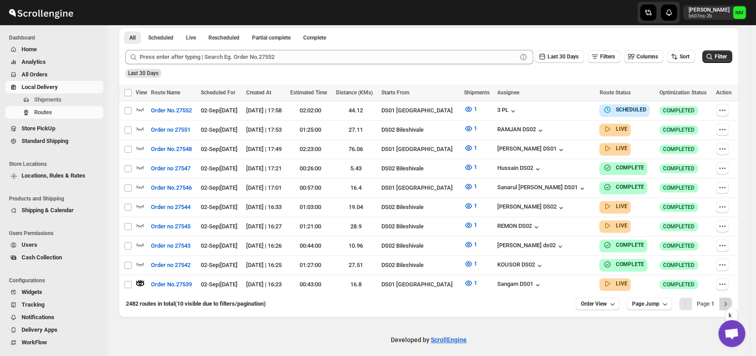
click at [729, 299] on icon "Next" at bounding box center [725, 303] width 9 height 9
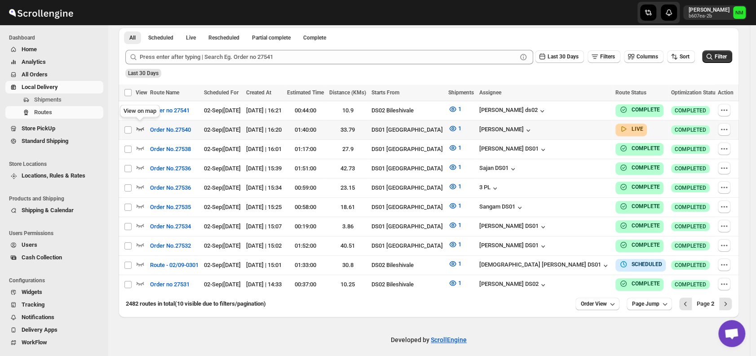
click at [140, 125] on icon "button" at bounding box center [140, 128] width 9 height 9
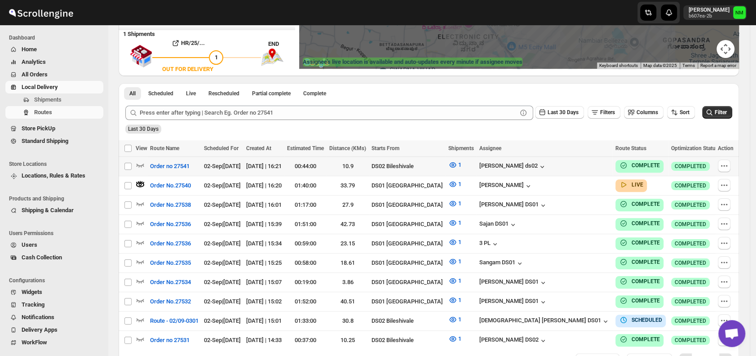
scroll to position [163, 0]
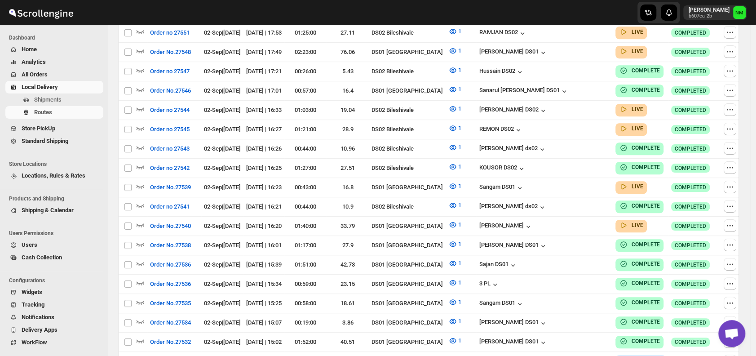
scroll to position [187, 0]
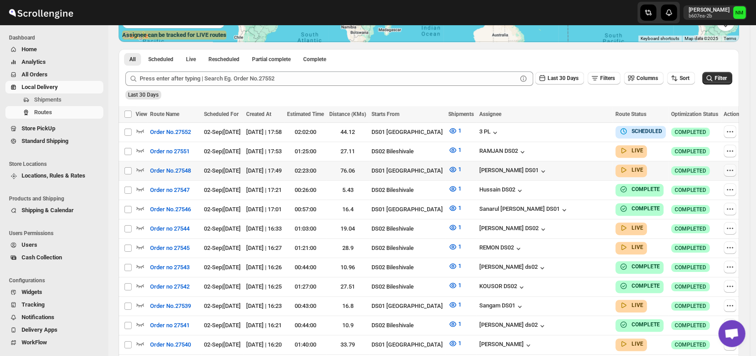
click at [725, 170] on icon "button" at bounding box center [729, 170] width 9 height 9
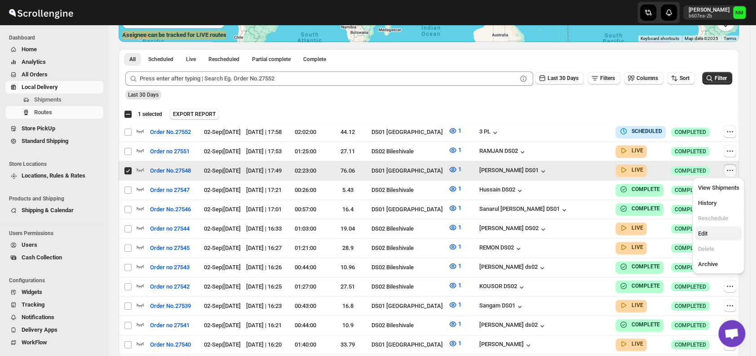
click at [716, 235] on span "Edit" at bounding box center [717, 233] width 41 height 9
checkbox input "false"
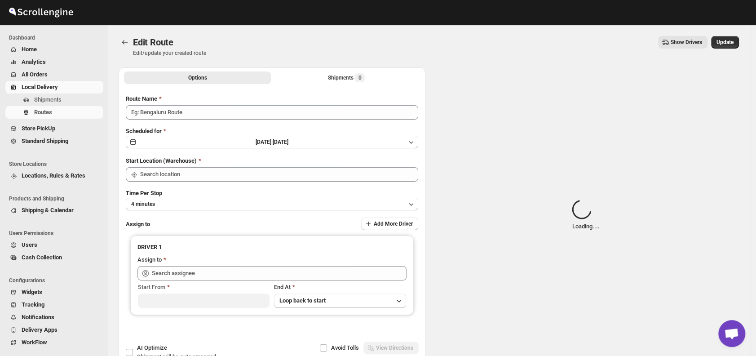
type input "Order No.27548"
type input "DS01 [GEOGRAPHIC_DATA]"
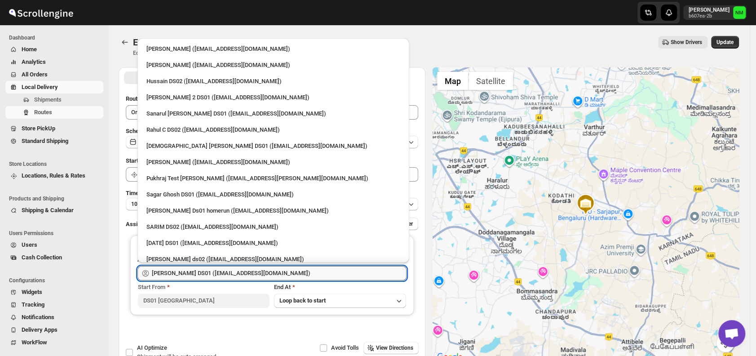
click at [287, 272] on input "Jubed DS01 (gedoc78193@dariolo.com)" at bounding box center [279, 273] width 255 height 14
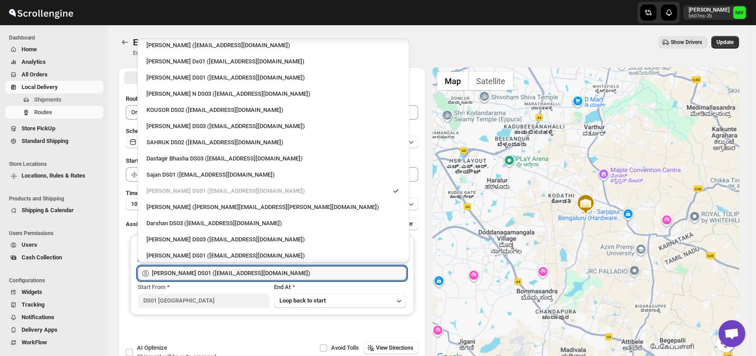
scroll to position [586, 0]
click at [196, 173] on div "Sajan DS01 (lofadat883@coderdir.com)" at bounding box center [273, 174] width 254 height 9
type input "Sajan DS01 (lofadat883@coderdir.com)"
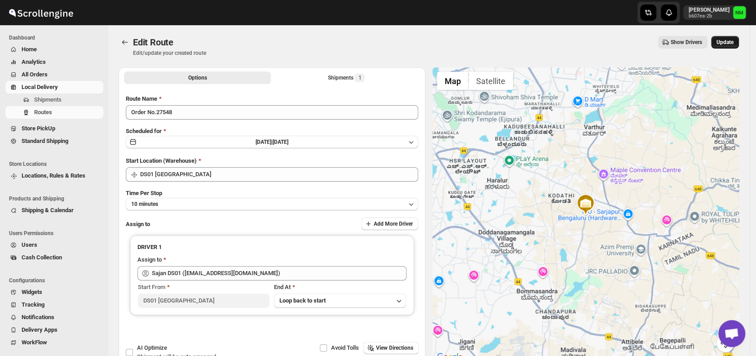
click at [733, 42] on span "Update" at bounding box center [724, 42] width 17 height 7
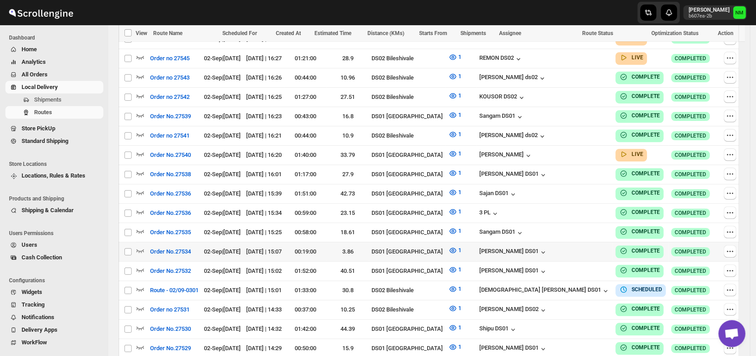
scroll to position [376, 0]
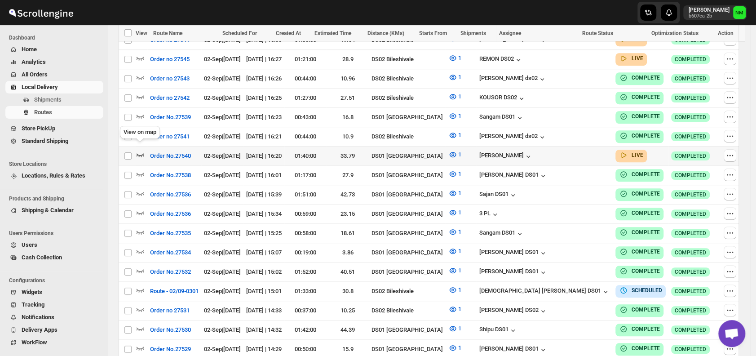
click at [139, 150] on icon "button" at bounding box center [140, 154] width 9 height 9
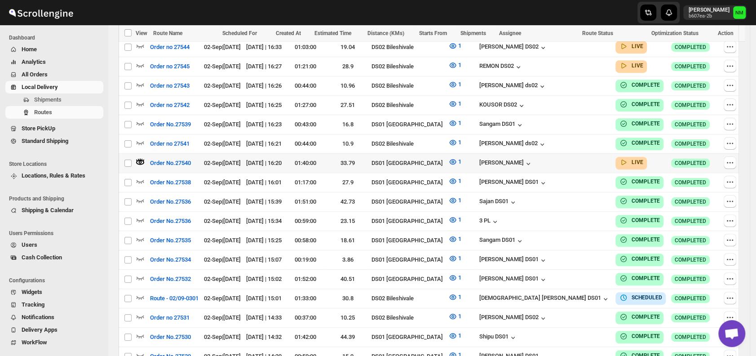
scroll to position [0, 0]
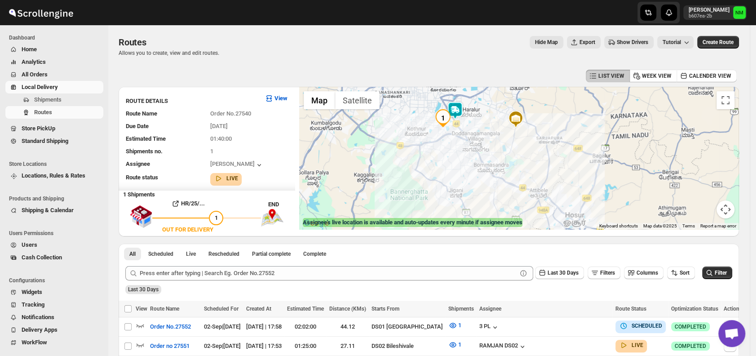
click at [458, 111] on img at bounding box center [455, 110] width 18 height 18
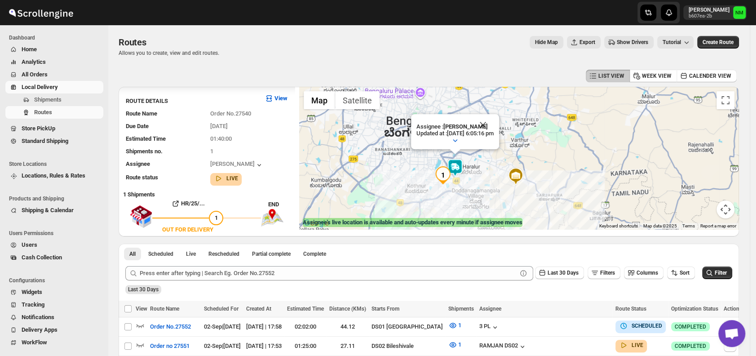
scroll to position [1, 0]
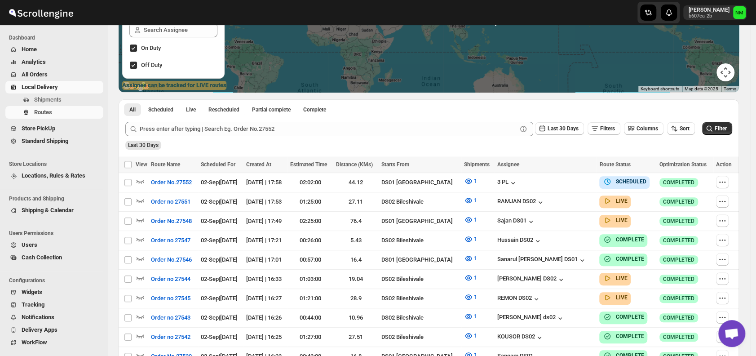
scroll to position [137, 0]
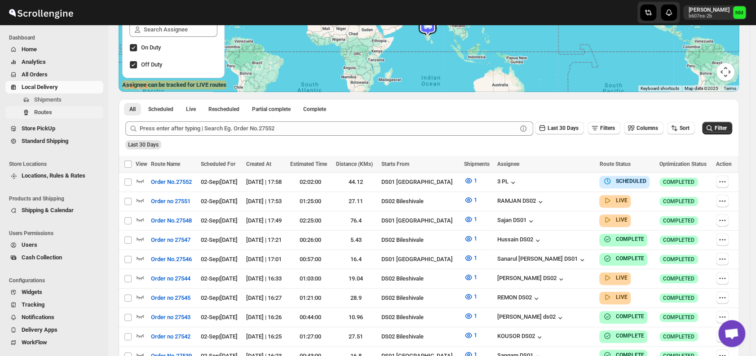
click at [64, 106] on button "Routes" at bounding box center [54, 112] width 98 height 13
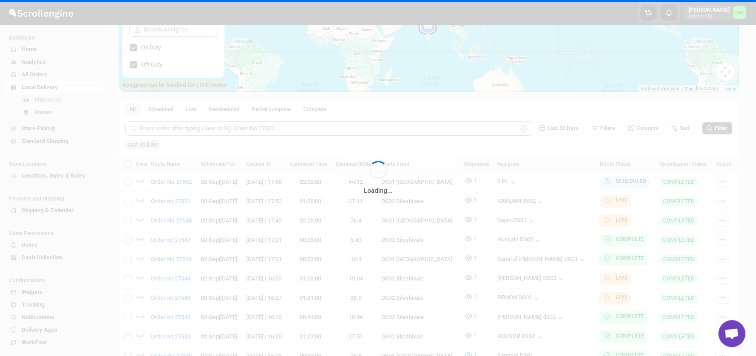
scroll to position [0, 0]
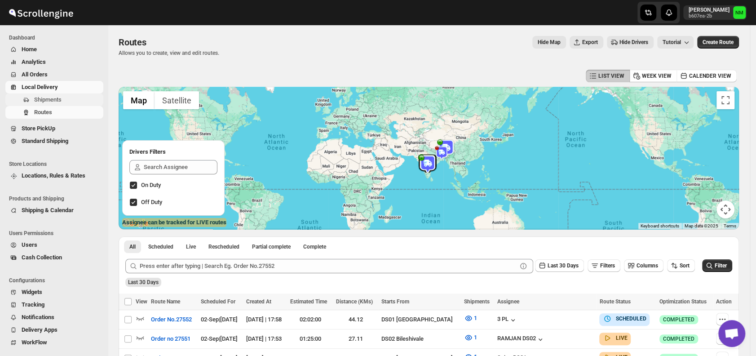
click at [56, 103] on span "Shipments" at bounding box center [47, 99] width 27 height 7
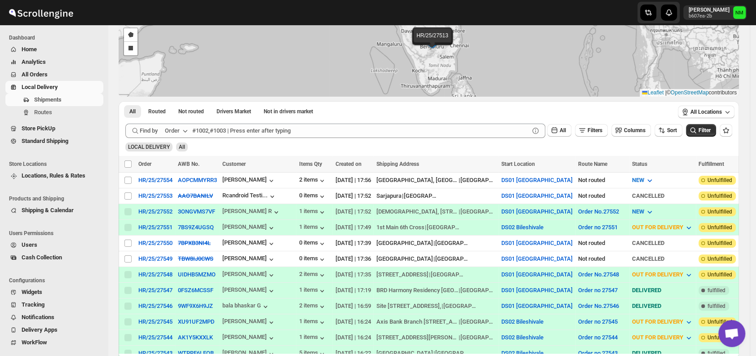
scroll to position [79, 0]
click at [56, 115] on span "Routes" at bounding box center [67, 112] width 67 height 9
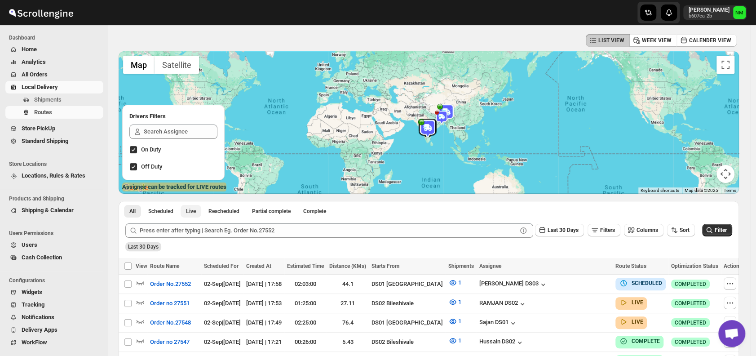
scroll to position [188, 0]
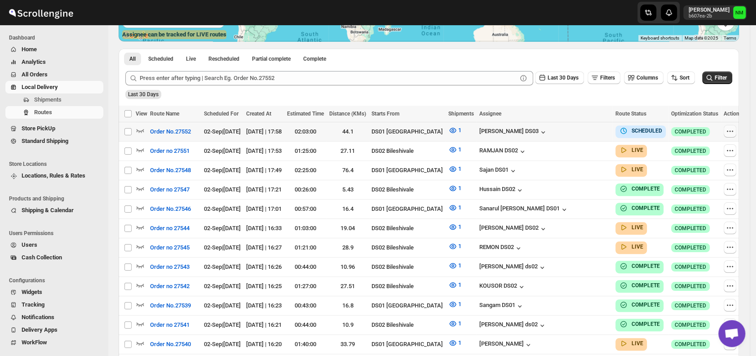
click at [725, 134] on icon "button" at bounding box center [729, 131] width 9 height 9
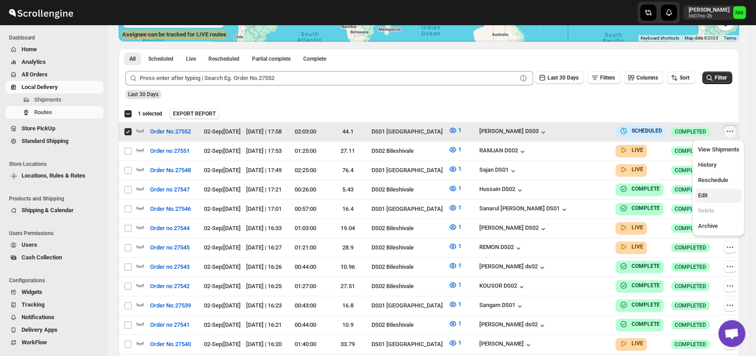
click at [710, 191] on span "Edit" at bounding box center [717, 195] width 41 height 9
checkbox input "false"
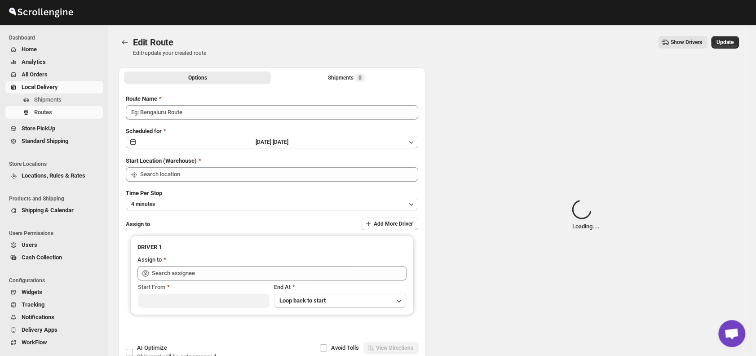
type input "Order No.27552"
type input "DS01 [GEOGRAPHIC_DATA]"
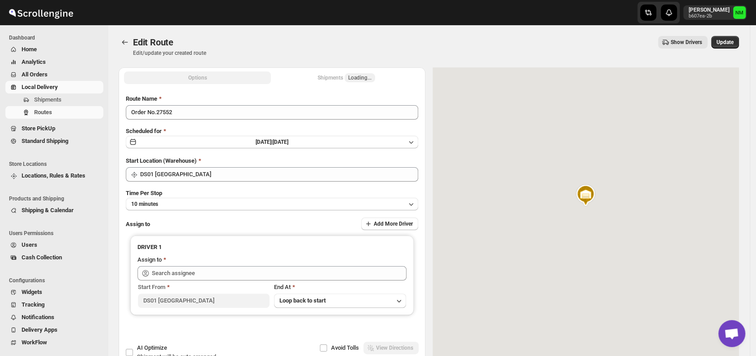
type input "Saibur Rahman DS03 (novenik154@ihnpo.com)"
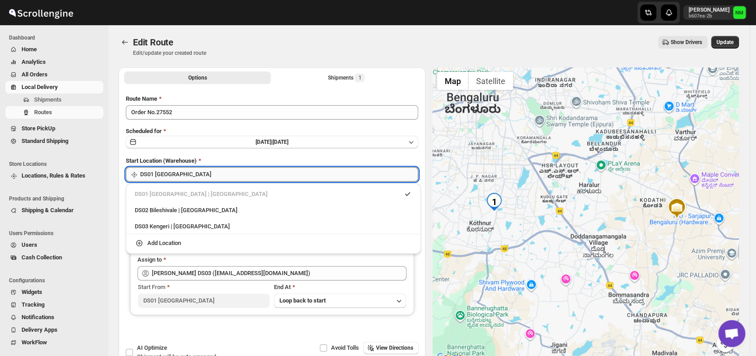
click at [252, 177] on input "DS01 [GEOGRAPHIC_DATA]" at bounding box center [279, 174] width 278 height 14
click at [162, 228] on div "DS03 Kengeri | Bengaluru" at bounding box center [273, 226] width 277 height 9
type input "DS03 Kengeri"
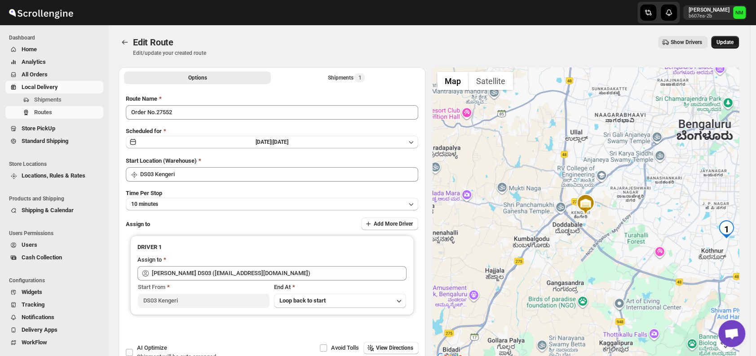
click at [729, 41] on span "Update" at bounding box center [724, 42] width 17 height 7
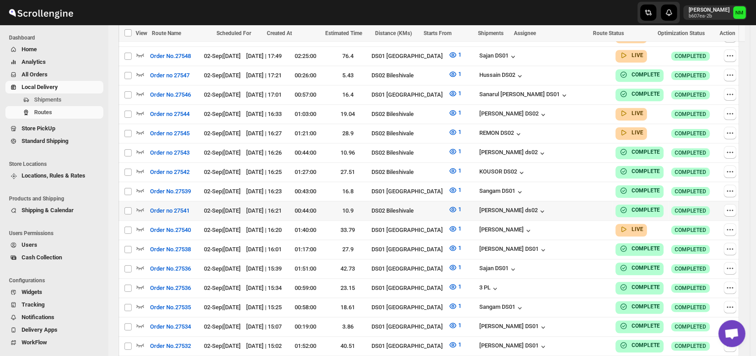
scroll to position [302, 0]
click at [140, 224] on icon "button" at bounding box center [140, 228] width 9 height 9
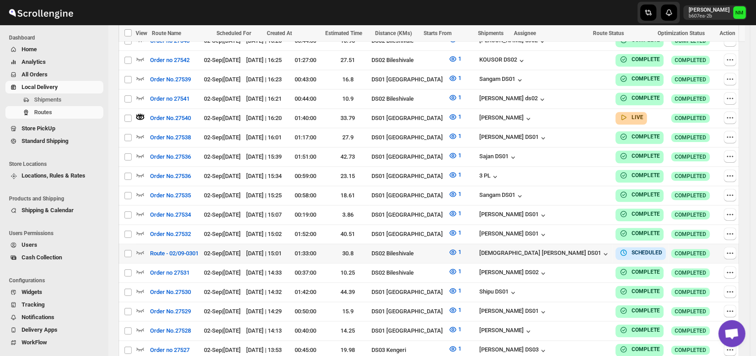
scroll to position [424, 0]
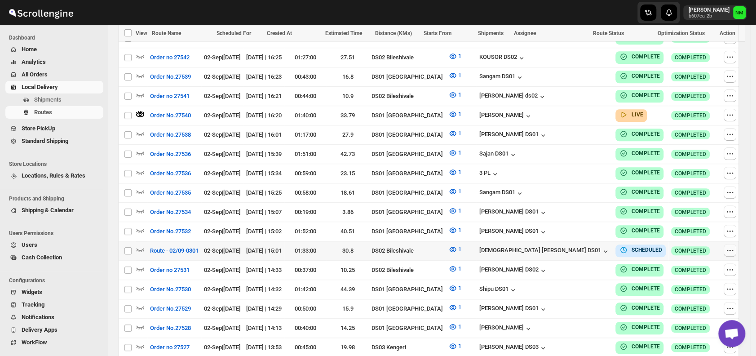
click at [727, 246] on icon "button" at bounding box center [729, 250] width 9 height 9
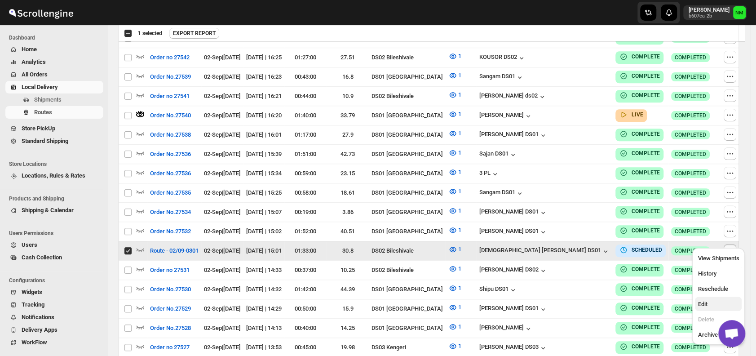
click at [707, 305] on span "Edit" at bounding box center [701, 303] width 9 height 7
checkbox input "false"
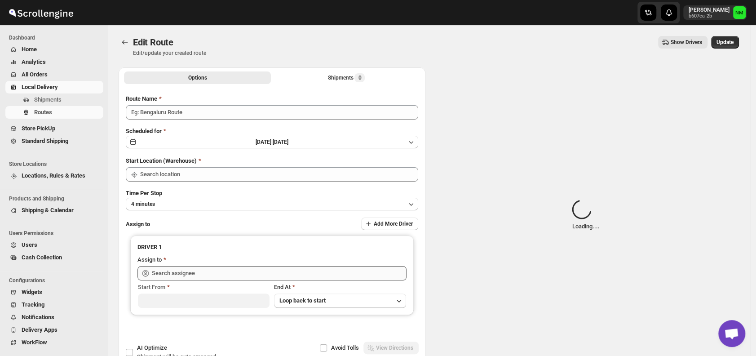
type input "Route - 02/09-0301"
type input "DS02 Bileshivale"
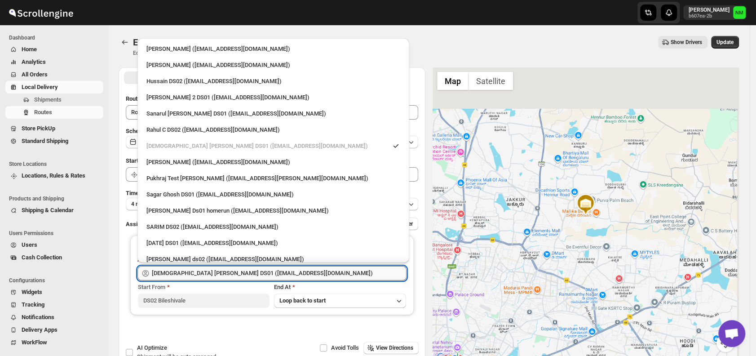
click at [322, 278] on input "Islam Laskar DS01 (vixib74172@ikowat.com)" at bounding box center [279, 273] width 255 height 14
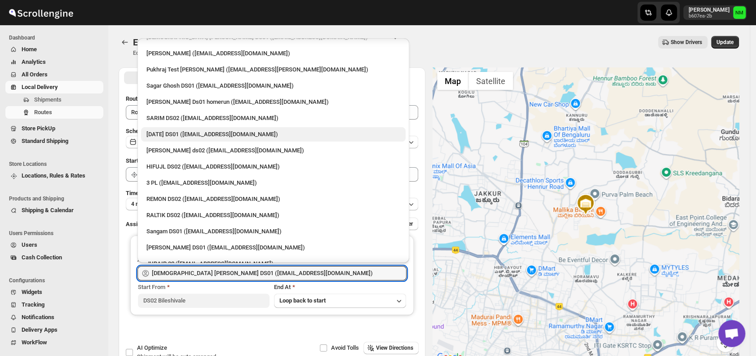
scroll to position [112, 0]
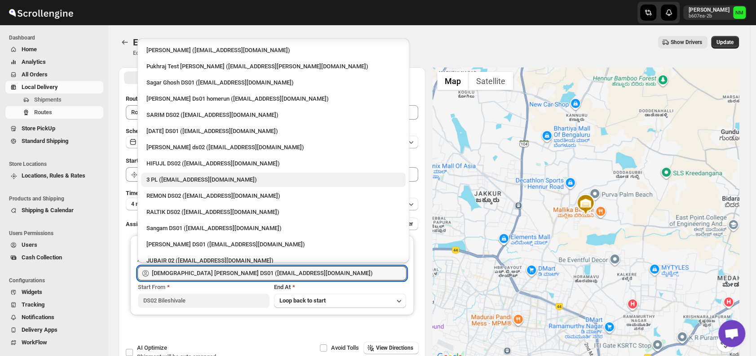
click at [196, 175] on div "3 PL (hello@home-run.co)" at bounding box center [273, 179] width 254 height 9
type input "3 PL (hello@home-run.co)"
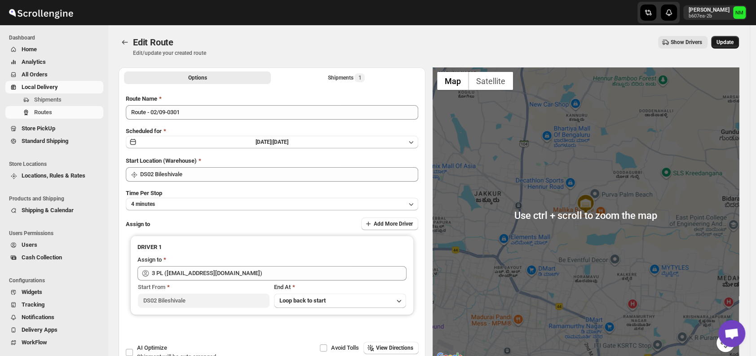
click at [729, 36] on button "Update" at bounding box center [725, 42] width 28 height 13
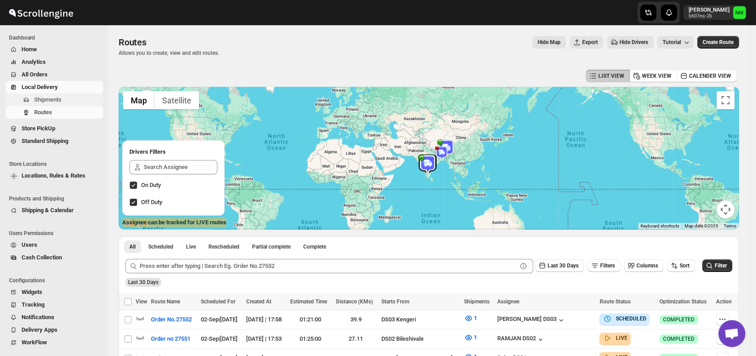
click at [70, 95] on span "Shipments" at bounding box center [67, 99] width 67 height 9
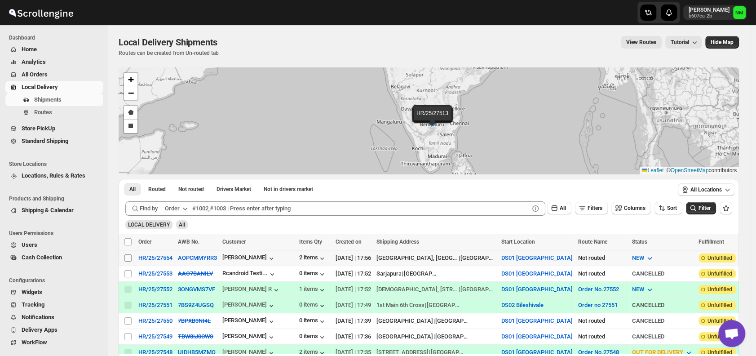
click at [130, 258] on input "Select shipment" at bounding box center [127, 257] width 7 height 7
checkbox input "true"
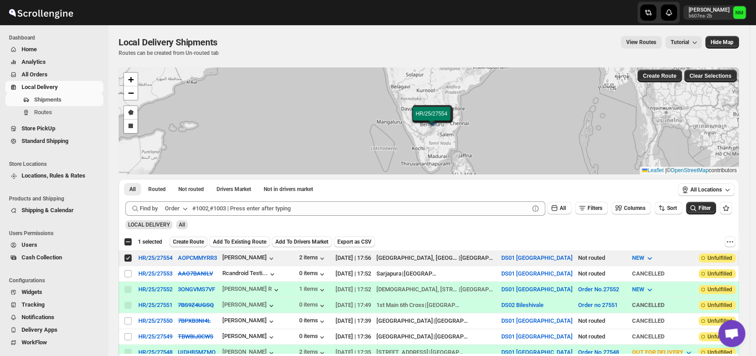
click at [190, 241] on span "Create Route" at bounding box center [188, 241] width 31 height 7
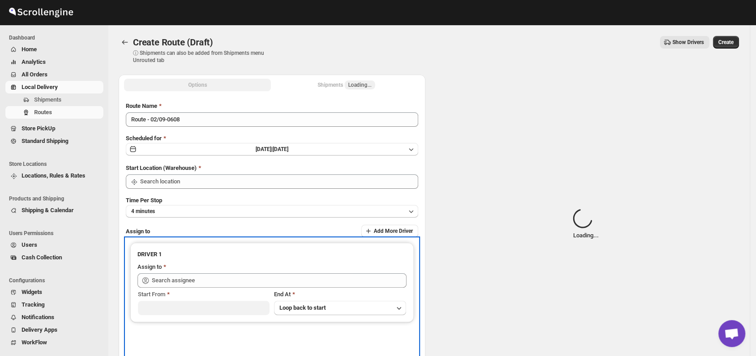
click at [190, 243] on div "DRIVER 1 Assign to Start From End At Loop back to start" at bounding box center [271, 282] width 283 height 79
type input "DS01 [GEOGRAPHIC_DATA]"
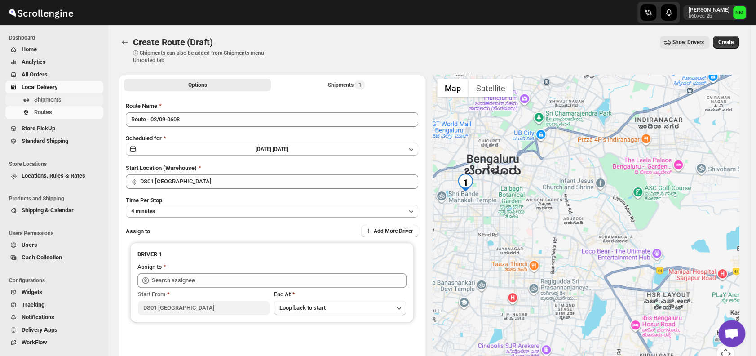
click at [72, 100] on span "Shipments" at bounding box center [67, 99] width 67 height 9
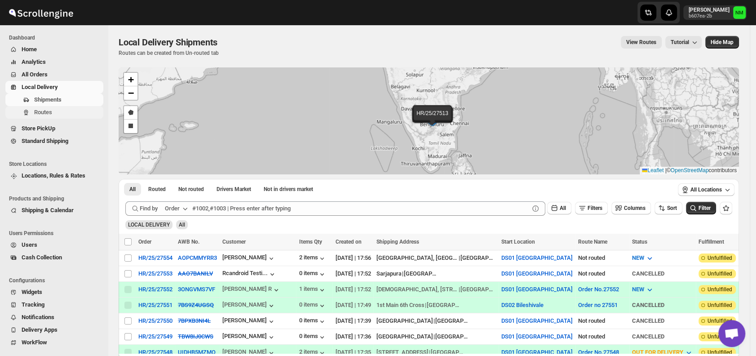
click at [65, 110] on span "Routes" at bounding box center [67, 112] width 67 height 9
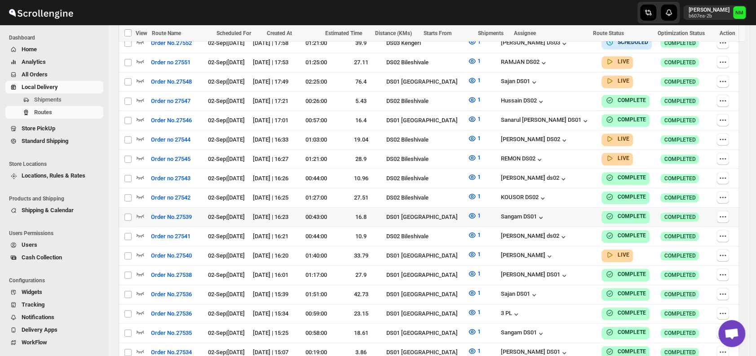
scroll to position [281, 0]
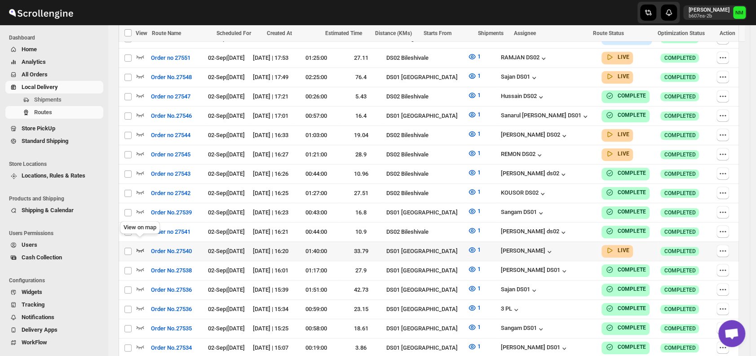
click at [138, 248] on icon "button" at bounding box center [141, 250] width 8 height 4
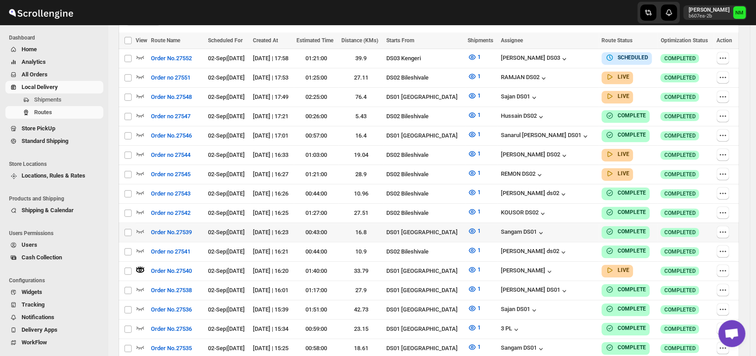
scroll to position [0, 0]
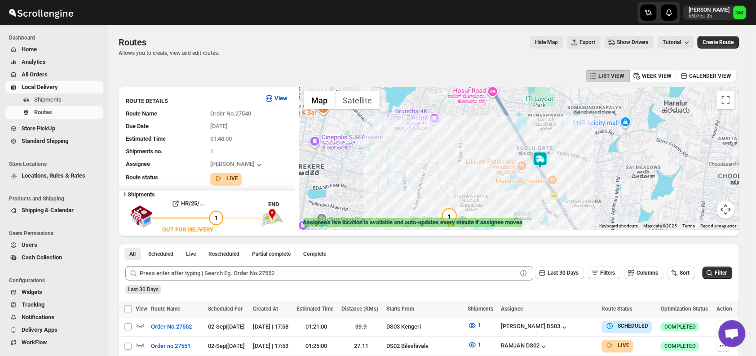
click at [544, 159] on img at bounding box center [540, 160] width 18 height 18
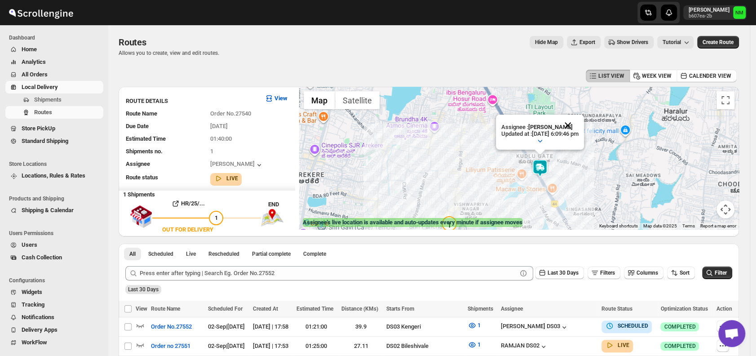
click at [578, 117] on button "Close" at bounding box center [568, 126] width 22 height 22
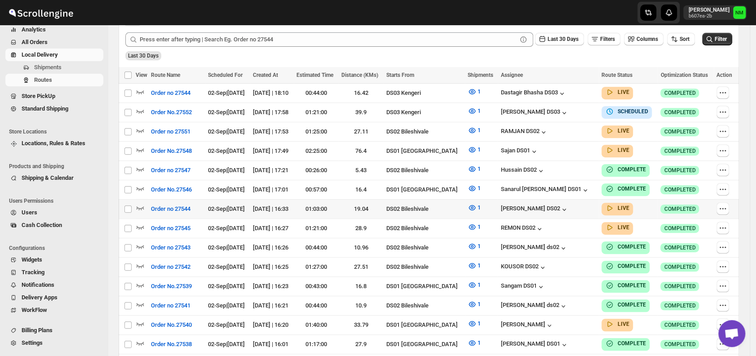
scroll to position [226, 0]
click at [139, 147] on icon "button" at bounding box center [140, 150] width 9 height 9
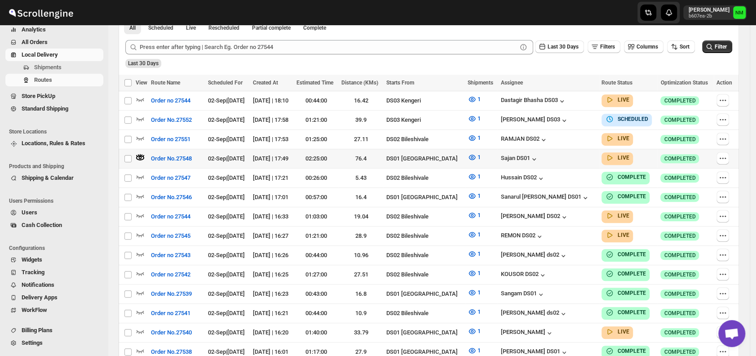
scroll to position [0, 0]
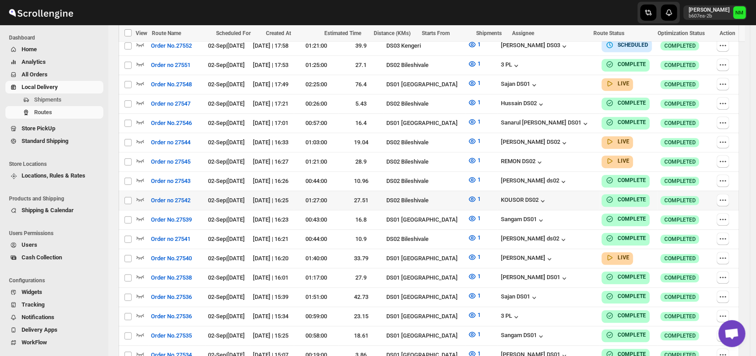
scroll to position [330, 0]
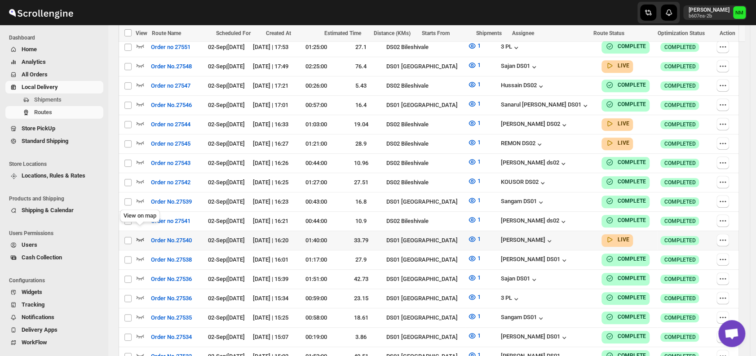
click at [140, 234] on icon "button" at bounding box center [140, 238] width 9 height 9
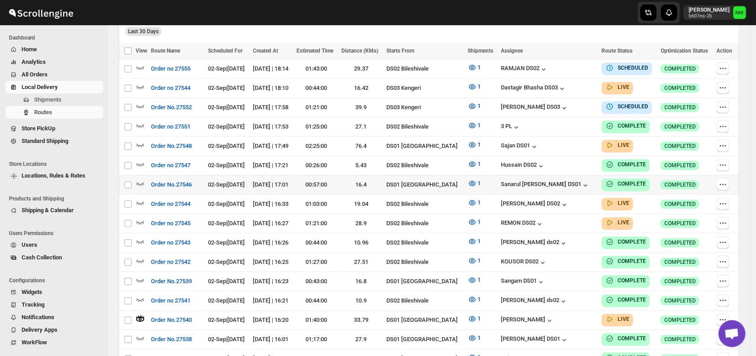
scroll to position [0, 0]
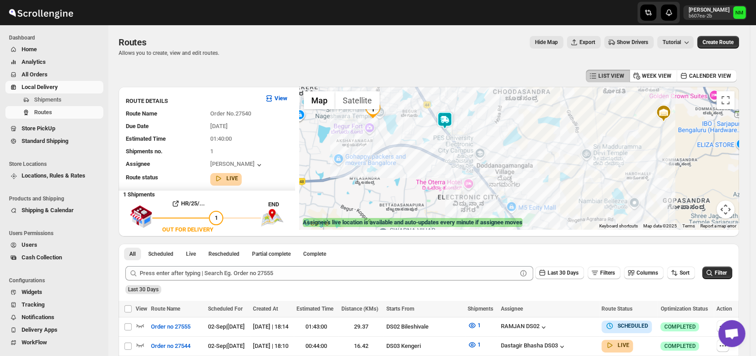
click at [453, 119] on img at bounding box center [445, 120] width 18 height 18
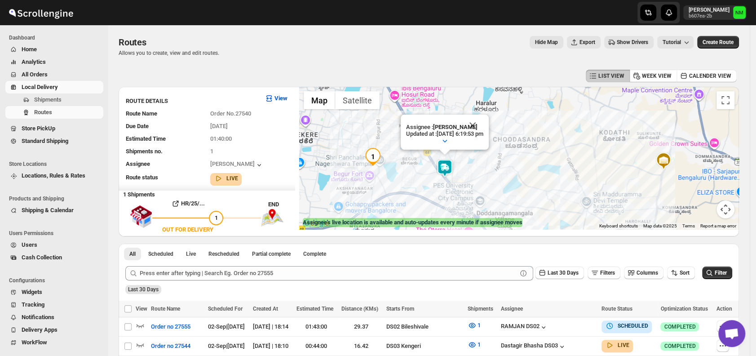
drag, startPoint x: 485, startPoint y: 126, endPoint x: 457, endPoint y: 169, distance: 51.2
click at [519, 158] on div "Assignee : Veera Kesavan Updated at : 2/9/2025, 6:19:53 pm Duty mode Enabled Ba…" at bounding box center [739, 158] width 440 height 0
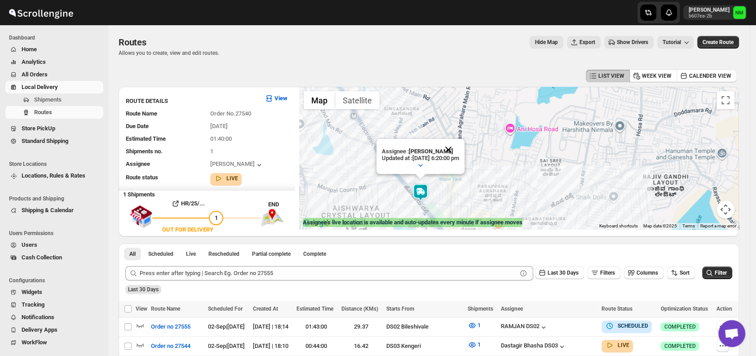
click at [459, 150] on button "Close" at bounding box center [448, 150] width 22 height 22
click at [425, 186] on img at bounding box center [421, 192] width 18 height 18
drag, startPoint x: 467, startPoint y: 144, endPoint x: 363, endPoint y: 154, distance: 104.3
click at [363, 154] on div "Assignee : Veera Kesavan Updated at : 2/9/2025, 6:20:07 pm Duty mode Enabled Ba…" at bounding box center [519, 158] width 440 height 142
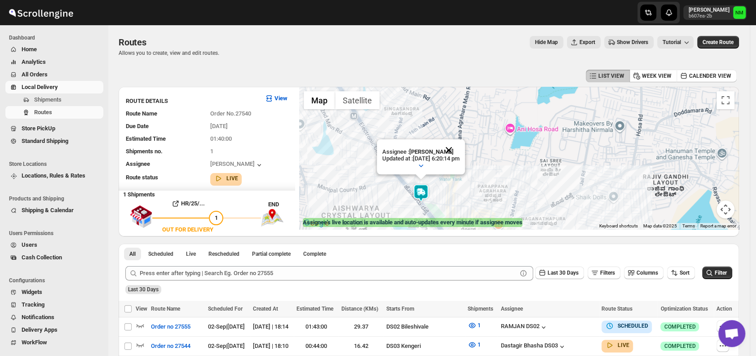
click at [459, 142] on button "Close" at bounding box center [449, 150] width 22 height 22
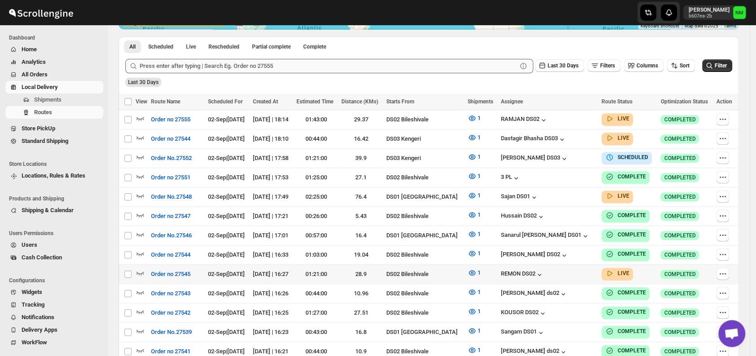
scroll to position [209, 0]
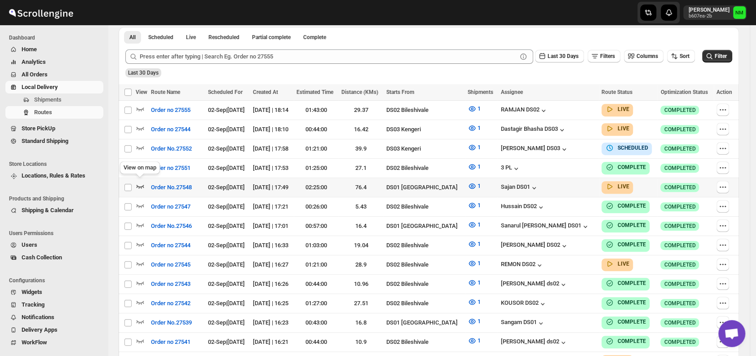
click at [140, 183] on icon "button" at bounding box center [140, 185] width 9 height 9
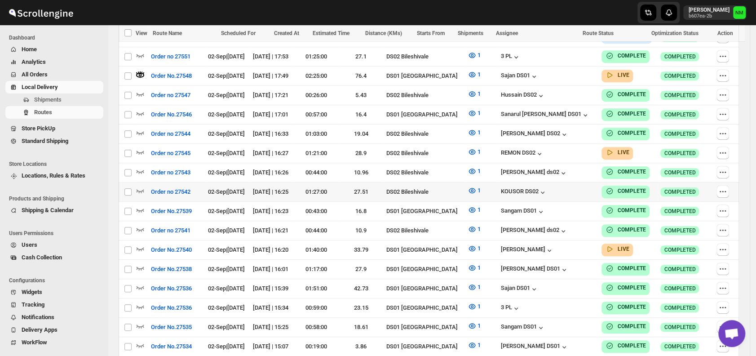
scroll to position [329, 0]
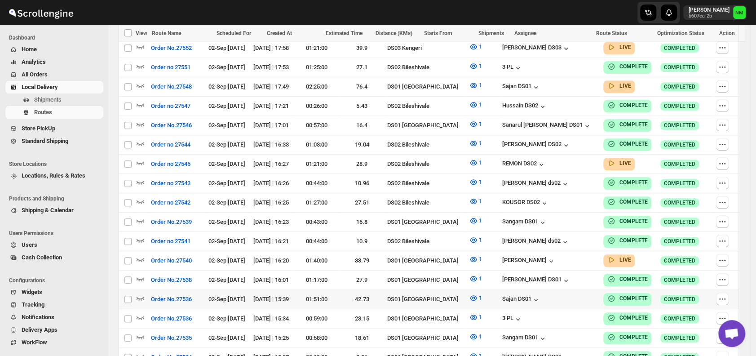
scroll to position [334, 0]
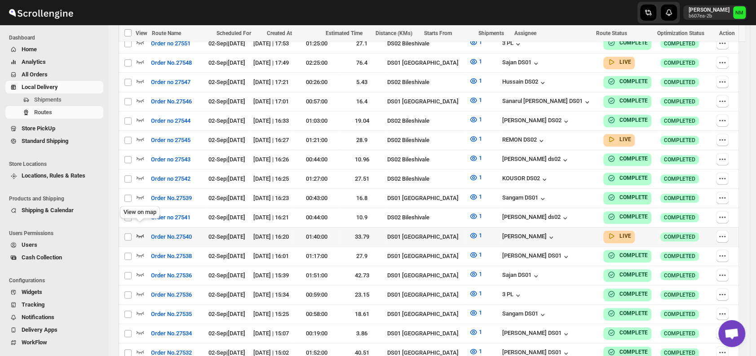
click at [142, 231] on icon "button" at bounding box center [140, 235] width 9 height 9
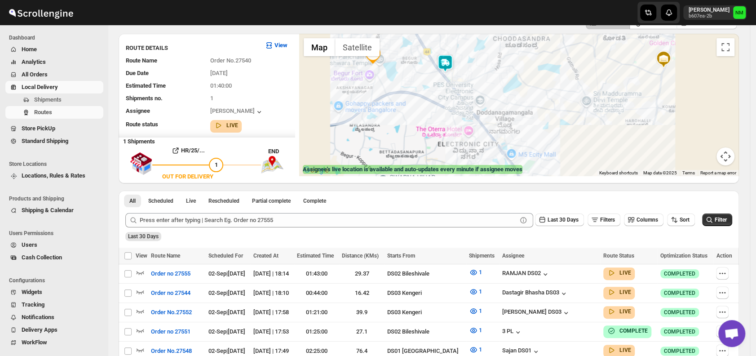
scroll to position [0, 0]
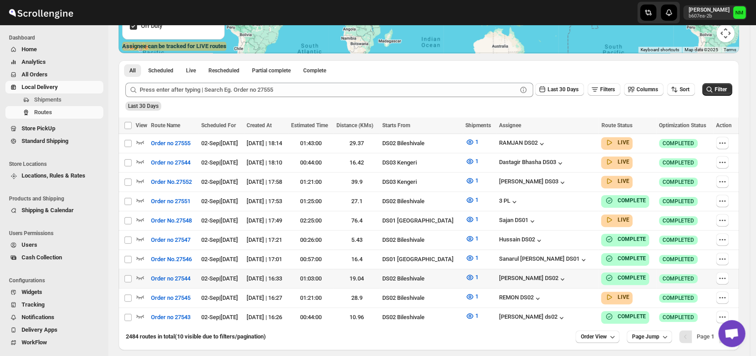
scroll to position [177, 0]
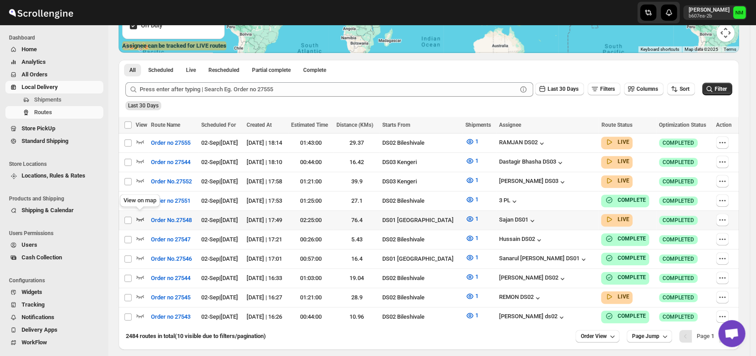
click at [142, 217] on icon "button" at bounding box center [140, 218] width 9 height 9
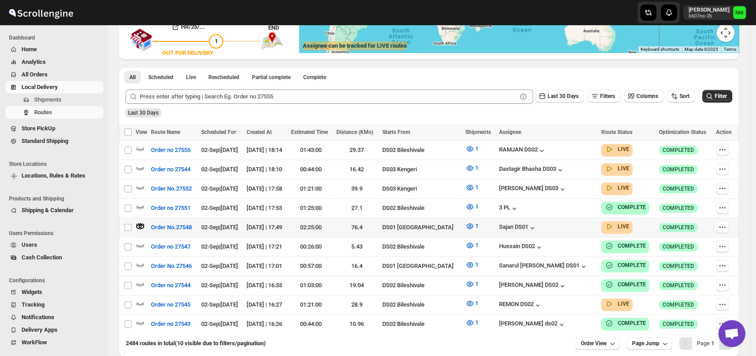
scroll to position [0, 0]
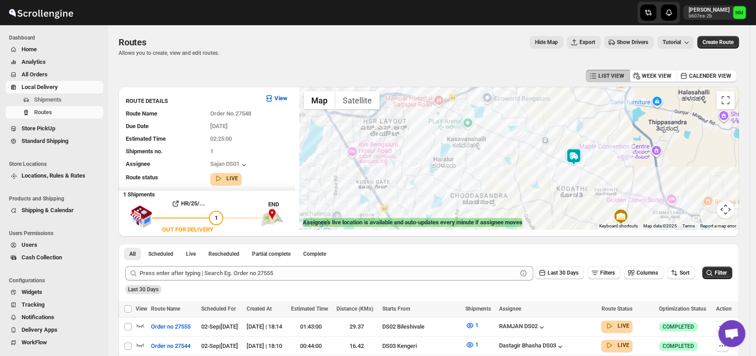
click at [582, 152] on img at bounding box center [574, 157] width 18 height 18
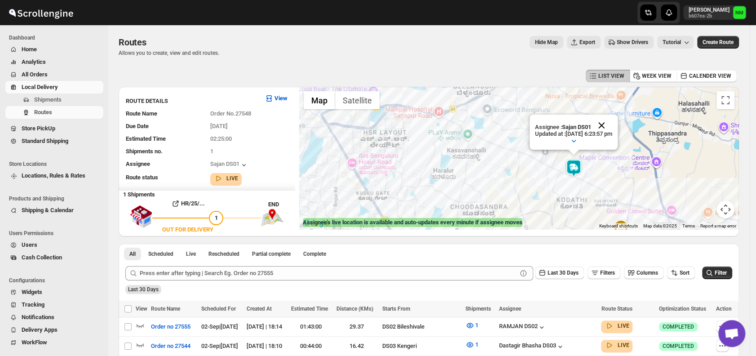
click at [612, 124] on button "Close" at bounding box center [602, 126] width 22 height 22
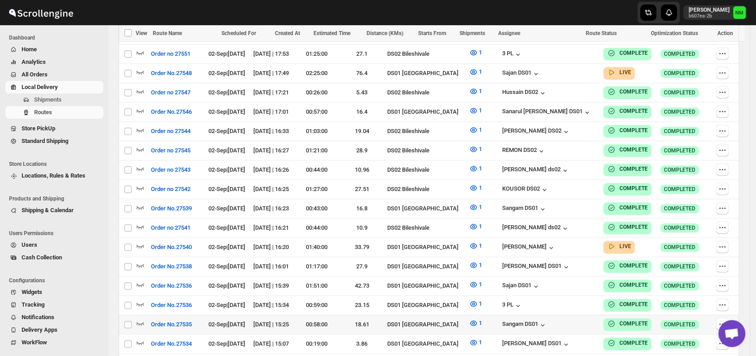
scroll to position [324, 0]
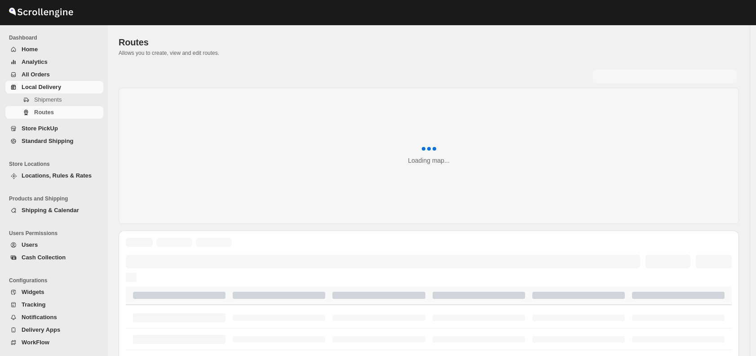
scroll to position [324, 0]
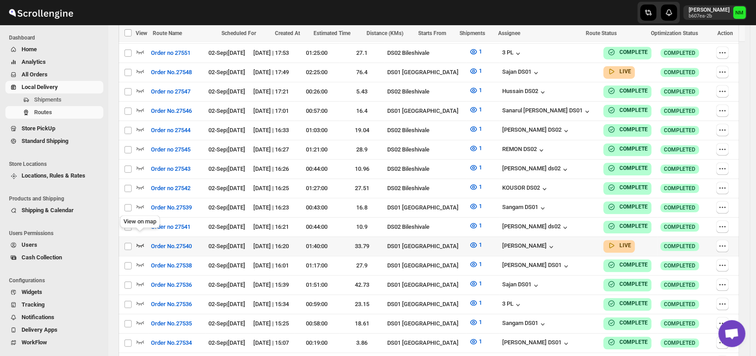
click at [140, 240] on icon "button" at bounding box center [140, 244] width 9 height 9
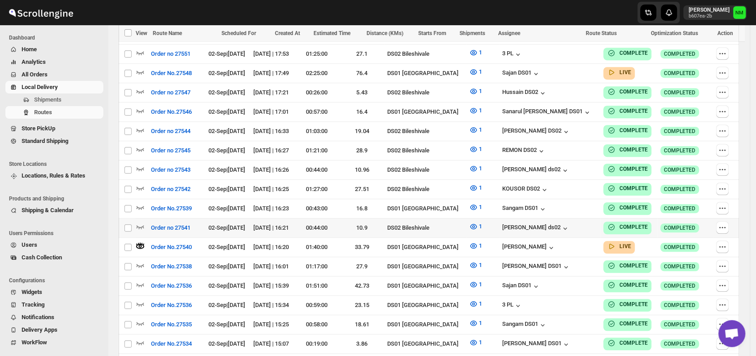
scroll to position [0, 0]
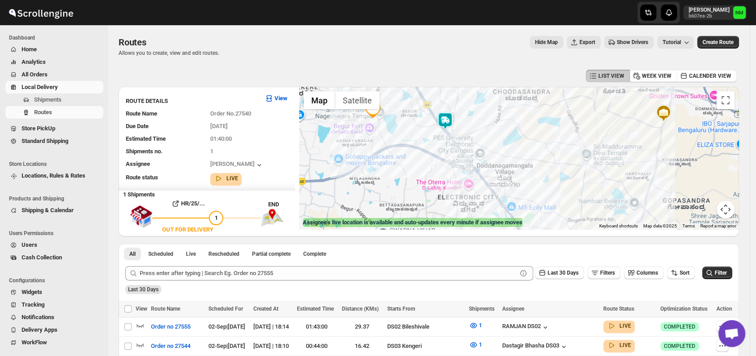
click at [450, 121] on img at bounding box center [445, 121] width 18 height 18
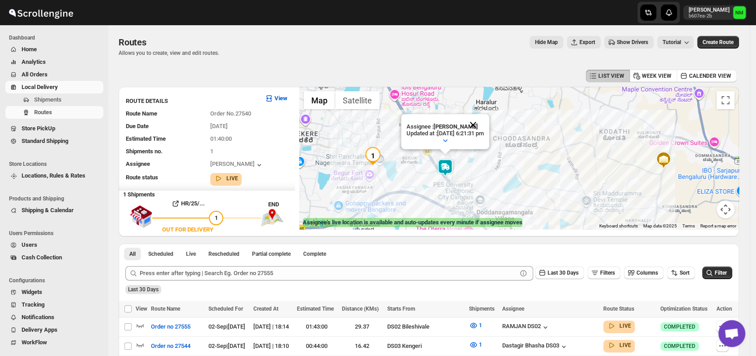
click at [484, 117] on button "Close" at bounding box center [473, 125] width 22 height 22
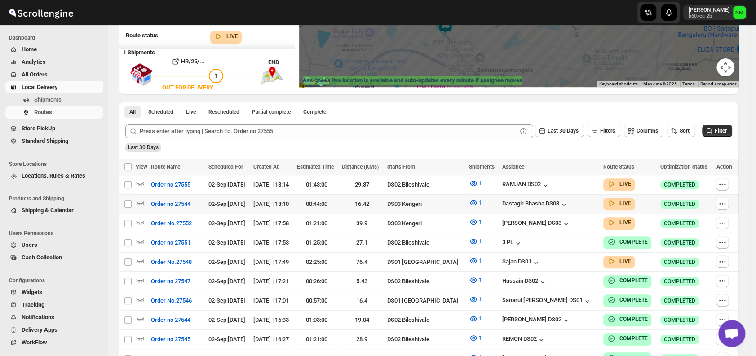
scroll to position [142, 0]
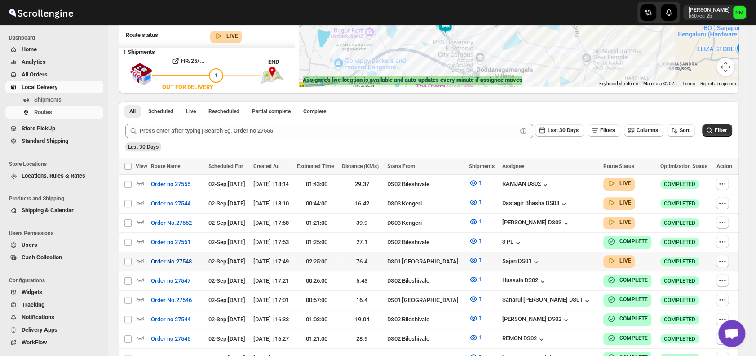
click at [147, 259] on button "Order No.27548" at bounding box center [172, 261] width 52 height 14
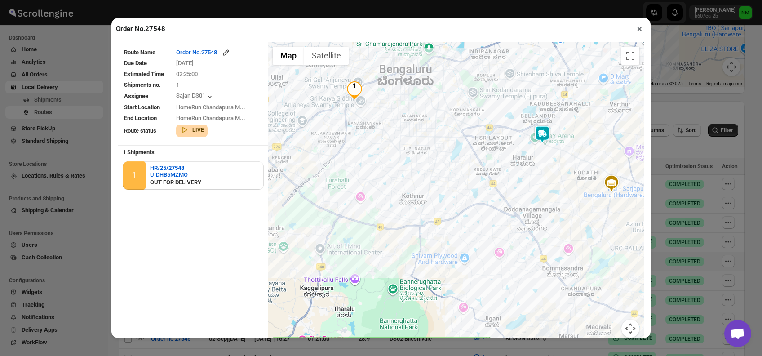
click at [640, 27] on button "×" at bounding box center [639, 28] width 13 height 13
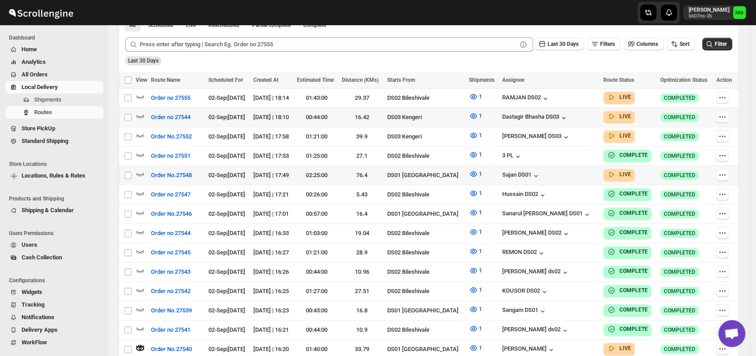
scroll to position [230, 0]
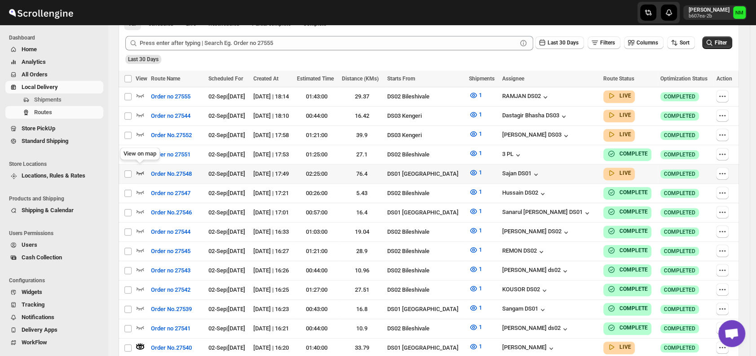
click at [143, 171] on icon "button" at bounding box center [140, 172] width 9 height 9
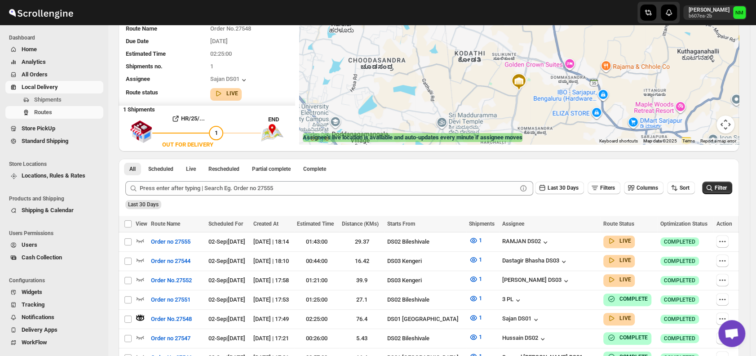
scroll to position [0, 0]
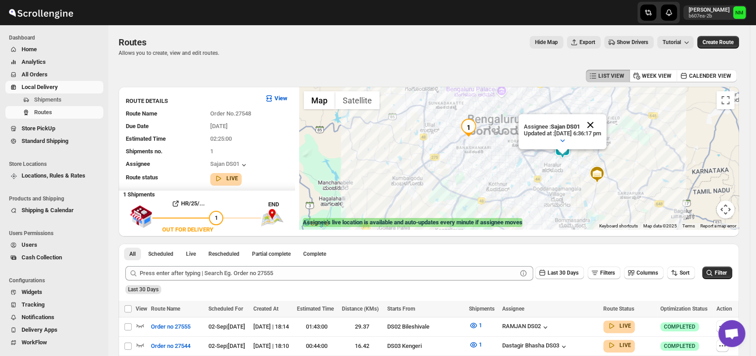
click at [601, 123] on button "Close" at bounding box center [590, 125] width 22 height 22
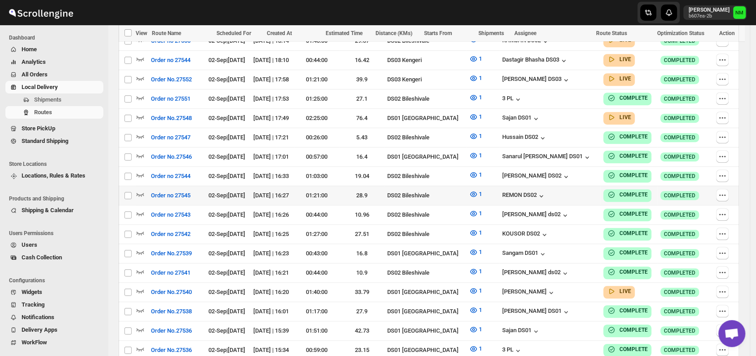
scroll to position [306, 0]
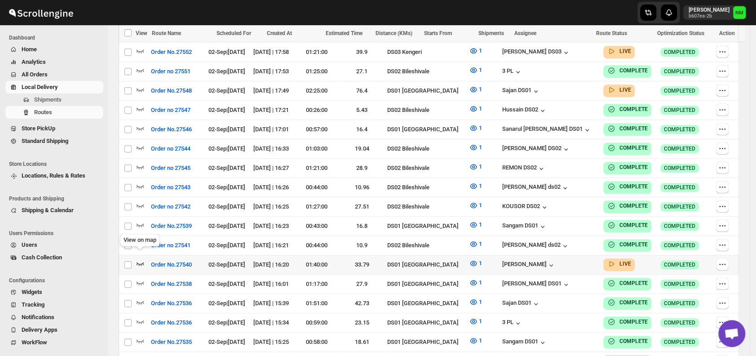
click at [141, 259] on icon "button" at bounding box center [140, 263] width 9 height 9
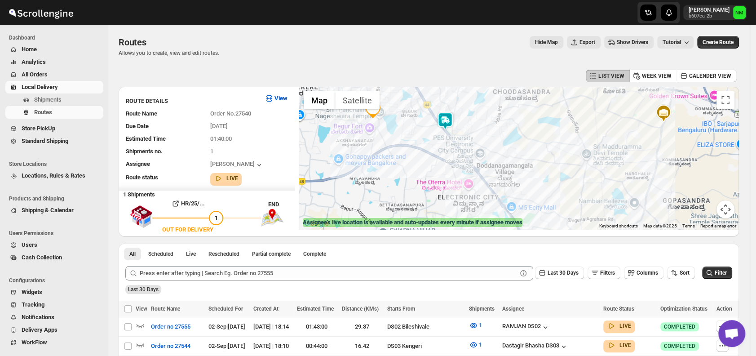
click at [448, 124] on img at bounding box center [445, 121] width 18 height 18
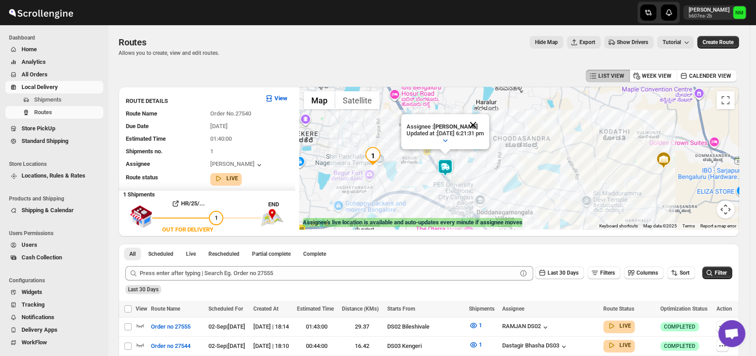
click at [484, 122] on button "Close" at bounding box center [473, 125] width 22 height 22
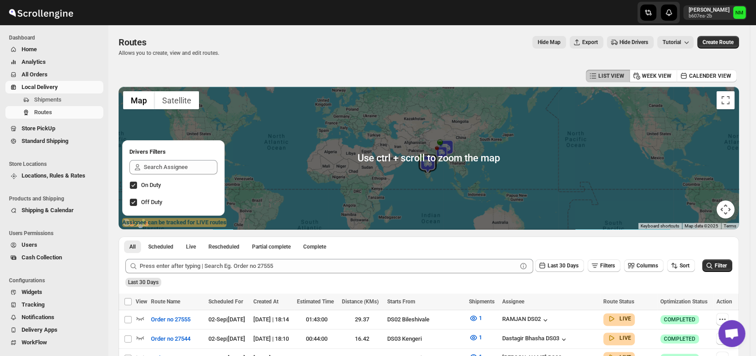
scroll to position [114, 0]
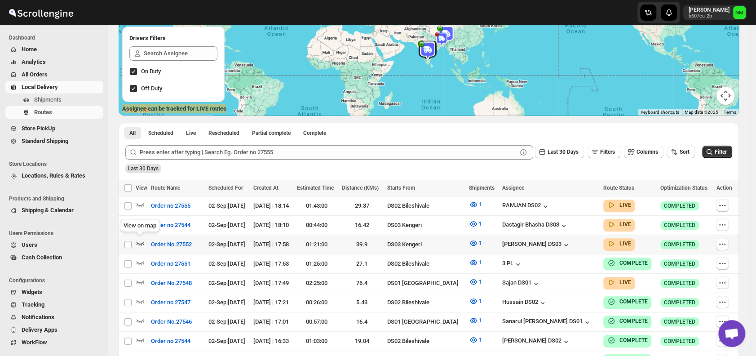
click at [138, 240] on icon "button" at bounding box center [140, 242] width 9 height 9
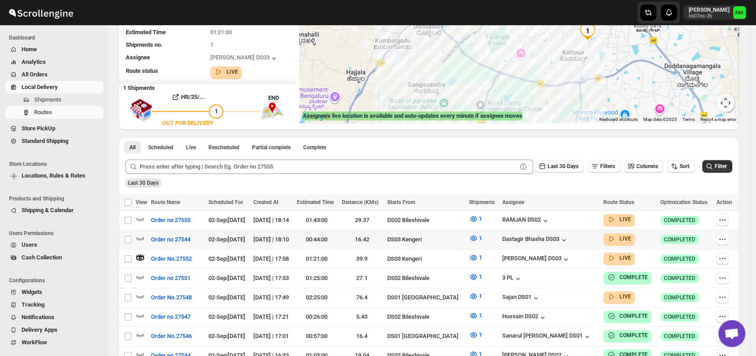
scroll to position [108, 0]
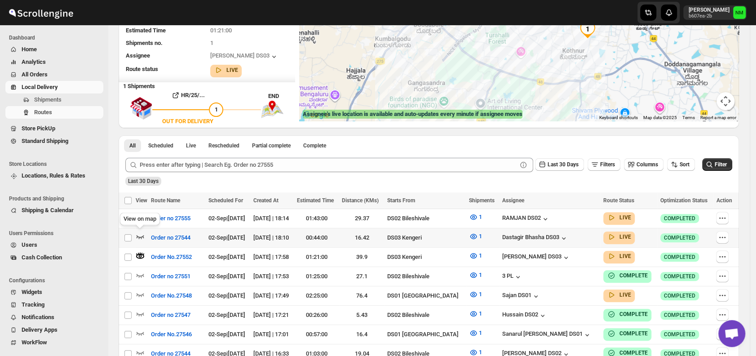
click at [140, 232] on icon "button" at bounding box center [140, 236] width 9 height 9
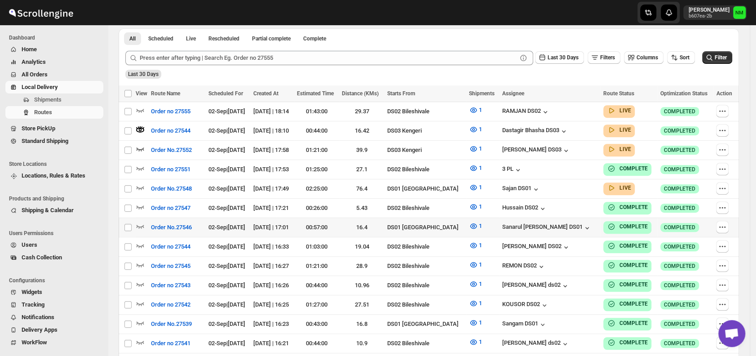
scroll to position [216, 0]
click at [143, 184] on icon "button" at bounding box center [140, 186] width 9 height 9
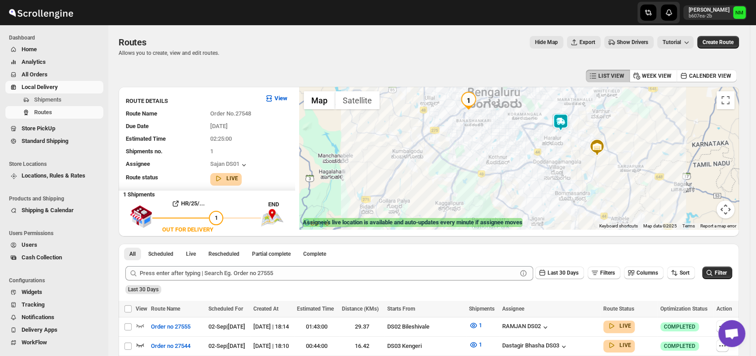
click at [562, 128] on img at bounding box center [561, 122] width 18 height 18
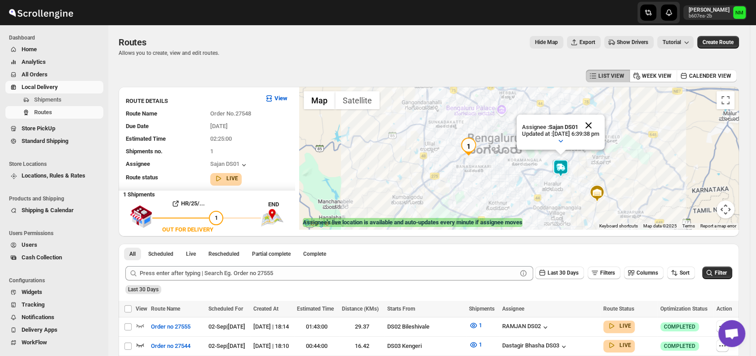
click at [599, 126] on button "Close" at bounding box center [589, 126] width 22 height 22
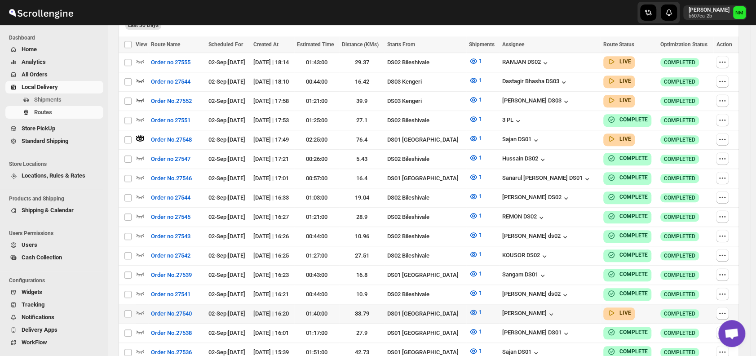
scroll to position [265, 0]
click at [138, 307] on icon "button" at bounding box center [140, 311] width 9 height 9
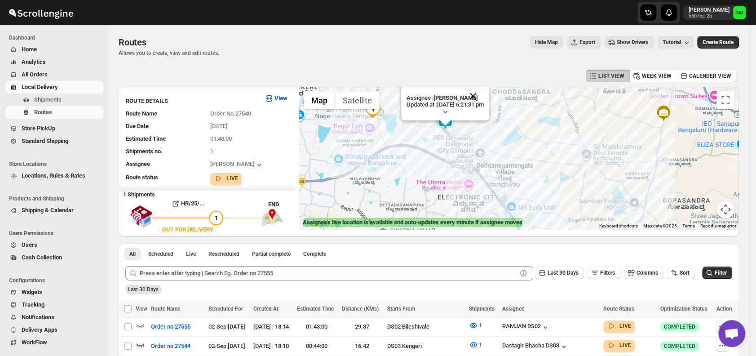
click at [484, 95] on button "Close" at bounding box center [473, 96] width 22 height 22
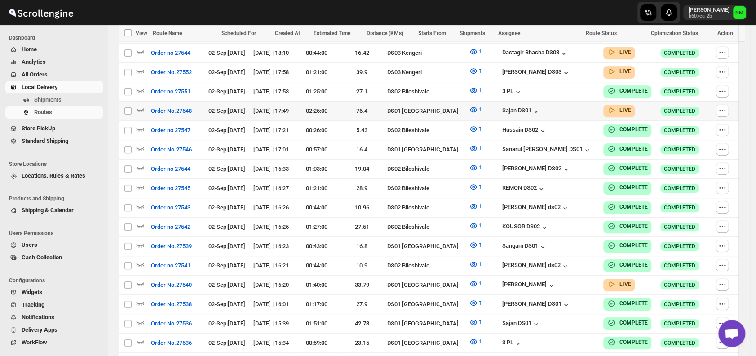
scroll to position [287, 0]
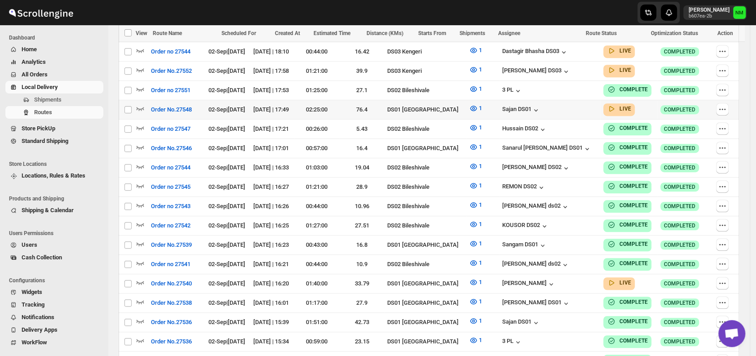
click at [135, 101] on td "Select route" at bounding box center [127, 109] width 17 height 19
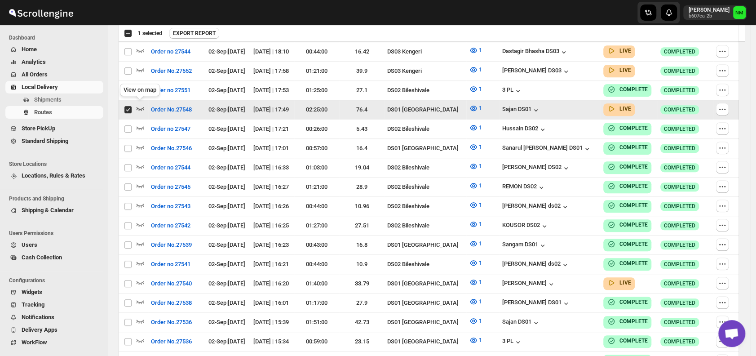
click at [137, 104] on icon "button" at bounding box center [140, 108] width 9 height 9
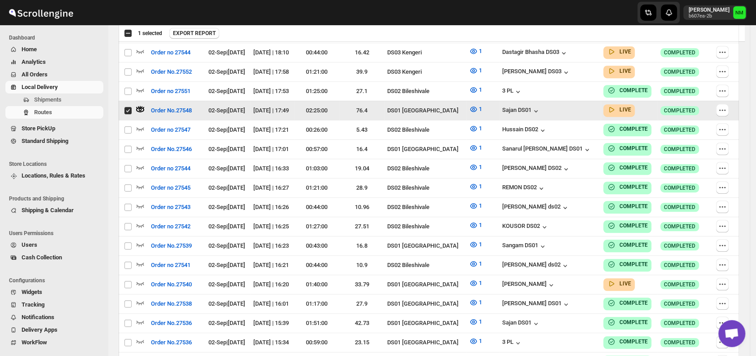
click at [129, 107] on input "Select route" at bounding box center [127, 110] width 7 height 7
checkbox input "false"
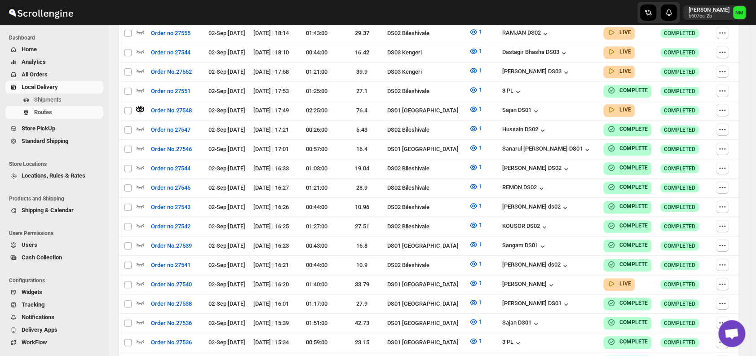
scroll to position [0, 0]
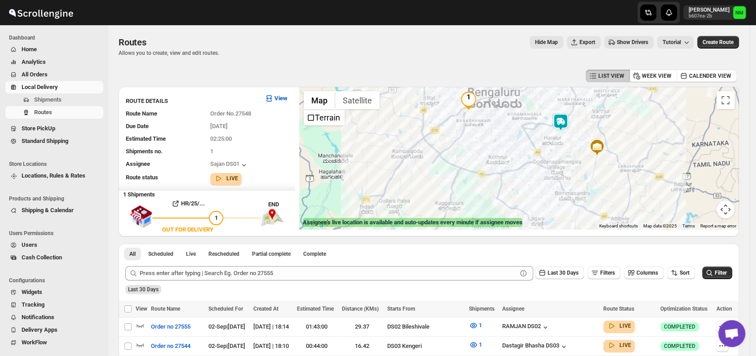
click at [560, 119] on img at bounding box center [561, 122] width 18 height 18
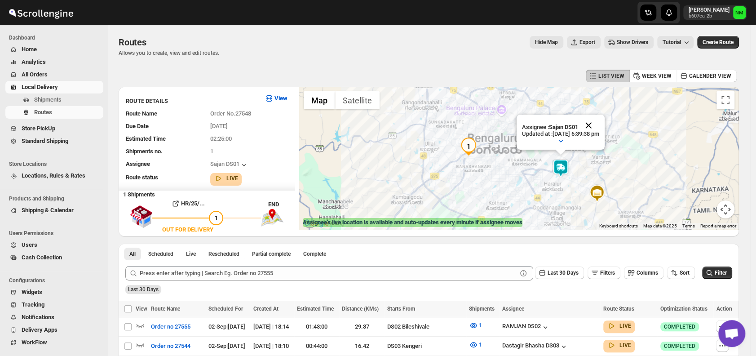
click at [599, 122] on button "Close" at bounding box center [589, 126] width 22 height 22
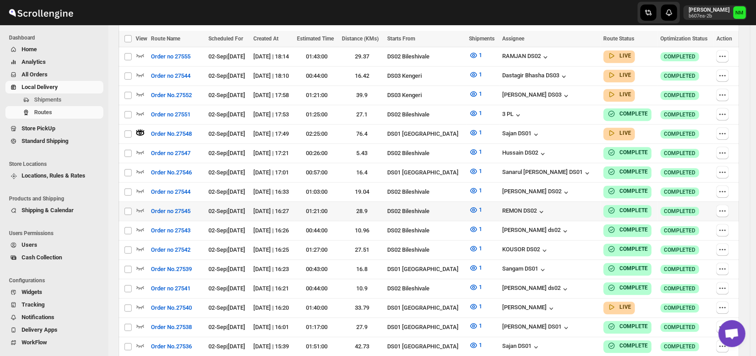
scroll to position [270, 0]
click at [139, 301] on icon "button" at bounding box center [140, 305] width 9 height 9
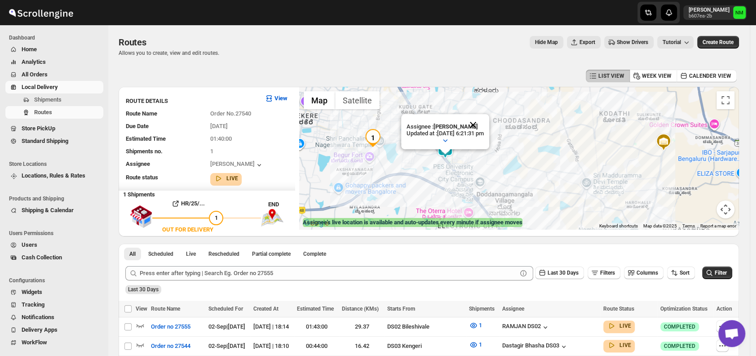
click at [484, 125] on button "Close" at bounding box center [473, 125] width 22 height 22
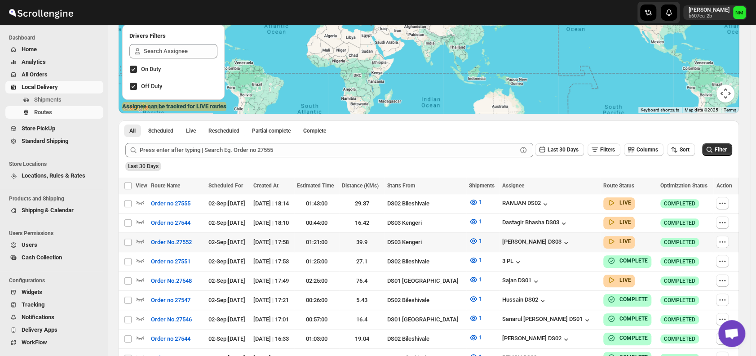
scroll to position [119, 0]
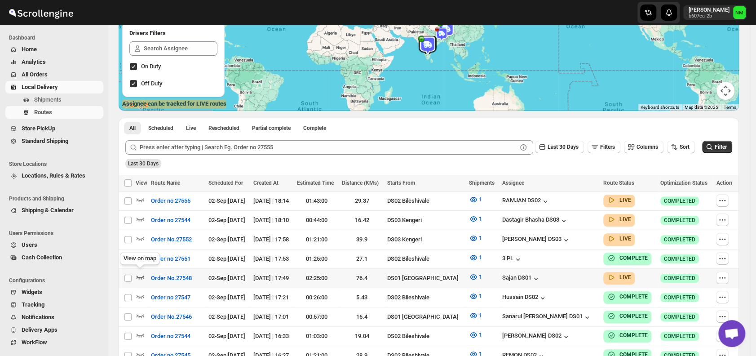
click at [141, 274] on icon "button" at bounding box center [140, 276] width 9 height 9
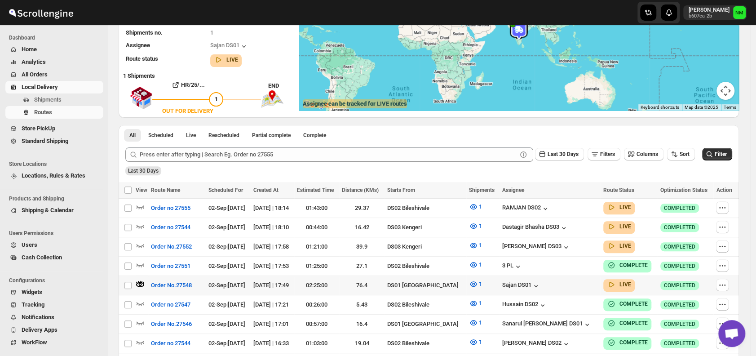
scroll to position [0, 0]
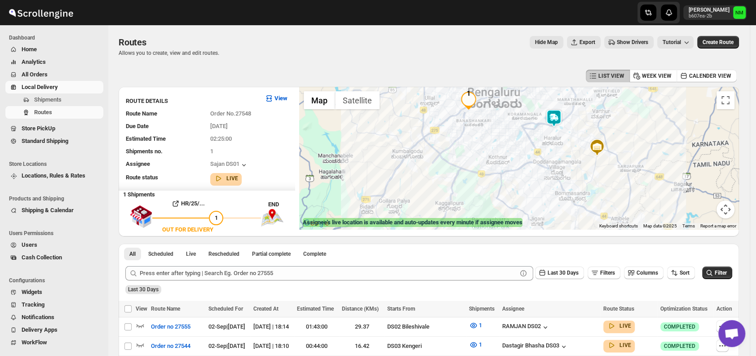
click at [559, 118] on img at bounding box center [554, 118] width 18 height 18
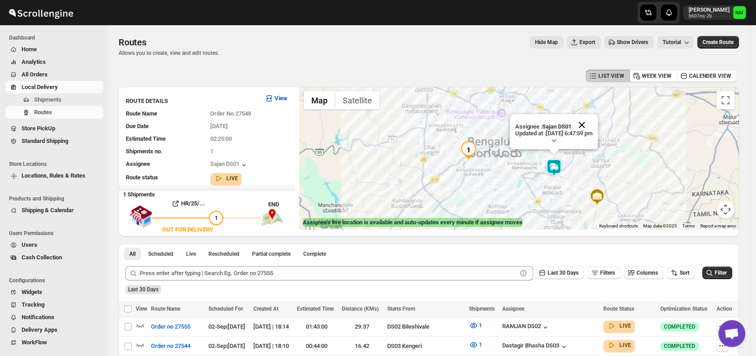
click at [592, 120] on button "Close" at bounding box center [582, 125] width 22 height 22
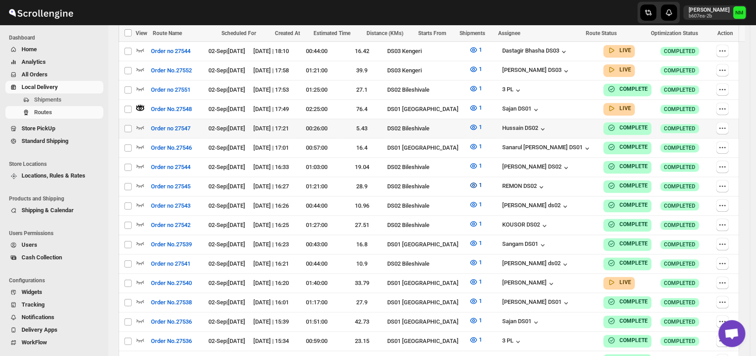
scroll to position [335, 0]
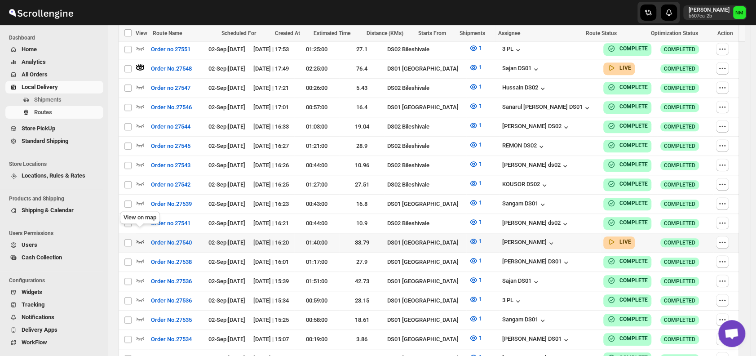
click at [141, 240] on icon "button" at bounding box center [141, 242] width 8 height 4
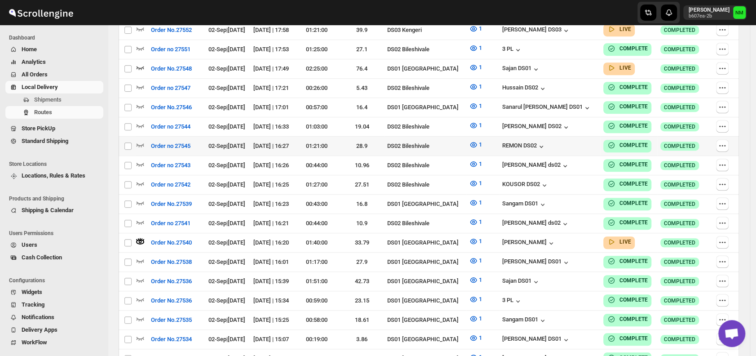
scroll to position [0, 0]
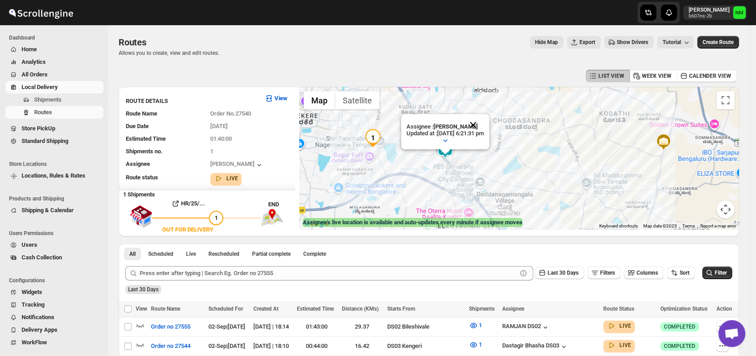
click at [484, 123] on button "Close" at bounding box center [473, 125] width 22 height 22
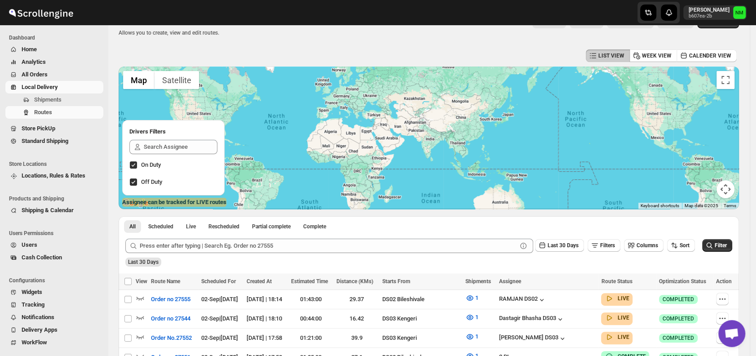
scroll to position [180, 0]
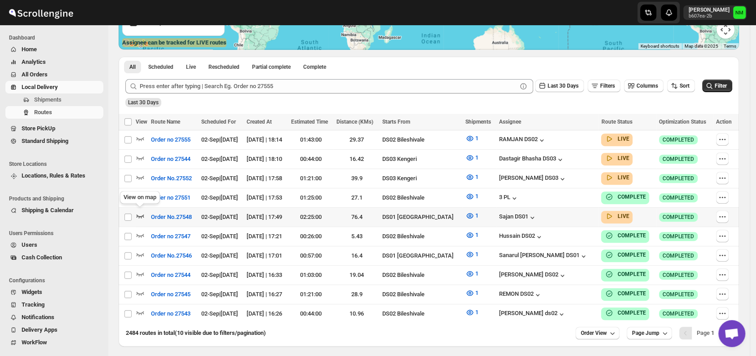
click at [141, 213] on icon "button" at bounding box center [140, 215] width 9 height 9
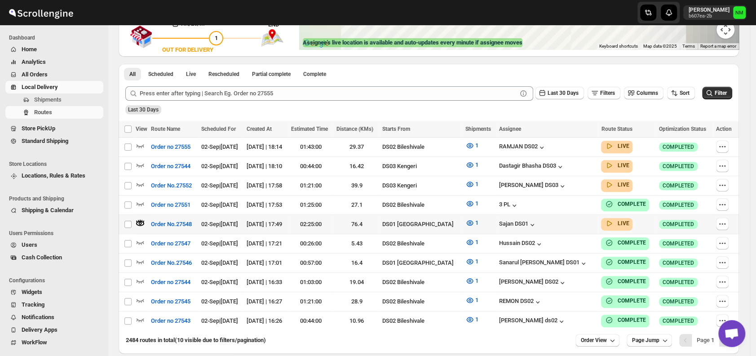
scroll to position [0, 0]
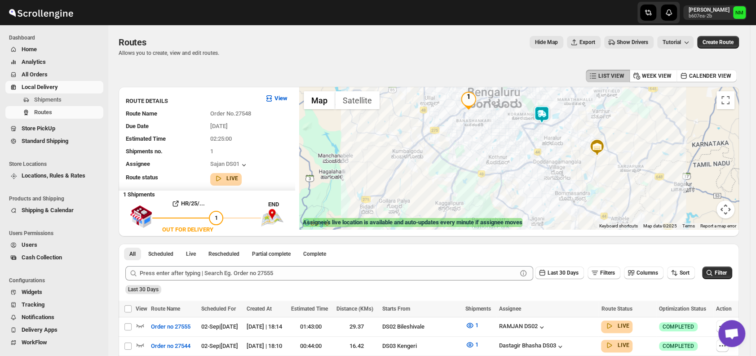
click at [547, 115] on img at bounding box center [542, 115] width 18 height 18
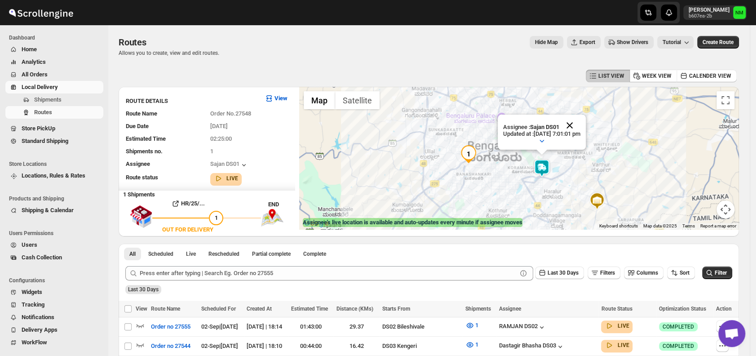
click at [576, 121] on button "Close" at bounding box center [570, 126] width 22 height 22
click at [542, 176] on img at bounding box center [542, 168] width 18 height 18
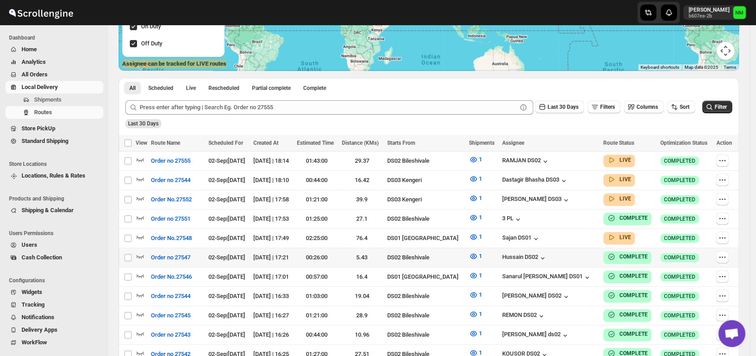
scroll to position [159, 0]
click at [137, 232] on icon "button" at bounding box center [140, 236] width 9 height 9
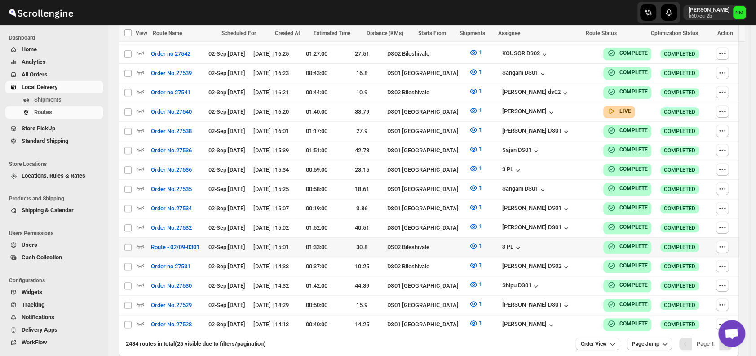
scroll to position [473, 0]
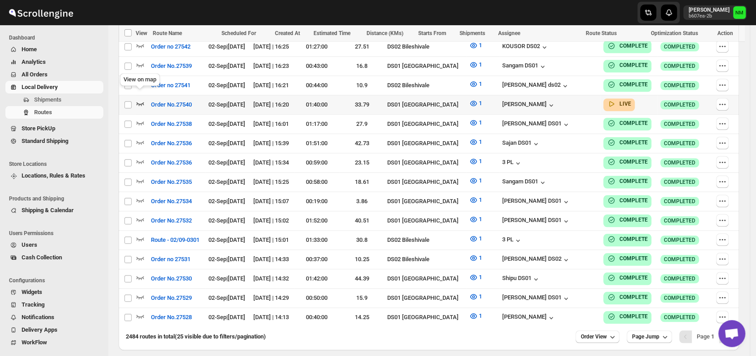
click at [140, 99] on icon "button" at bounding box center [140, 103] width 9 height 9
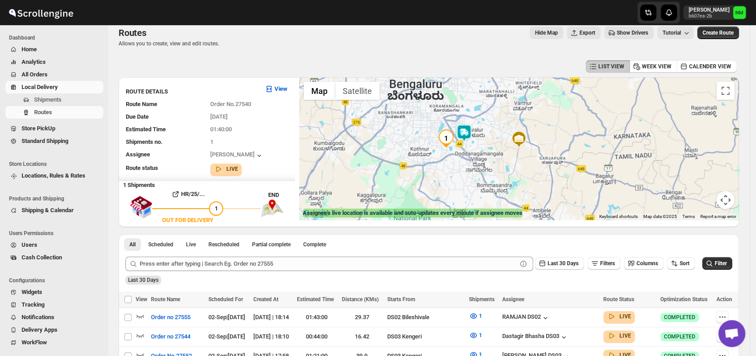
scroll to position [0, 0]
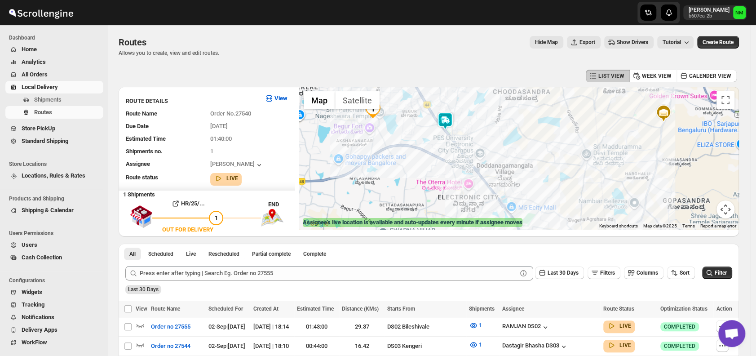
click at [450, 117] on img at bounding box center [445, 121] width 18 height 18
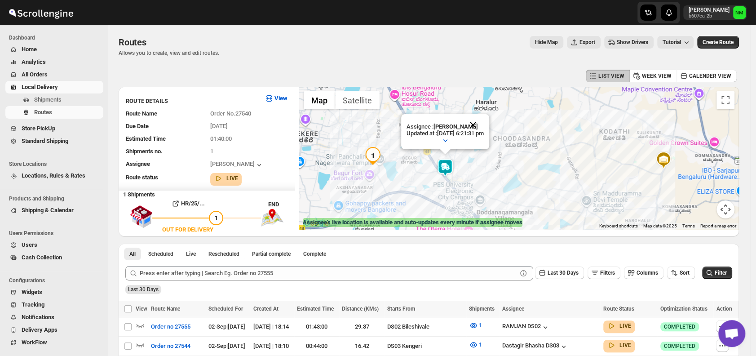
click at [484, 127] on button "Close" at bounding box center [473, 125] width 22 height 22
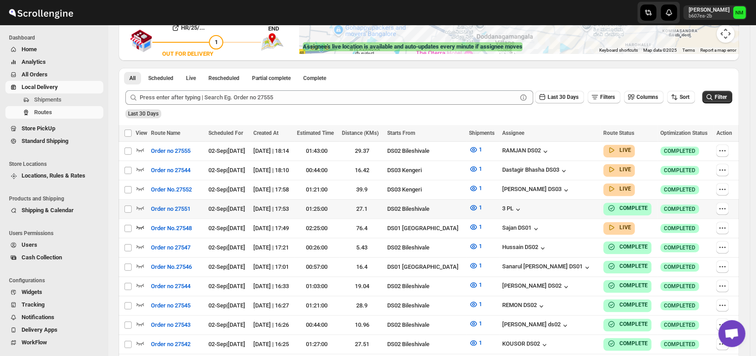
scroll to position [177, 0]
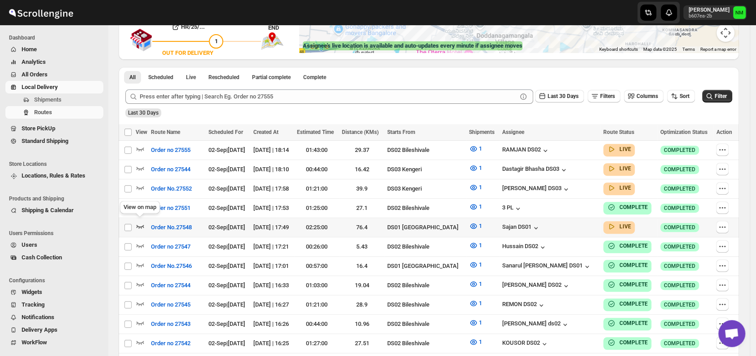
click at [140, 225] on icon "button" at bounding box center [141, 227] width 8 height 4
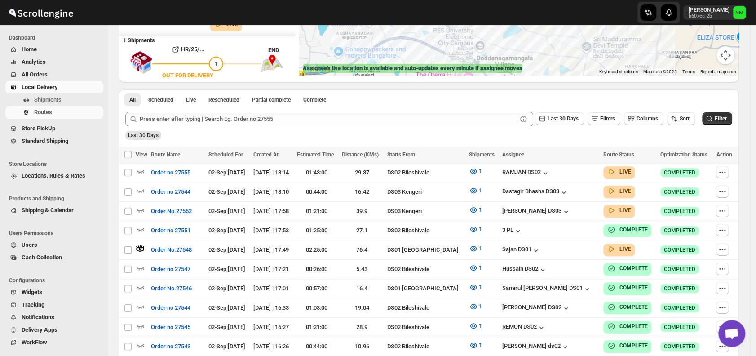
scroll to position [0, 0]
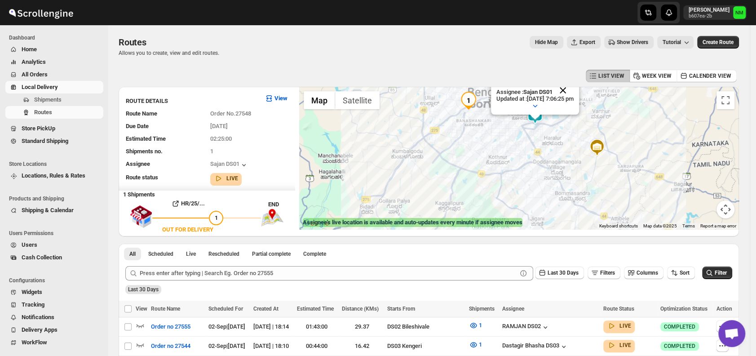
click at [574, 90] on button "Close" at bounding box center [563, 90] width 22 height 22
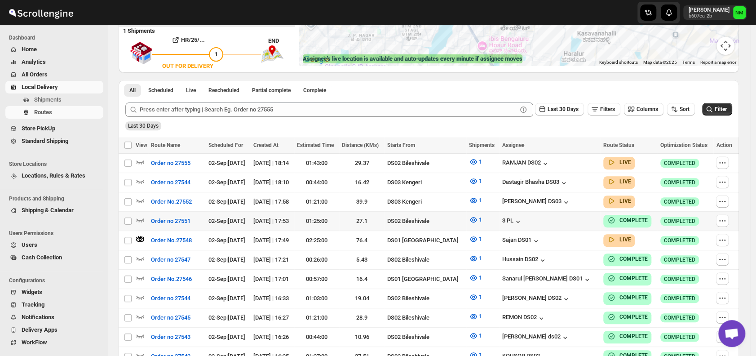
scroll to position [173, 0]
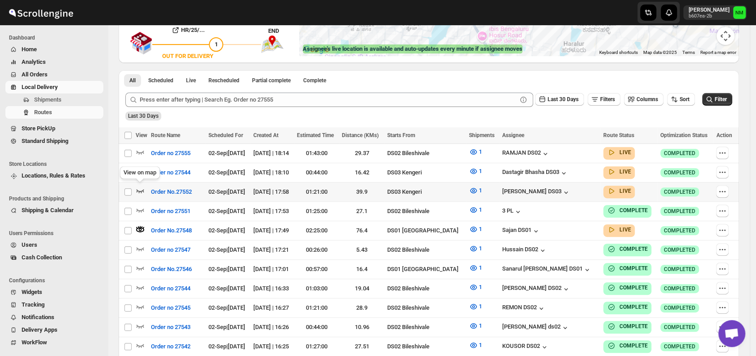
click at [139, 188] on icon "button" at bounding box center [140, 190] width 9 height 9
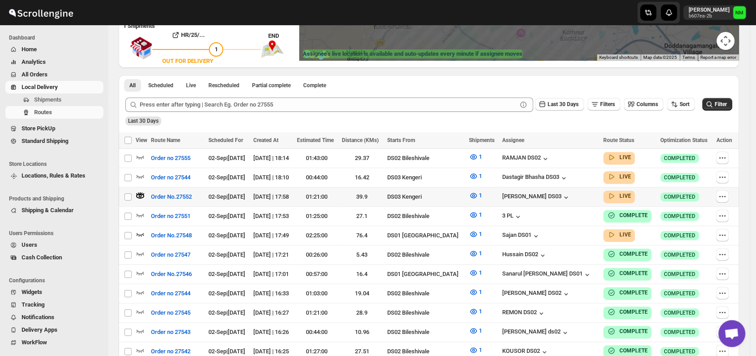
scroll to position [175, 0]
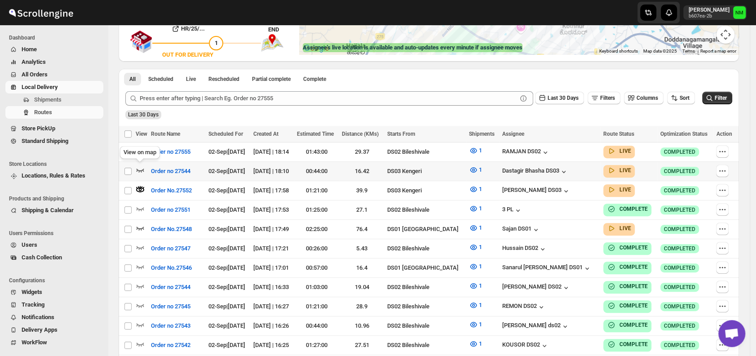
click at [139, 168] on icon "button" at bounding box center [140, 169] width 9 height 9
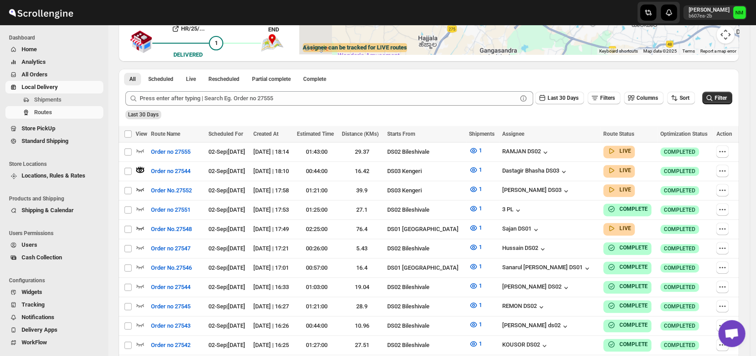
scroll to position [0, 0]
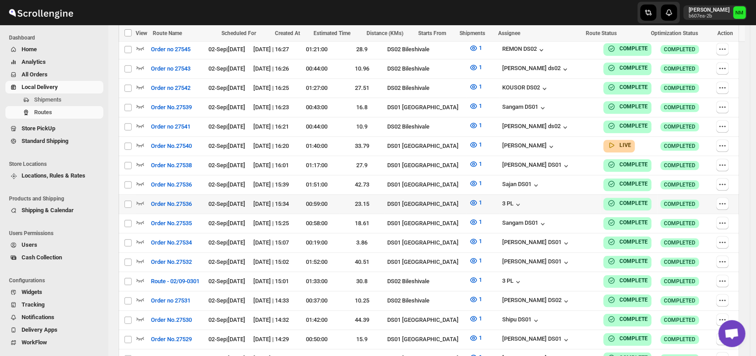
scroll to position [426, 0]
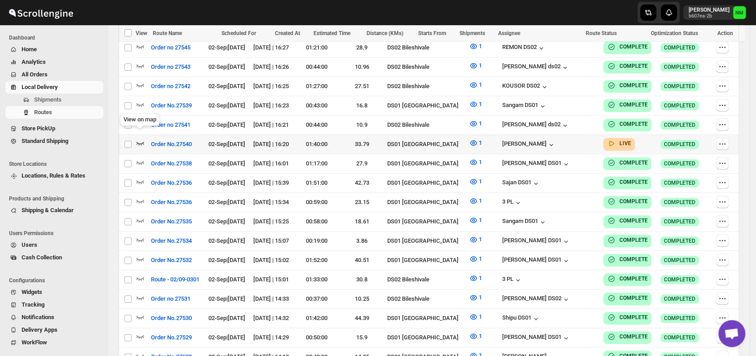
click at [141, 138] on icon "button" at bounding box center [140, 142] width 9 height 9
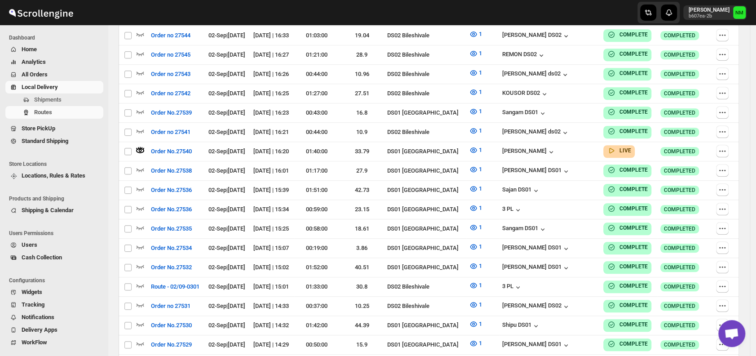
scroll to position [0, 0]
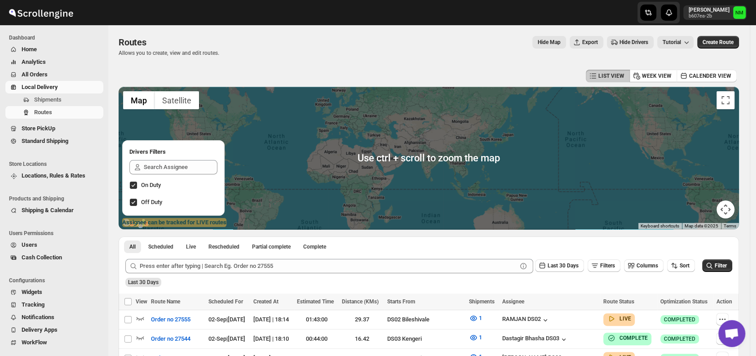
scroll to position [76, 0]
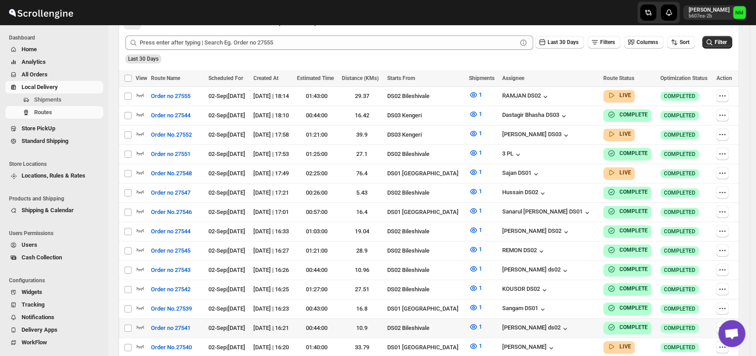
scroll to position [224, 0]
click at [142, 341] on icon "button" at bounding box center [140, 345] width 9 height 9
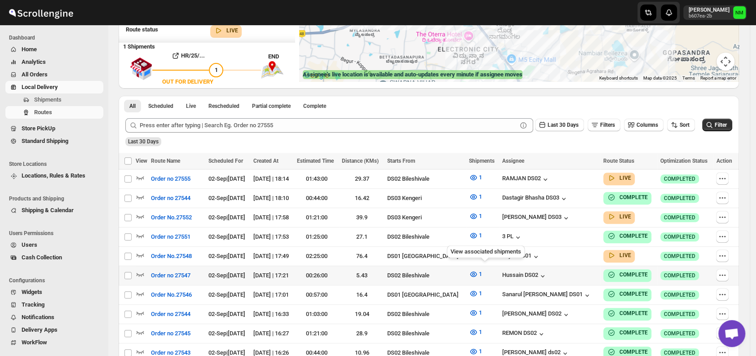
scroll to position [148, 0]
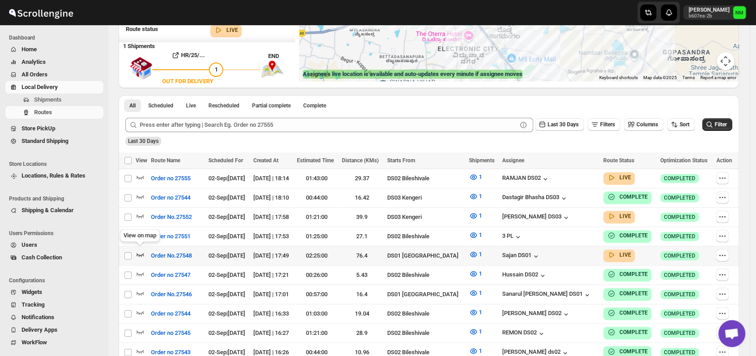
click at [141, 252] on icon "button" at bounding box center [140, 254] width 9 height 9
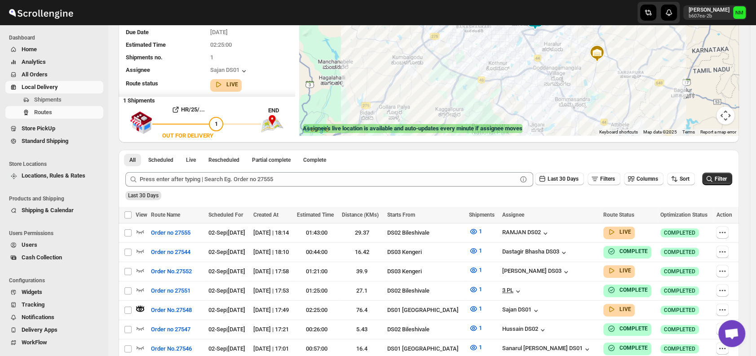
scroll to position [0, 0]
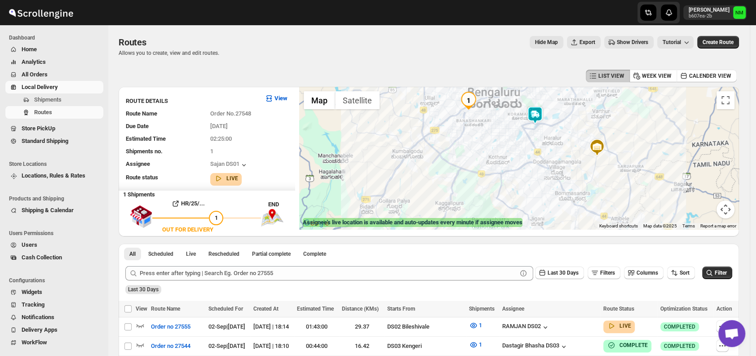
click at [543, 117] on img at bounding box center [535, 115] width 18 height 18
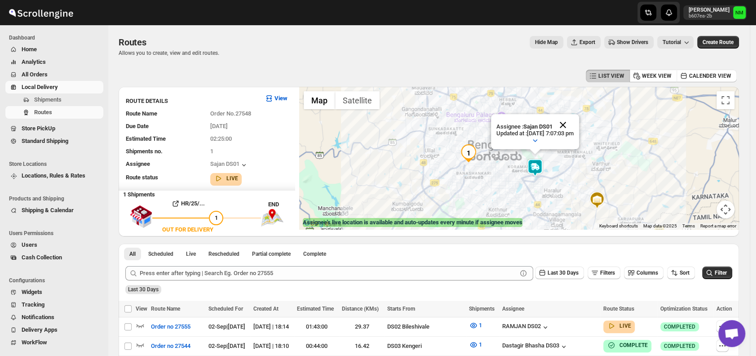
click at [574, 125] on button "Close" at bounding box center [563, 125] width 22 height 22
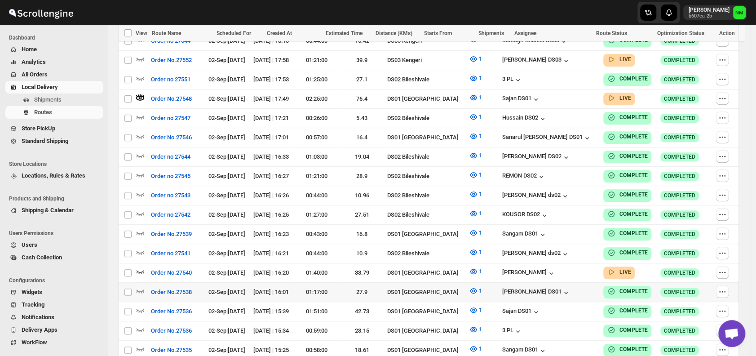
scroll to position [307, 0]
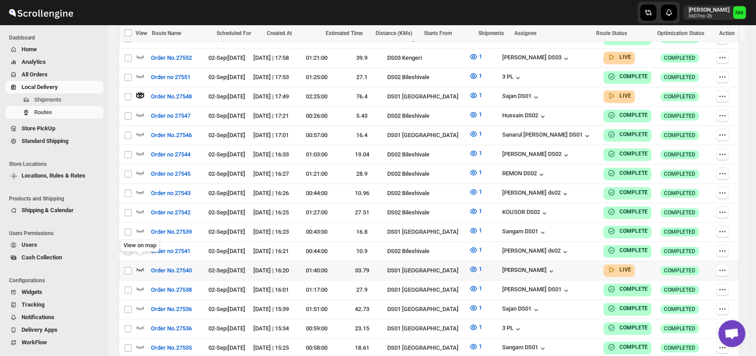
click at [143, 265] on icon "button" at bounding box center [140, 269] width 9 height 9
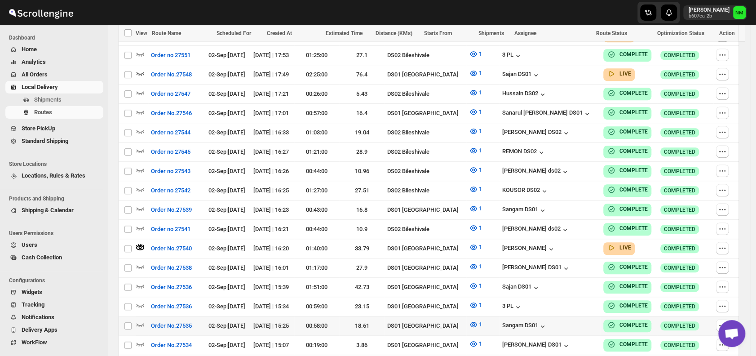
scroll to position [498, 0]
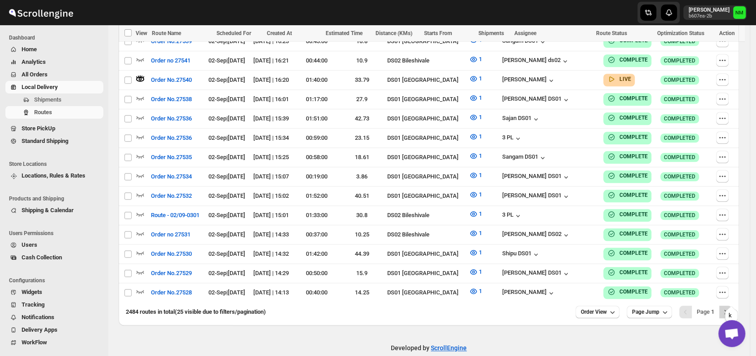
click at [732, 305] on button "Next" at bounding box center [725, 311] width 13 height 13
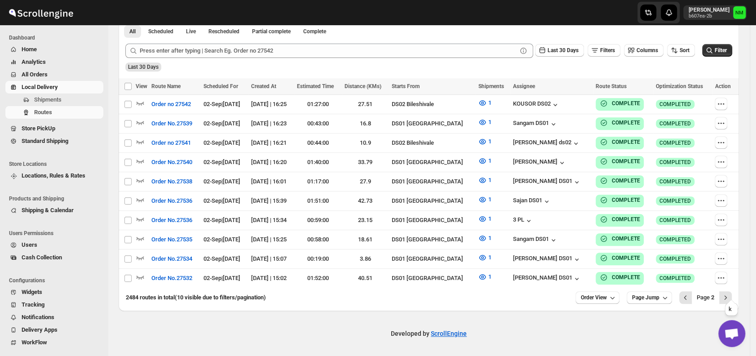
scroll to position [216, 0]
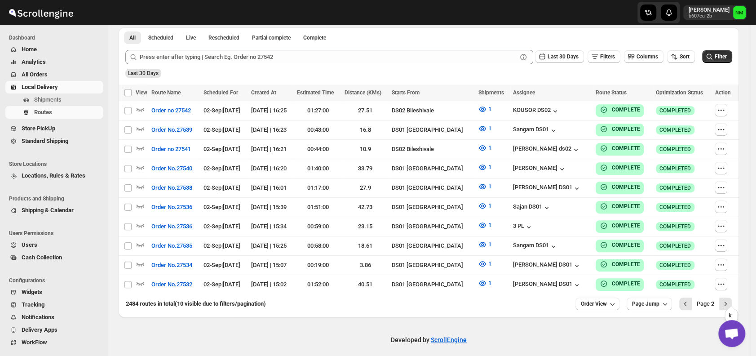
click at [732, 302] on button "Next" at bounding box center [725, 303] width 13 height 13
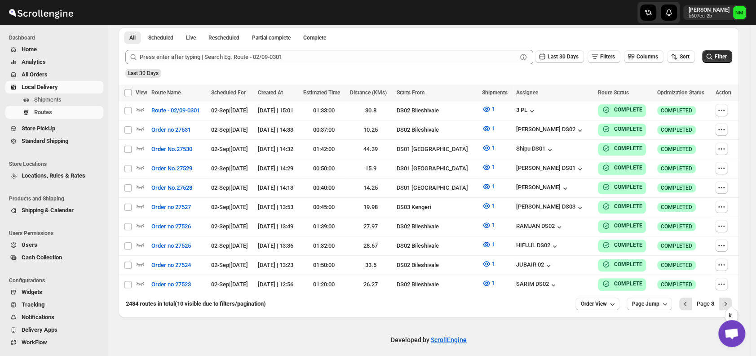
click at [732, 302] on button "Next" at bounding box center [725, 303] width 13 height 13
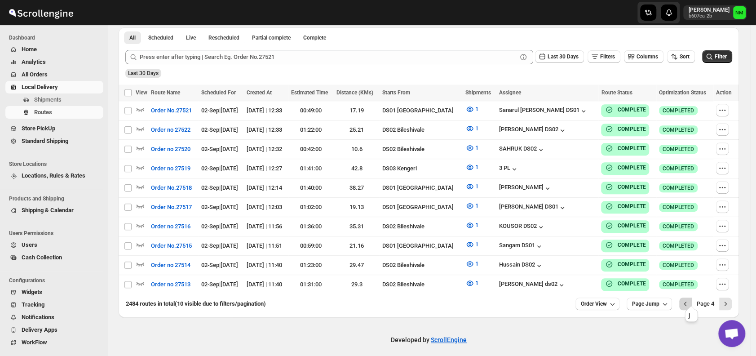
click at [690, 299] on icon "Previous" at bounding box center [685, 303] width 9 height 9
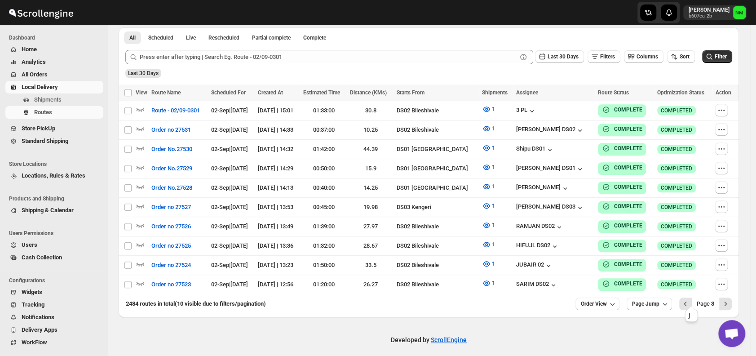
click at [690, 299] on icon "Previous" at bounding box center [685, 303] width 9 height 9
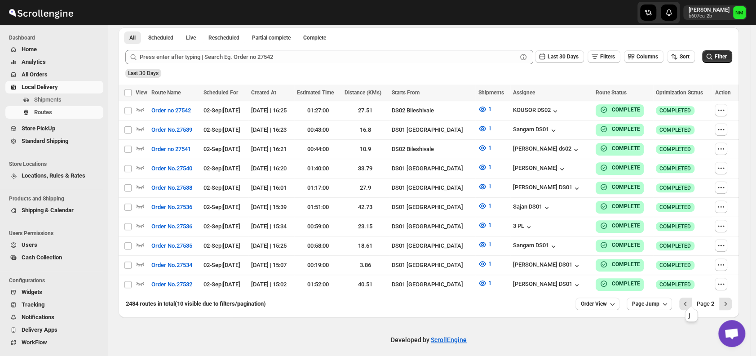
click at [690, 299] on icon "Previous" at bounding box center [685, 303] width 9 height 9
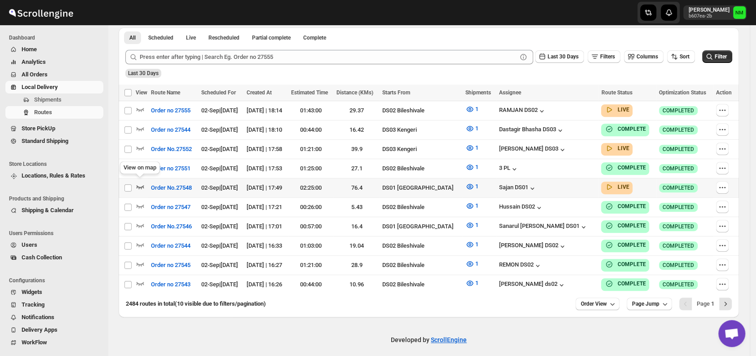
click at [143, 182] on icon "button" at bounding box center [140, 186] width 9 height 9
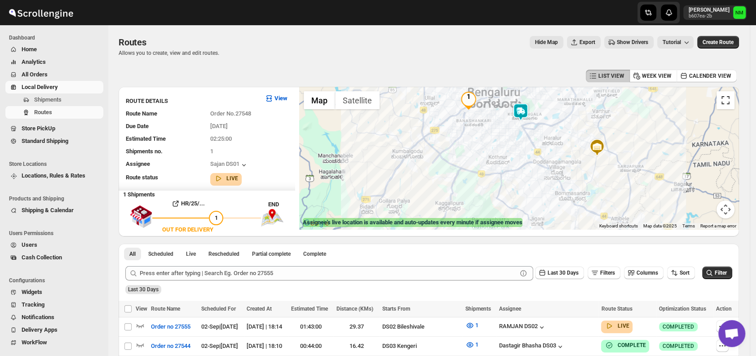
click at [727, 104] on button "Toggle fullscreen view" at bounding box center [725, 100] width 18 height 18
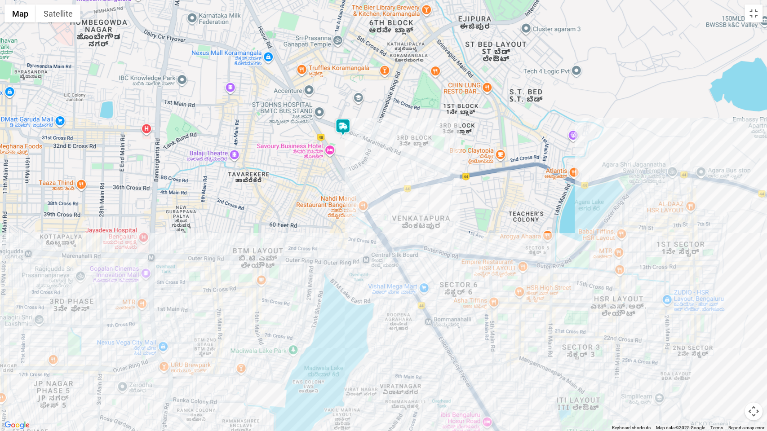
click at [345, 132] on img at bounding box center [343, 127] width 18 height 18
click at [383, 81] on button "Close" at bounding box center [372, 79] width 22 height 22
click at [751, 13] on button "Toggle fullscreen view" at bounding box center [753, 13] width 18 height 18
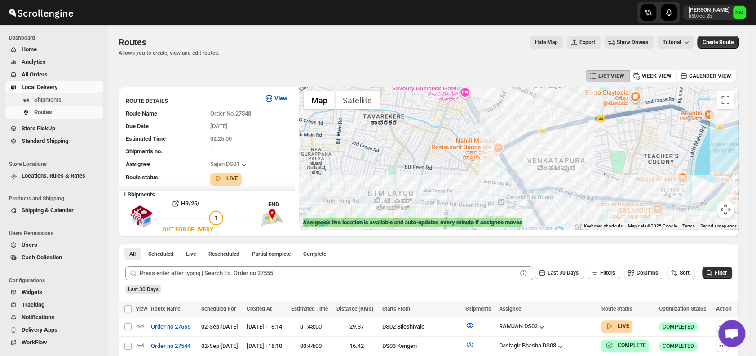
click at [68, 97] on span "Shipments" at bounding box center [67, 99] width 67 height 9
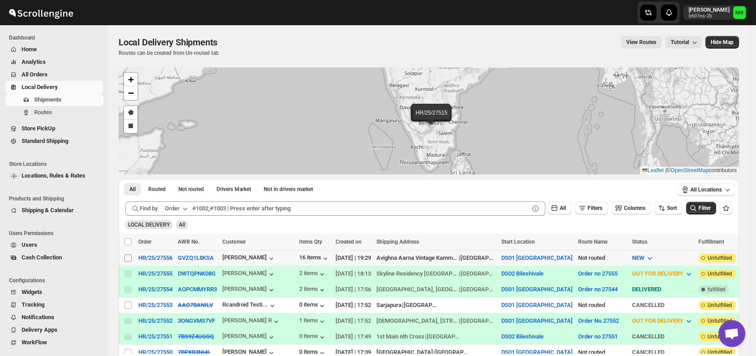
click at [124, 255] on input "Select shipment" at bounding box center [127, 257] width 7 height 7
checkbox input "true"
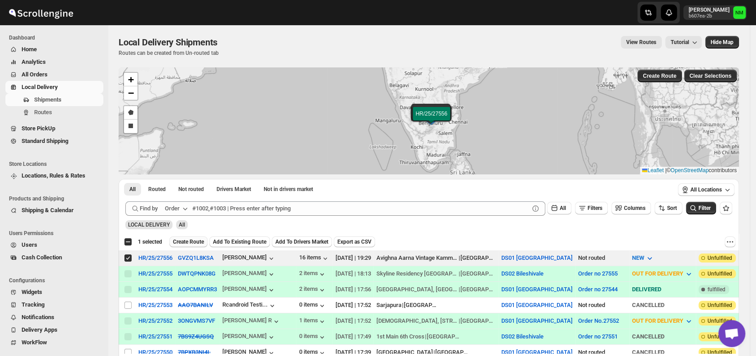
click at [187, 241] on span "Create Route" at bounding box center [188, 241] width 31 height 7
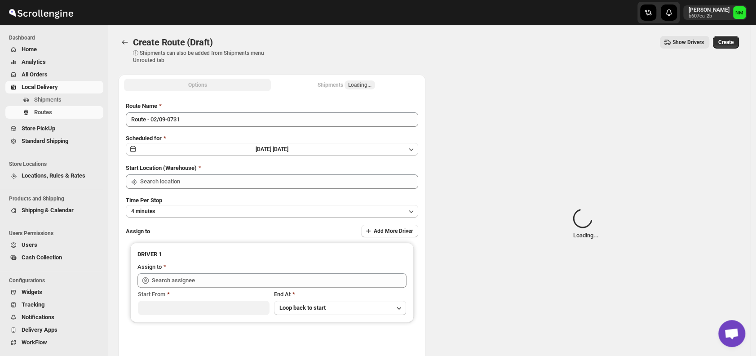
type input "DS01 [GEOGRAPHIC_DATA]"
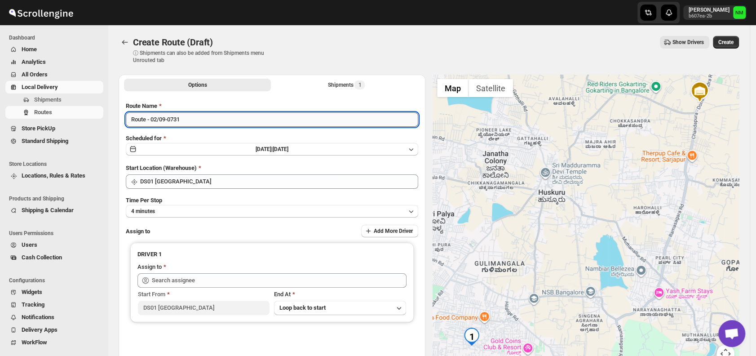
click at [205, 121] on input "Route - 02/09-0731" at bounding box center [272, 119] width 292 height 14
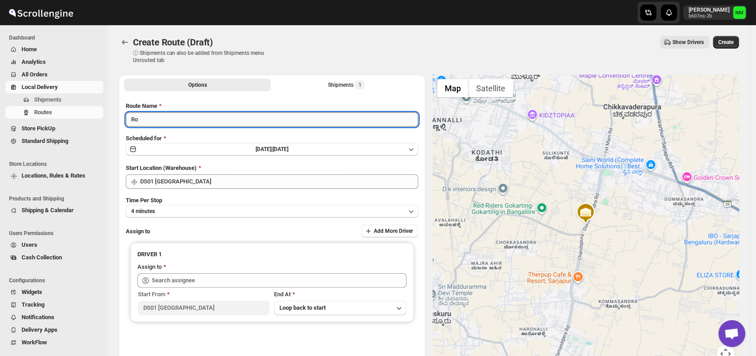
type input "R"
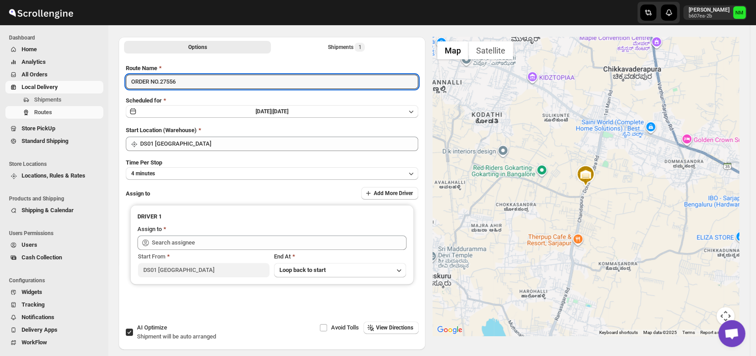
scroll to position [38, 0]
type input "ORDER NO.27556"
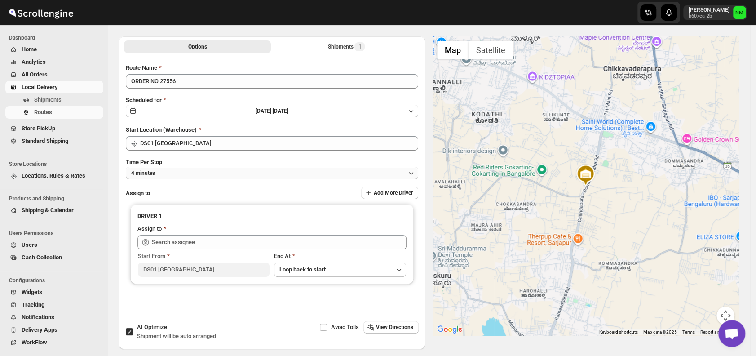
click at [200, 172] on button "4 minutes" at bounding box center [272, 173] width 292 height 13
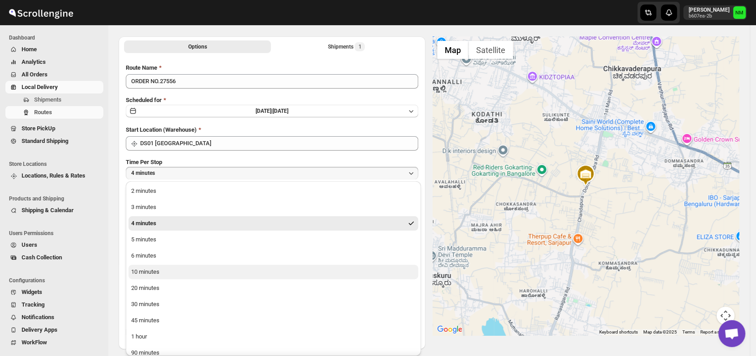
click at [172, 266] on button "10 minutes" at bounding box center [273, 272] width 290 height 14
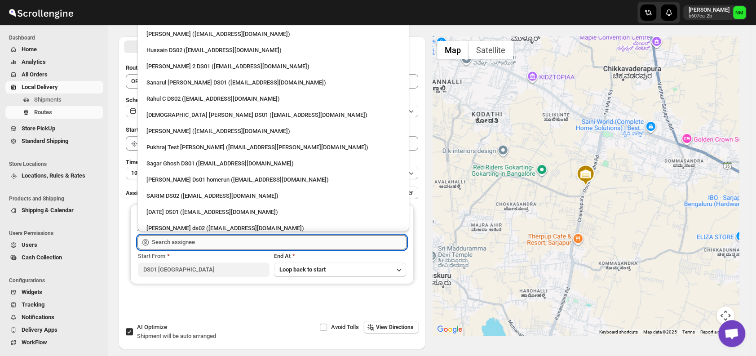
click at [199, 241] on input "text" at bounding box center [279, 242] width 255 height 14
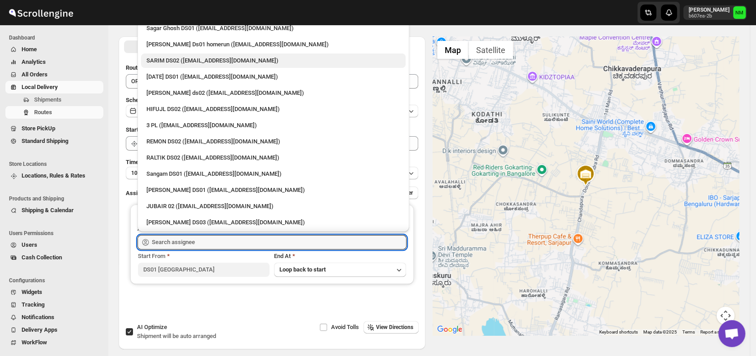
scroll to position [0, 0]
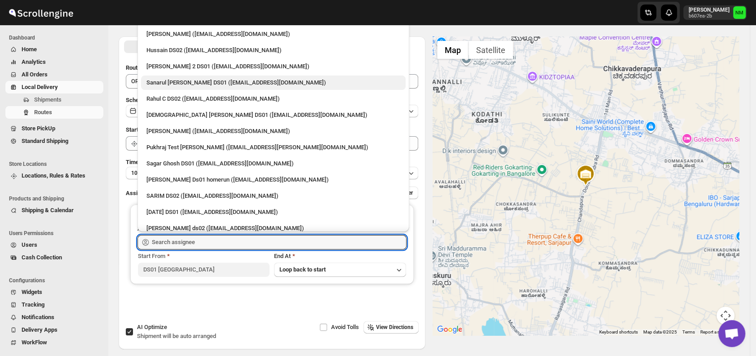
click at [156, 79] on div "Sanarul Haque DS01 (fefifag638@adosnan.com)" at bounding box center [273, 82] width 254 height 9
type input "Sanarul Haque DS01 (fefifag638@adosnan.com)"
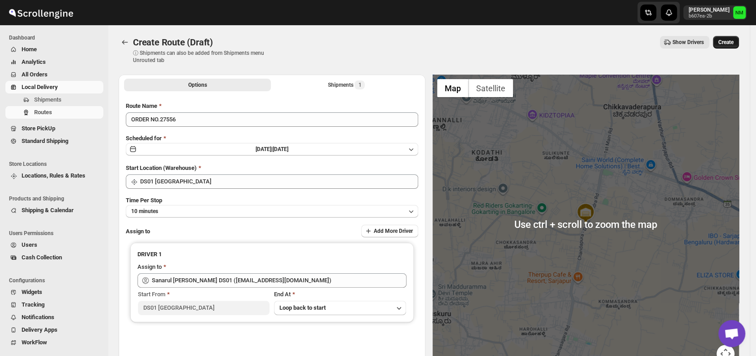
click at [726, 37] on button "Create" at bounding box center [726, 42] width 26 height 13
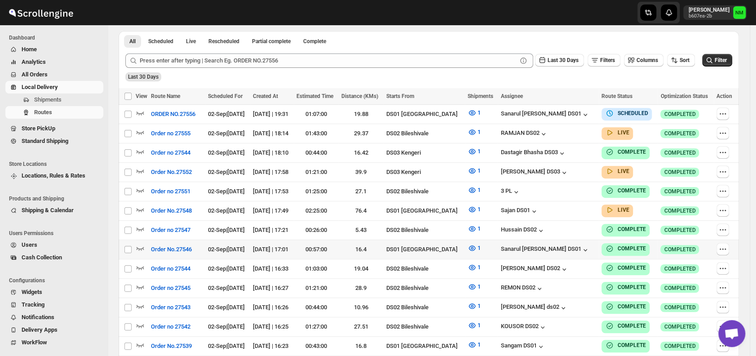
scroll to position [206, 0]
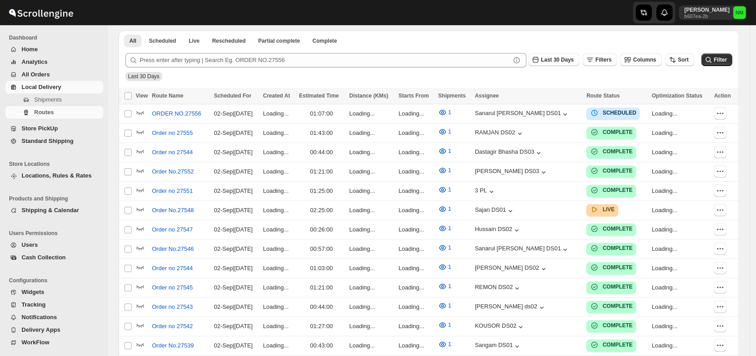
scroll to position [206, 0]
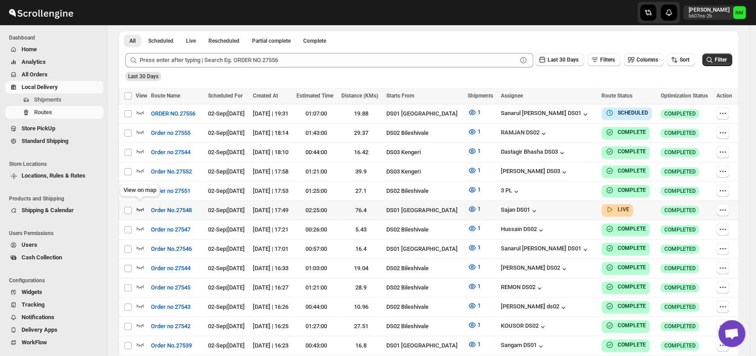
click at [141, 207] on icon "button" at bounding box center [141, 209] width 8 height 4
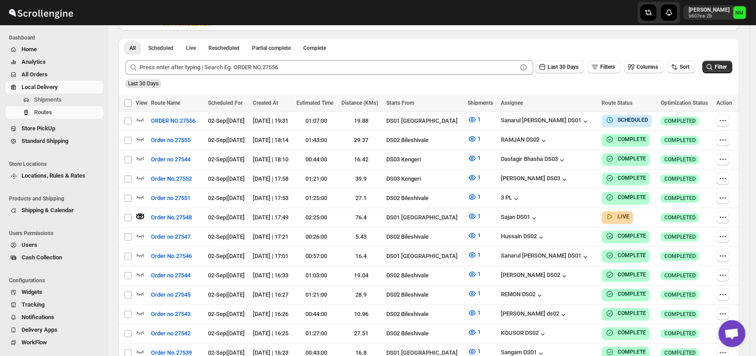
scroll to position [0, 0]
